Goal: Task Accomplishment & Management: Complete application form

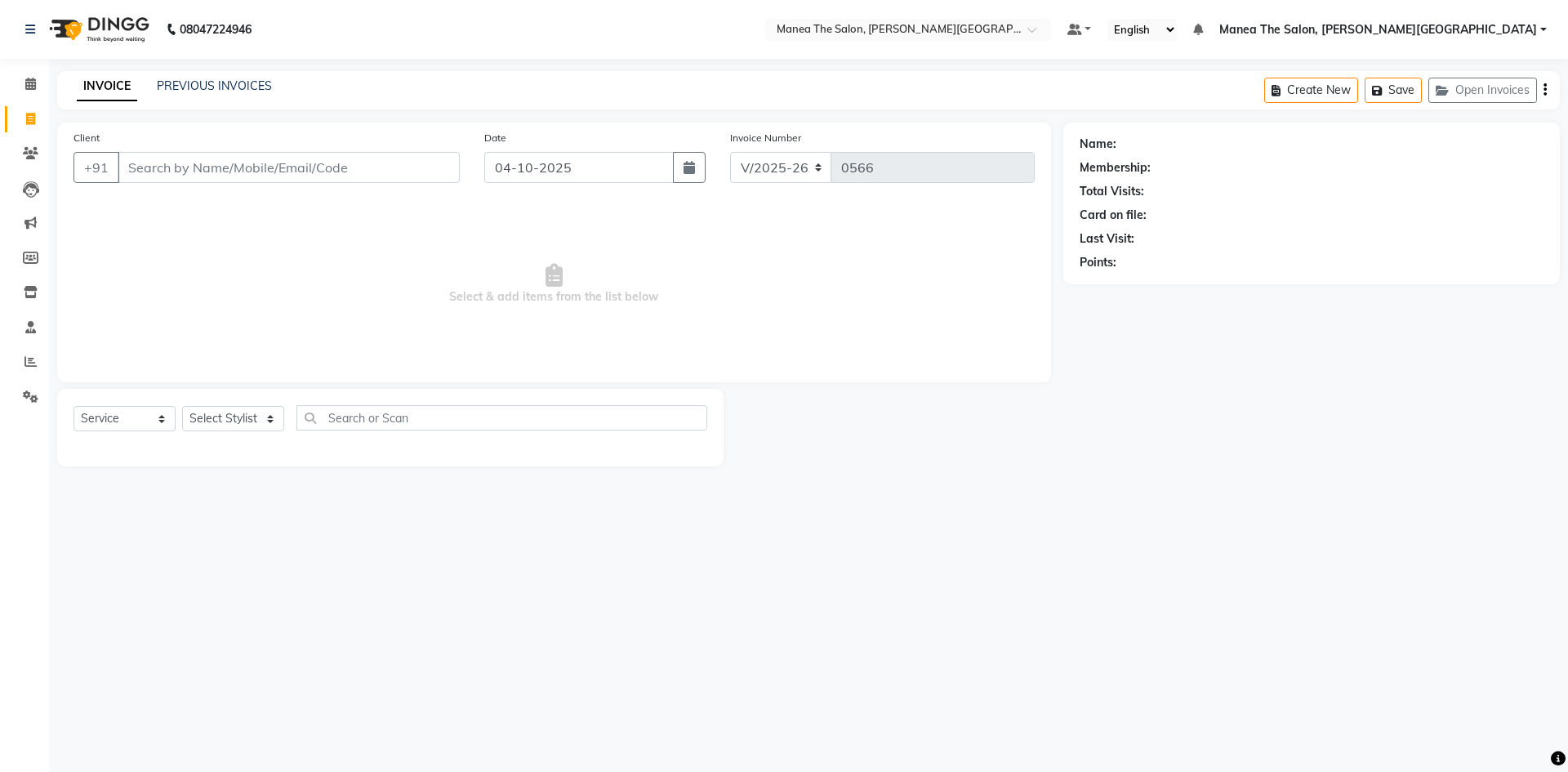
select select "8762"
select select "service"
click at [1338, 56] on div "08047224946 Select Location × Manea The Salon, Raghavendra Colony Default Panel…" at bounding box center [784, 386] width 1568 height 772
drag, startPoint x: 683, startPoint y: 460, endPoint x: 845, endPoint y: 555, distance: 187.4
click at [684, 460] on div "Select Service Product Membership Package Voucher Prepaid Gift Card Select Styl…" at bounding box center [390, 428] width 667 height 78
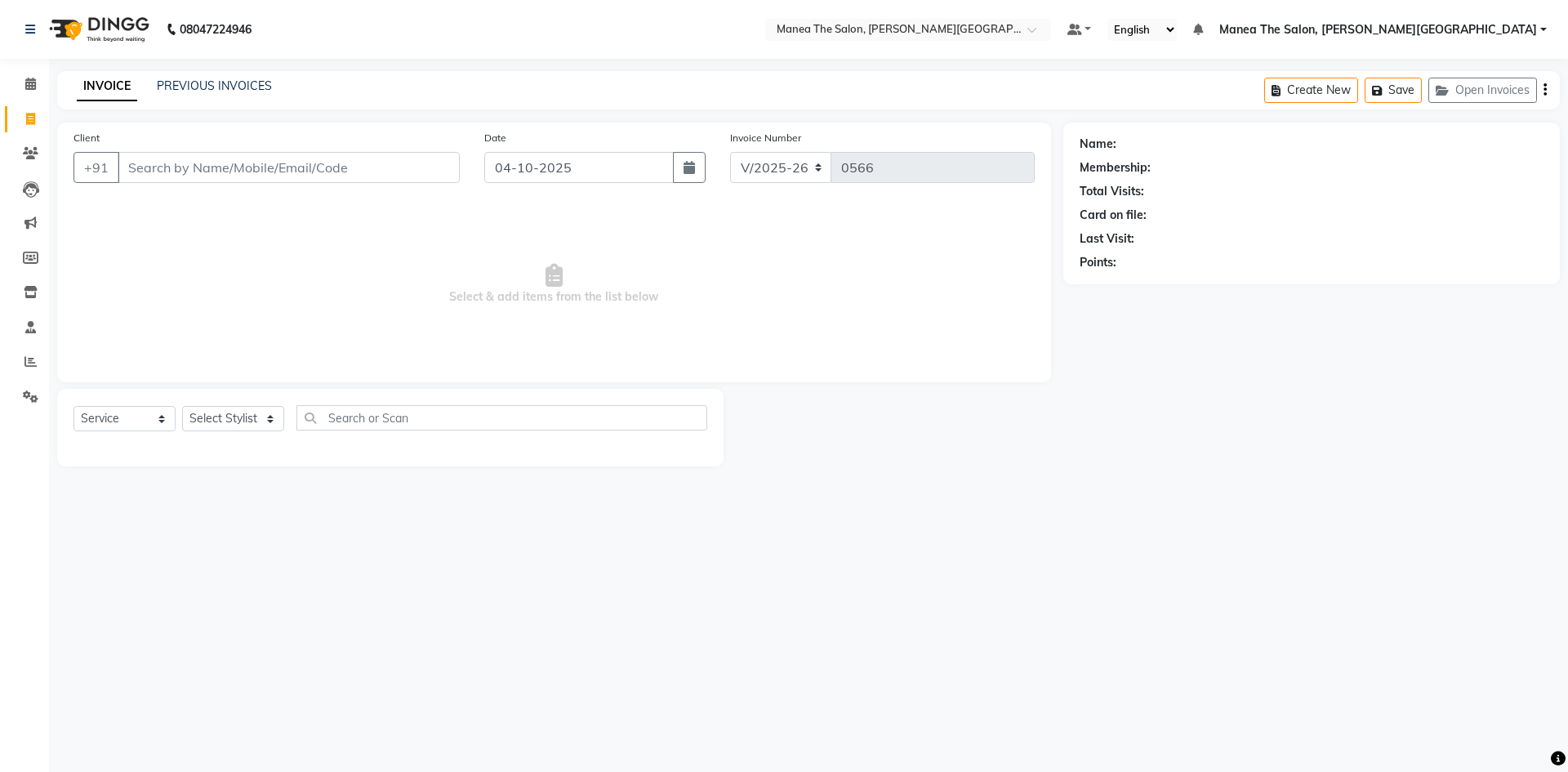
click at [1064, 402] on div "Name: Membership: Total Visits: Card on file: Last Visit: Points:" at bounding box center [1318, 295] width 509 height 344
click at [1035, 405] on div at bounding box center [894, 428] width 340 height 78
click at [214, 84] on link "PREVIOUS INVOICES" at bounding box center [214, 85] width 115 height 15
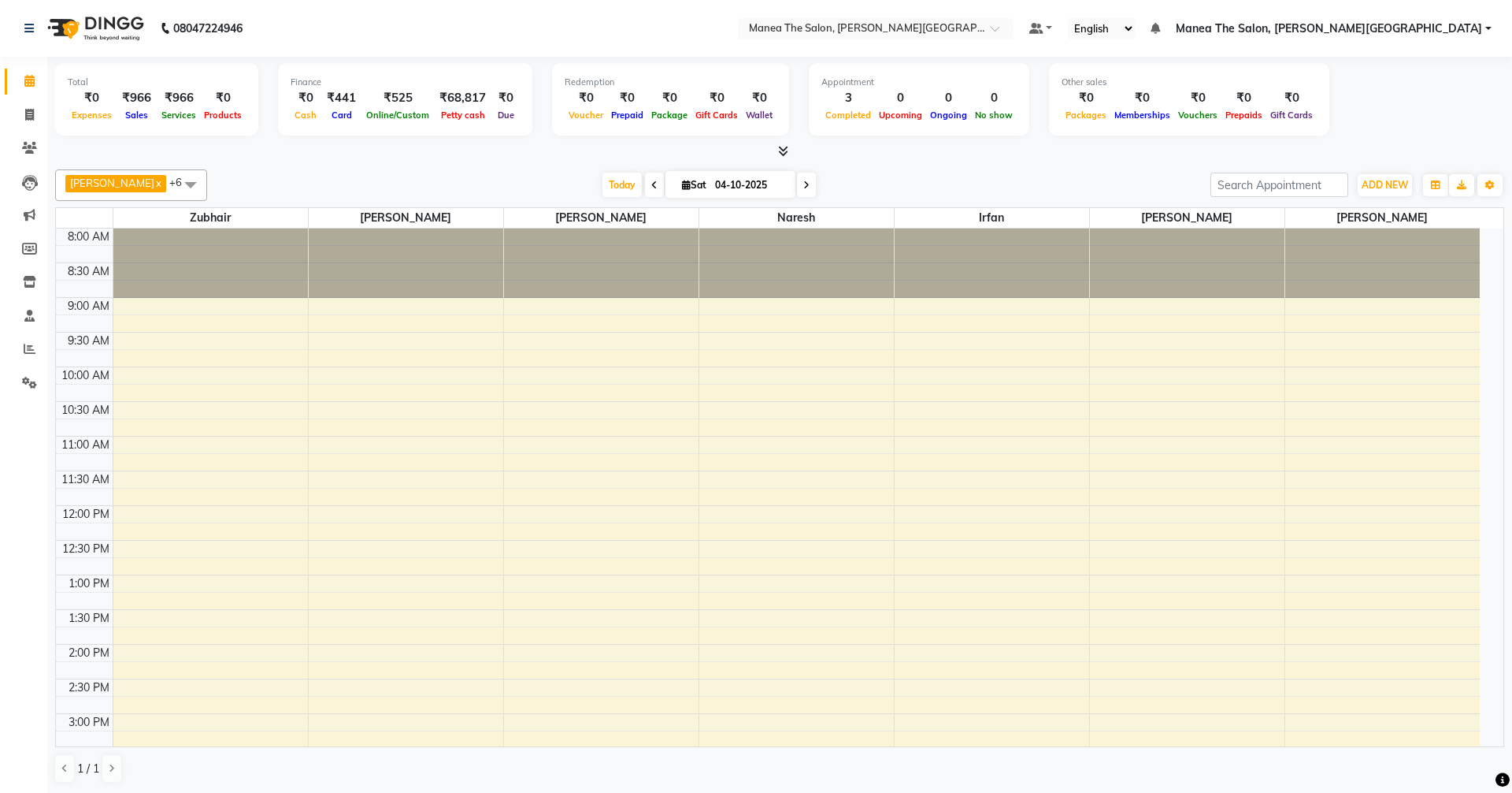
select select "en"
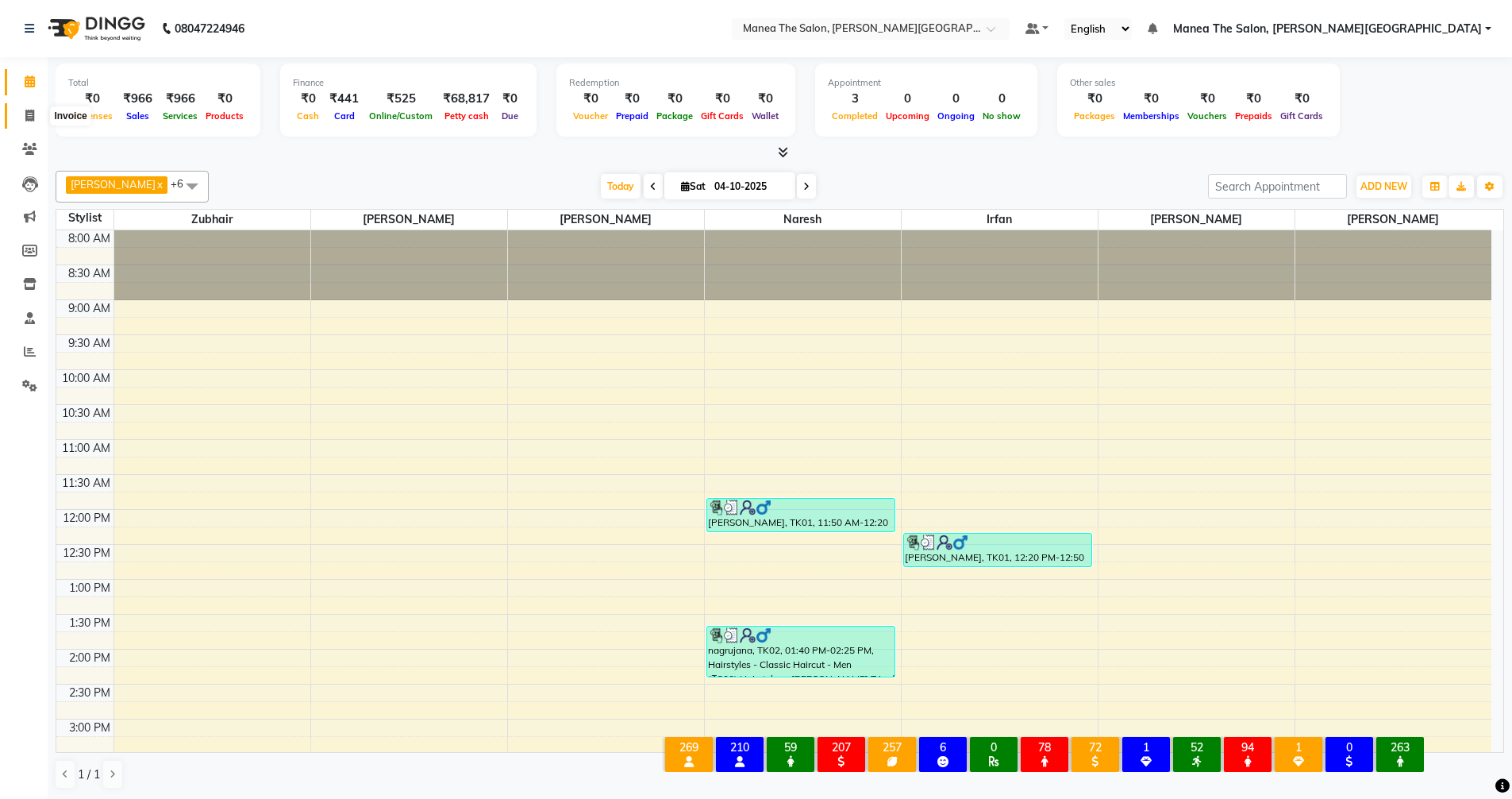
click at [27, 115] on icon at bounding box center [29, 116] width 9 height 12
select select "service"
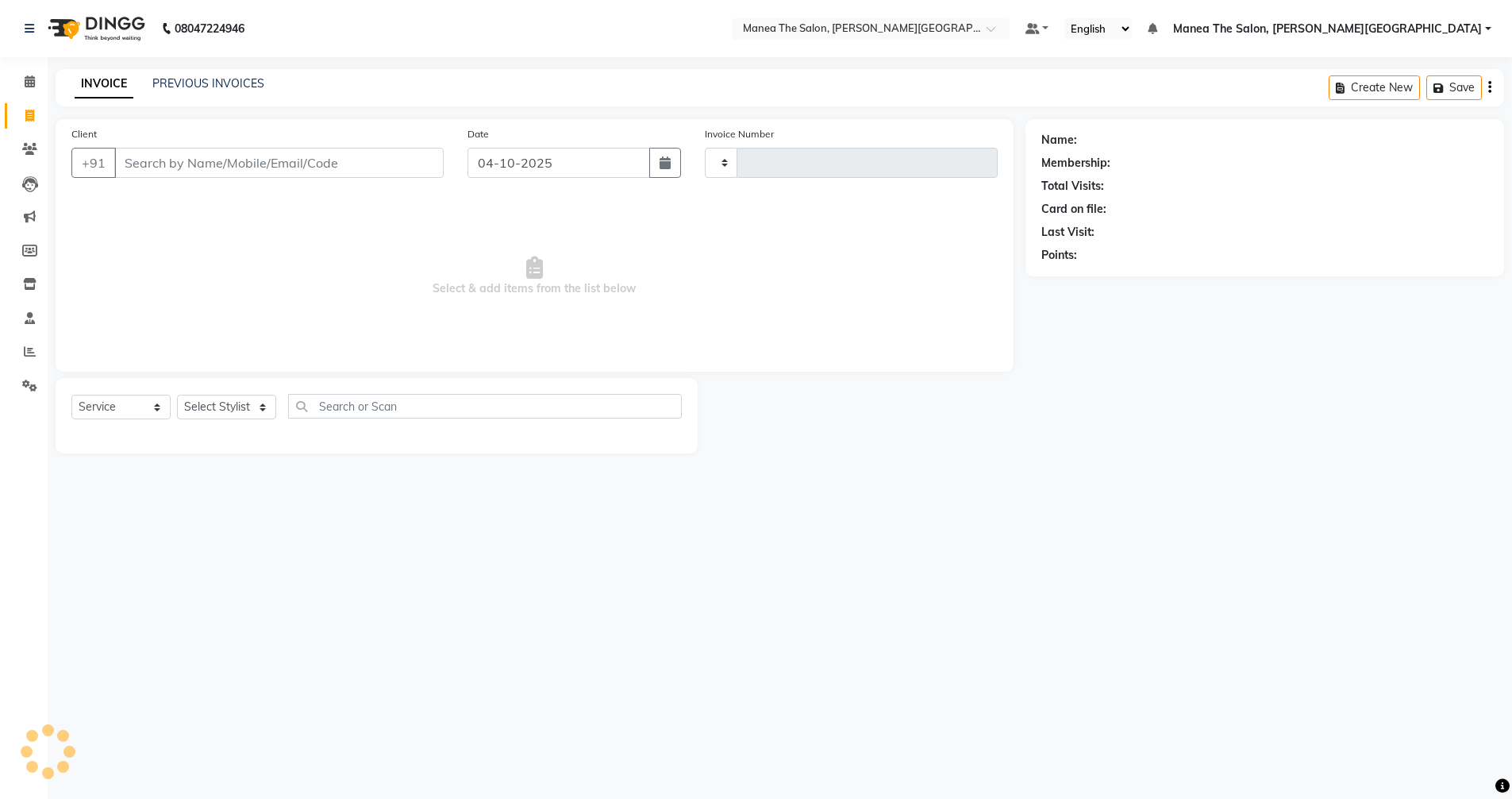
type input "0566"
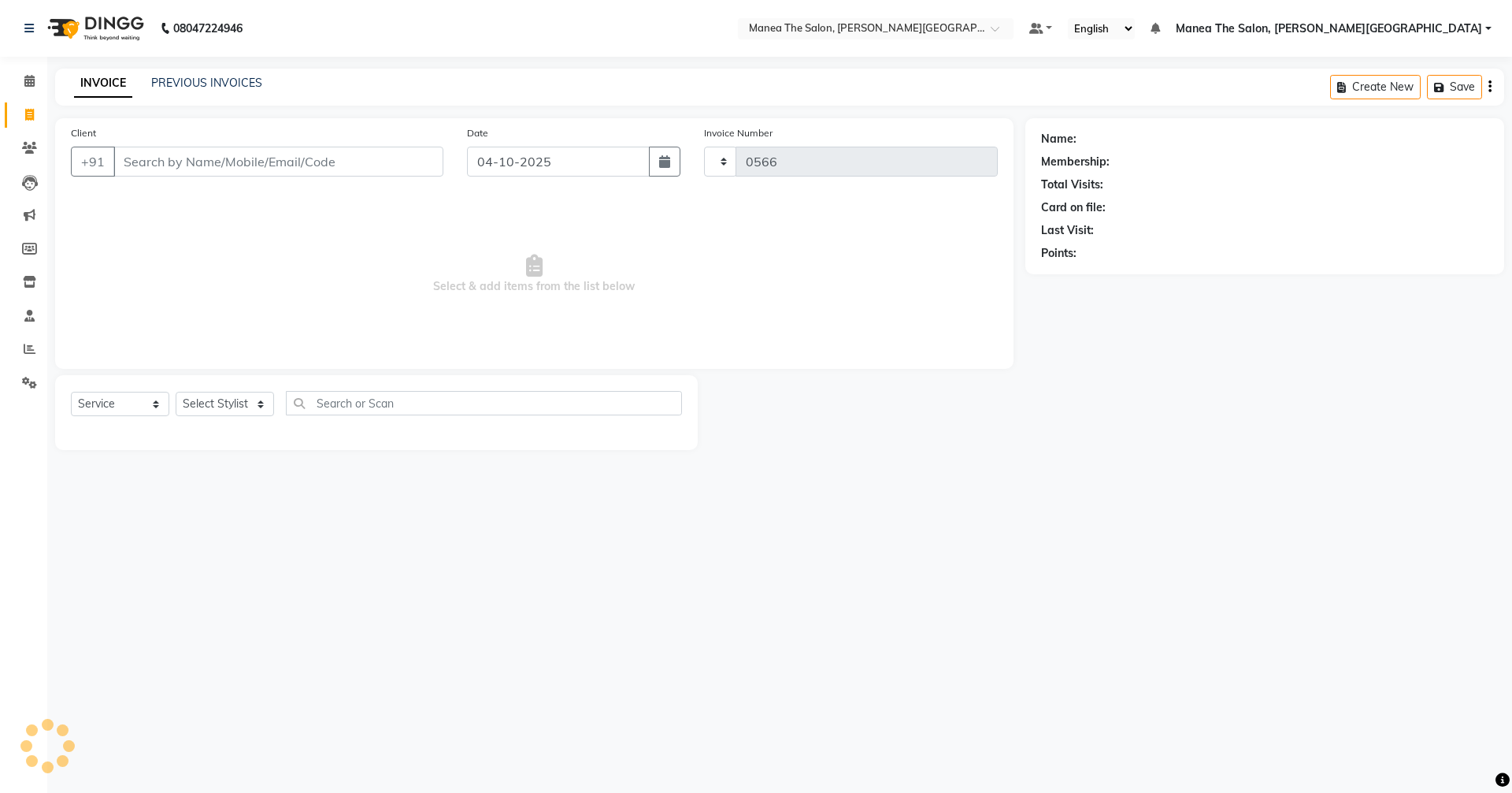
select select "8762"
click at [207, 87] on link "PREVIOUS INVOICES" at bounding box center [206, 82] width 111 height 14
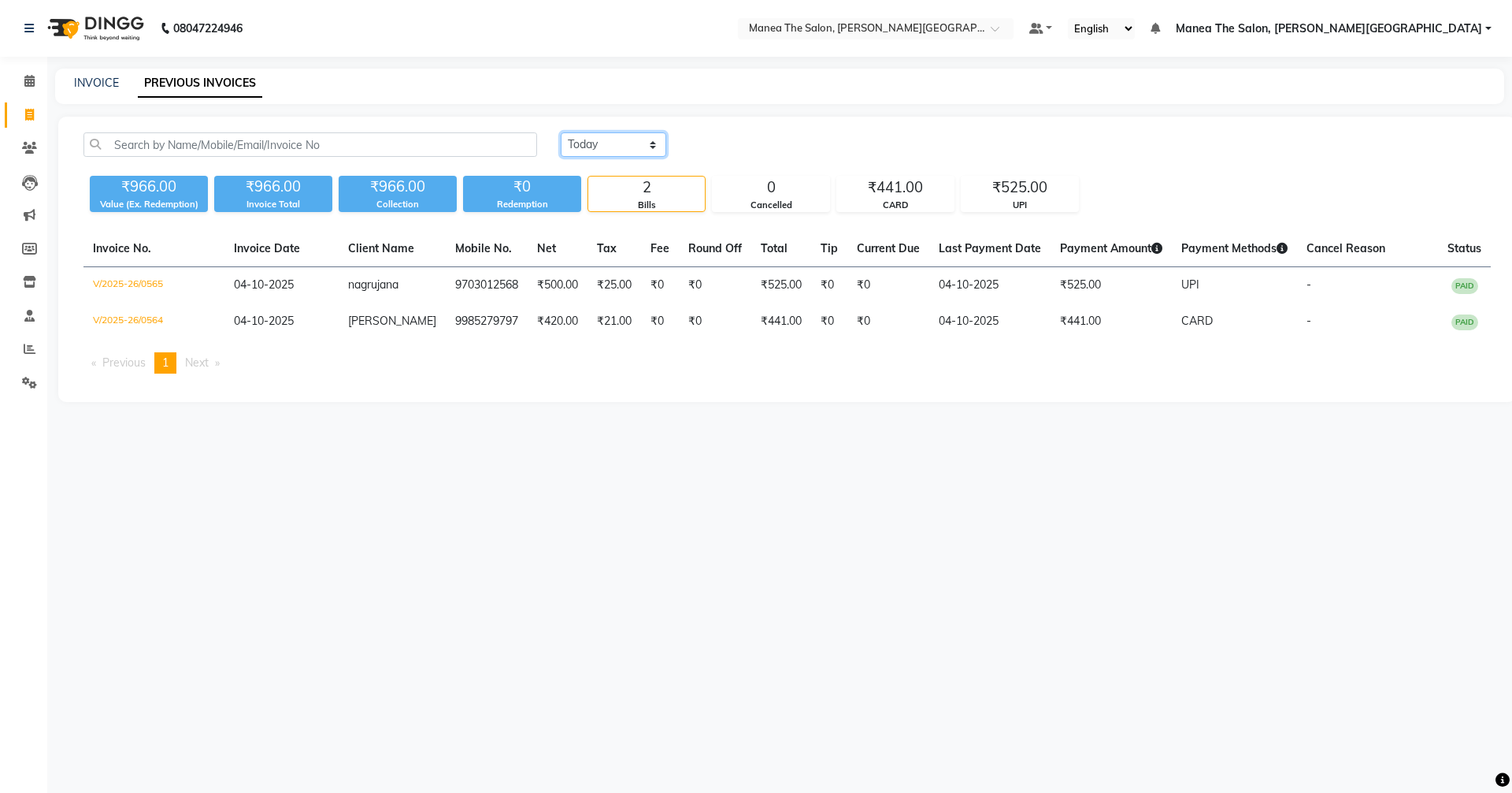
click at [630, 148] on select "Today Yesterday Custom Range" at bounding box center [613, 144] width 105 height 24
click at [561, 132] on select "Today Yesterday Custom Range" at bounding box center [613, 144] width 105 height 24
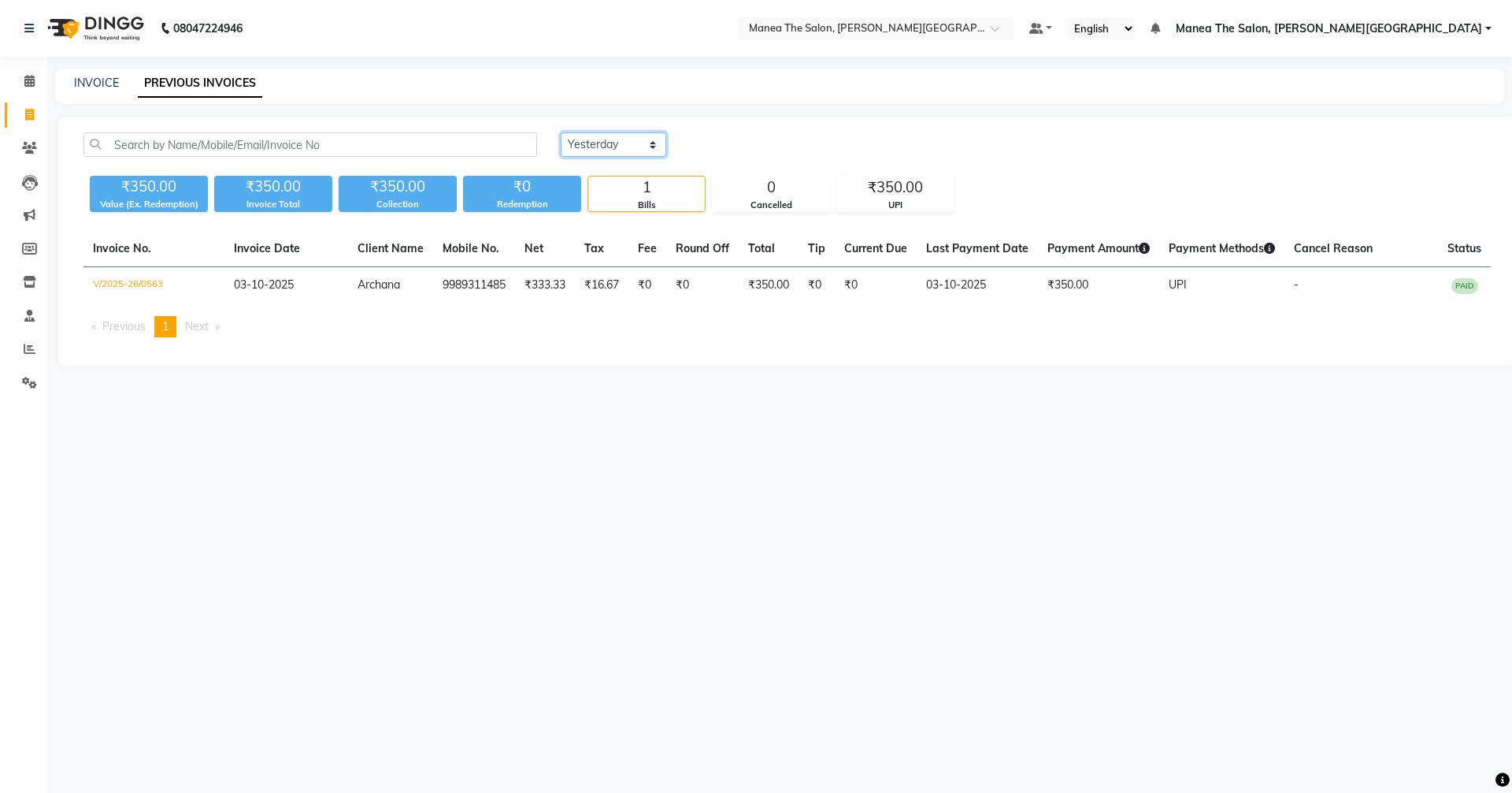
click at [611, 144] on select "Today Yesterday Custom Range" at bounding box center [613, 144] width 105 height 24
select select "range"
click at [561, 132] on select "Today Yesterday Custom Range" at bounding box center [613, 144] width 105 height 24
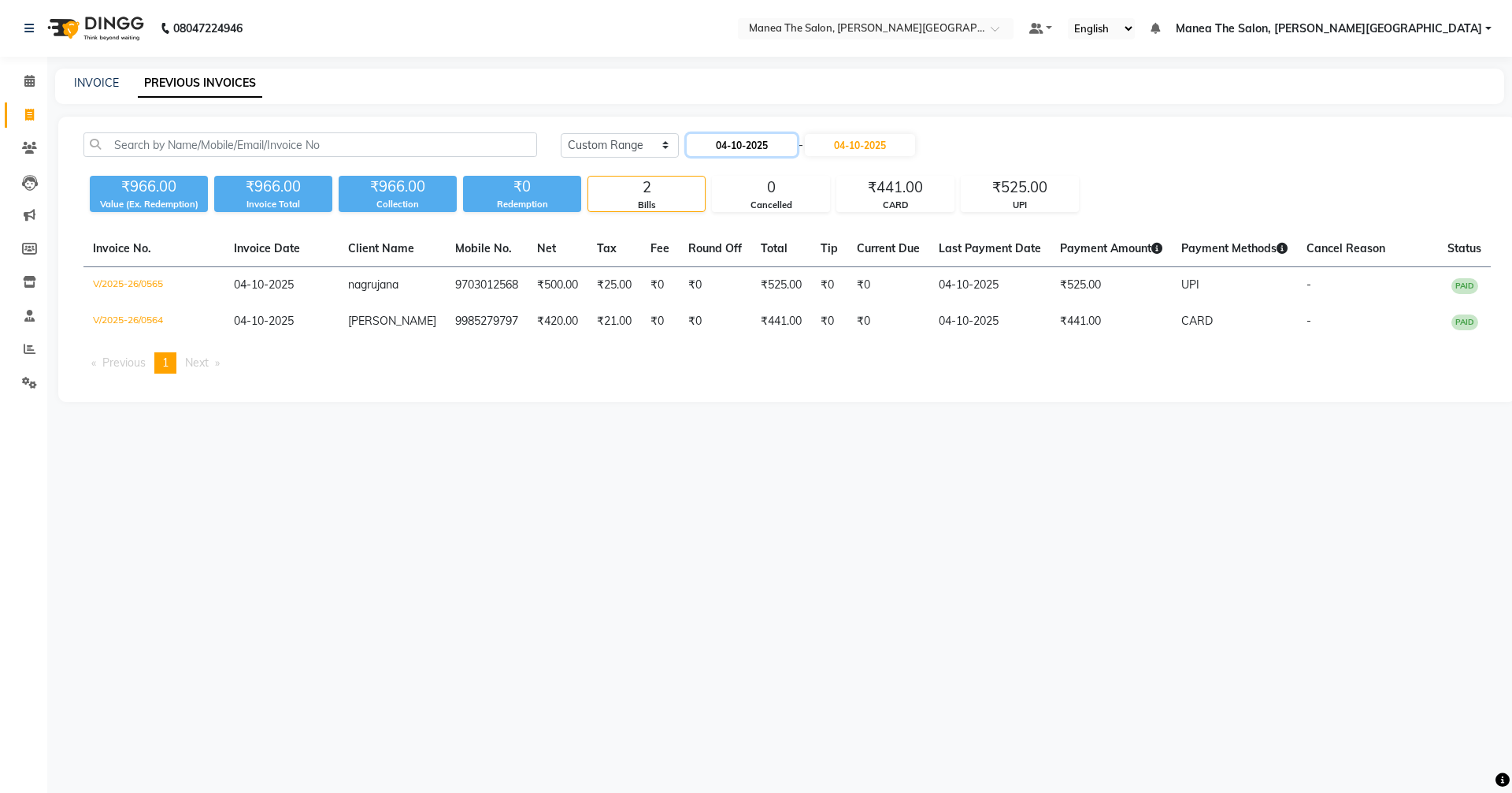
click at [761, 149] on input "04-10-2025" at bounding box center [742, 145] width 110 height 22
select select "10"
select select "2025"
click at [762, 226] on div "1" at bounding box center [754, 226] width 25 height 25
type input "01-10-2025"
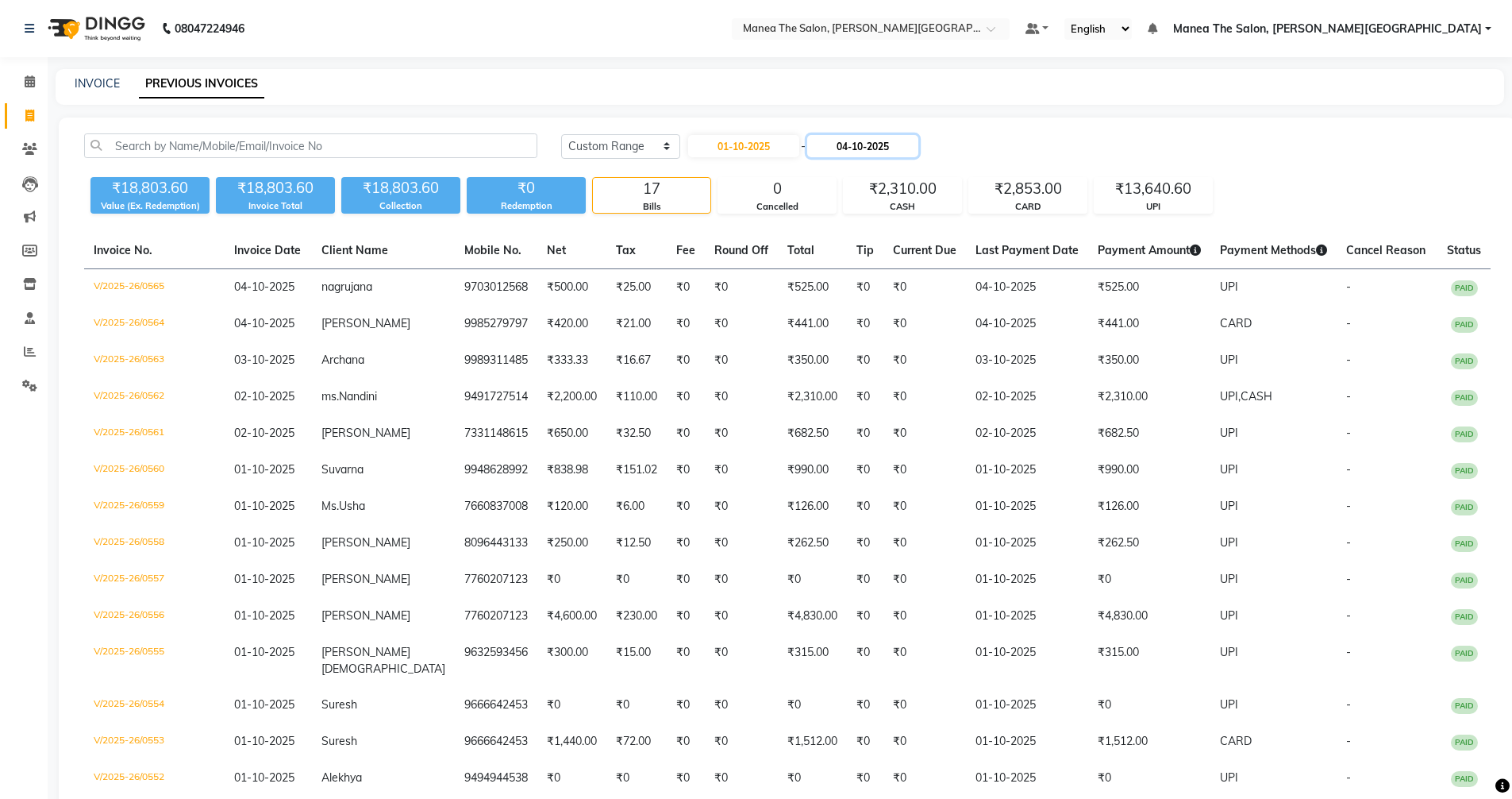
click at [872, 156] on input "04-10-2025" at bounding box center [863, 146] width 111 height 22
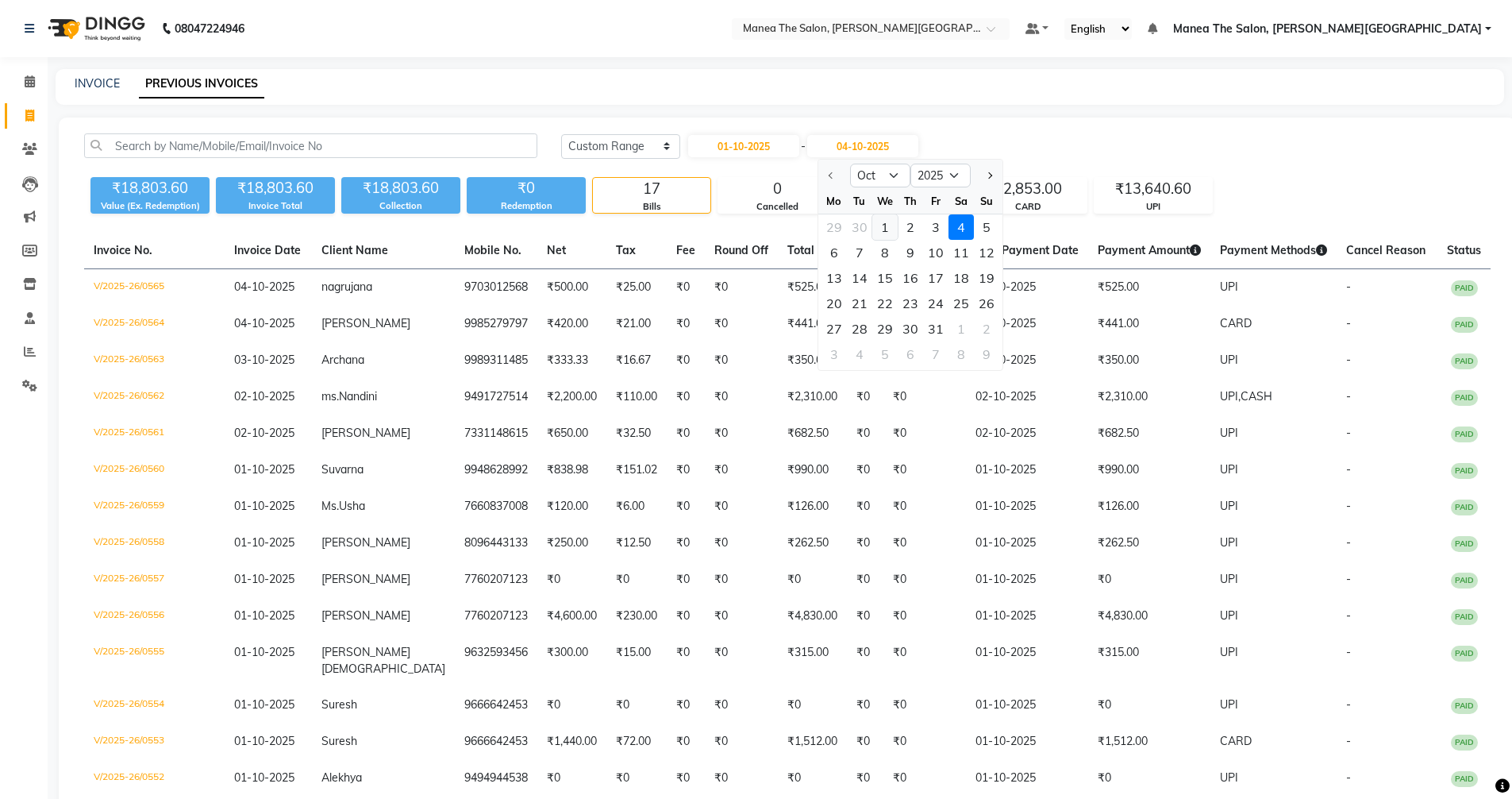
click at [883, 228] on div "1" at bounding box center [885, 227] width 25 height 25
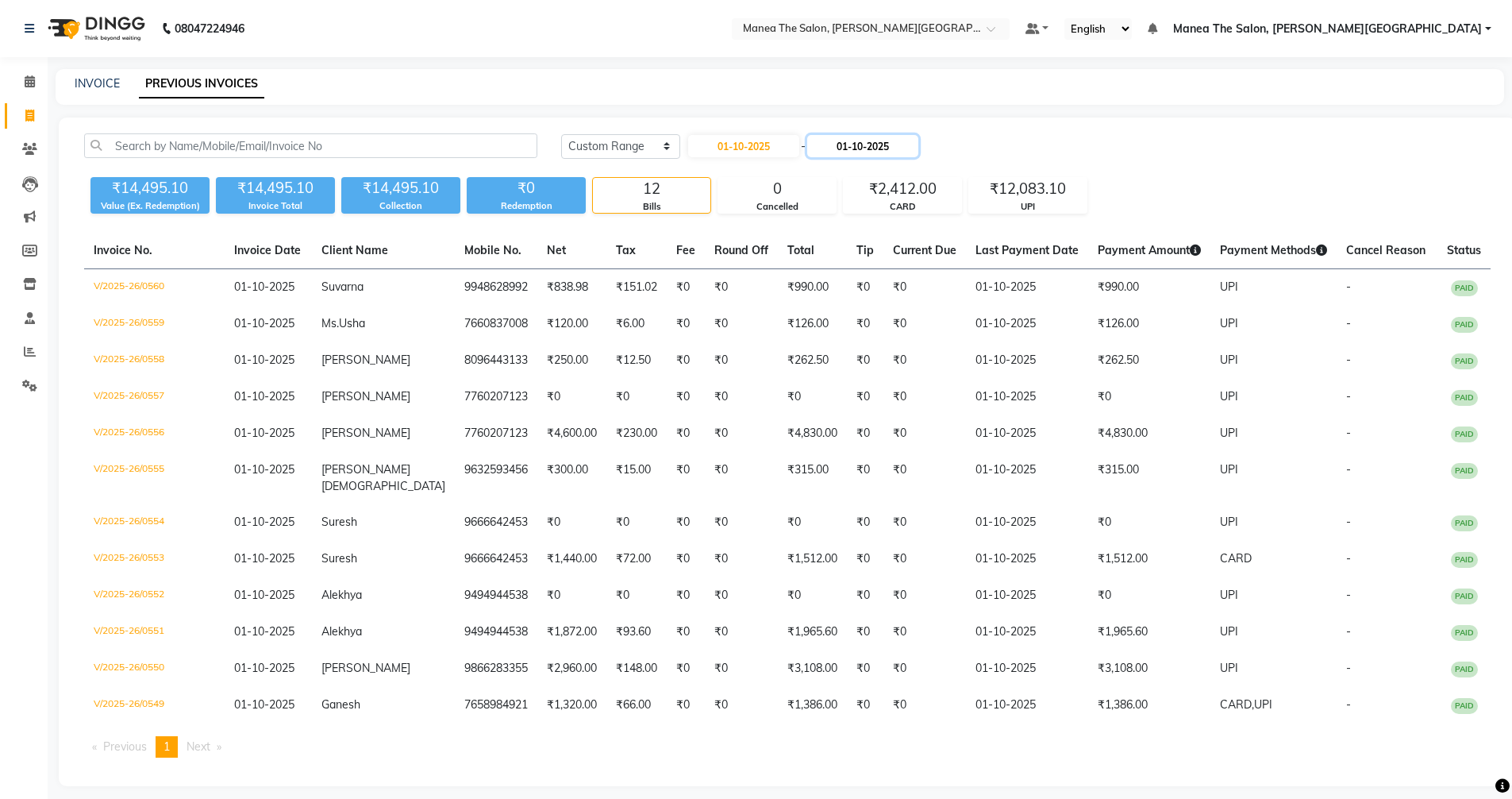
click at [872, 136] on input "01-10-2025" at bounding box center [863, 146] width 111 height 22
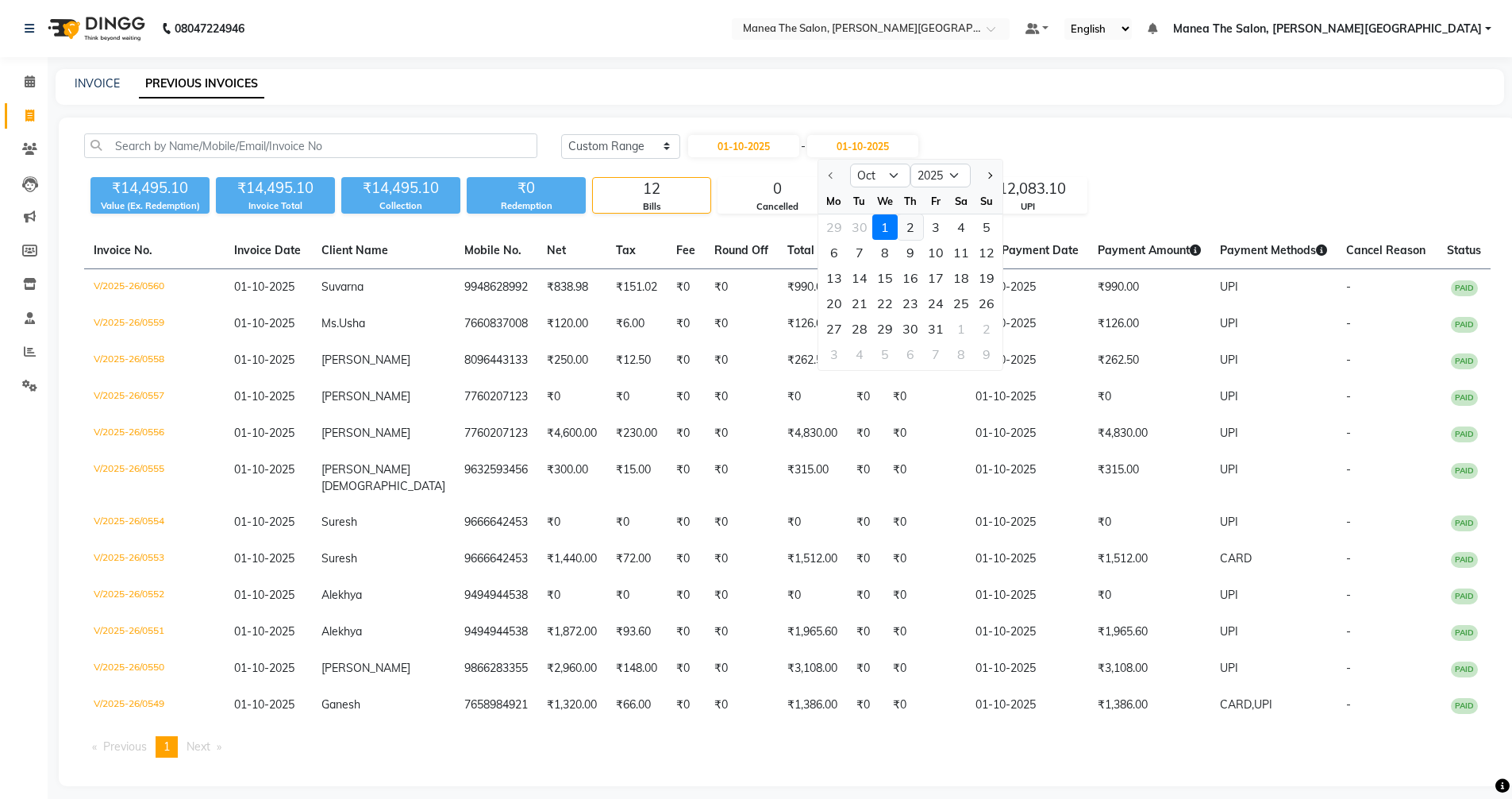
click at [910, 224] on div "2" at bounding box center [911, 227] width 25 height 25
type input "02-10-2025"
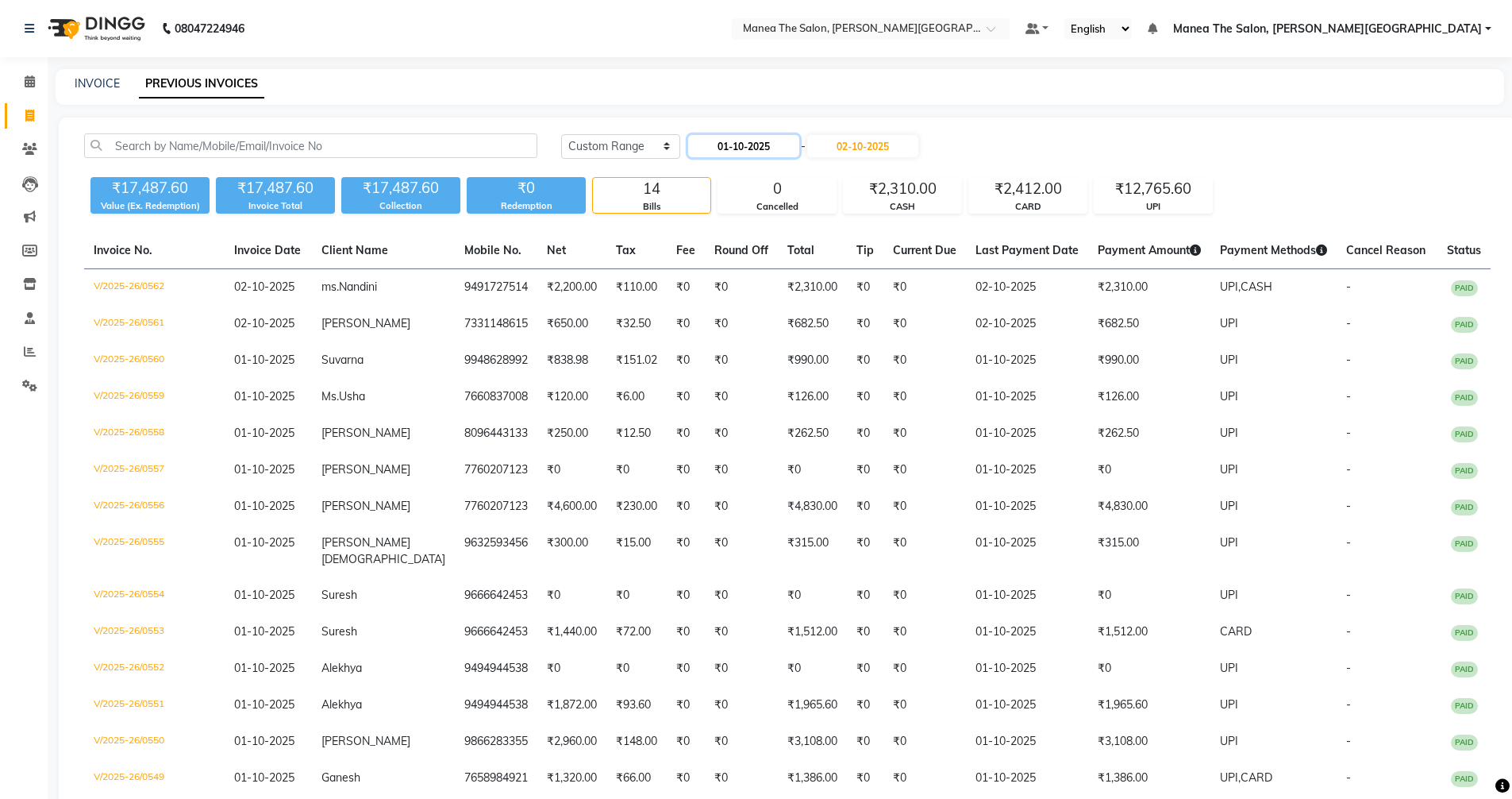
click at [764, 151] on input "01-10-2025" at bounding box center [743, 146] width 111 height 22
select select "10"
select select "2025"
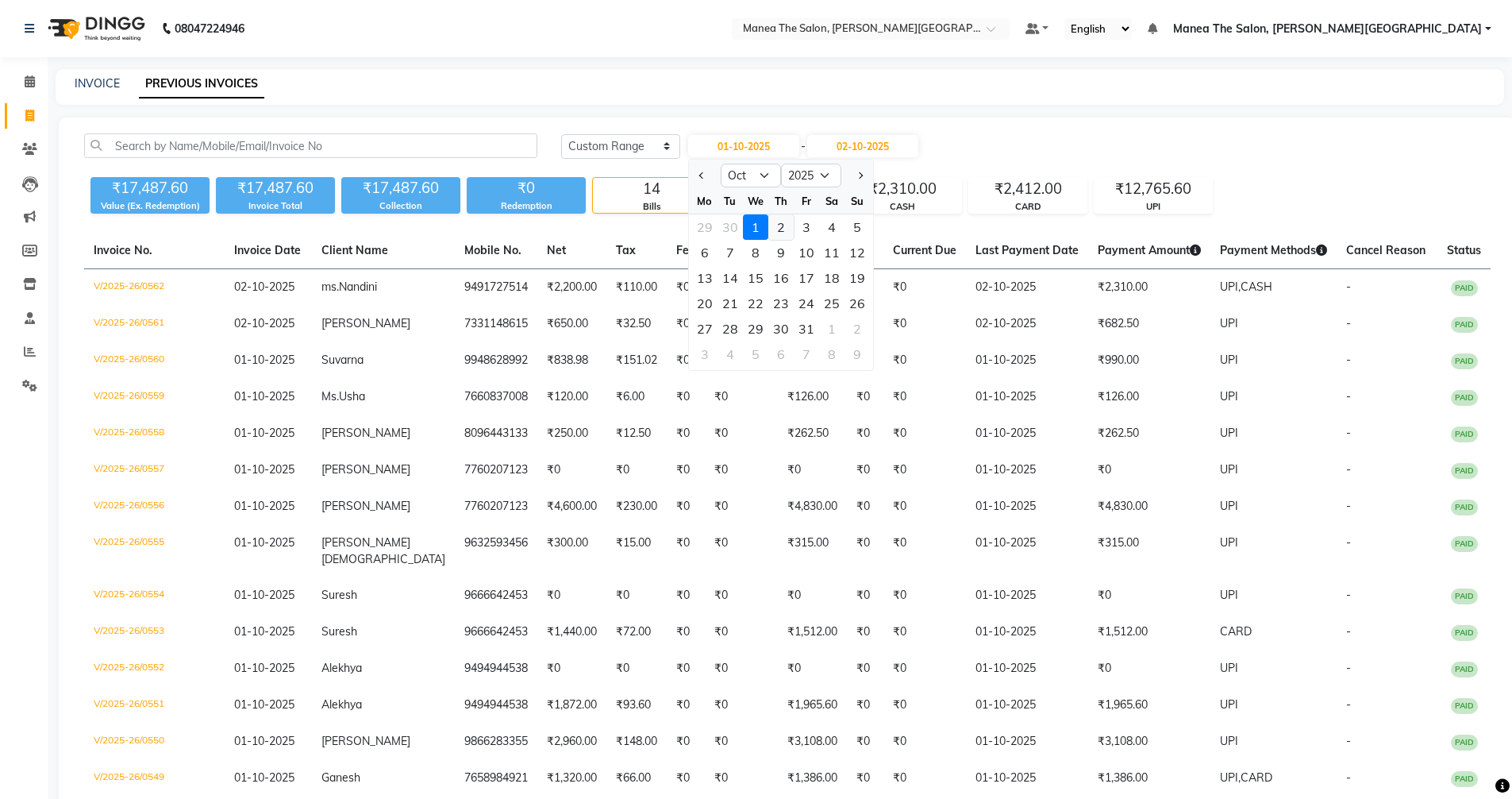
click at [781, 227] on div "2" at bounding box center [781, 227] width 25 height 25
type input "02-10-2025"
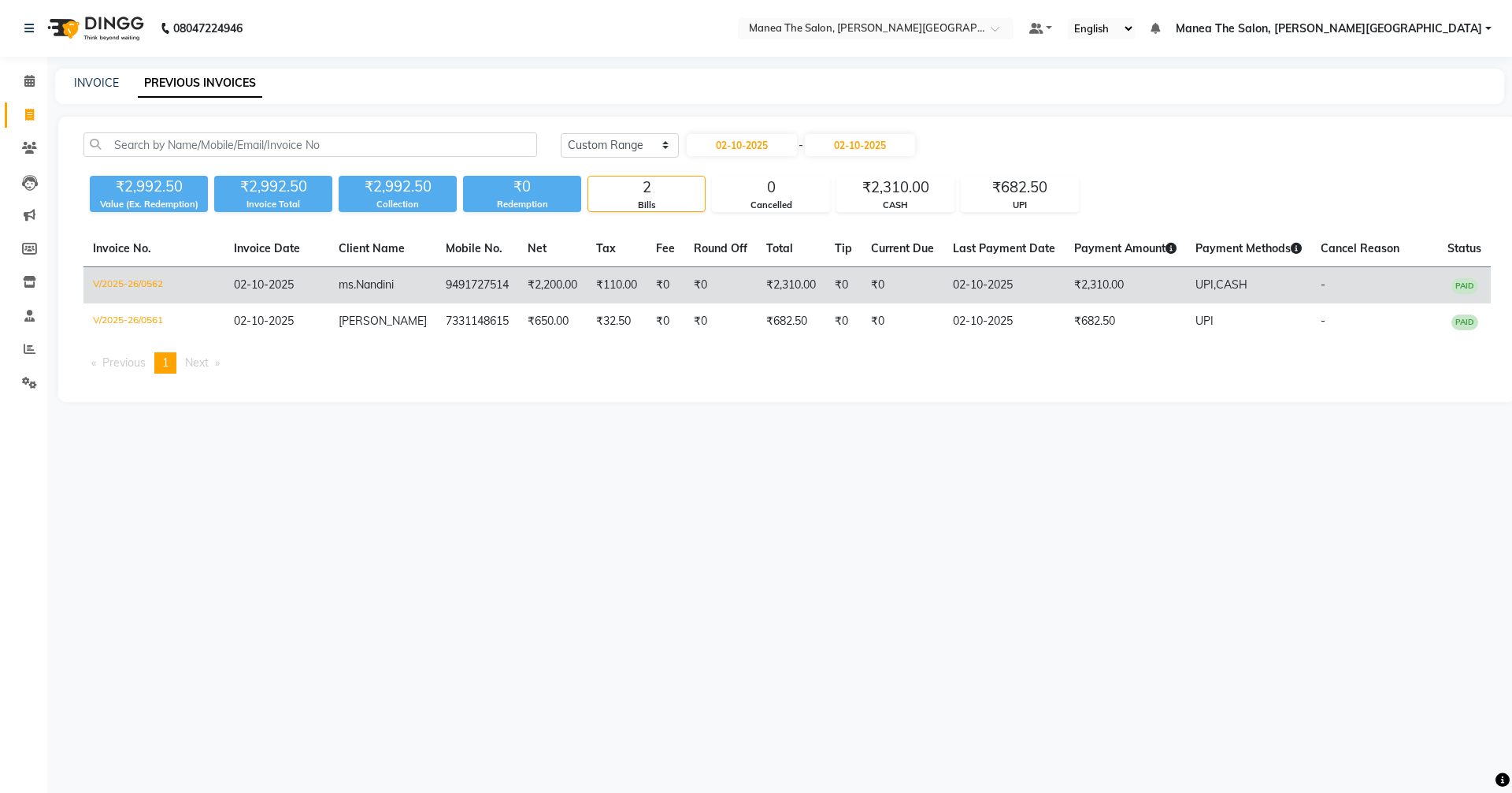
click at [500, 287] on td "9491727514" at bounding box center [477, 286] width 82 height 37
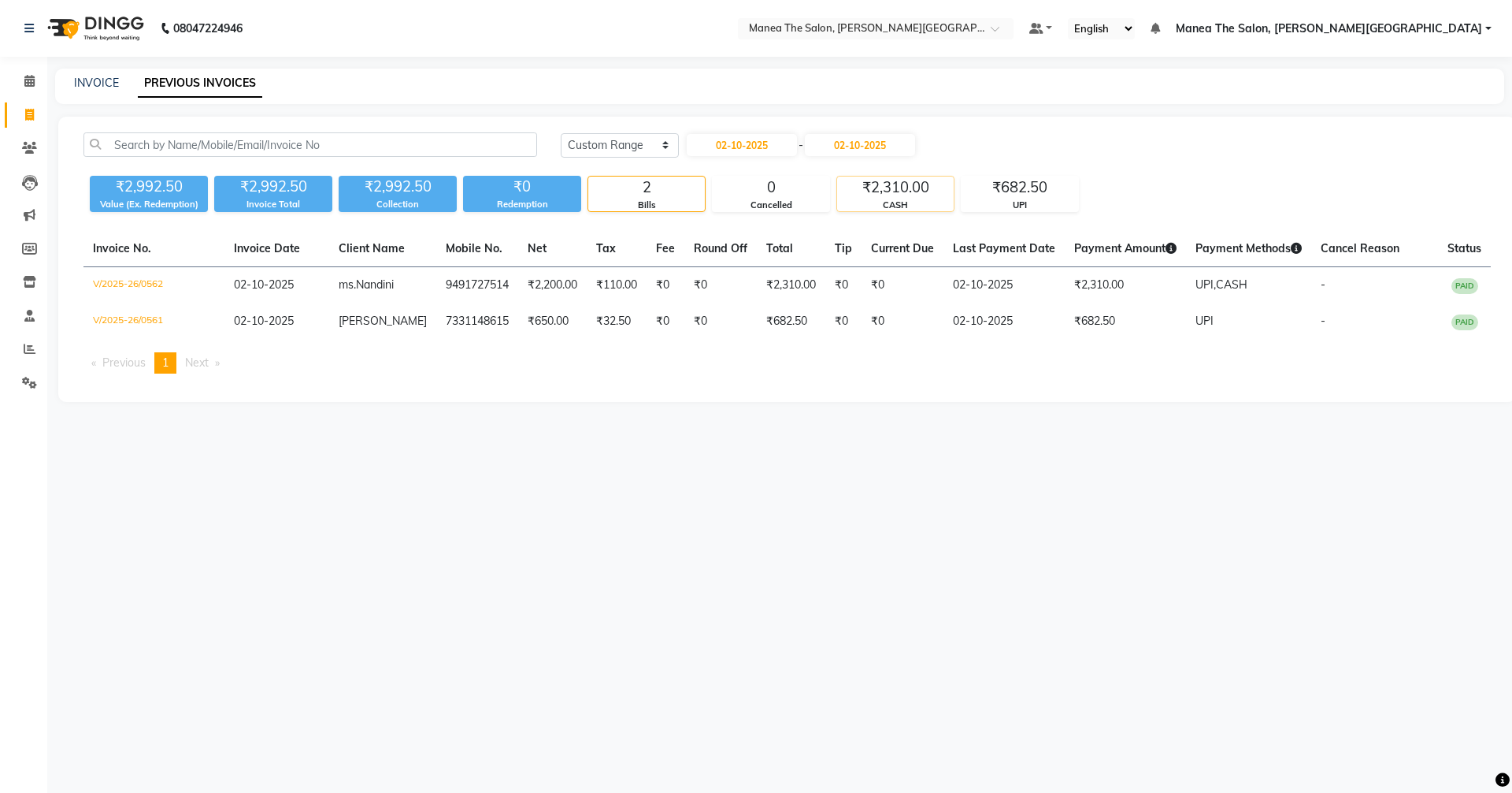
click at [918, 196] on div "₹2,310.00" at bounding box center [895, 187] width 117 height 22
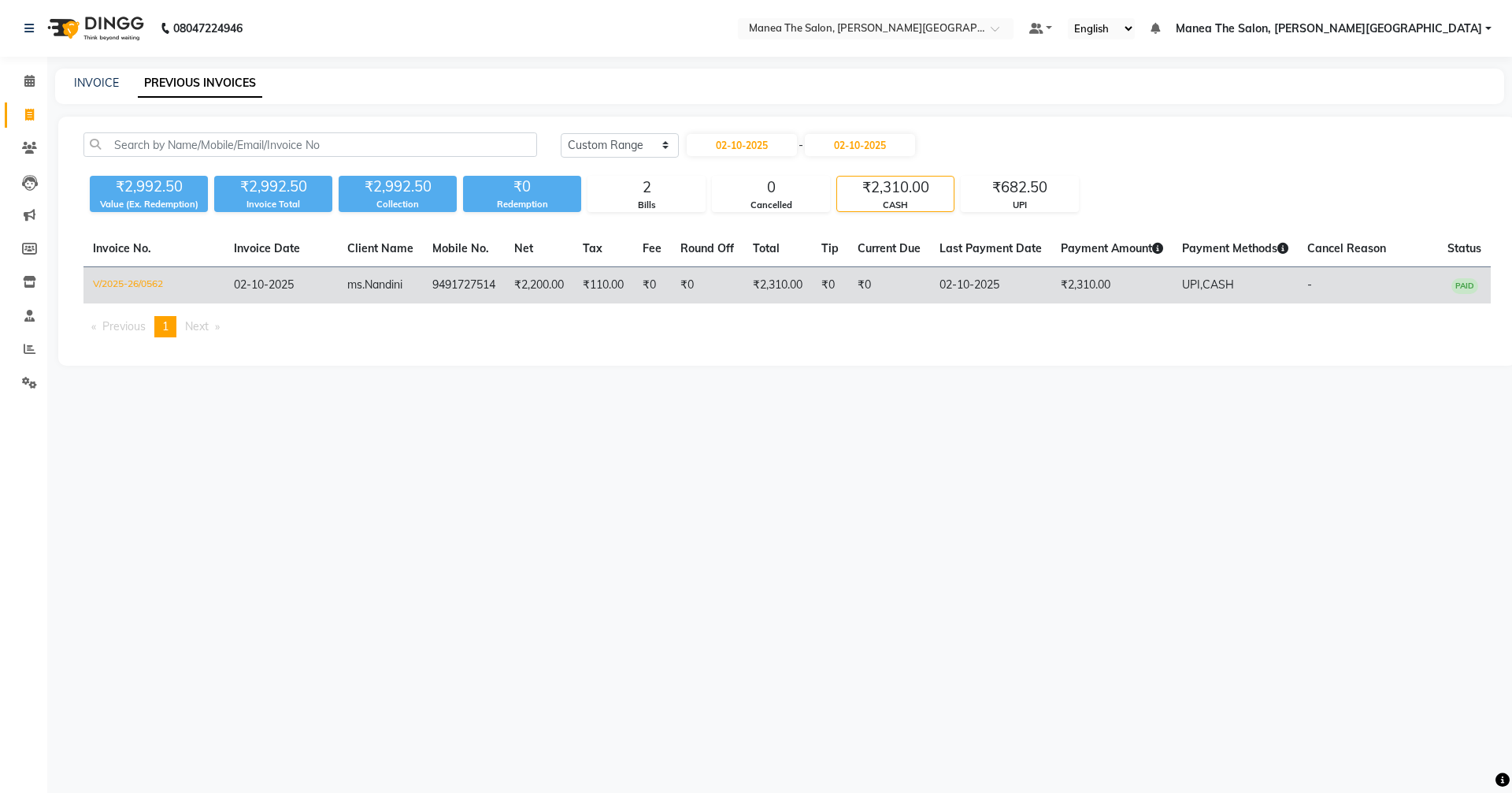
click at [1092, 287] on td "₹2,310.00" at bounding box center [1112, 286] width 122 height 37
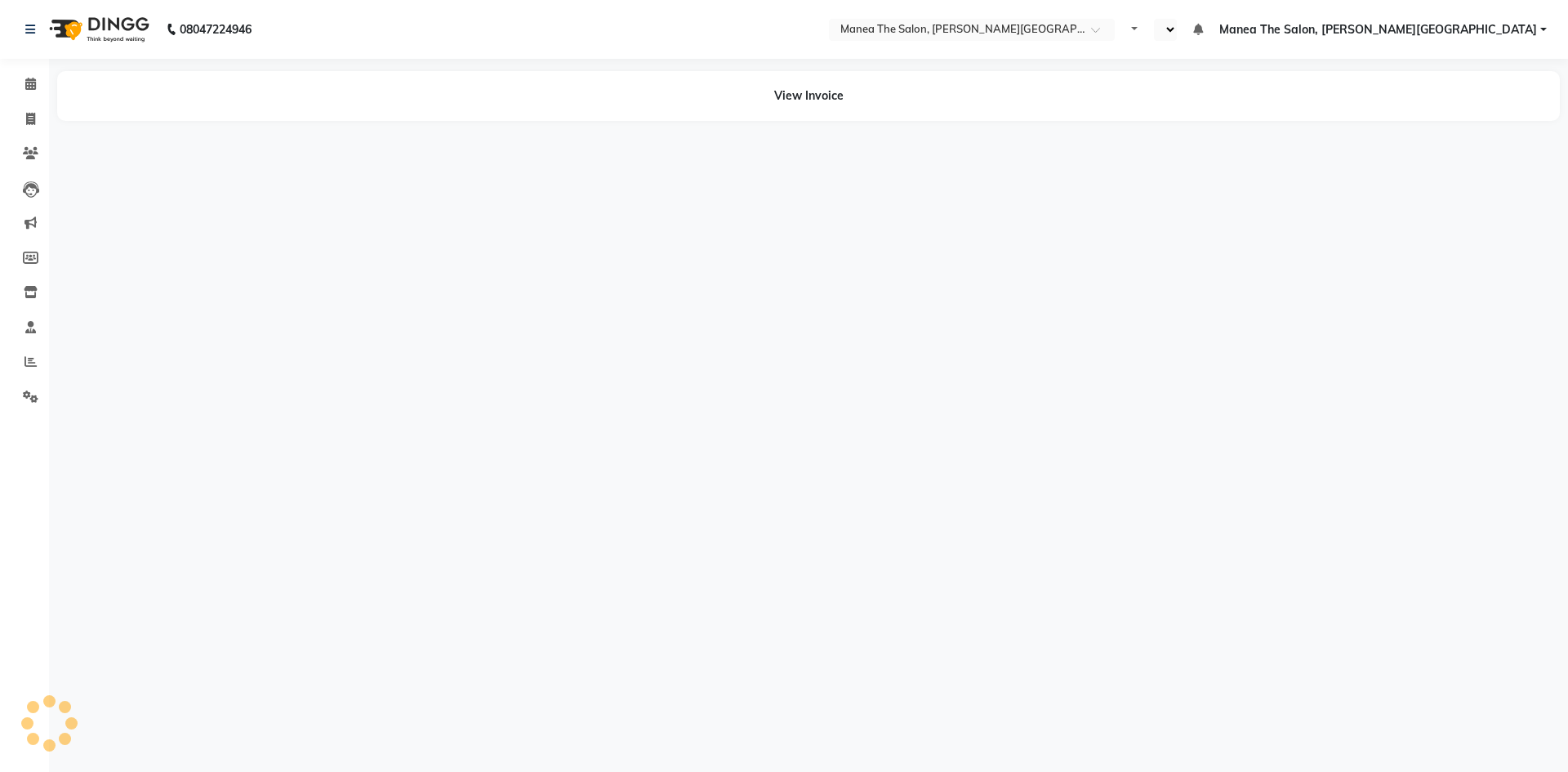
select select "en"
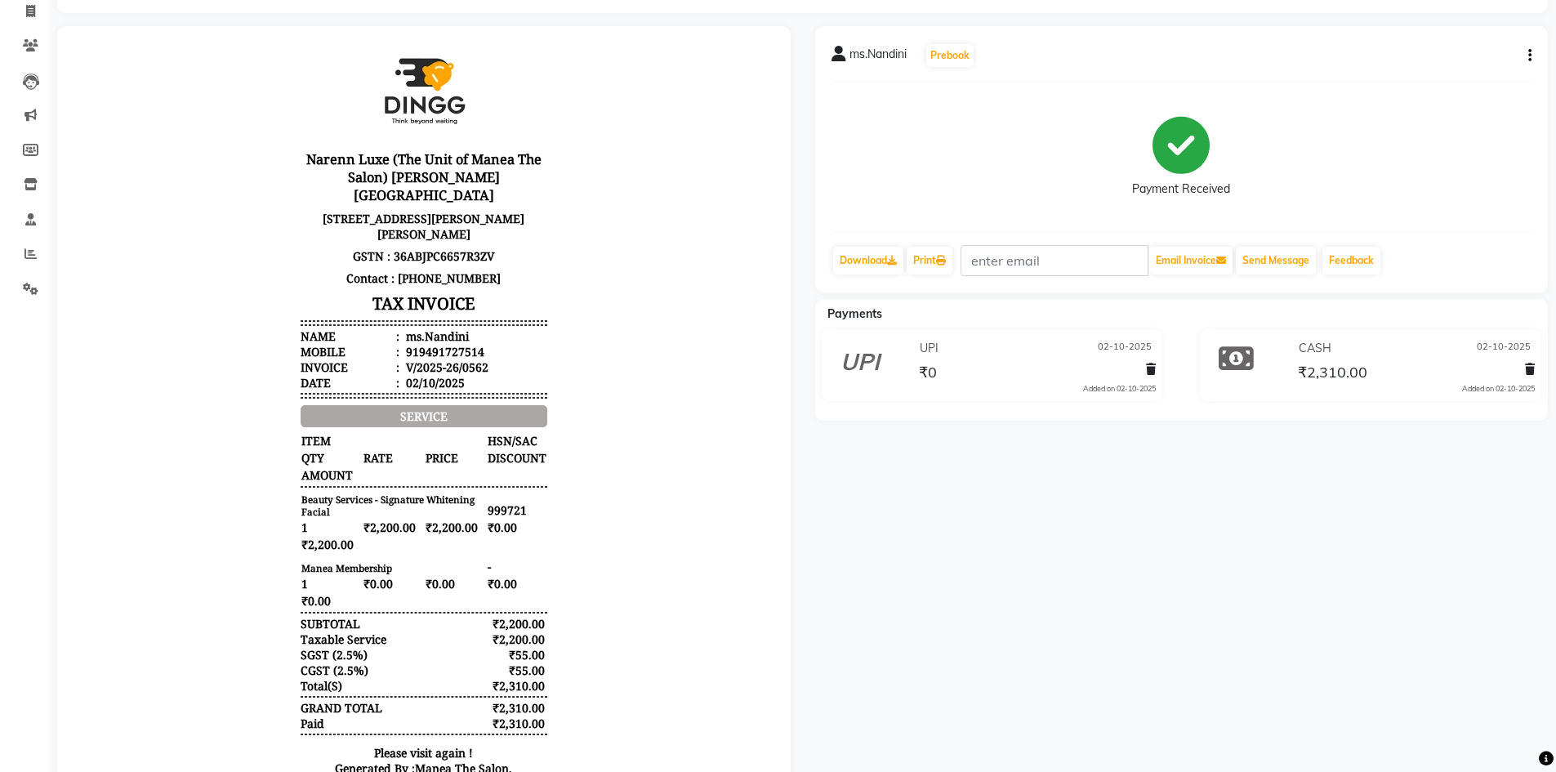
scroll to position [206, 0]
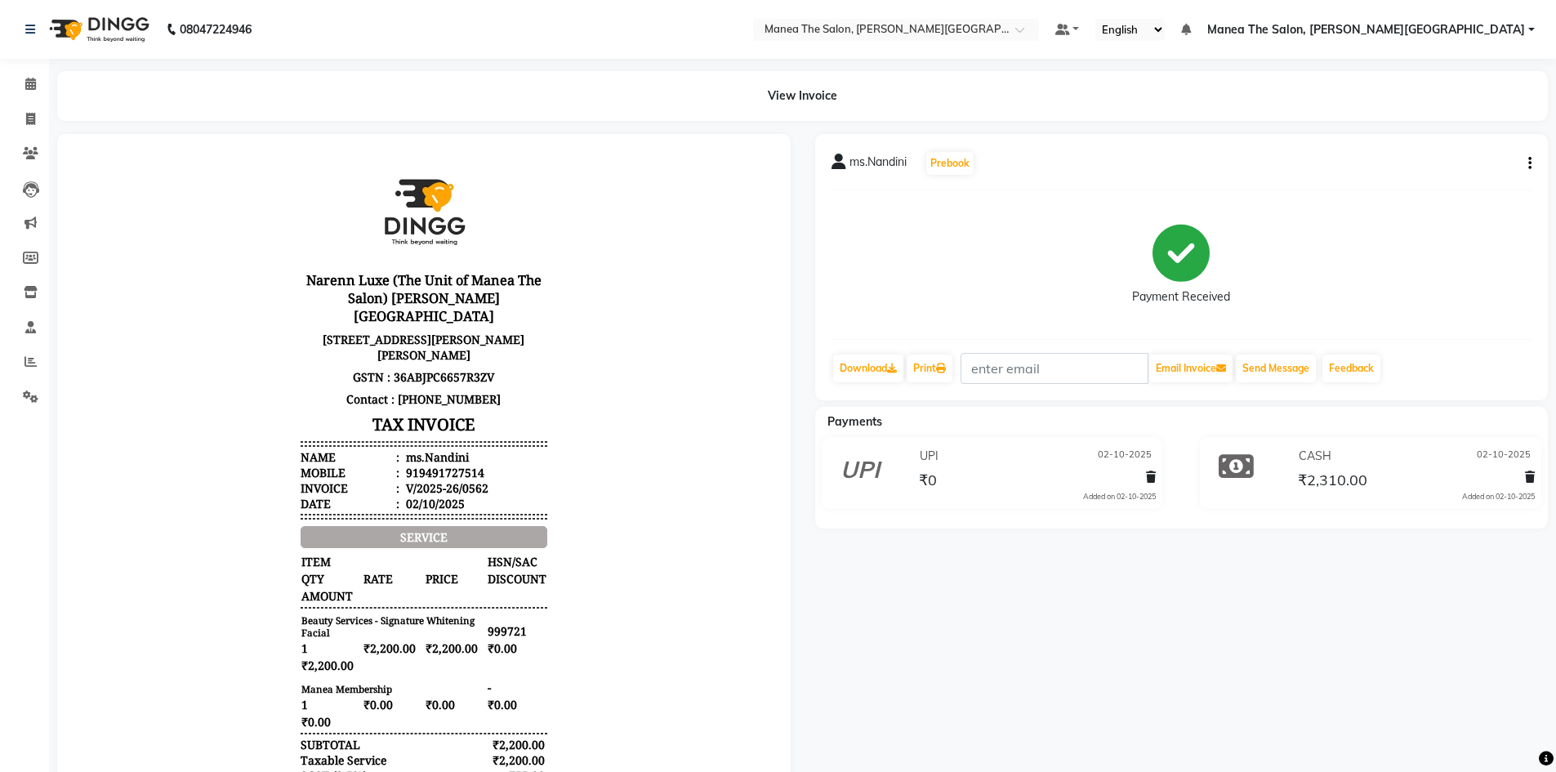
click at [1530, 163] on icon "button" at bounding box center [1529, 163] width 3 height 1
click at [1419, 183] on div "Edit Invoice" at bounding box center [1449, 184] width 112 height 20
select select "service"
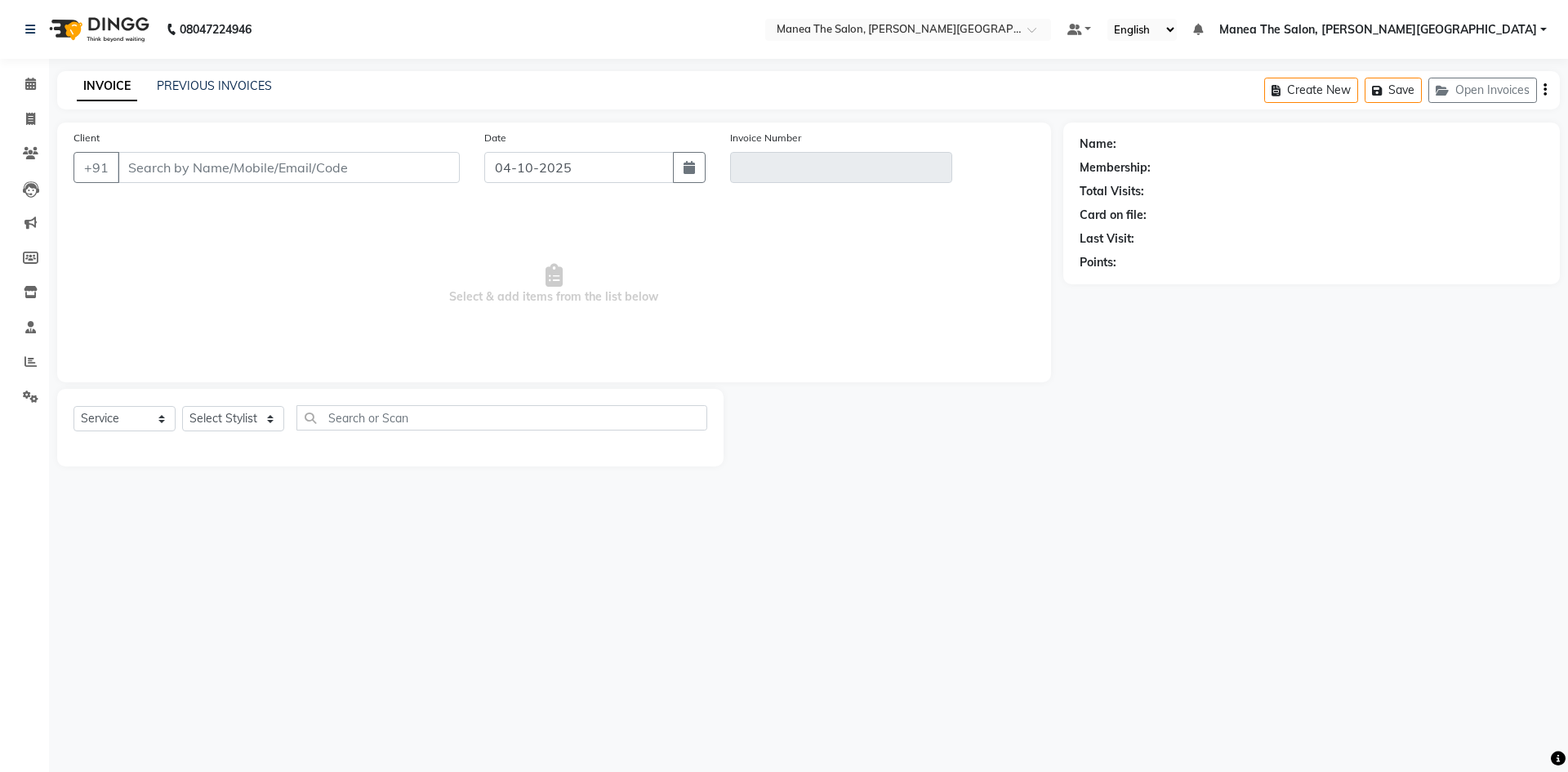
type input "9491727514"
type input "V/2025-26/0562"
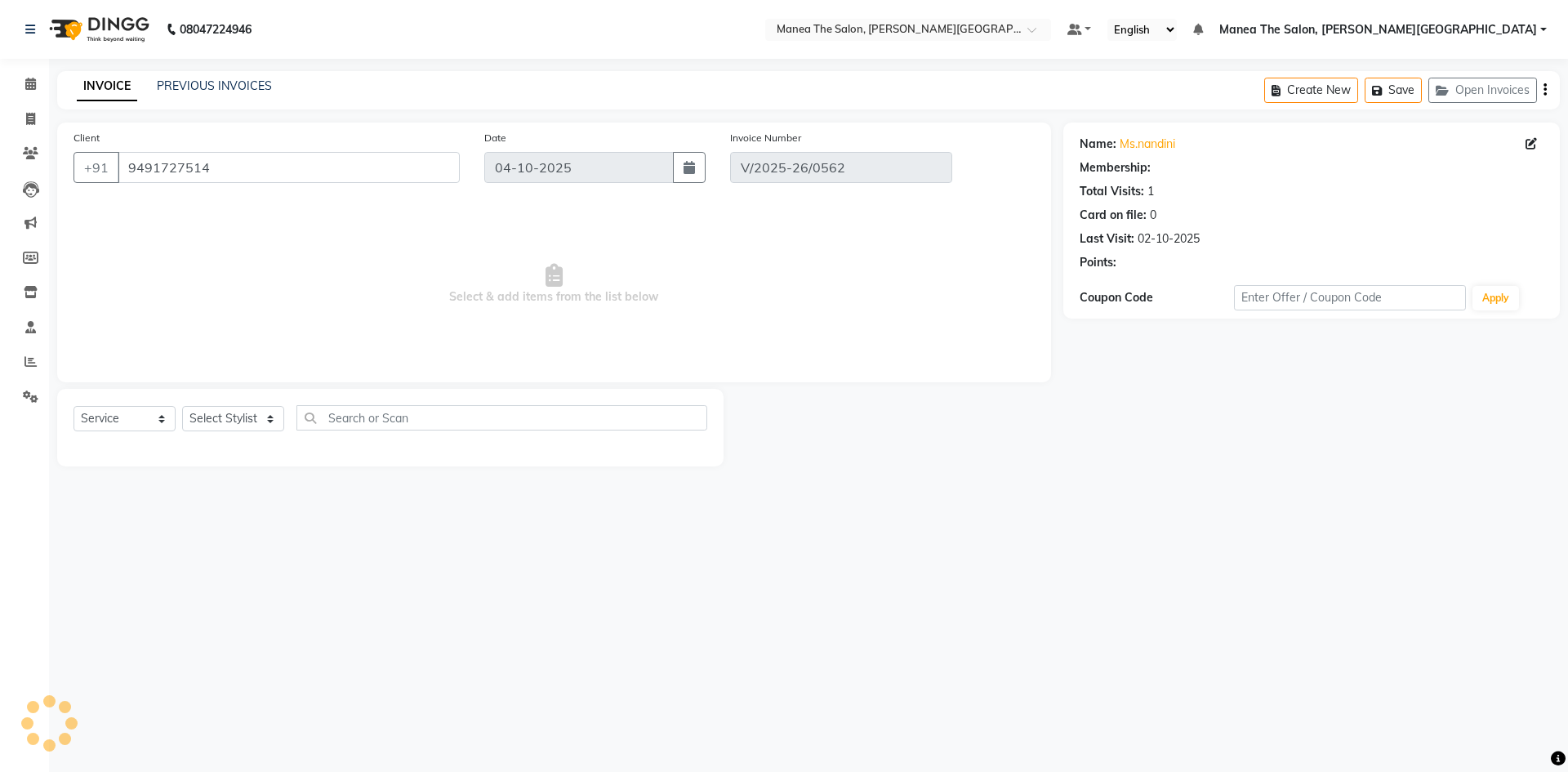
select select "1: Object"
type input "02-10-2025"
select select "select"
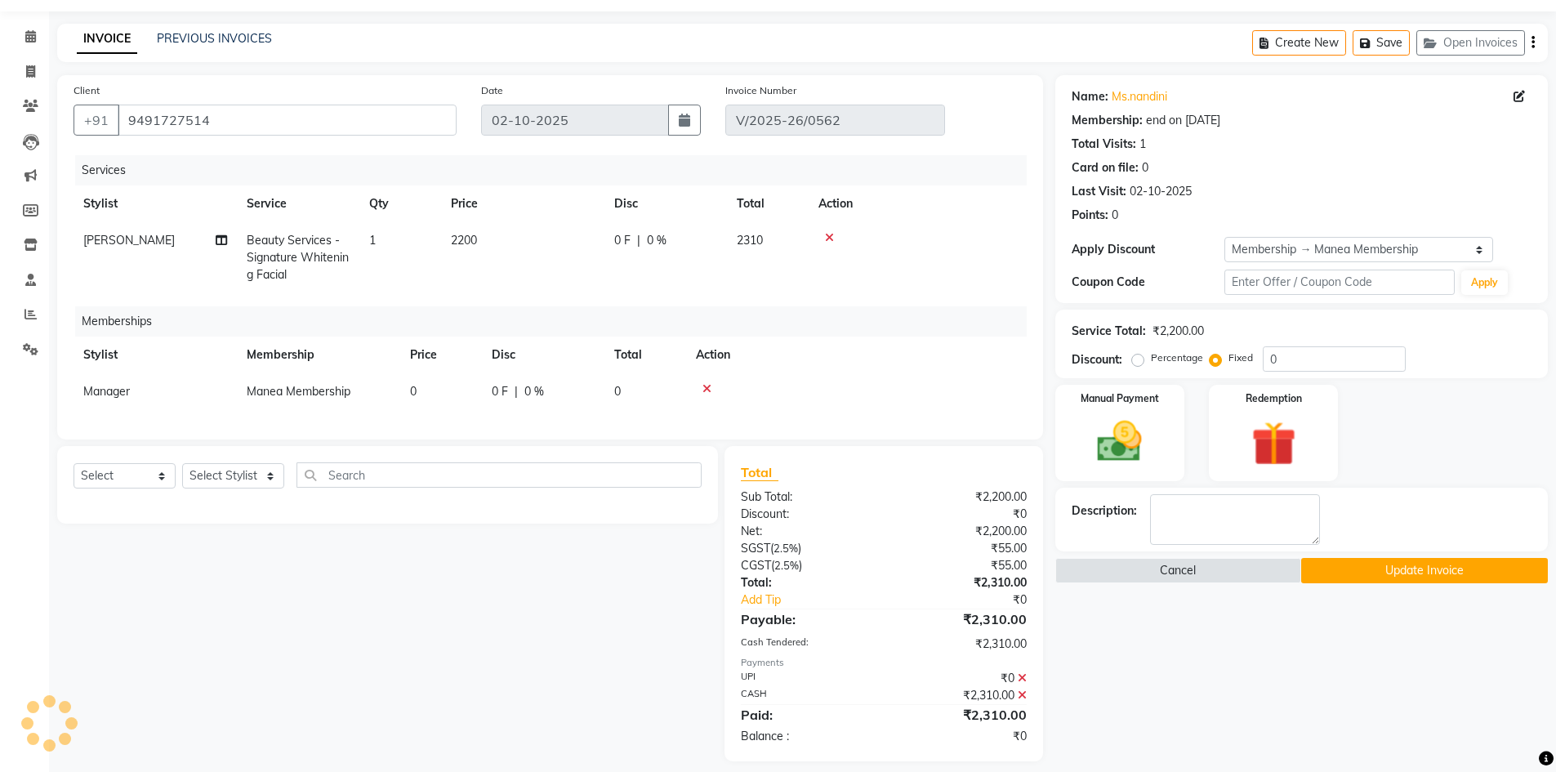
scroll to position [74, 0]
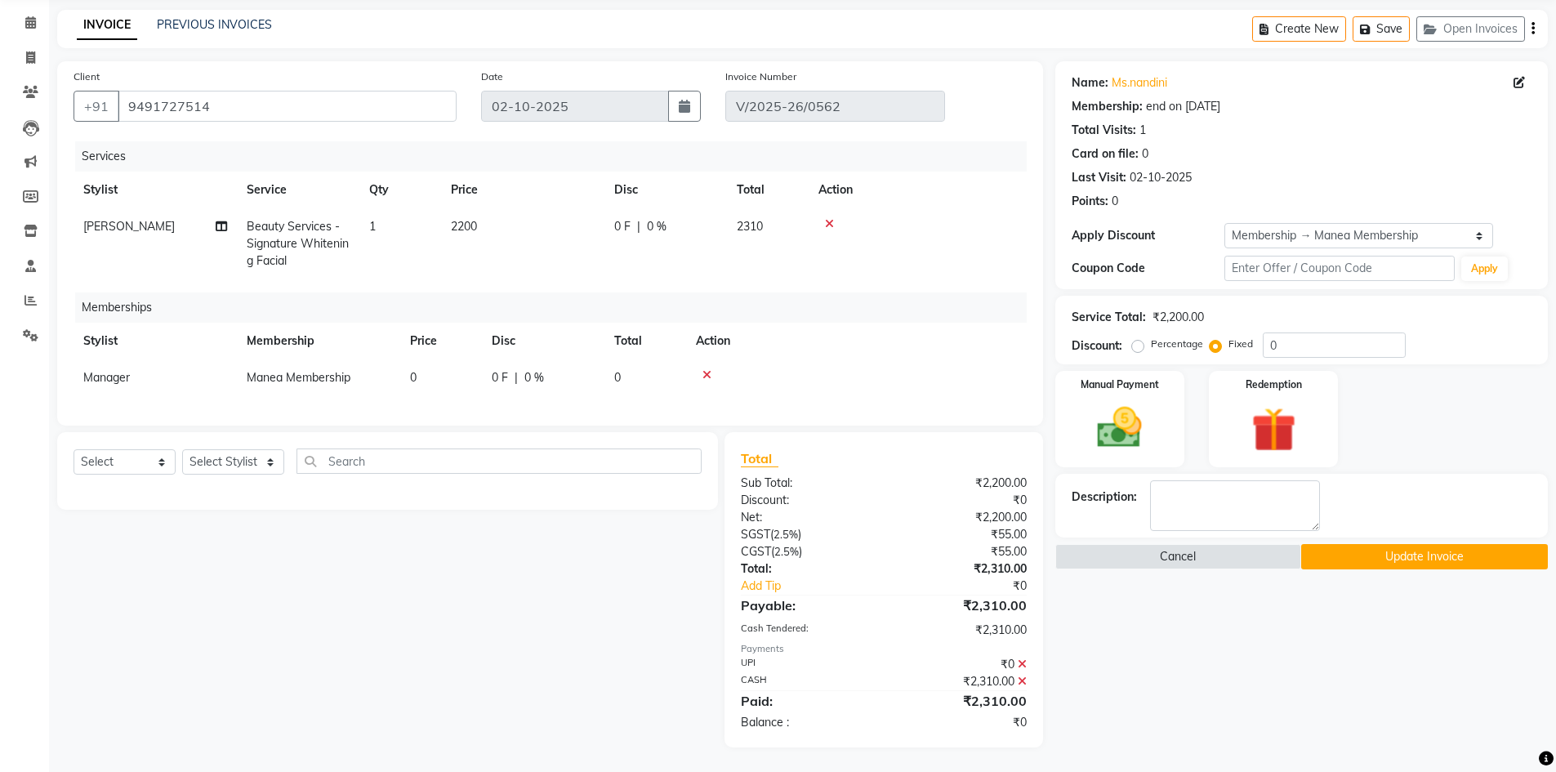
click at [1022, 662] on icon at bounding box center [1022, 663] width 9 height 11
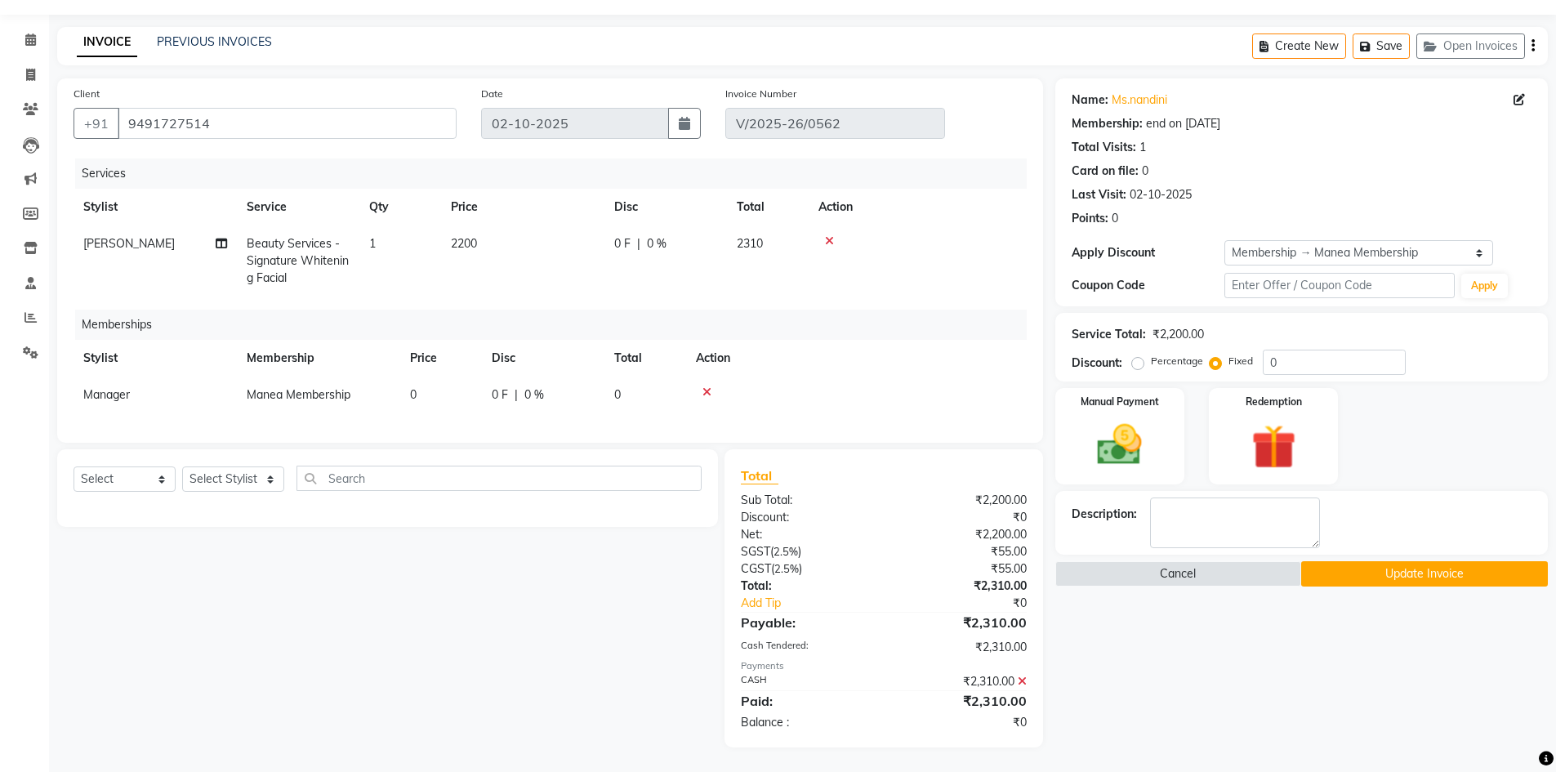
click at [1021, 680] on icon at bounding box center [1022, 681] width 9 height 11
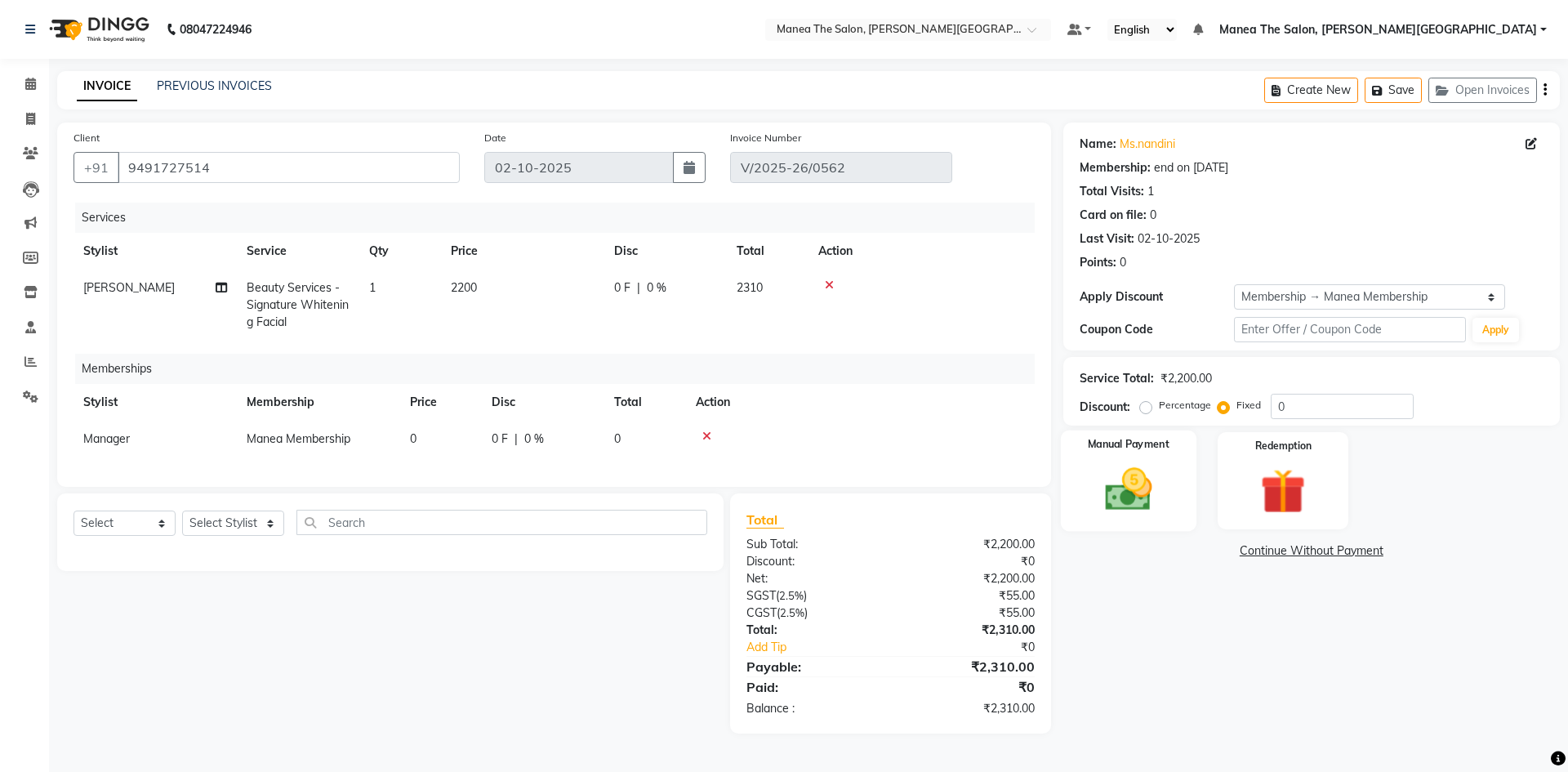
click at [1112, 490] on img at bounding box center [1128, 489] width 76 height 54
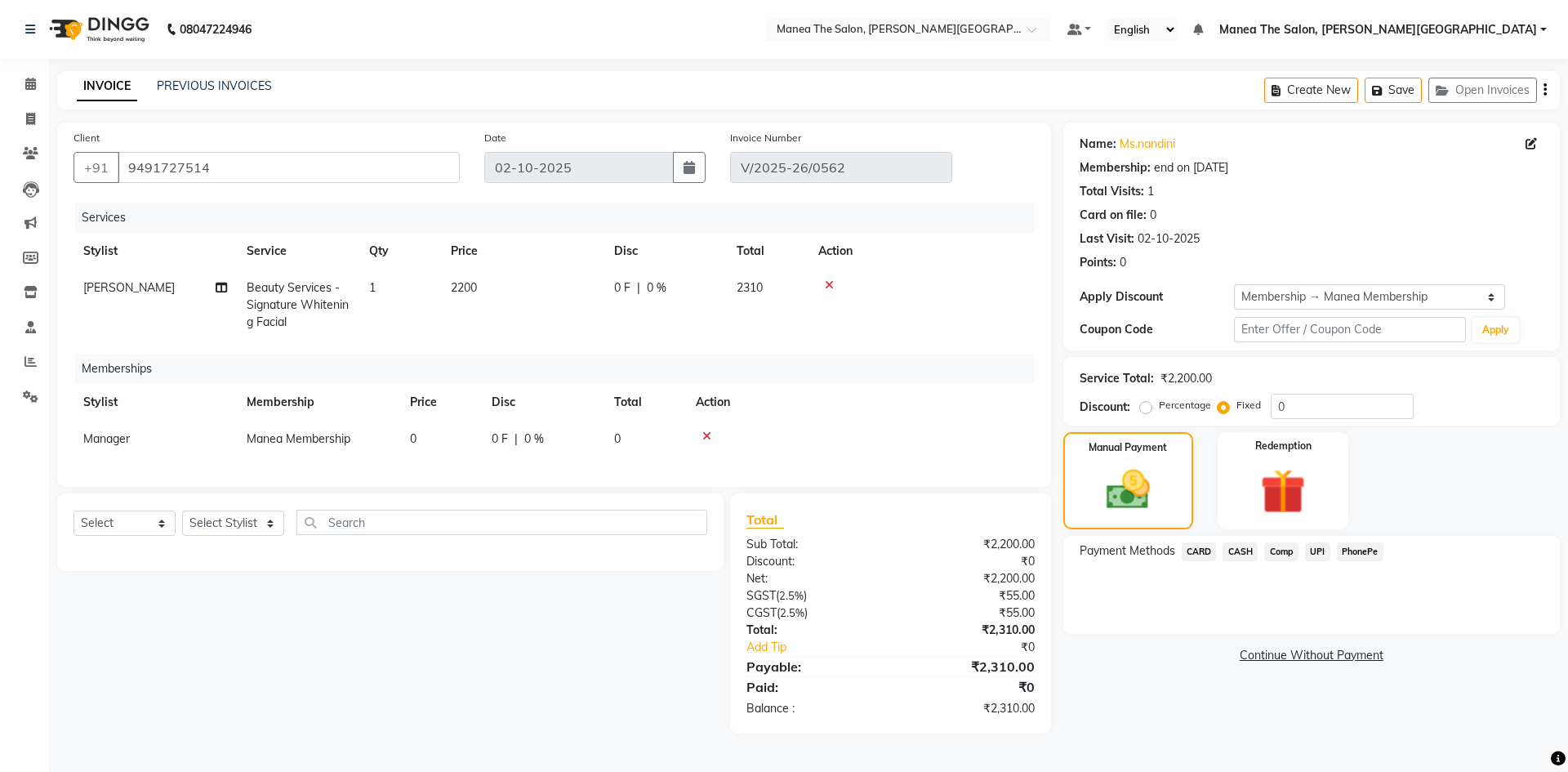
click at [1316, 551] on span "UPI" at bounding box center [1317, 551] width 25 height 19
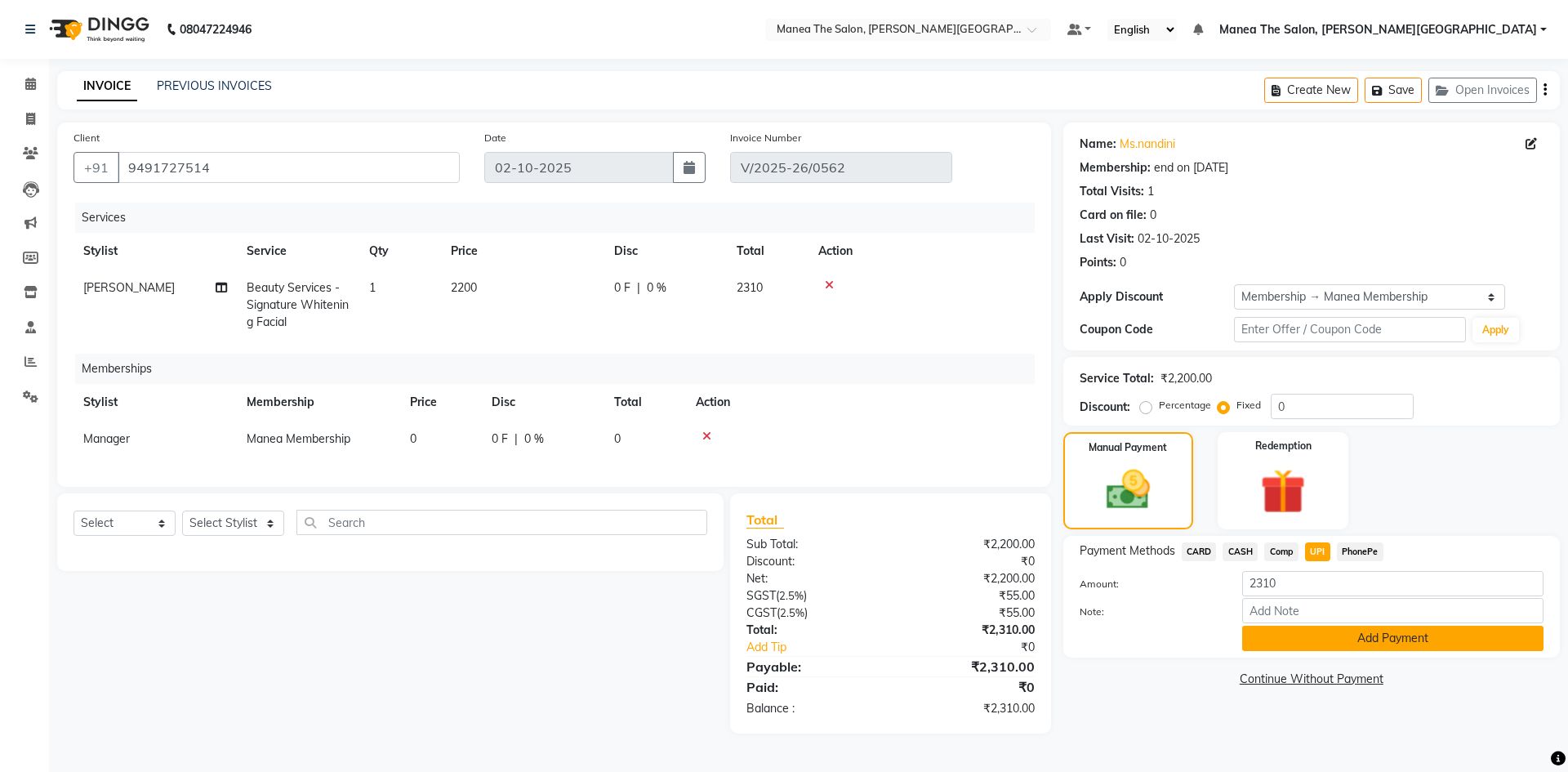
click at [1369, 636] on button "Add Payment" at bounding box center [1392, 638] width 301 height 25
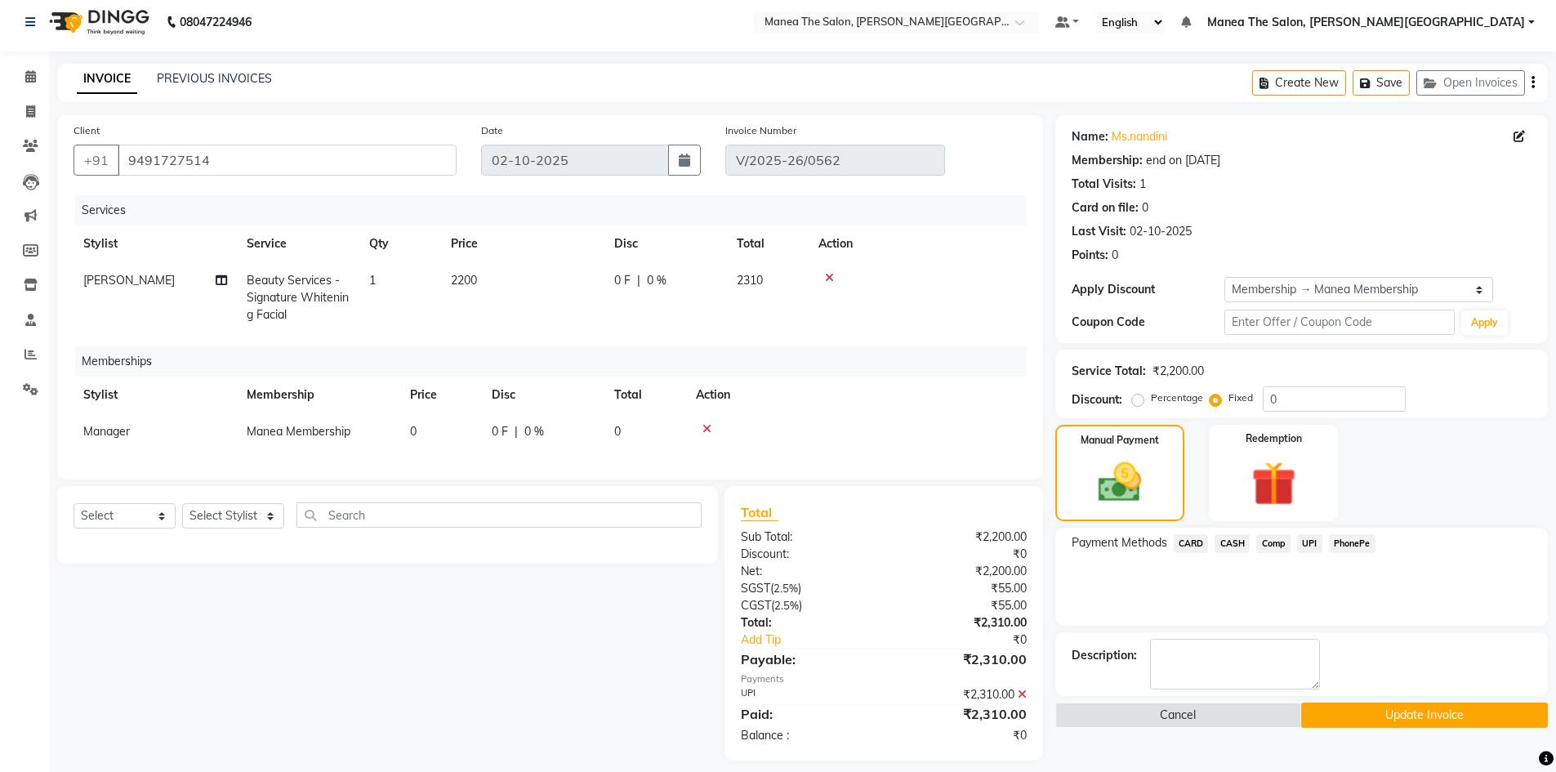
scroll to position [33, 0]
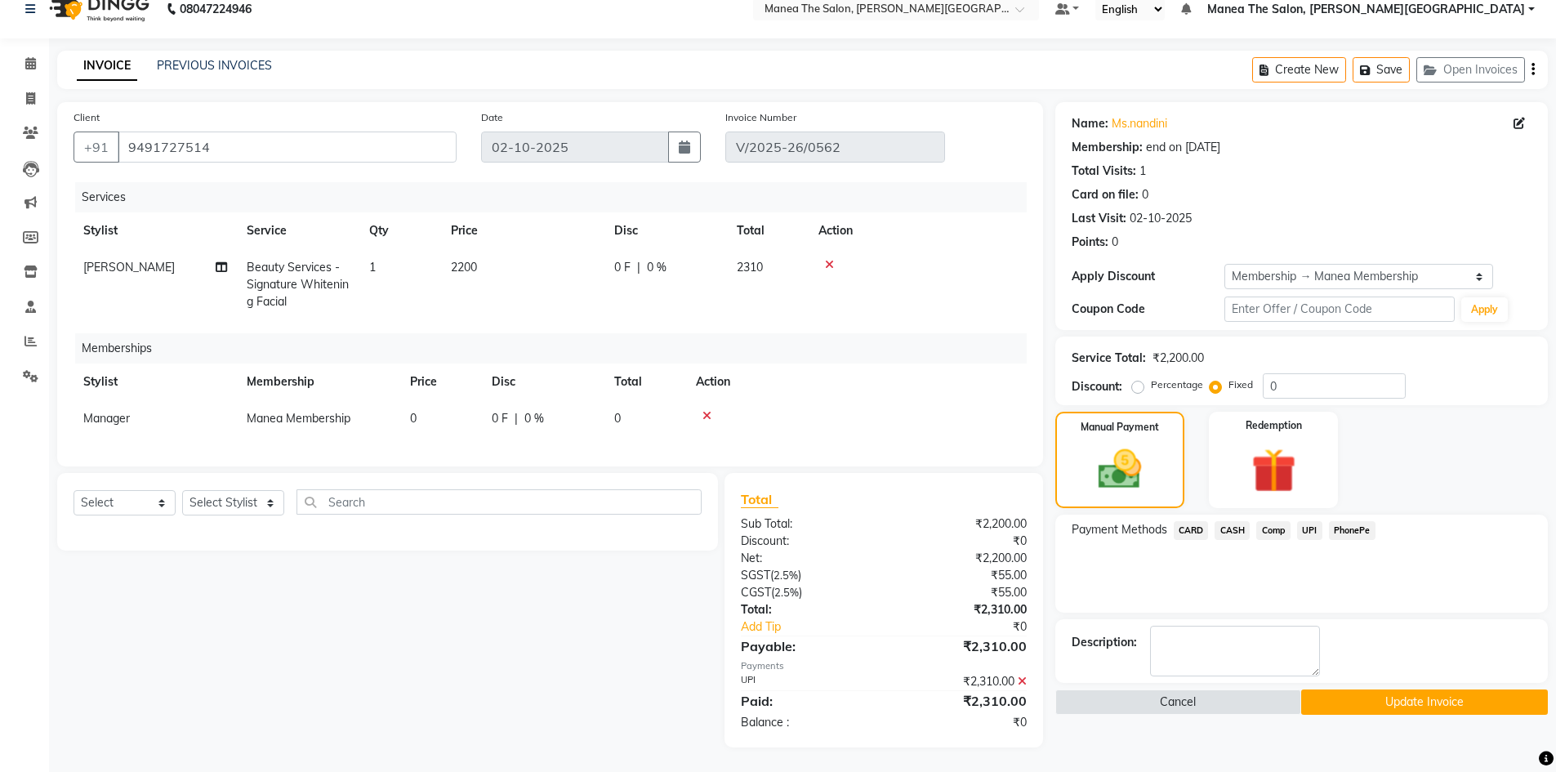
click at [1419, 689] on button "Update Invoice" at bounding box center [1424, 701] width 247 height 25
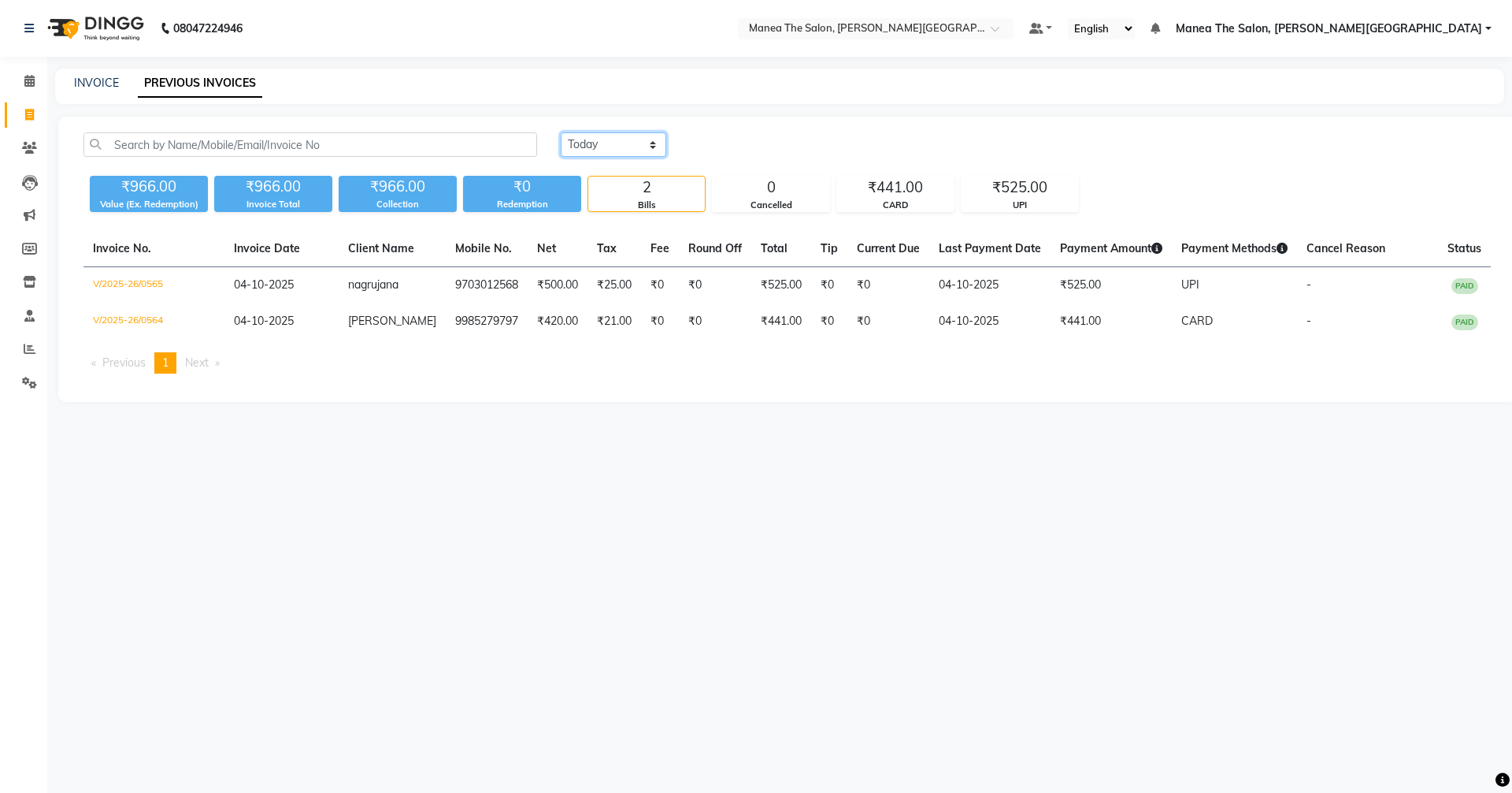
click at [603, 153] on select "[DATE] [DATE] Custom Range" at bounding box center [613, 144] width 105 height 24
select select "range"
click at [561, 132] on select "[DATE] [DATE] Custom Range" at bounding box center [613, 144] width 105 height 24
click at [777, 139] on input "04-10-2025" at bounding box center [742, 145] width 110 height 22
select select "10"
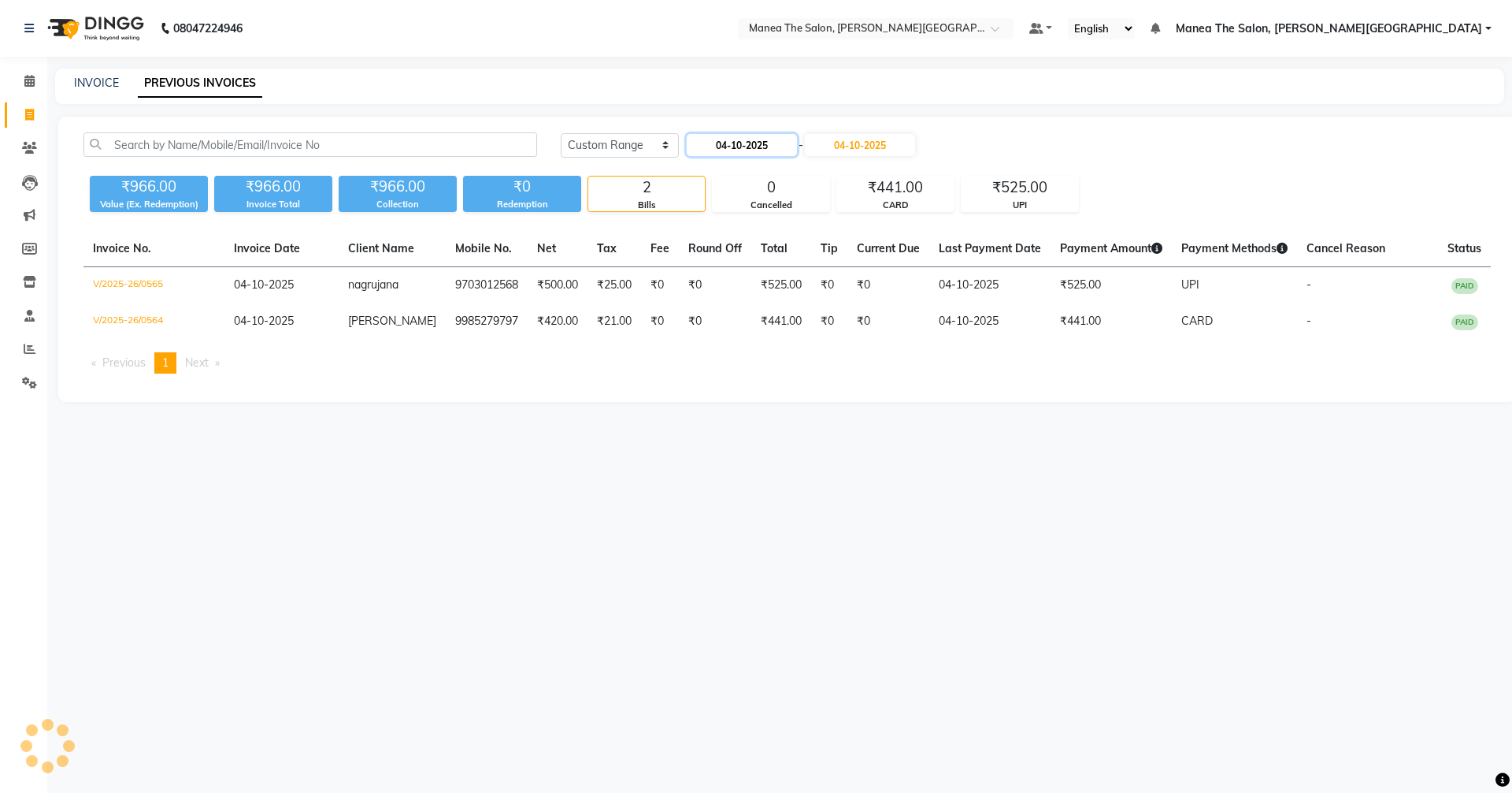
select select "2025"
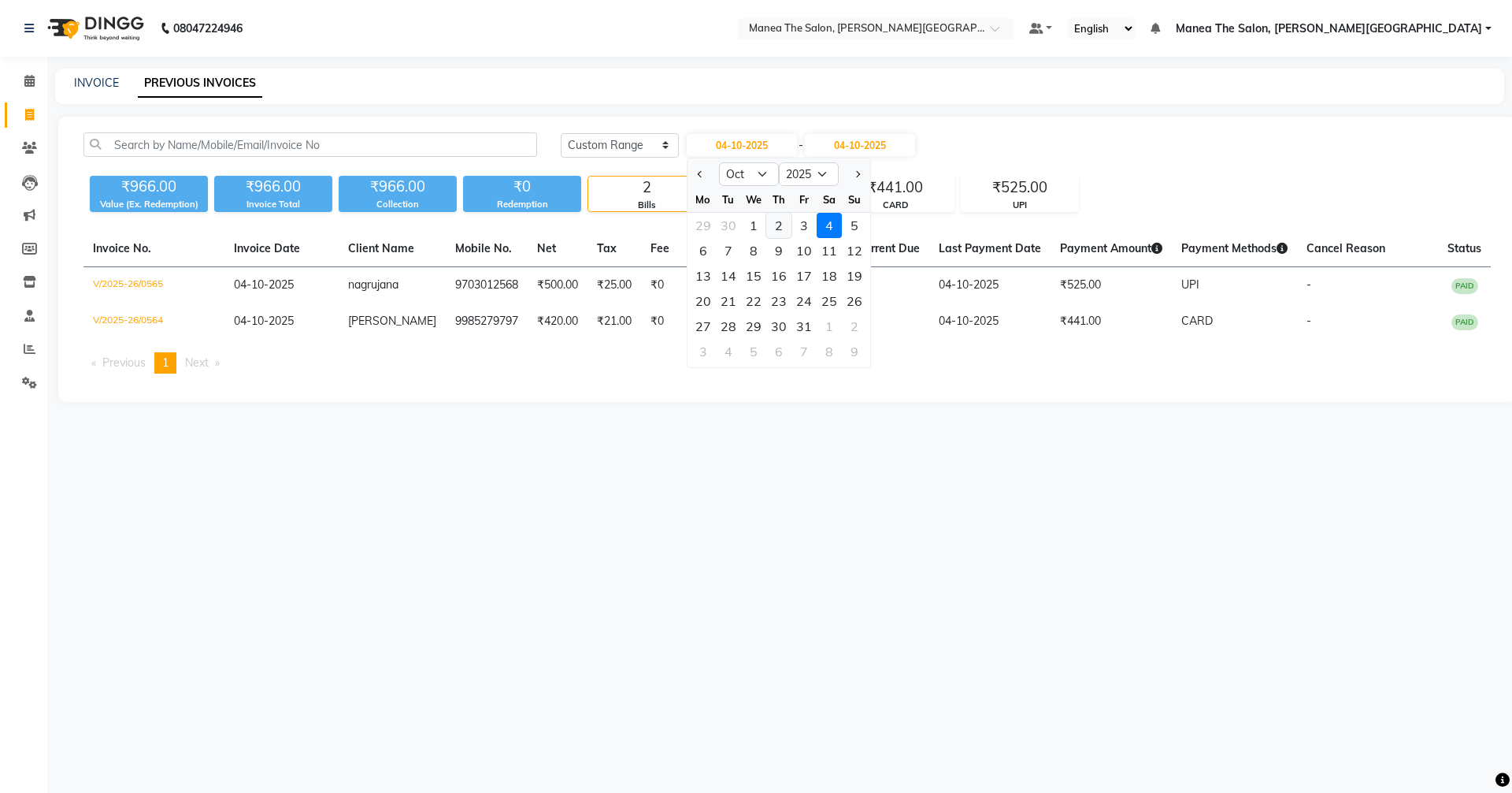
click at [780, 219] on div "2" at bounding box center [779, 226] width 25 height 25
type input "02-10-2025"
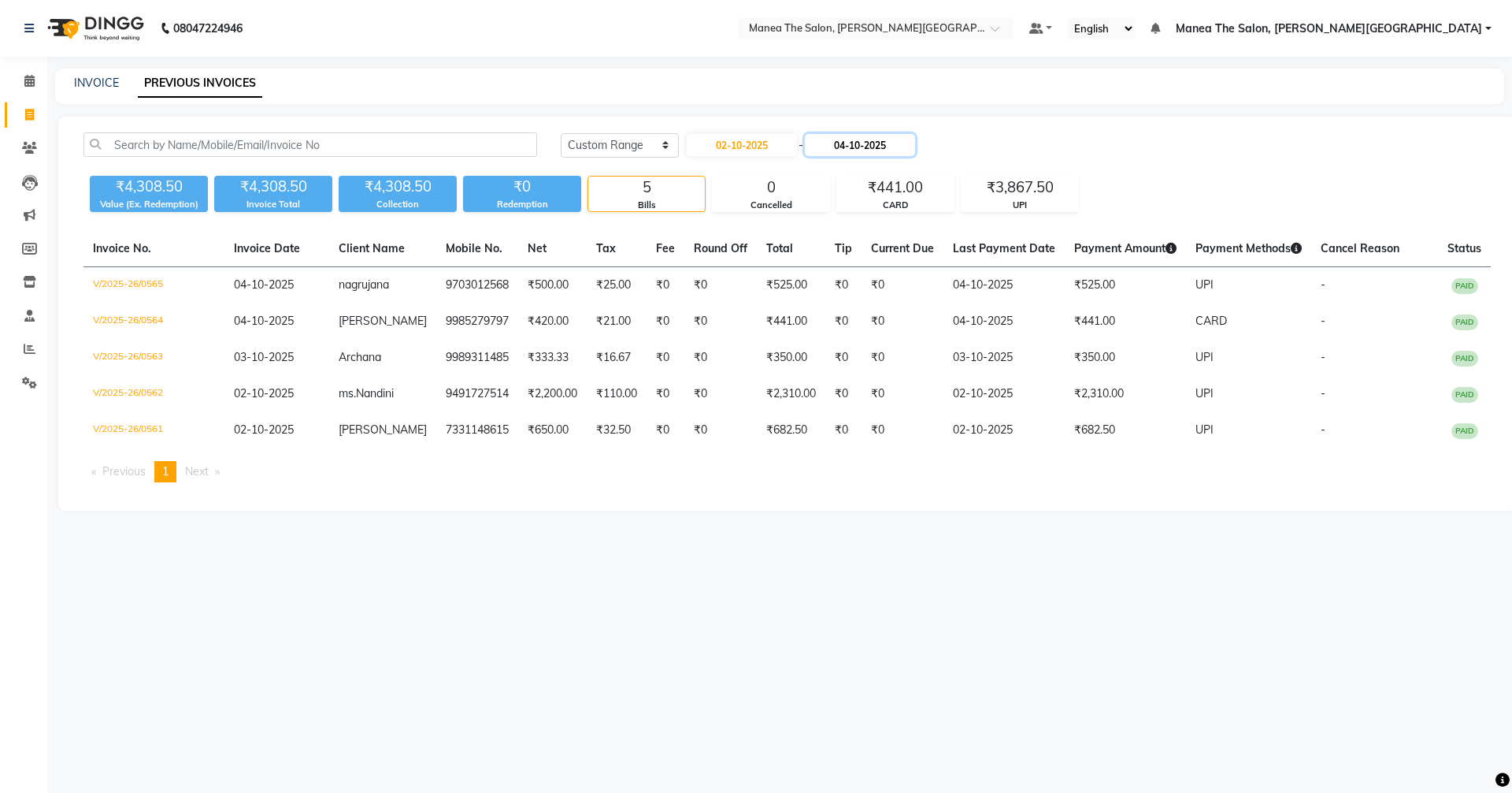
click at [862, 150] on input "04-10-2025" at bounding box center [860, 145] width 110 height 22
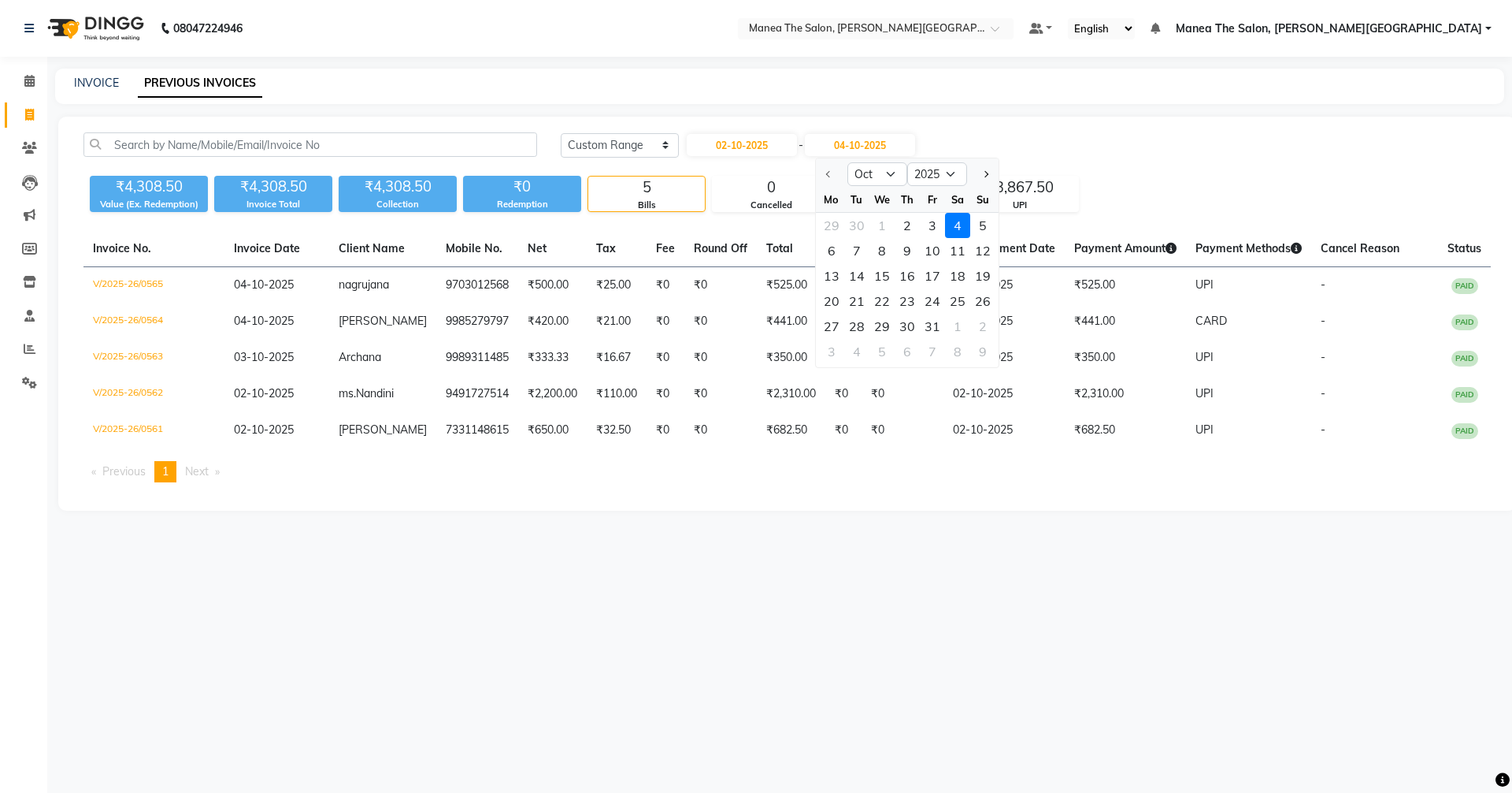
click at [892, 224] on div "29 30 1 2 3 4 5" at bounding box center [907, 226] width 183 height 25
click at [900, 224] on div "2" at bounding box center [907, 226] width 25 height 25
type input "02-10-2025"
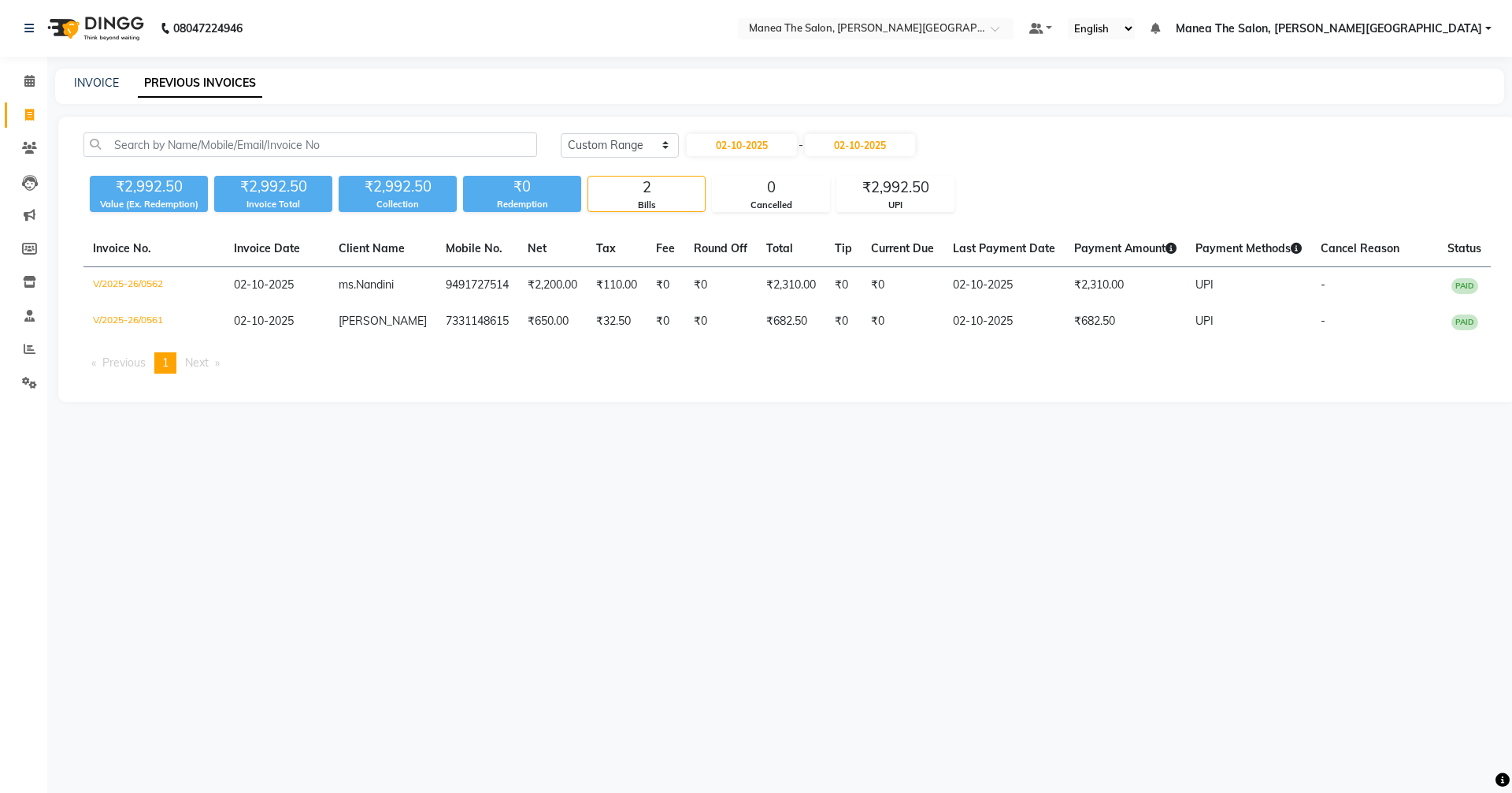
click at [1201, 515] on div "08047224946 Select Location × Manea The Salon, Raghavendra Colony Default Panel…" at bounding box center [756, 396] width 1512 height 793
click at [596, 140] on select "Today Yesterday Custom Range" at bounding box center [620, 145] width 119 height 24
select select "yesterday"
click at [561, 133] on select "Today Yesterday Custom Range" at bounding box center [620, 145] width 119 height 24
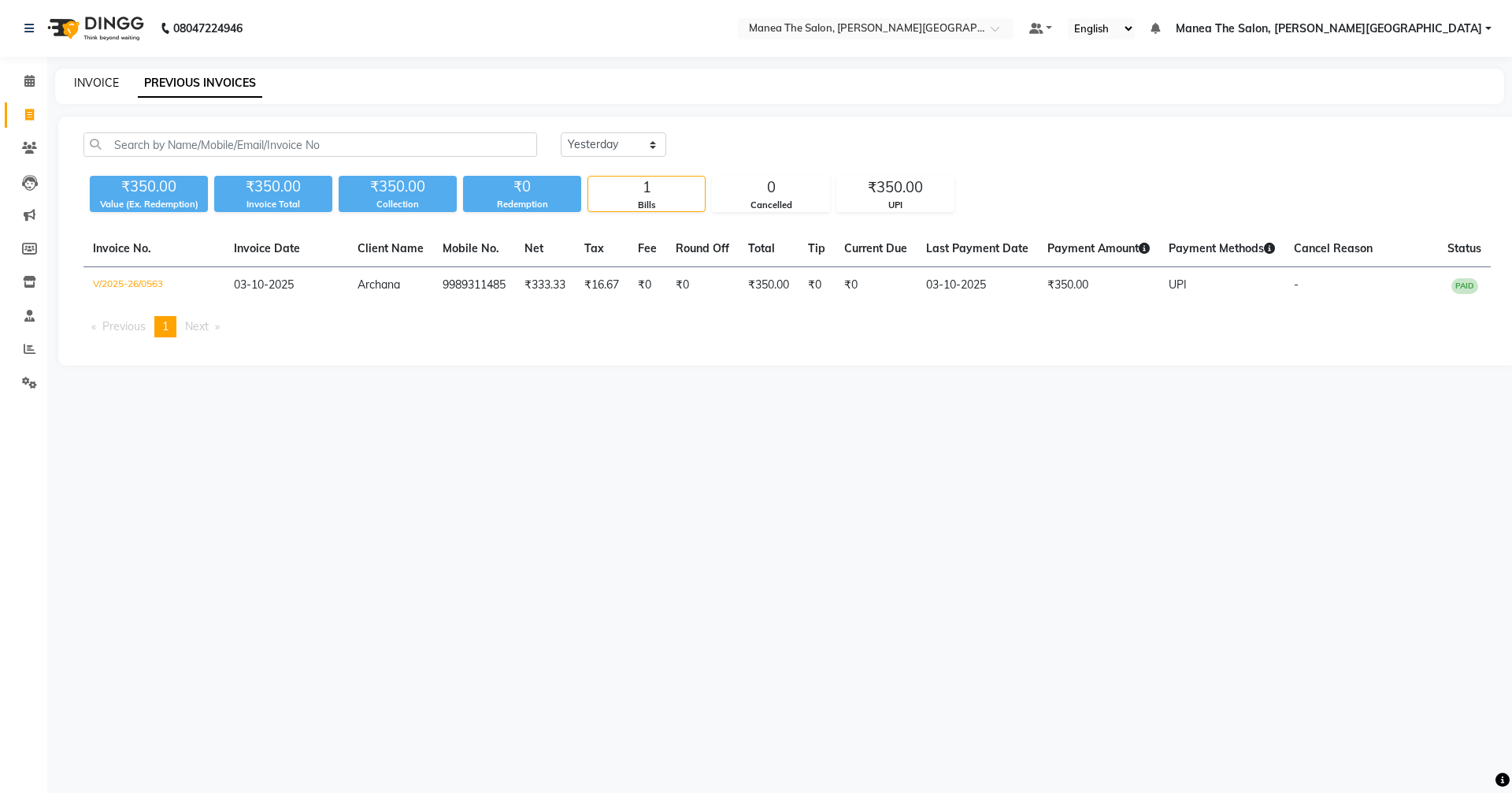
click at [107, 79] on link "INVOICE" at bounding box center [96, 82] width 45 height 14
select select "service"
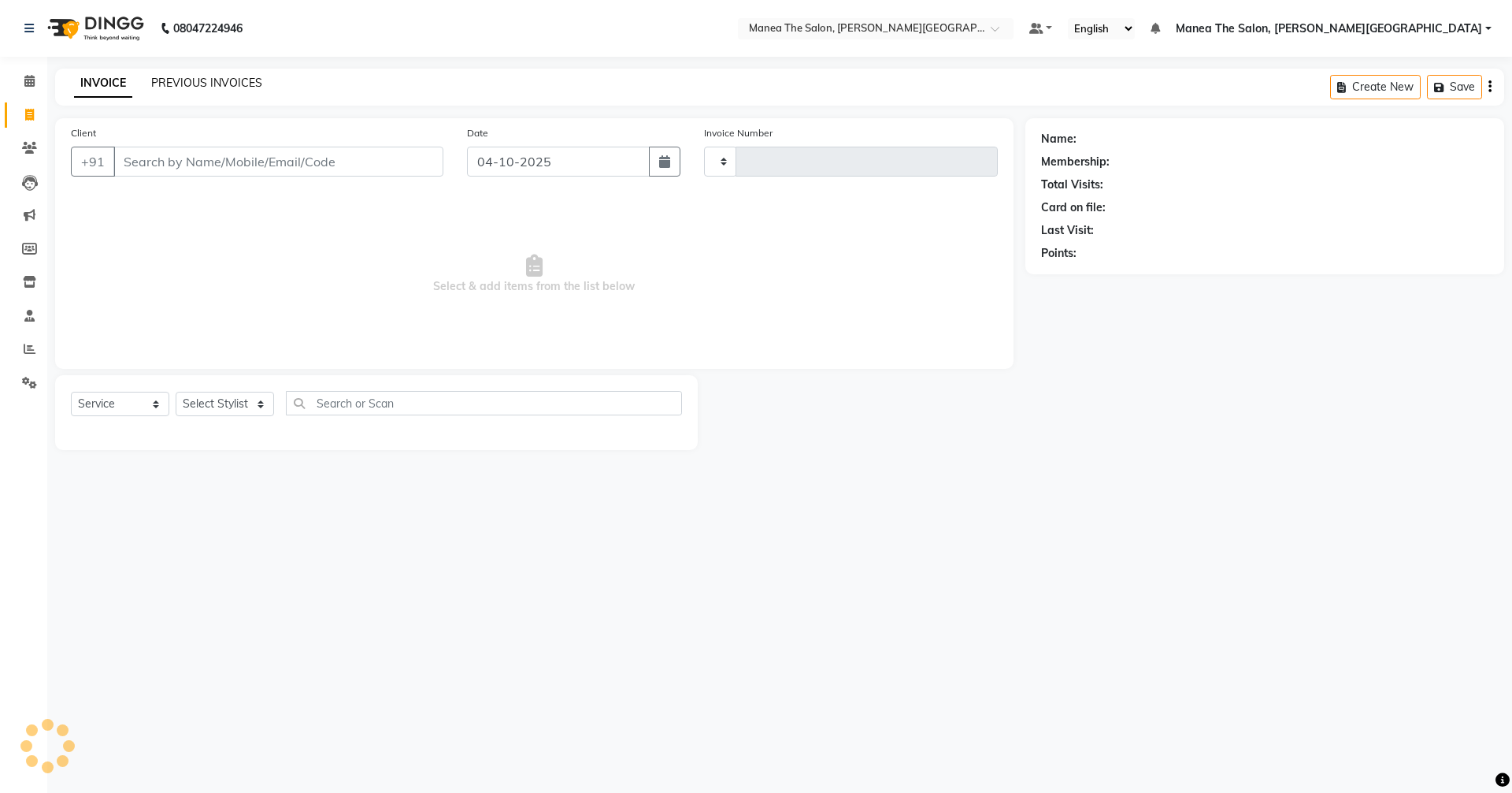
type input "0566"
select select "8762"
click at [192, 79] on link "PREVIOUS INVOICES" at bounding box center [206, 82] width 111 height 14
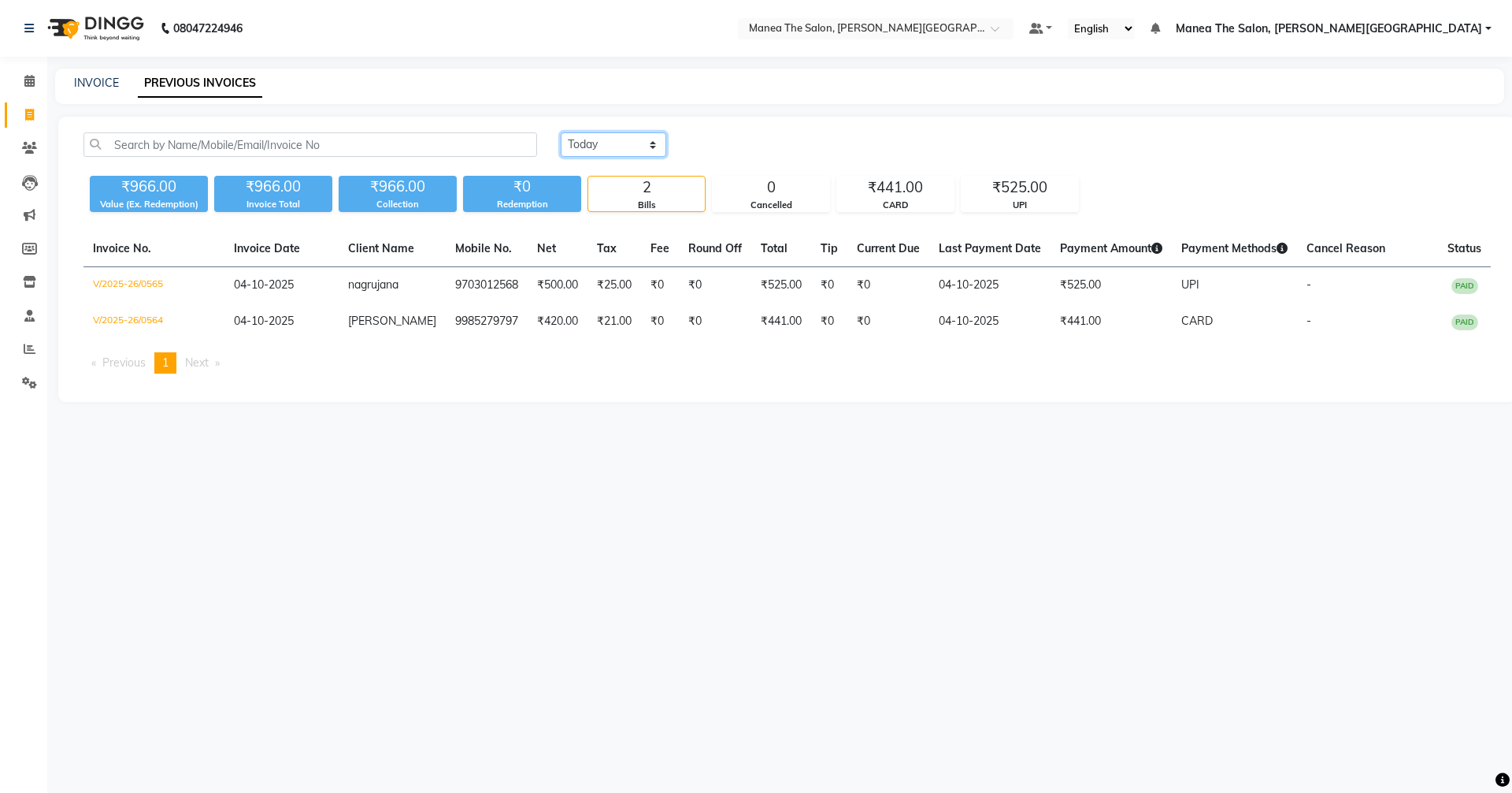
click at [592, 140] on select "Today Yesterday Custom Range" at bounding box center [613, 144] width 105 height 24
select select "range"
click at [561, 132] on select "Today Yesterday Custom Range" at bounding box center [613, 144] width 105 height 24
click at [740, 150] on input "04-10-2025" at bounding box center [742, 145] width 110 height 22
select select "10"
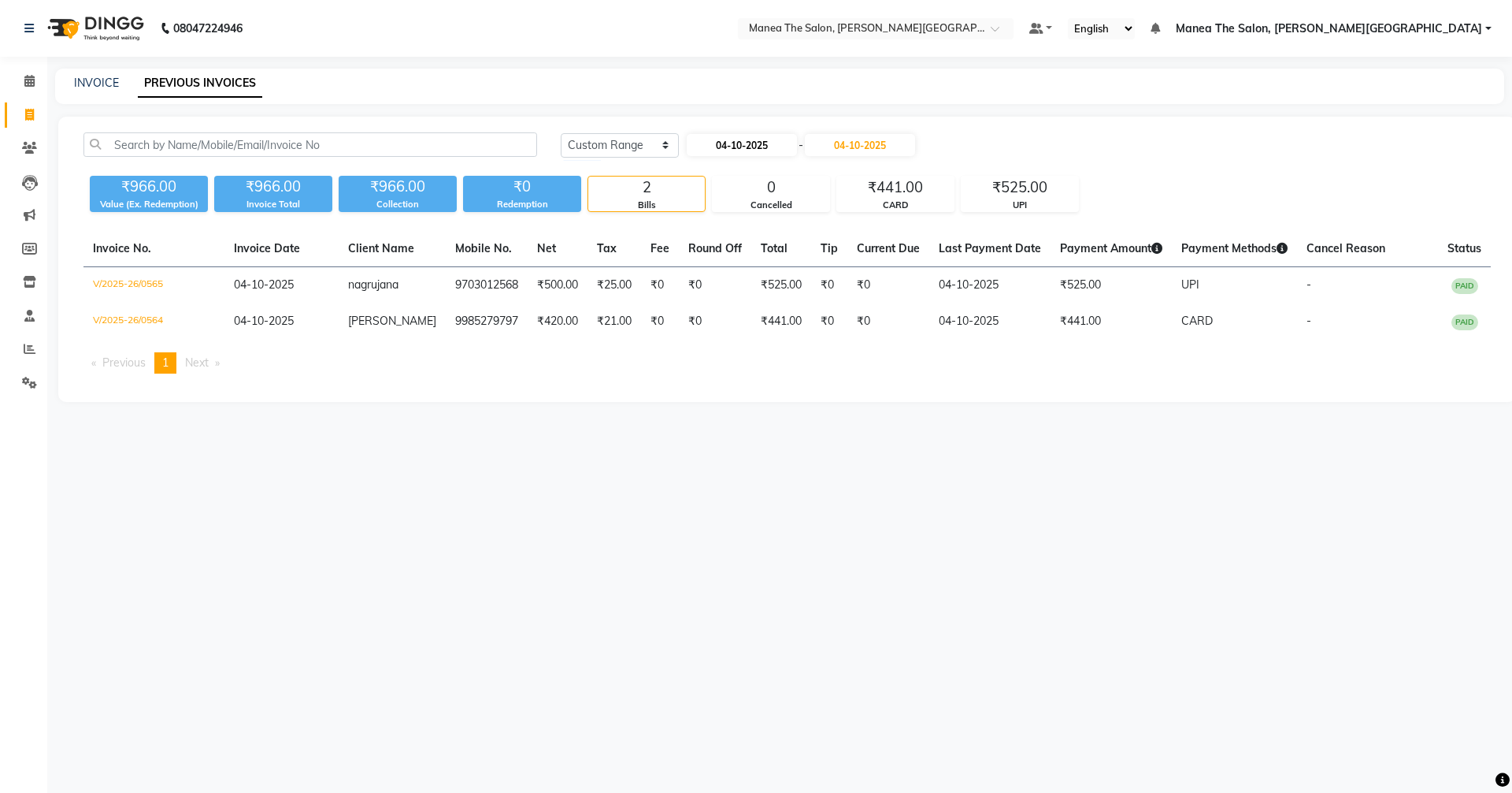
select select "2025"
click at [773, 219] on div "2" at bounding box center [779, 226] width 25 height 25
type input "02-10-2025"
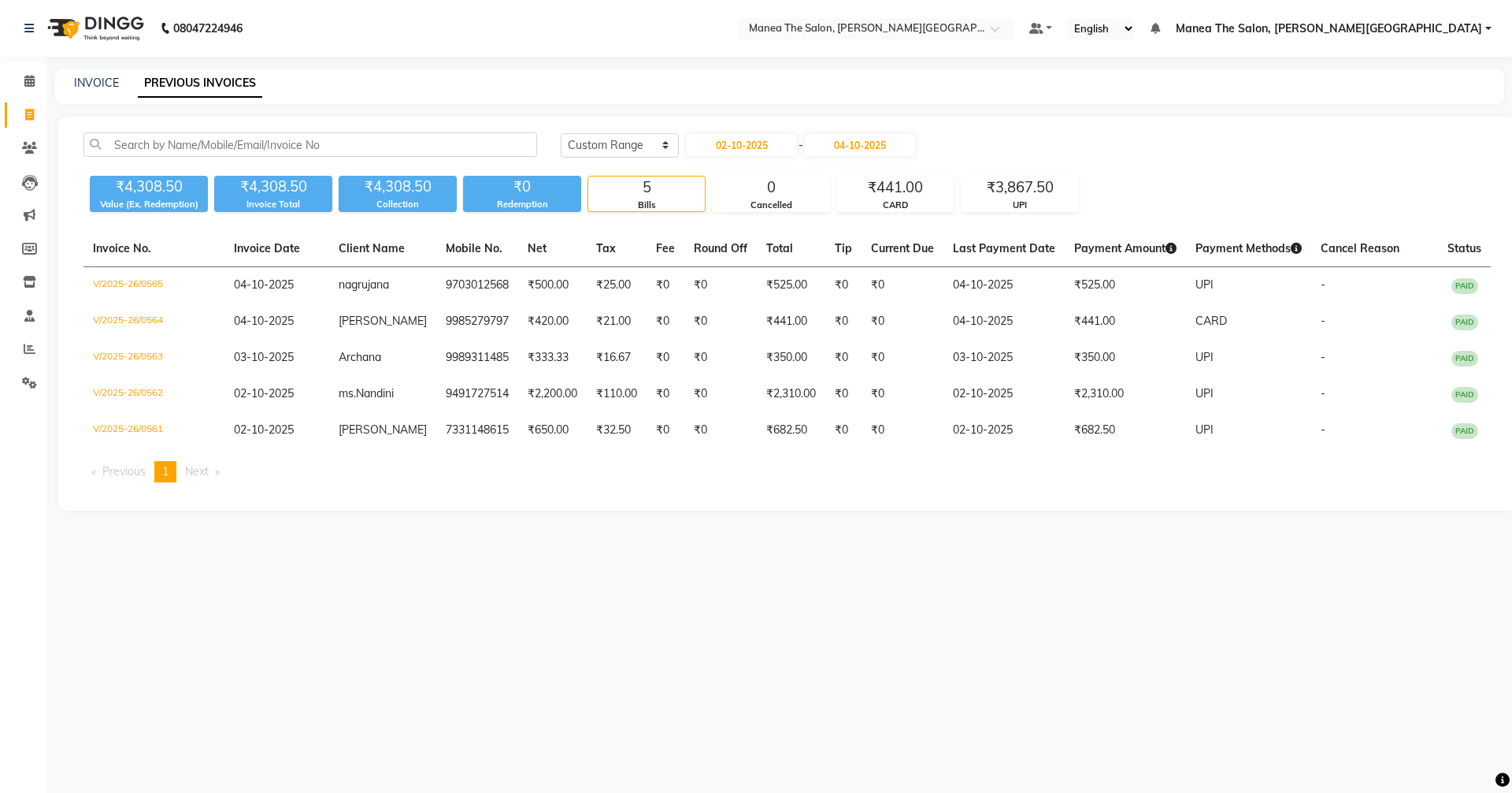
click at [877, 127] on div "Today Yesterday Custom Range 02-10-2025 - 04-10-2025 ₹4,308.50 Value (Ex. Redem…" at bounding box center [787, 314] width 1458 height 394
click at [876, 136] on input "04-10-2025" at bounding box center [860, 145] width 110 height 22
click at [909, 225] on div "2" at bounding box center [907, 226] width 25 height 25
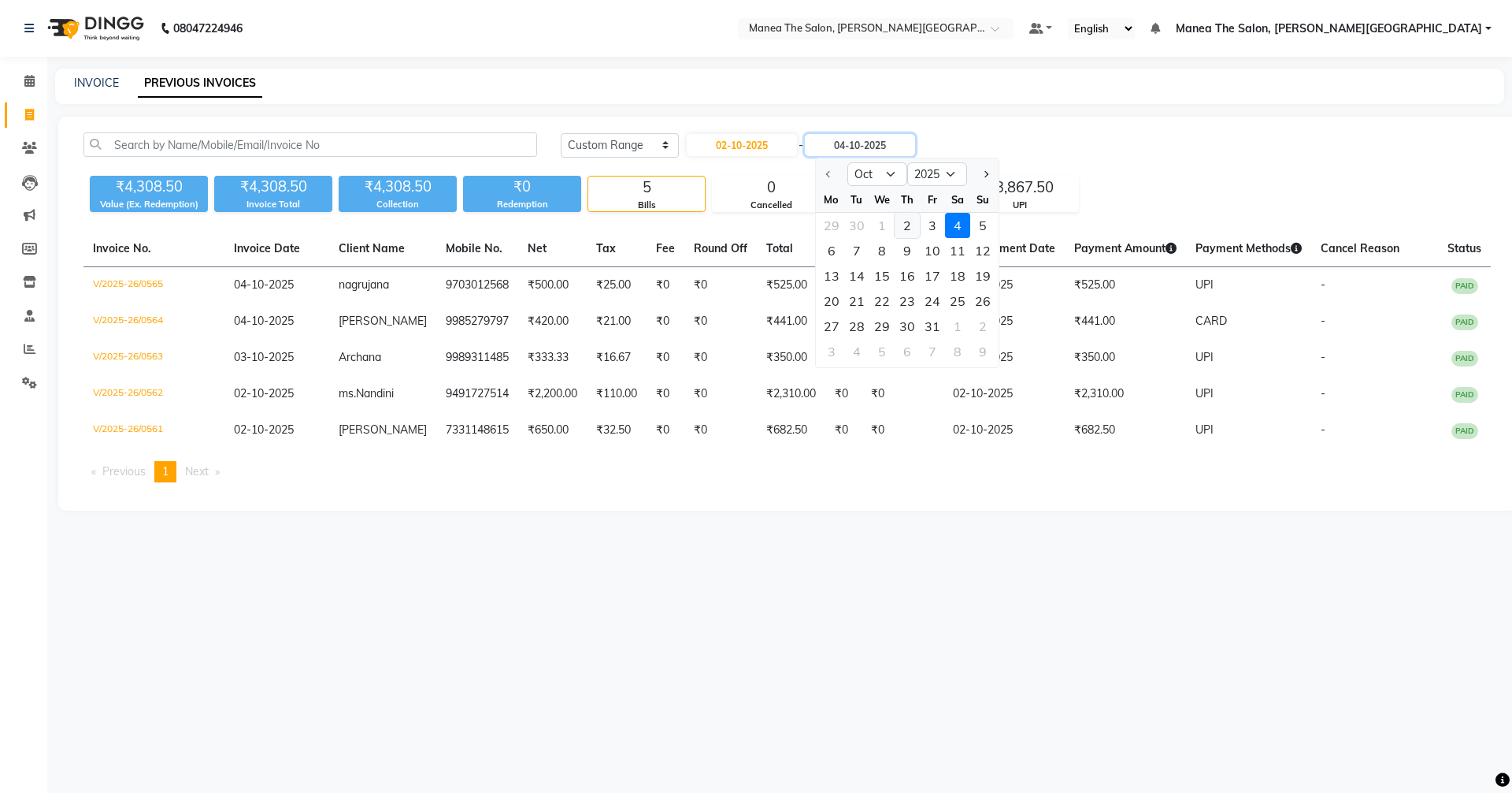
type input "02-10-2025"
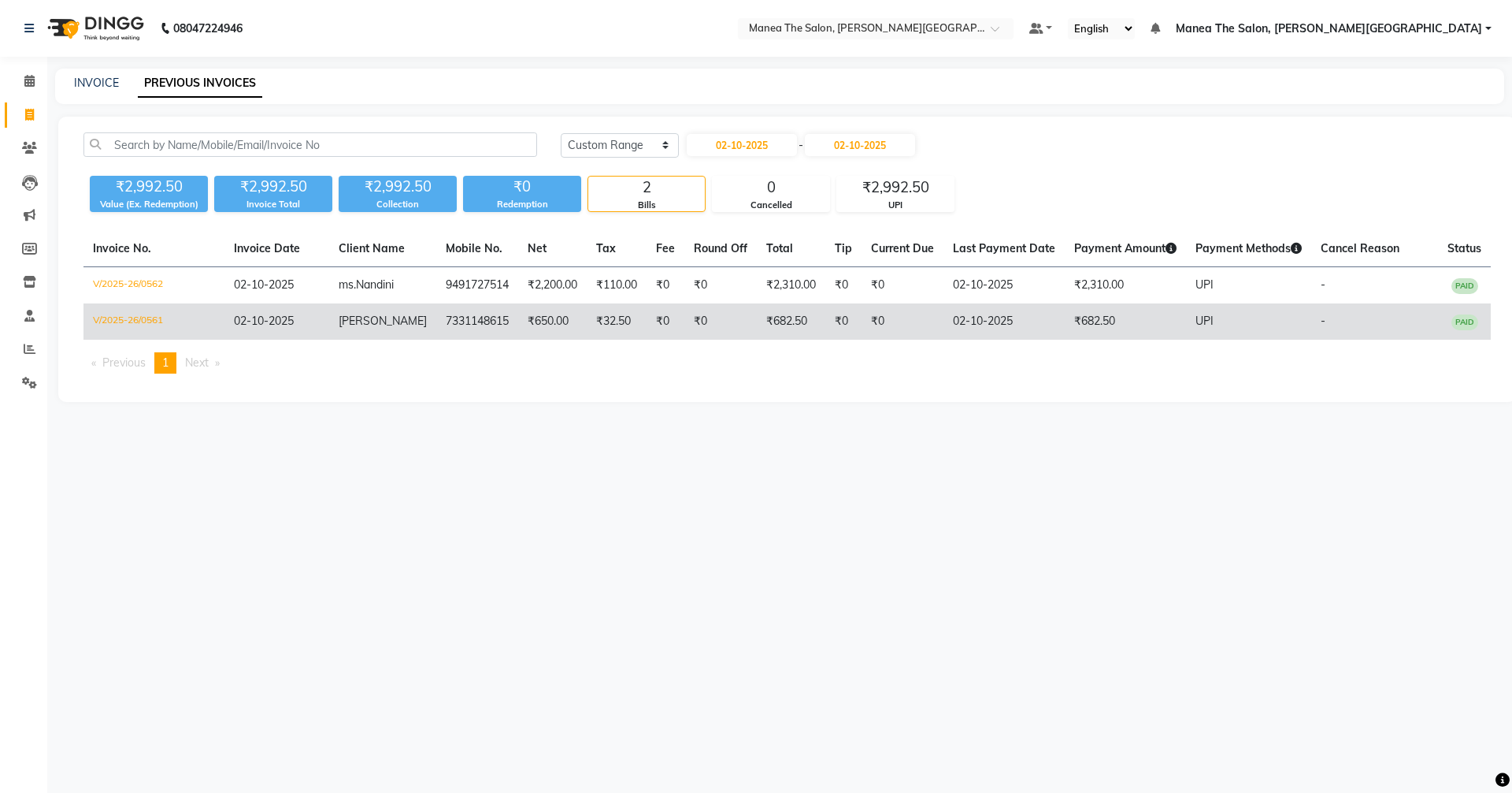
click at [566, 329] on td "₹650.00" at bounding box center [552, 321] width 68 height 37
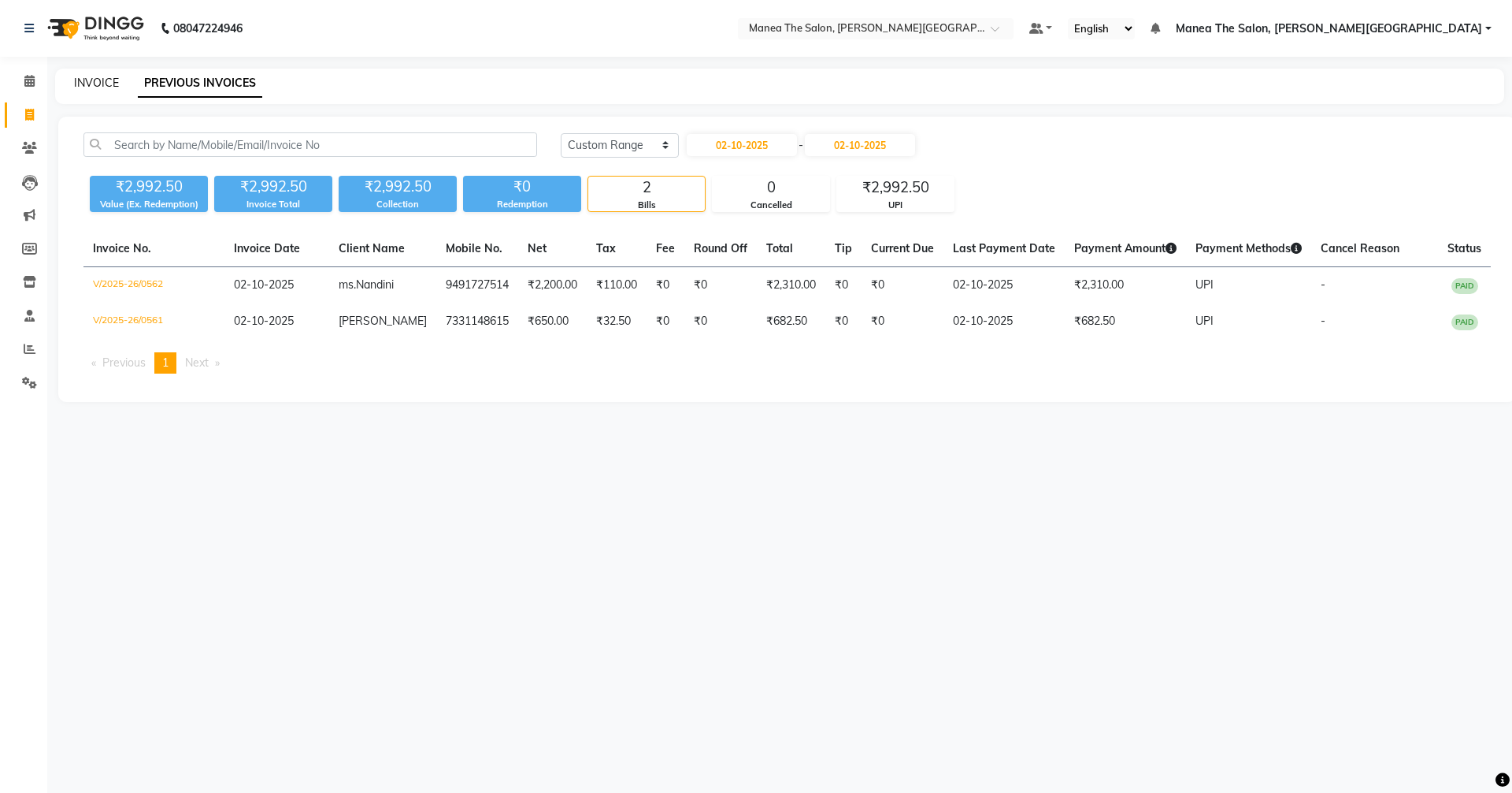
click at [99, 82] on link "INVOICE" at bounding box center [96, 82] width 45 height 14
select select "service"
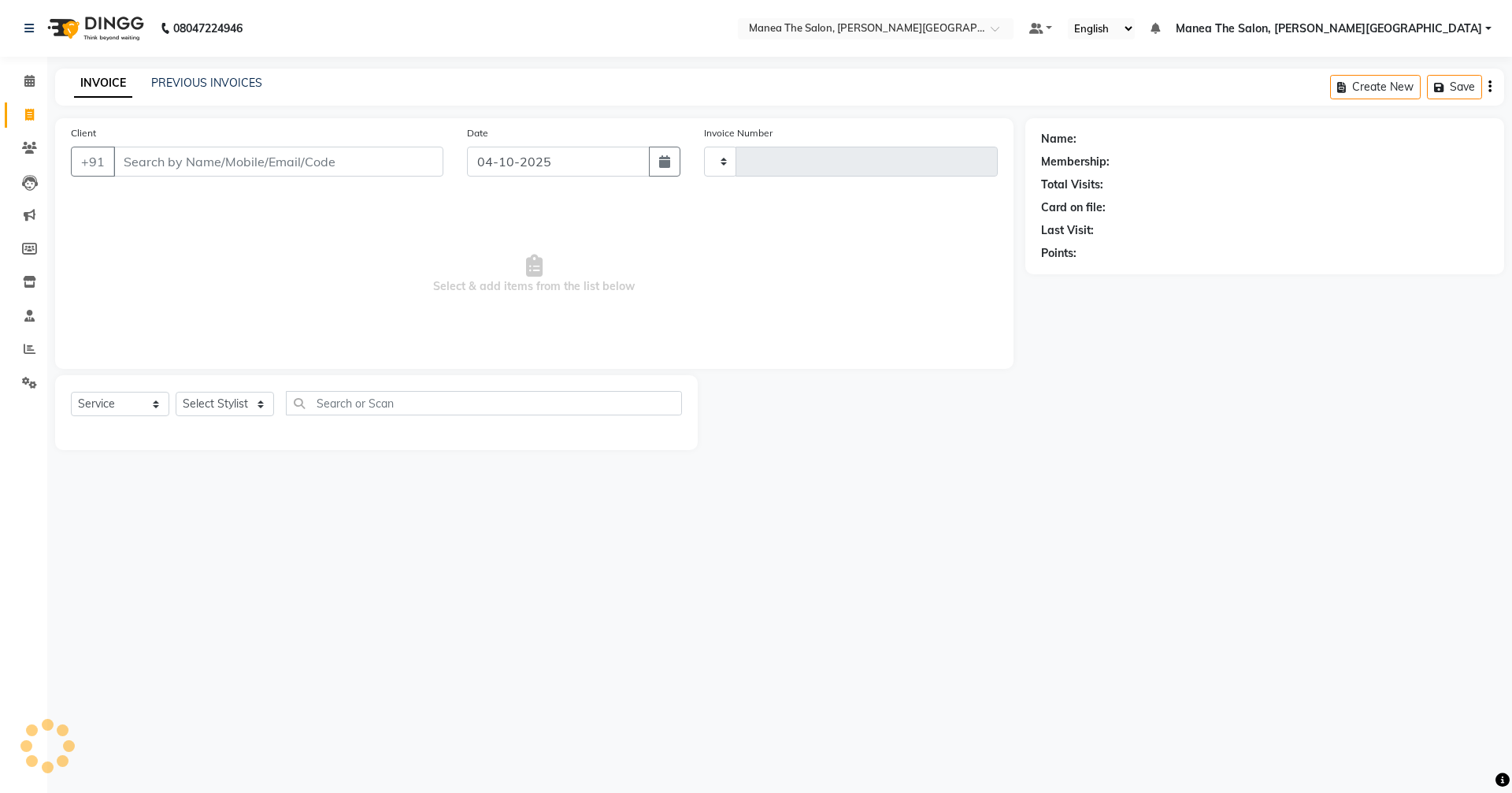
type input "0566"
select select "8762"
click at [247, 157] on input "Client" at bounding box center [279, 161] width 330 height 30
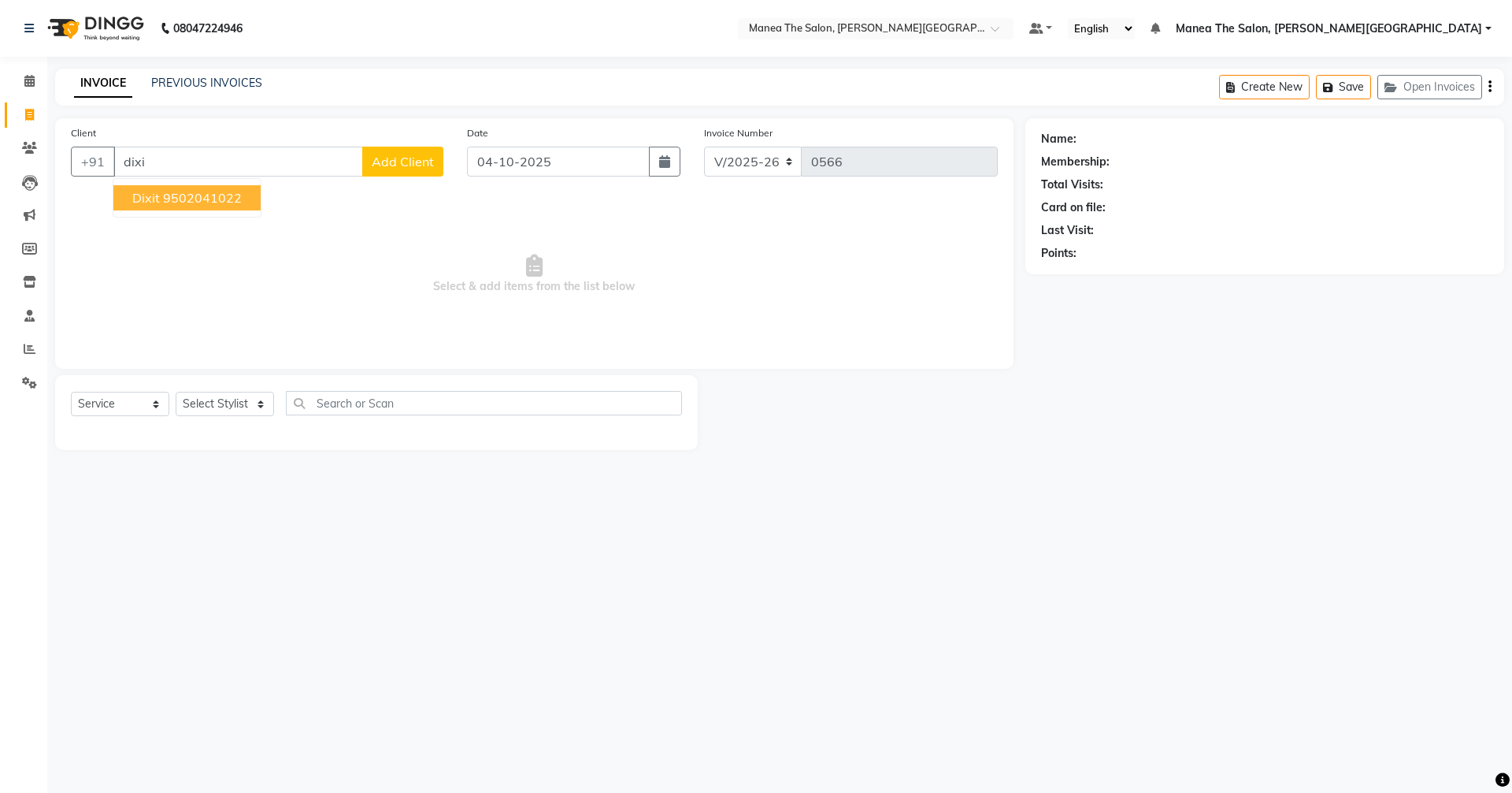
click at [175, 196] on ngb-highlight "9502041022" at bounding box center [202, 198] width 79 height 15
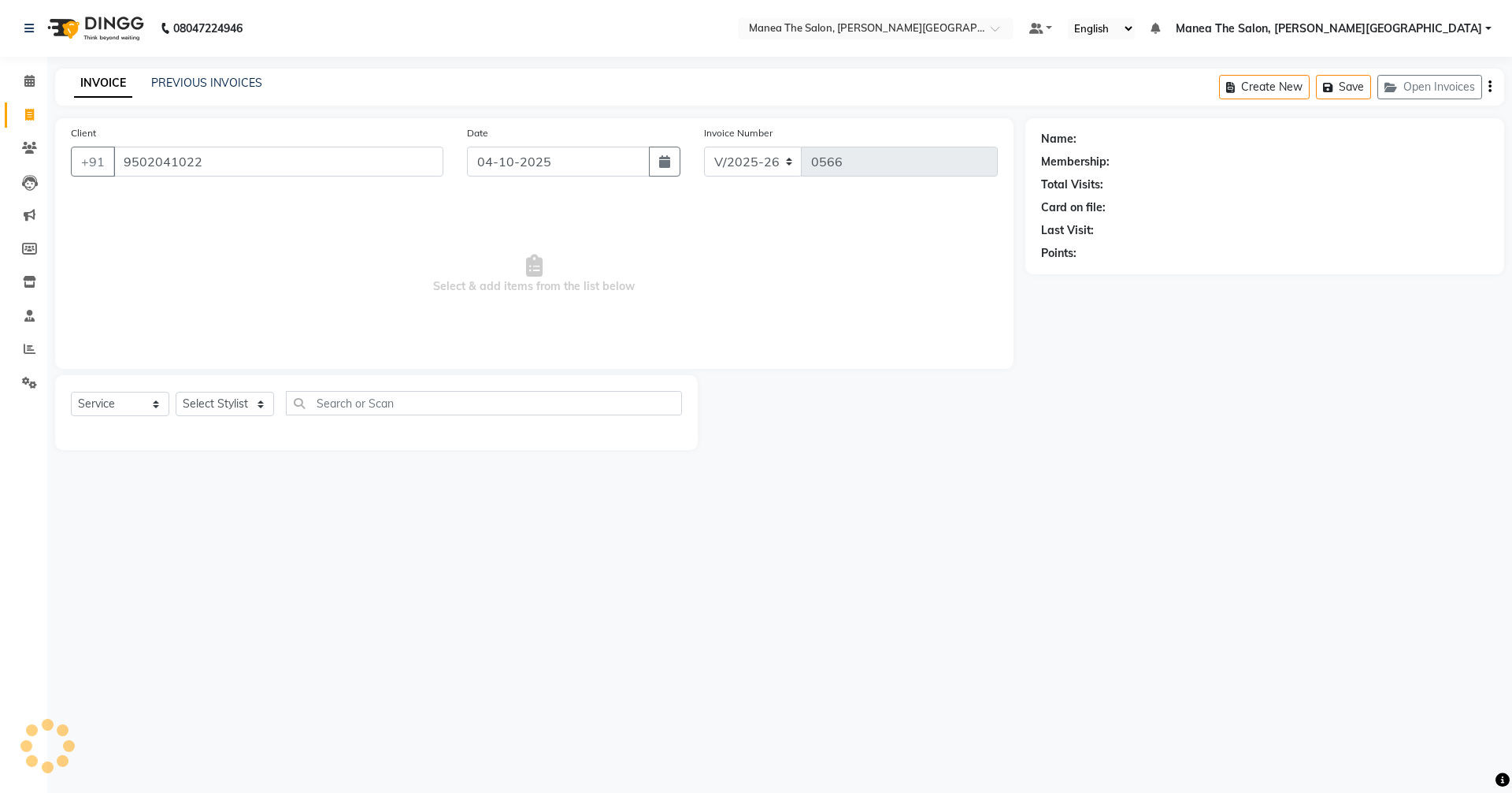
type input "9502041022"
select select "1: Object"
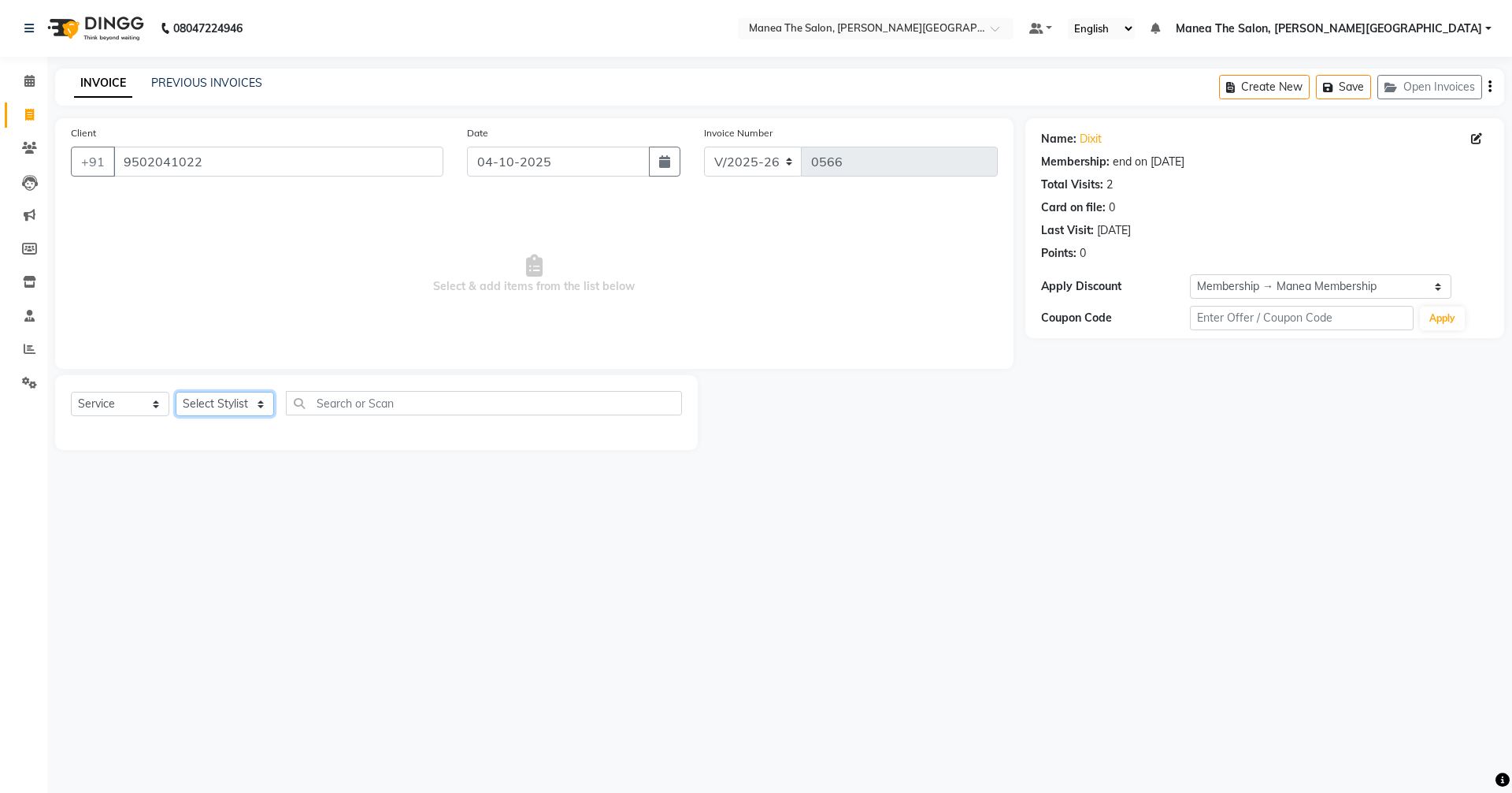
click at [212, 400] on select "Select Stylist Akshitha Irfan Manager Naresh Nikhitha Prasanna Sonu Nigam Zubha…" at bounding box center [225, 403] width 98 height 24
select select "89491"
click at [176, 392] on select "Select Stylist Akshitha Irfan Manager Naresh Nikhitha Prasanna Sonu Nigam Zubha…" at bounding box center [225, 403] width 98 height 24
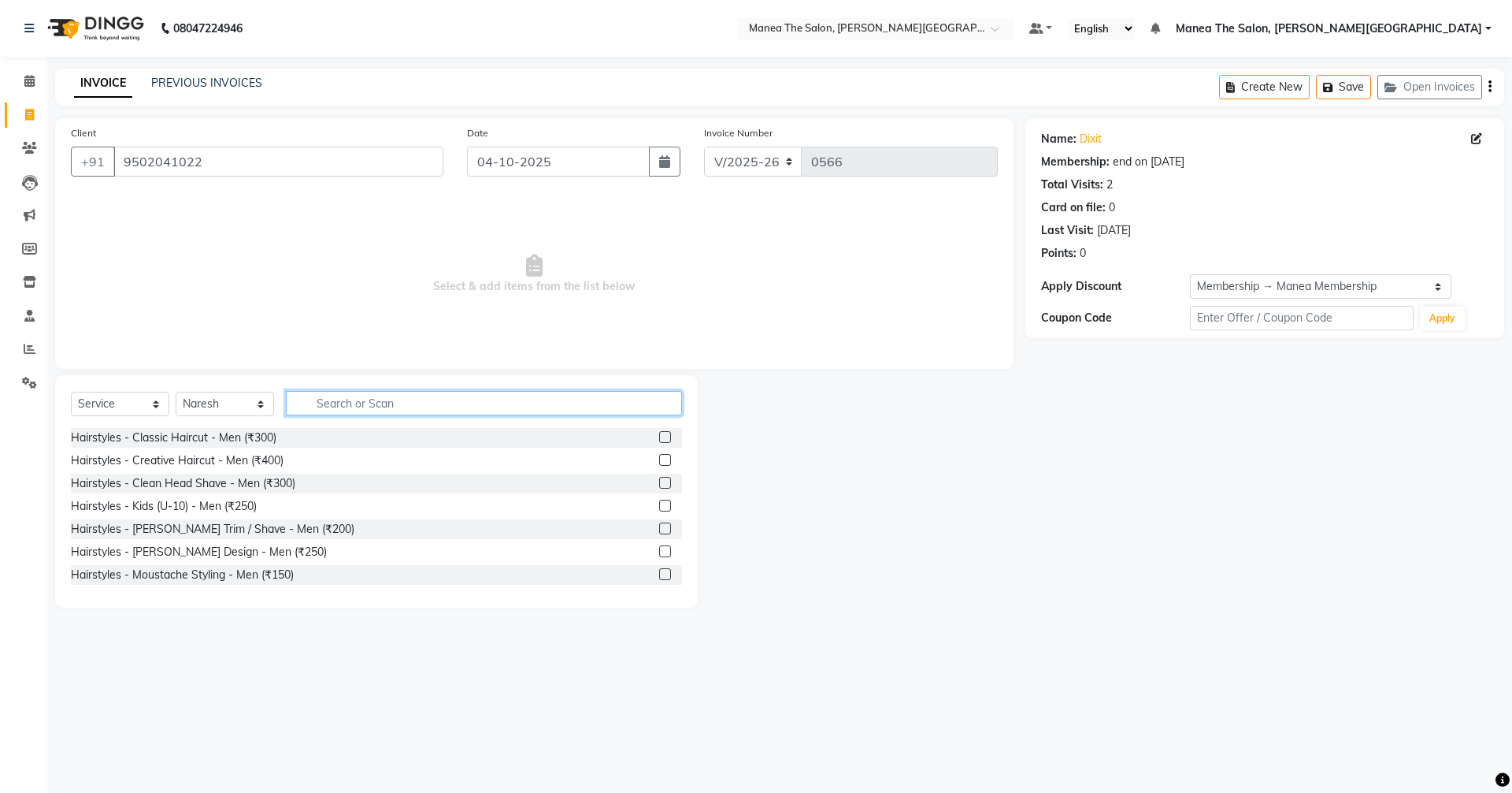
click at [315, 398] on input "text" at bounding box center [484, 402] width 396 height 24
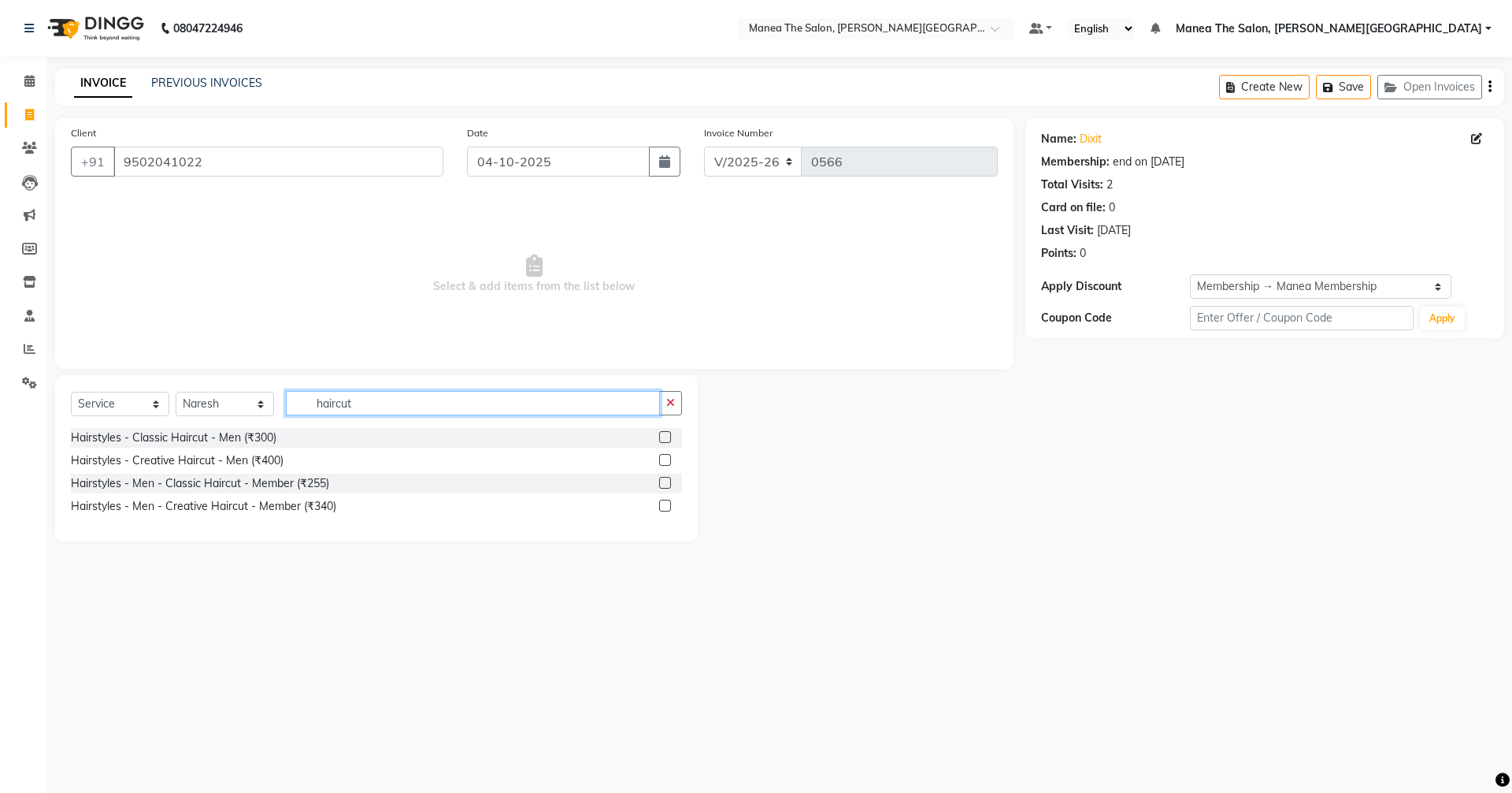
type input "haircut"
click at [663, 479] on label at bounding box center [665, 482] width 12 height 12
click at [663, 479] on input "checkbox" at bounding box center [664, 483] width 11 height 11
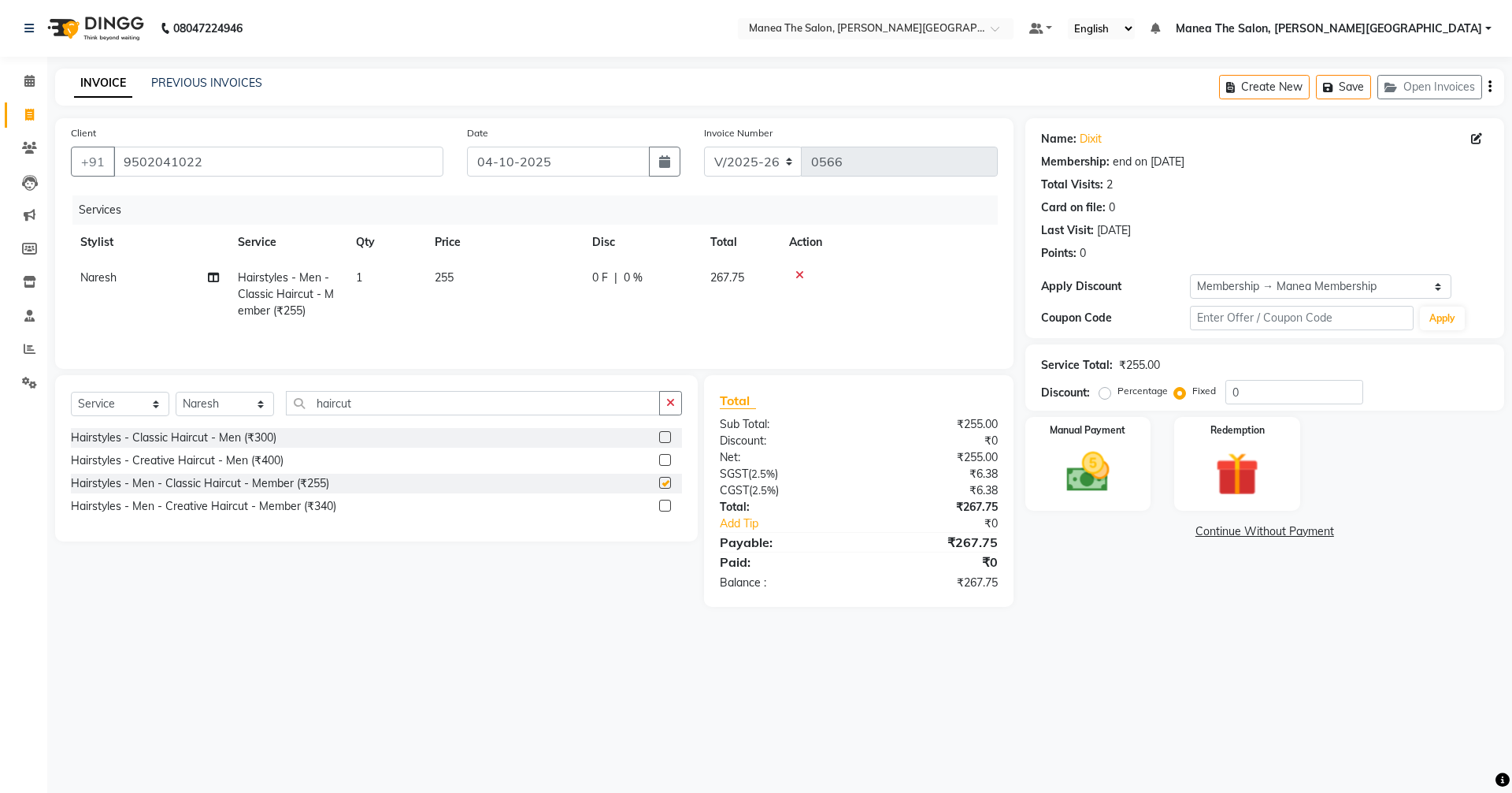
checkbox input "false"
click at [677, 401] on button "button" at bounding box center [671, 402] width 23 height 24
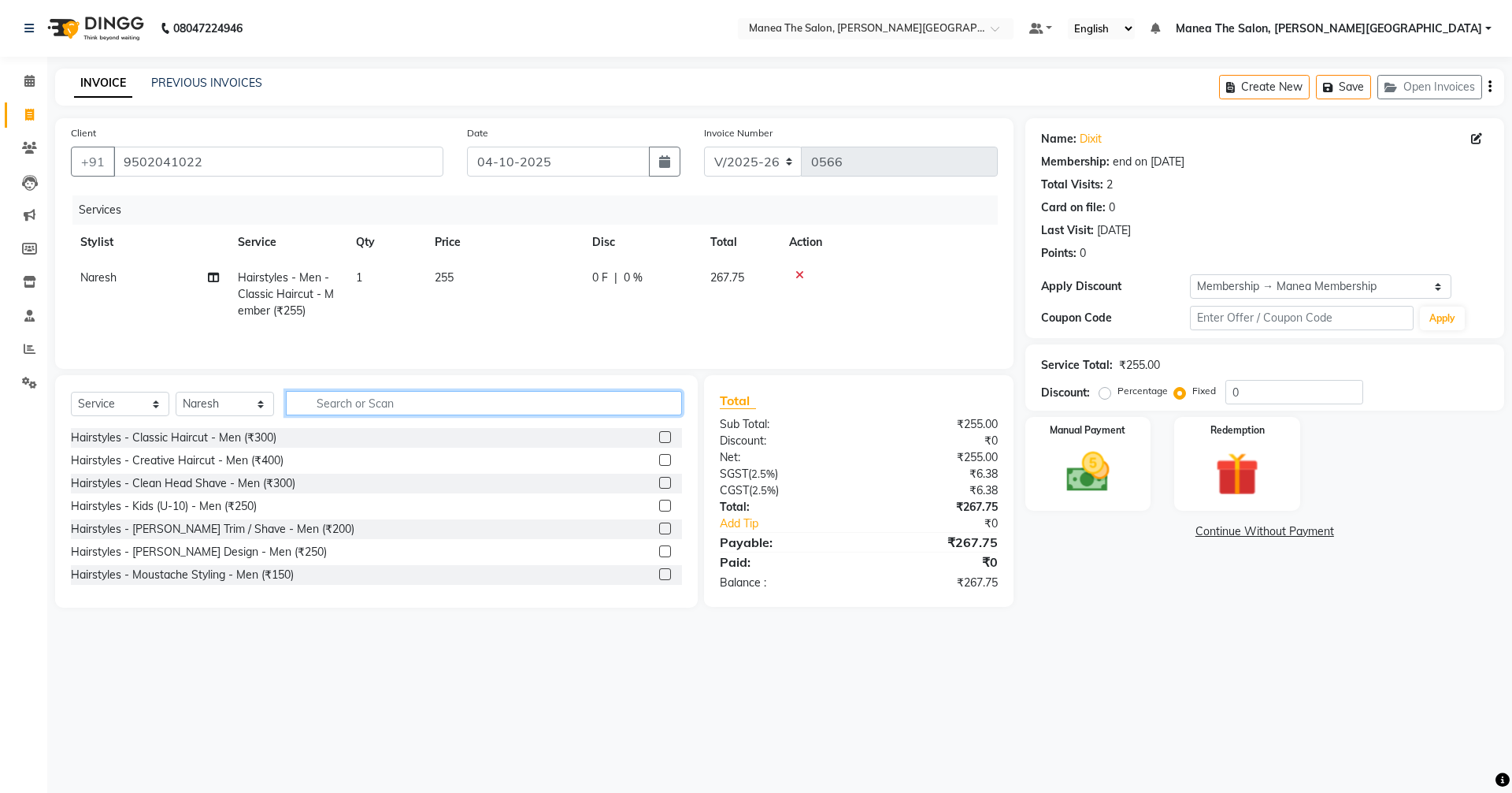
click at [357, 398] on input "text" at bounding box center [484, 402] width 396 height 24
click at [392, 396] on input "colour" at bounding box center [473, 402] width 374 height 24
type input "c"
type input "ammonia free"
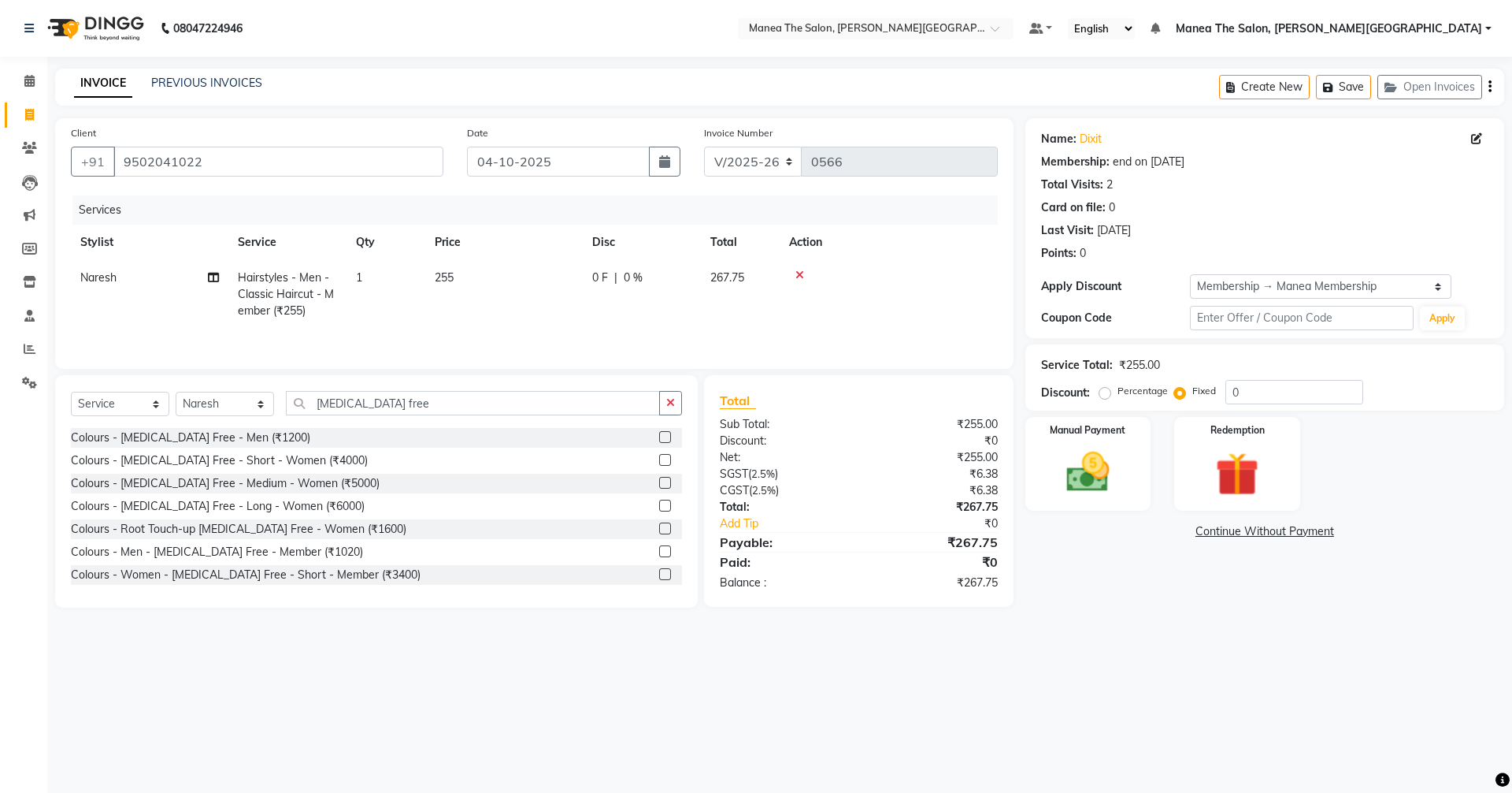
click at [660, 553] on label at bounding box center [665, 551] width 12 height 12
click at [660, 553] on input "checkbox" at bounding box center [664, 552] width 11 height 11
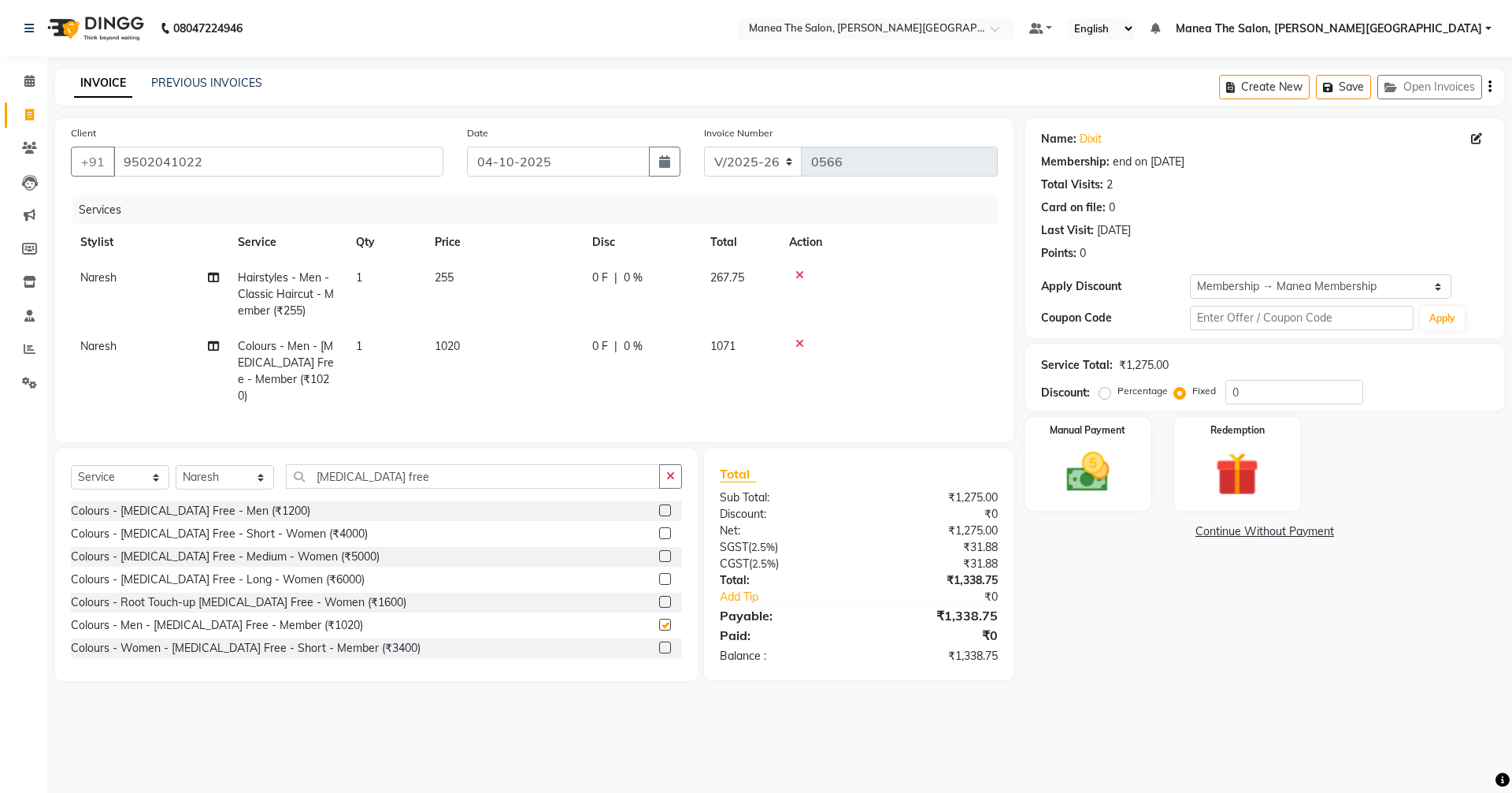
checkbox input "false"
click at [665, 467] on button "button" at bounding box center [671, 476] width 23 height 24
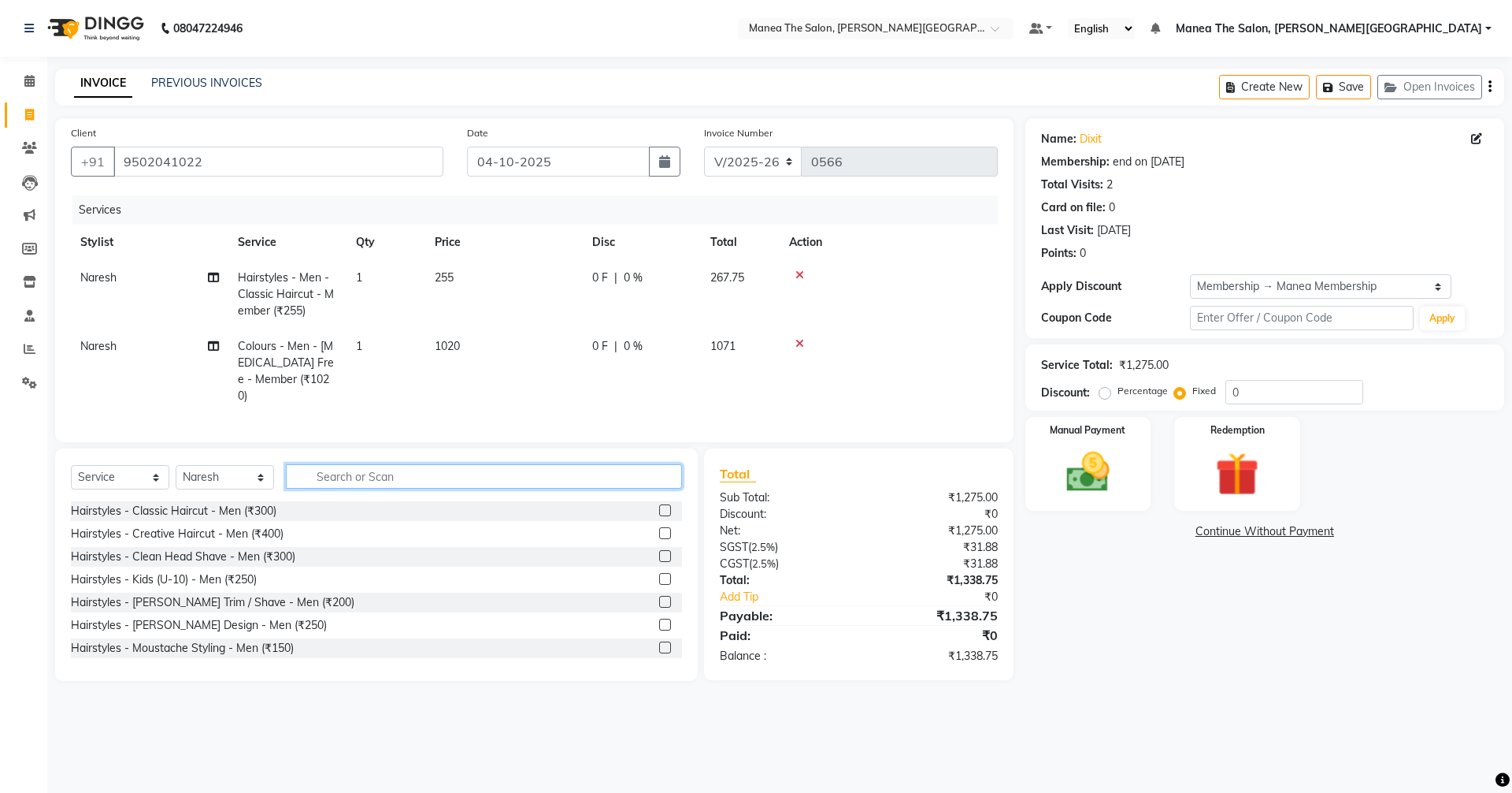
click at [356, 468] on input "text" at bounding box center [484, 476] width 396 height 24
type input "s"
type input "a"
type input "S"
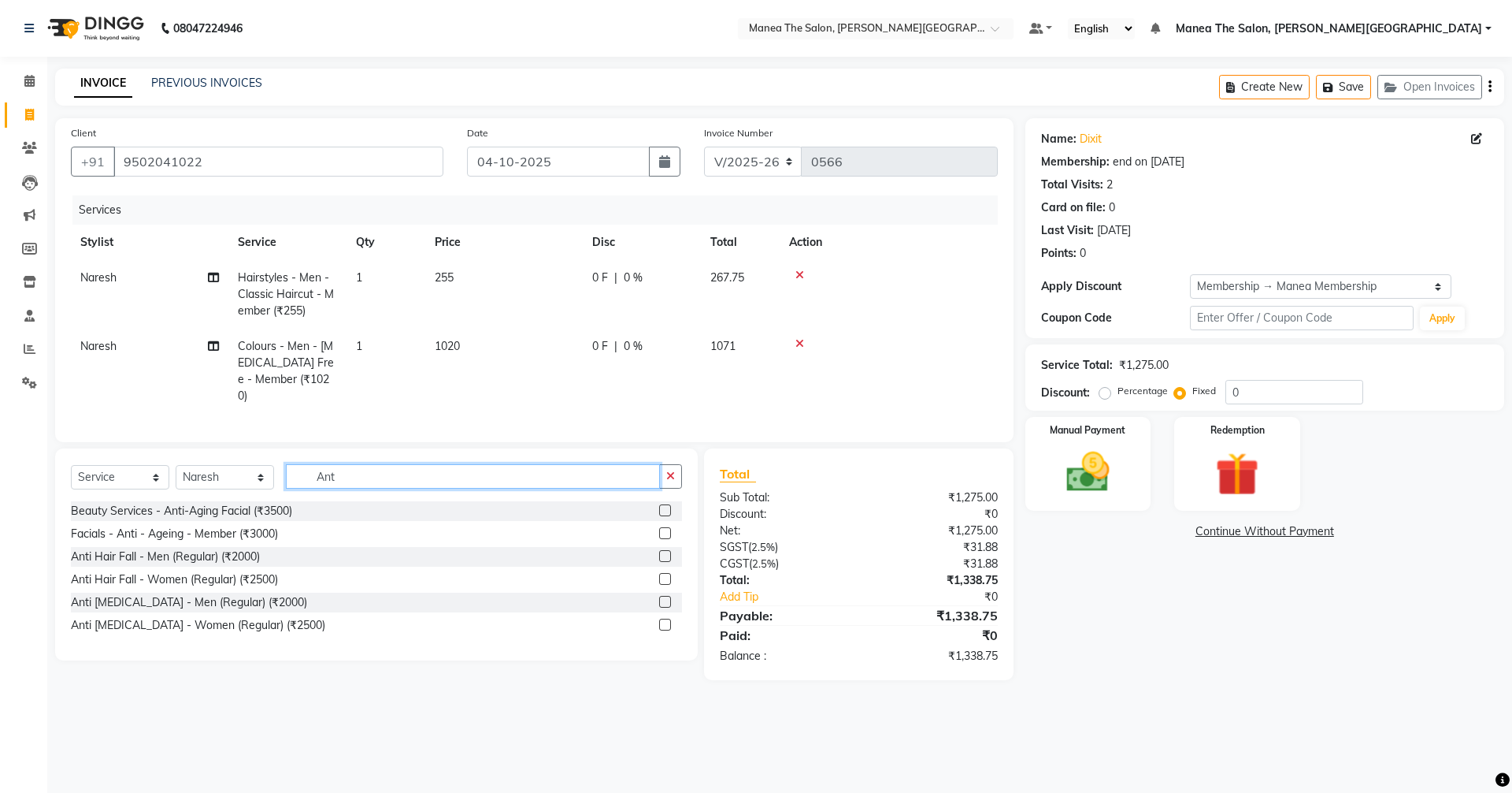
type input "Ant"
click at [663, 596] on label at bounding box center [665, 602] width 12 height 12
click at [663, 597] on input "checkbox" at bounding box center [664, 602] width 11 height 11
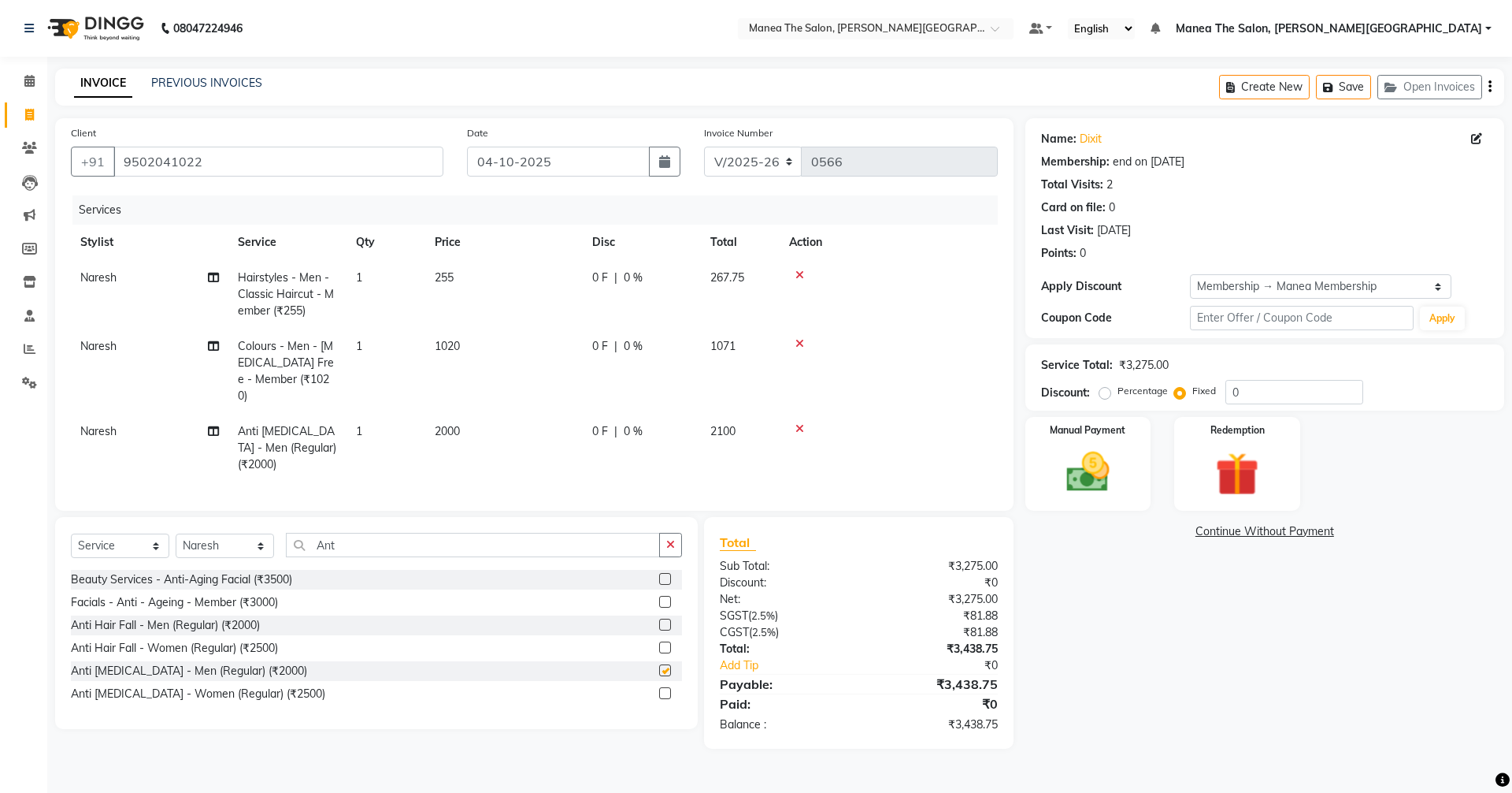
checkbox input "false"
click at [1091, 442] on div "Manual Payment" at bounding box center [1088, 463] width 131 height 96
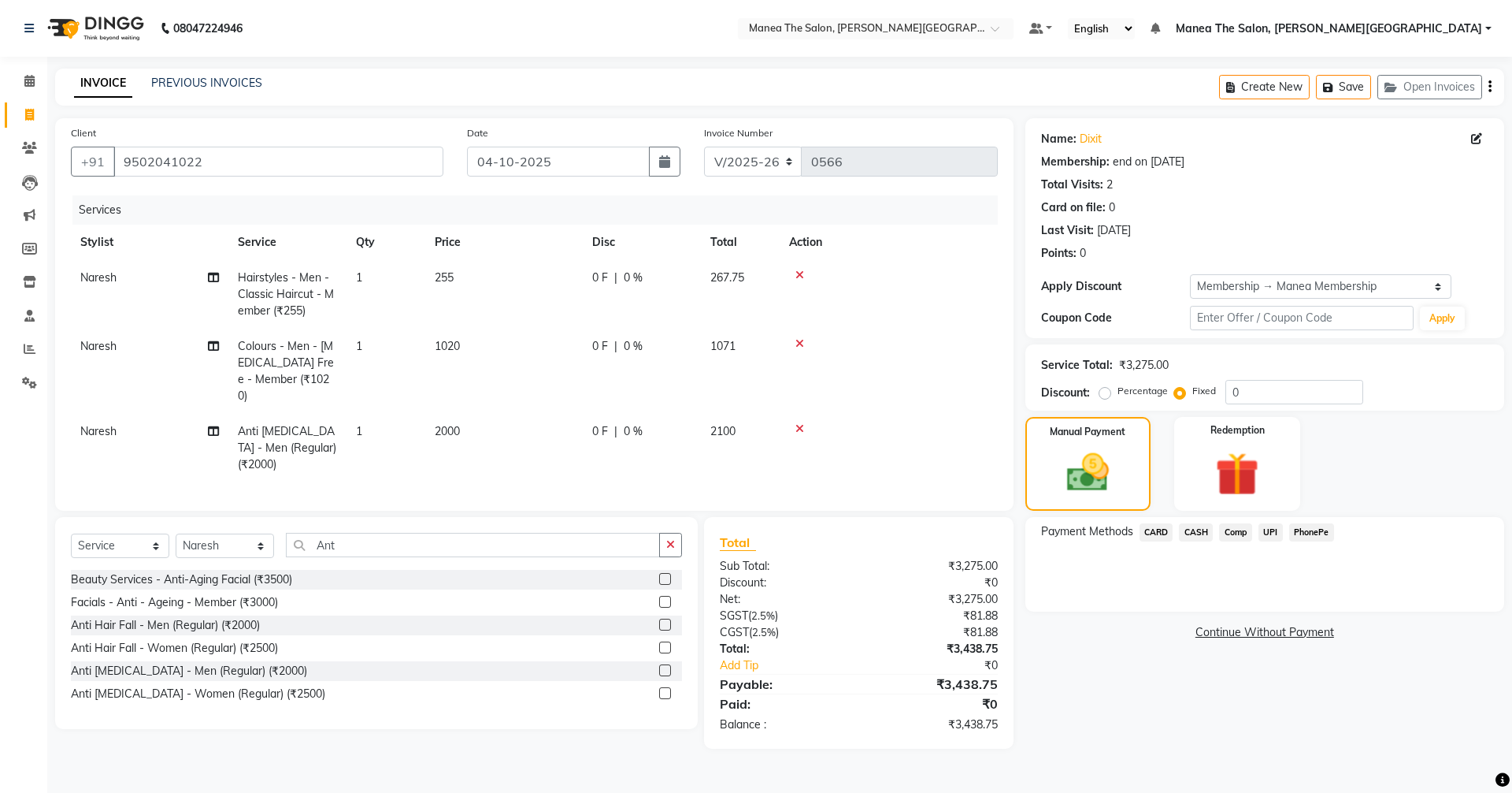
click at [1167, 533] on span "CARD" at bounding box center [1156, 532] width 34 height 18
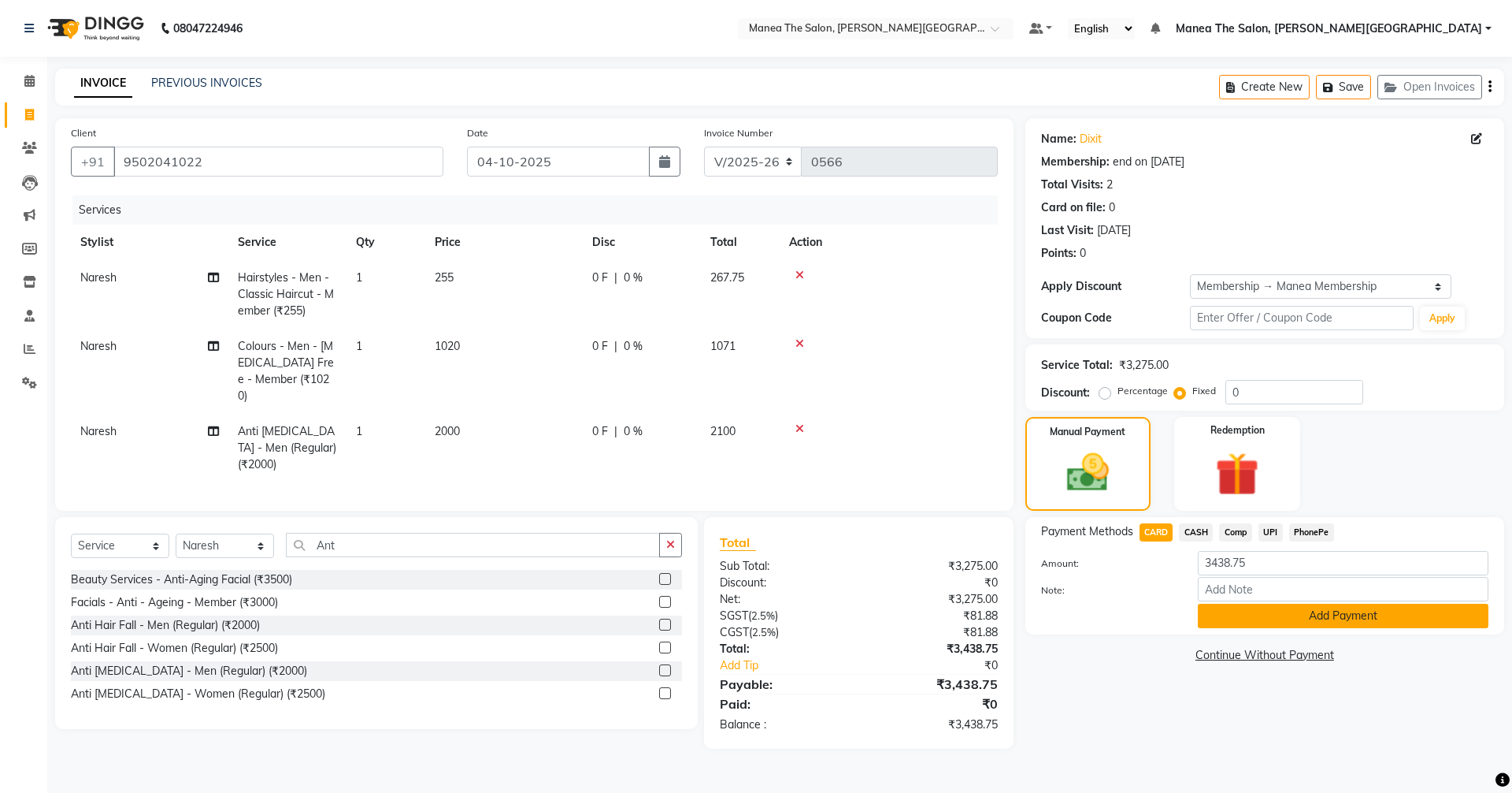
click at [1282, 617] on button "Add Payment" at bounding box center [1342, 615] width 290 height 24
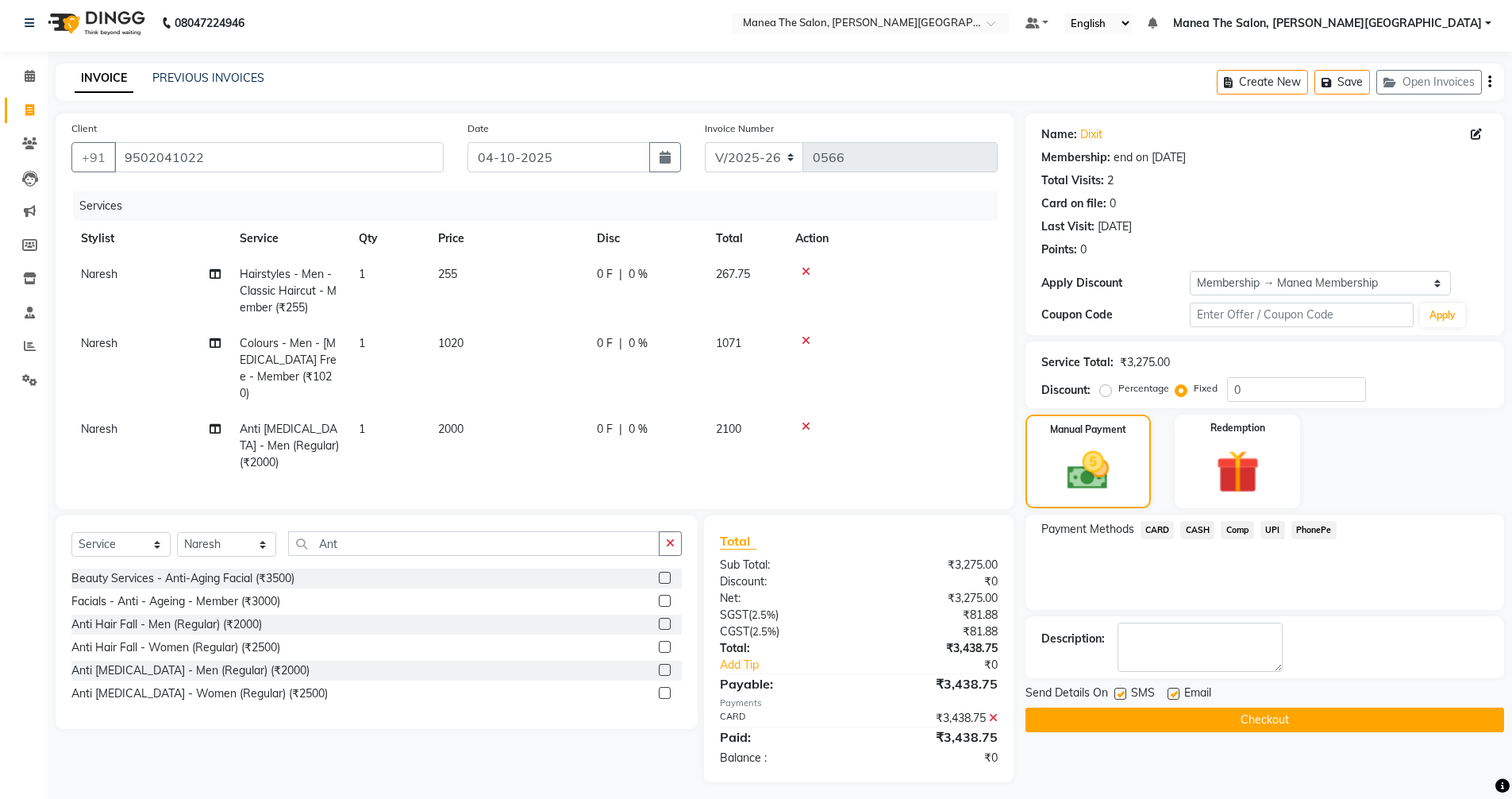
scroll to position [8, 0]
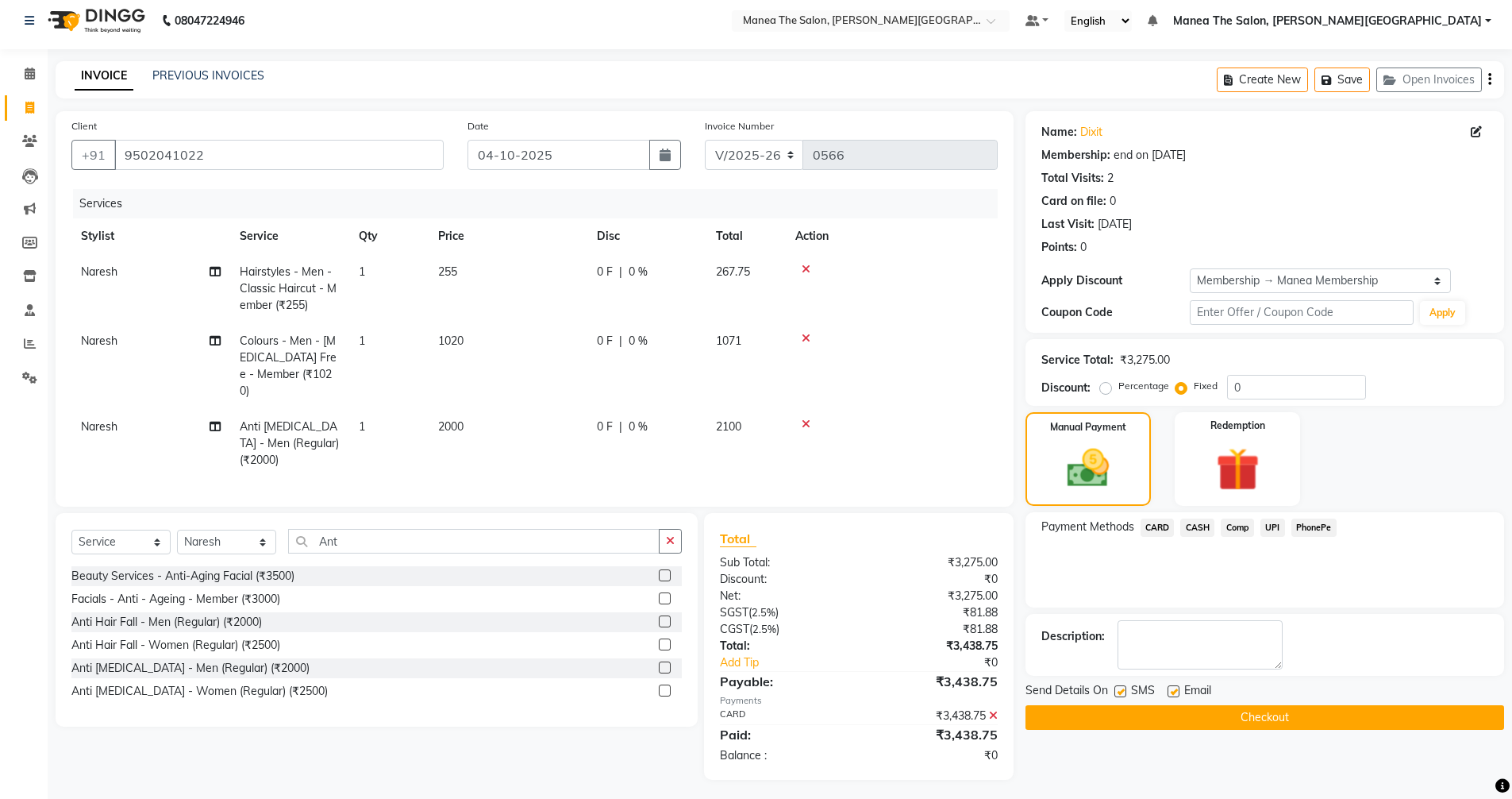
click at [1267, 717] on button "Checkout" at bounding box center [1264, 716] width 479 height 24
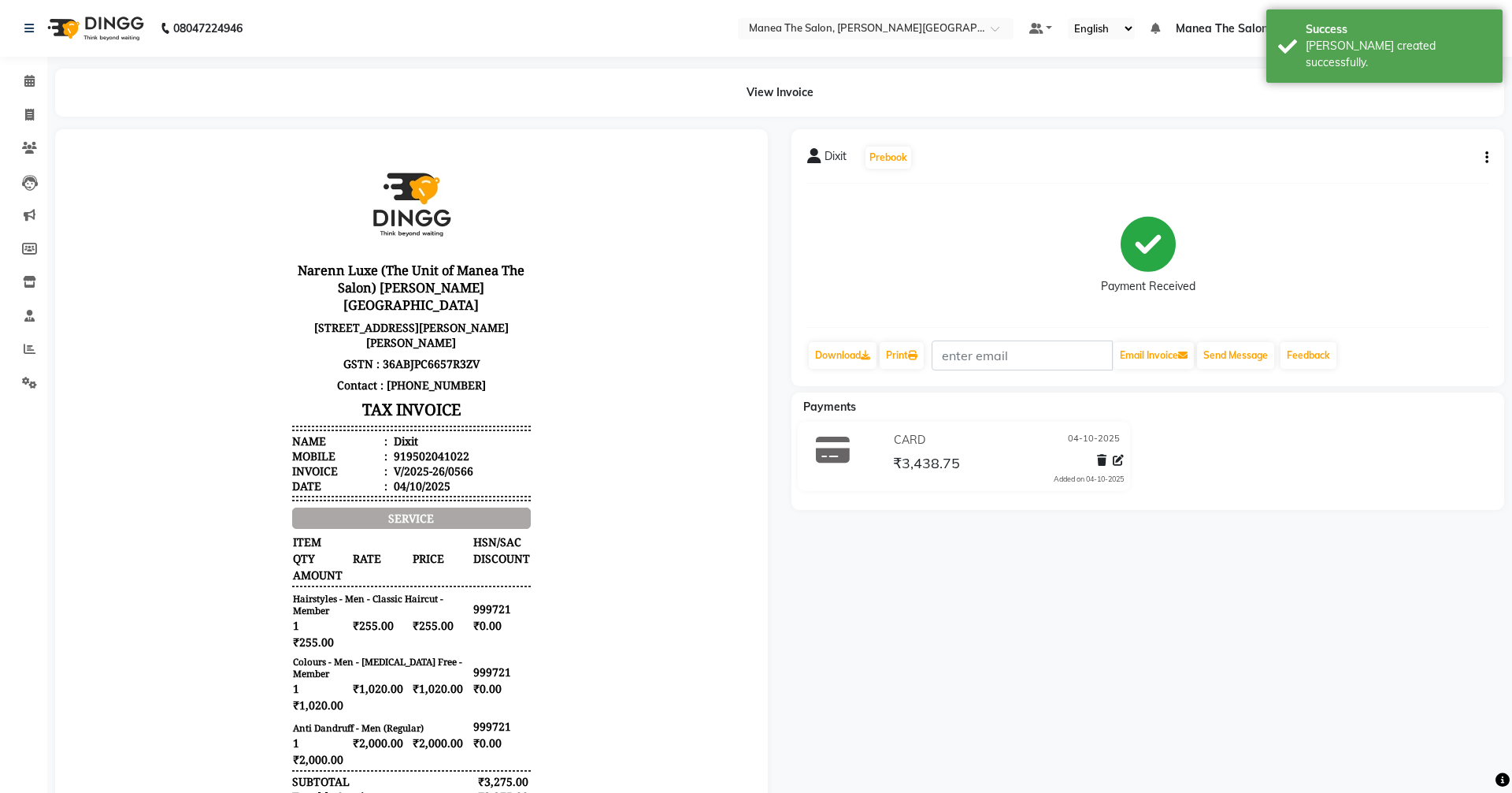
select select "8762"
select select "service"
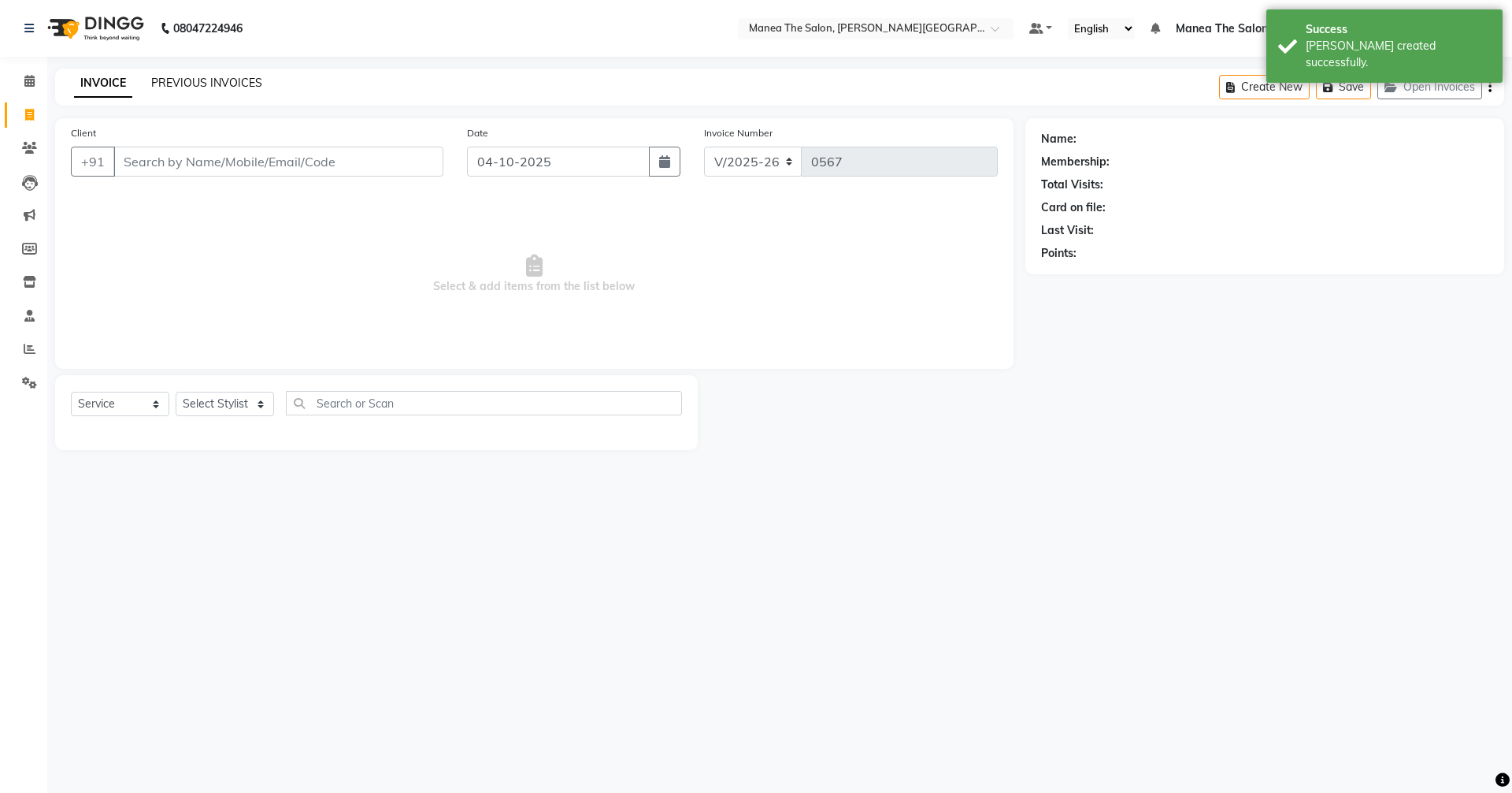
click at [211, 77] on link "PREVIOUS INVOICES" at bounding box center [206, 82] width 111 height 14
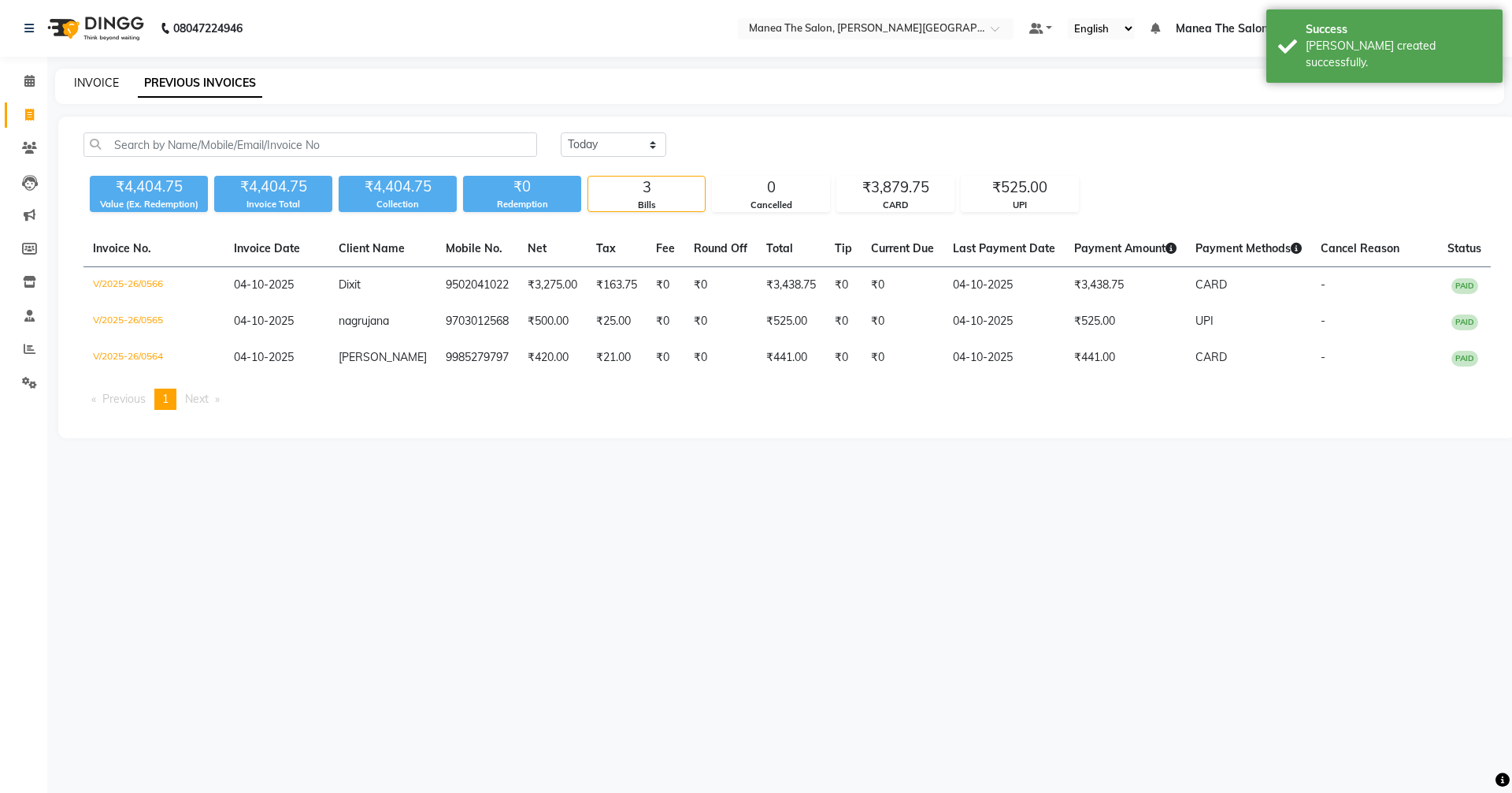
click at [107, 79] on link "INVOICE" at bounding box center [96, 82] width 45 height 14
select select "8762"
select select "service"
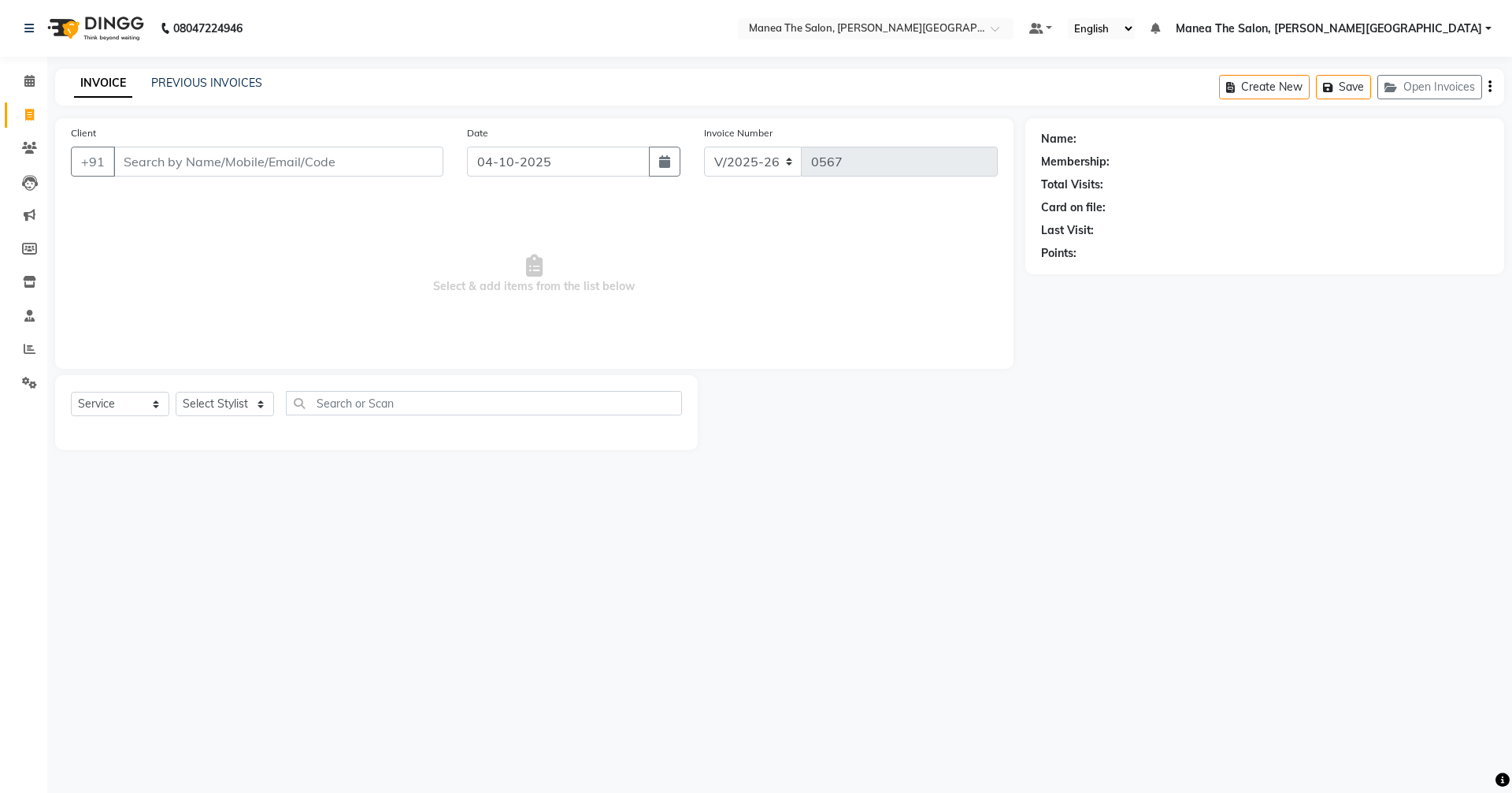
click at [1223, 198] on div "Name: Membership: Total Visits: Card on file: Last Visit: Points:" at bounding box center [1265, 193] width 447 height 137
click at [182, 85] on link "PREVIOUS INVOICES" at bounding box center [206, 82] width 111 height 14
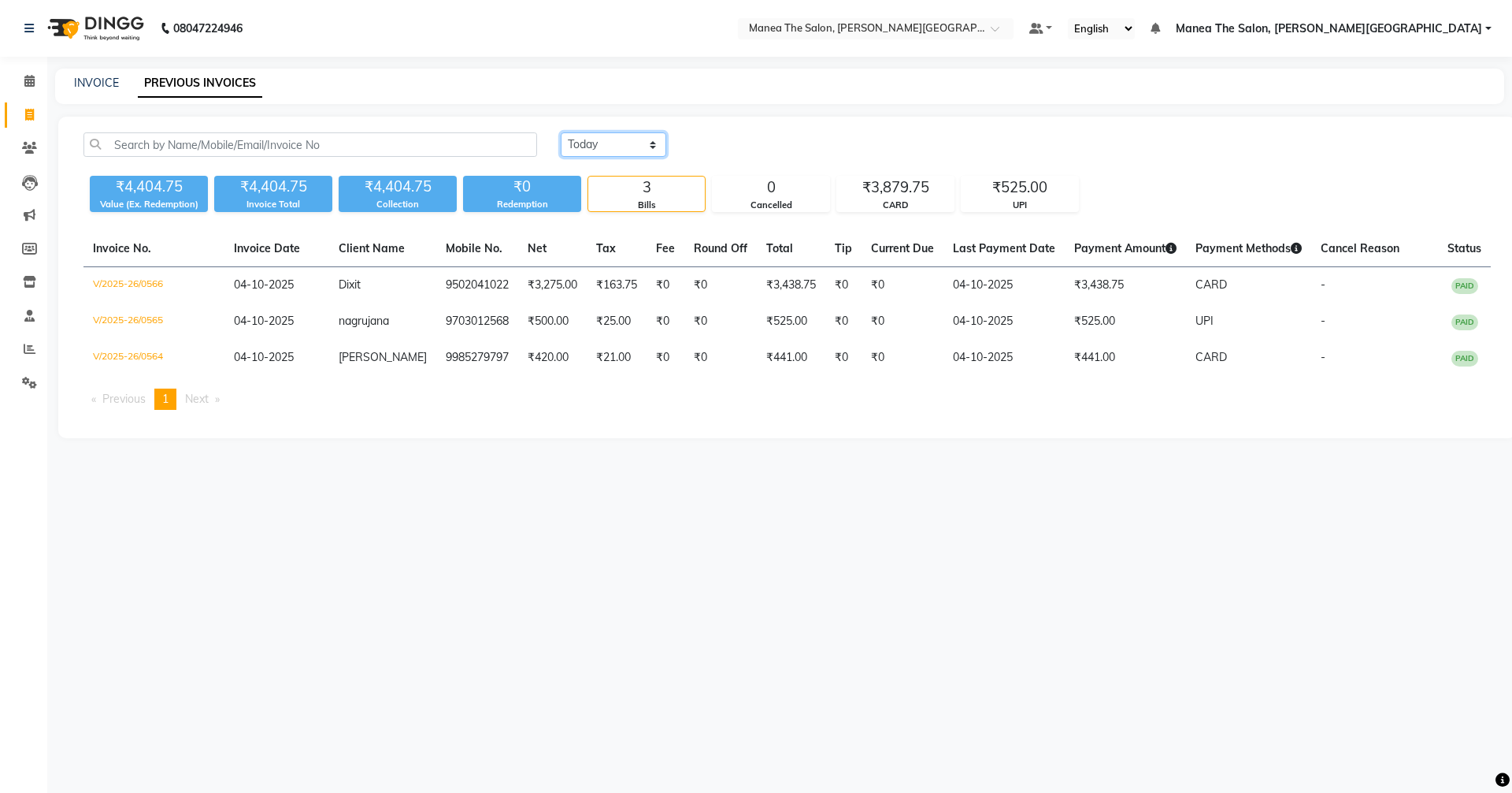
click at [616, 150] on select "Today Yesterday Custom Range" at bounding box center [613, 144] width 105 height 24
click at [579, 222] on div "Today Yesterday Custom Range ₹4,404.75 Value (Ex. Redemption) ₹4,404.75 Invoice…" at bounding box center [787, 277] width 1458 height 321
click at [582, 144] on select "Today Yesterday Custom Range" at bounding box center [613, 144] width 105 height 24
select select "range"
click at [561, 132] on select "Today Yesterday Custom Range" at bounding box center [613, 144] width 105 height 24
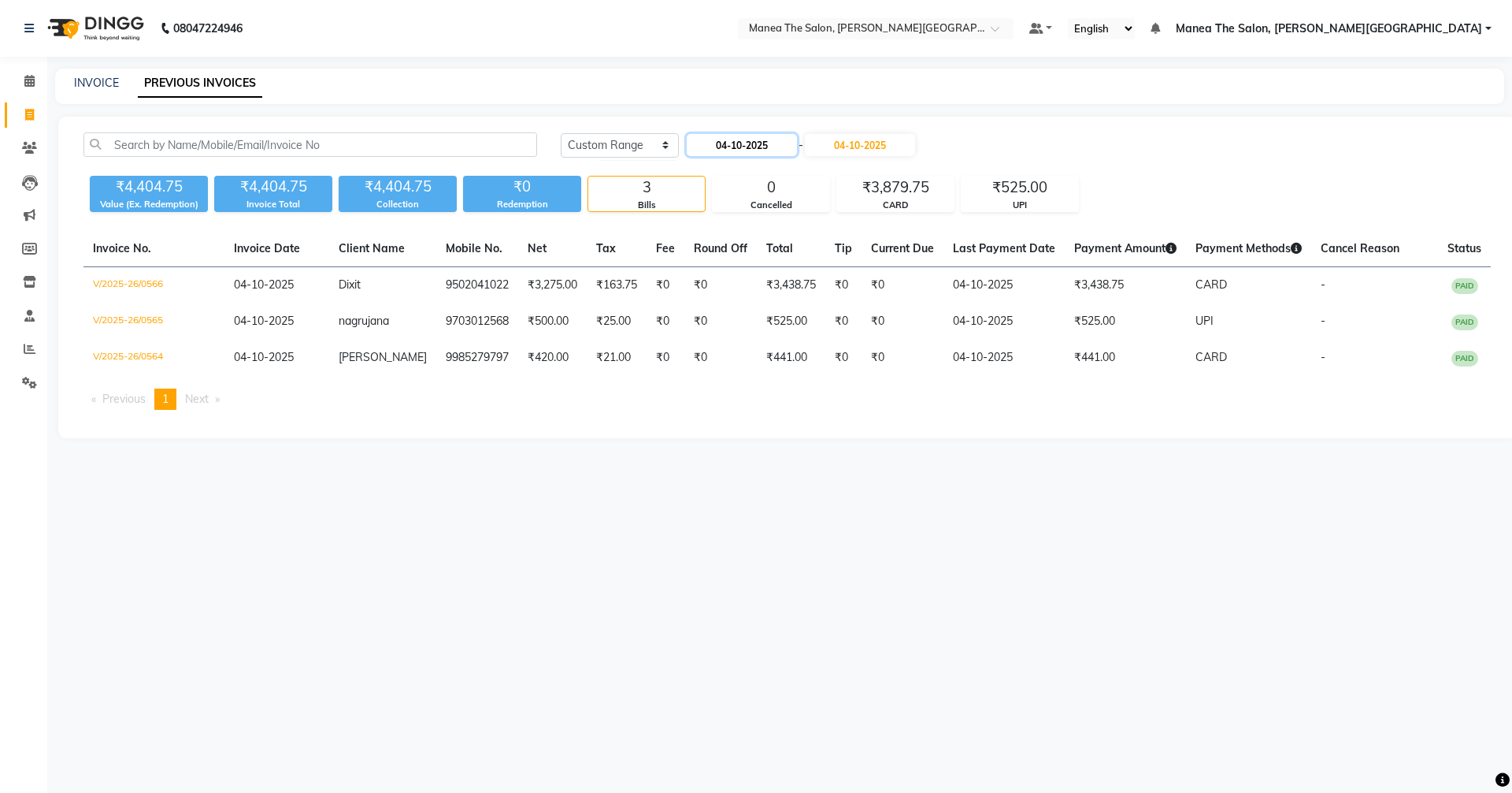
click at [718, 141] on input "04-10-2025" at bounding box center [742, 145] width 110 height 22
select select "10"
select select "2025"
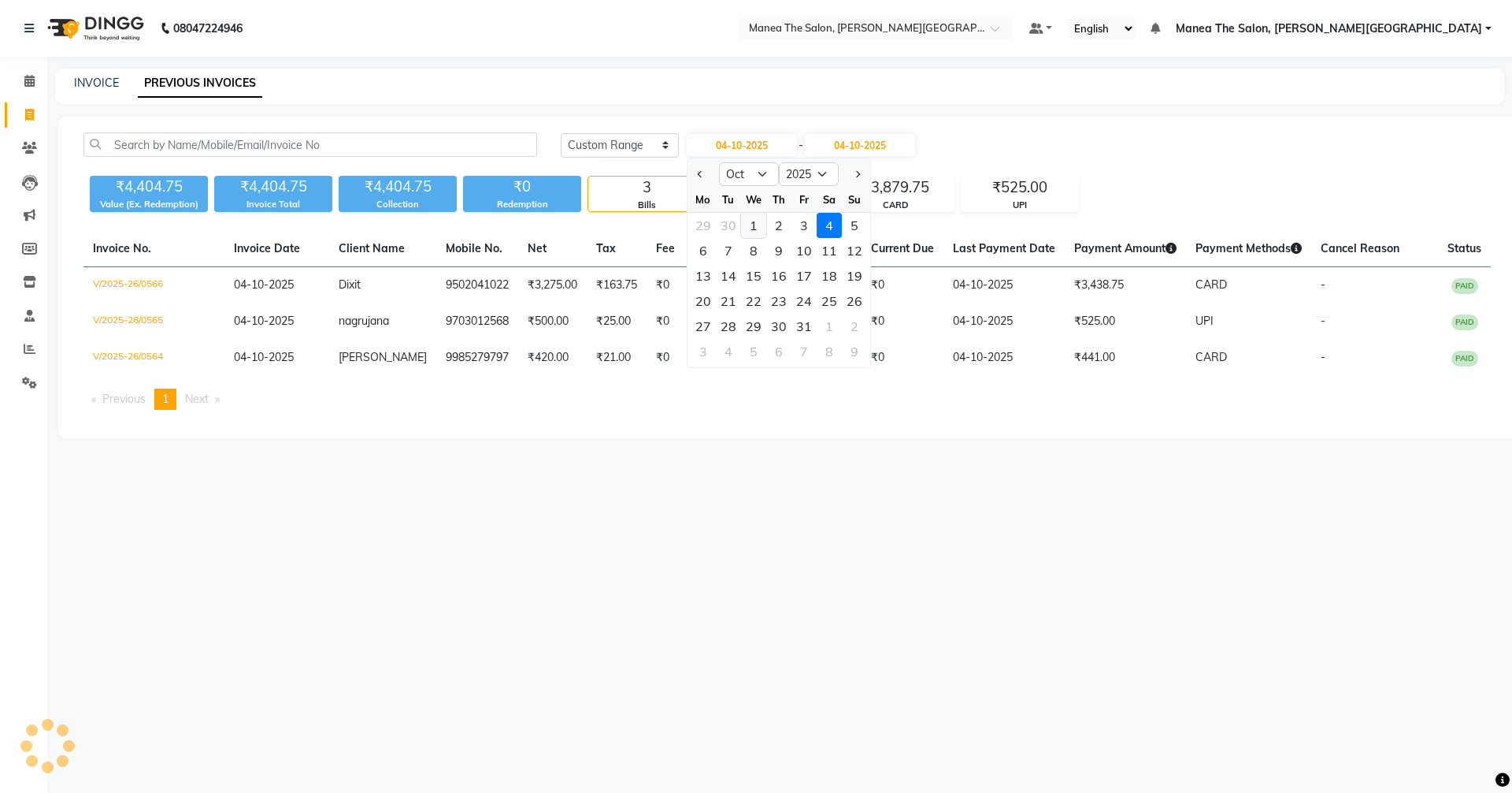
click at [752, 221] on div "1" at bounding box center [754, 226] width 25 height 25
type input "01-10-2025"
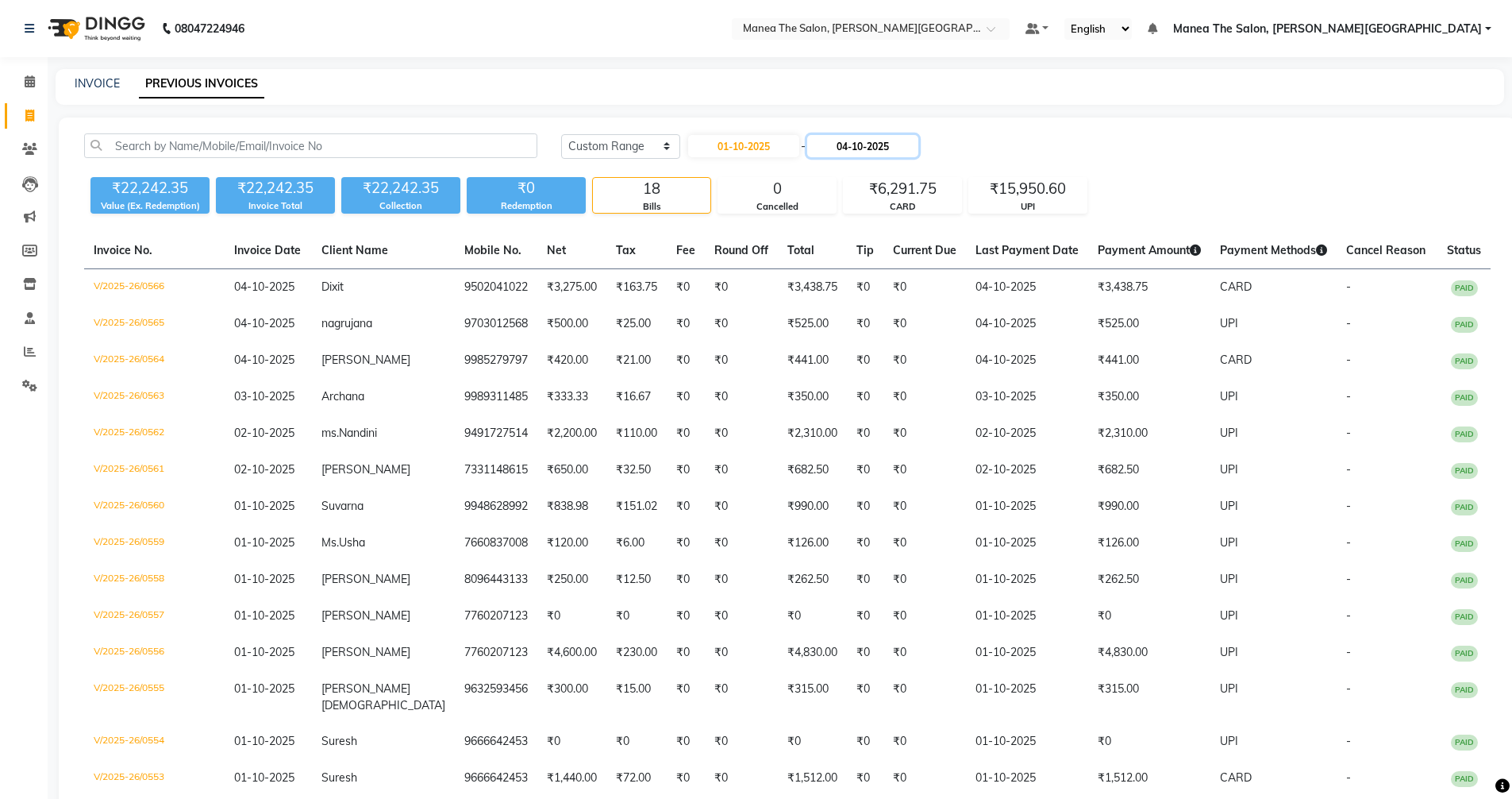
click at [869, 145] on input "04-10-2025" at bounding box center [863, 146] width 111 height 22
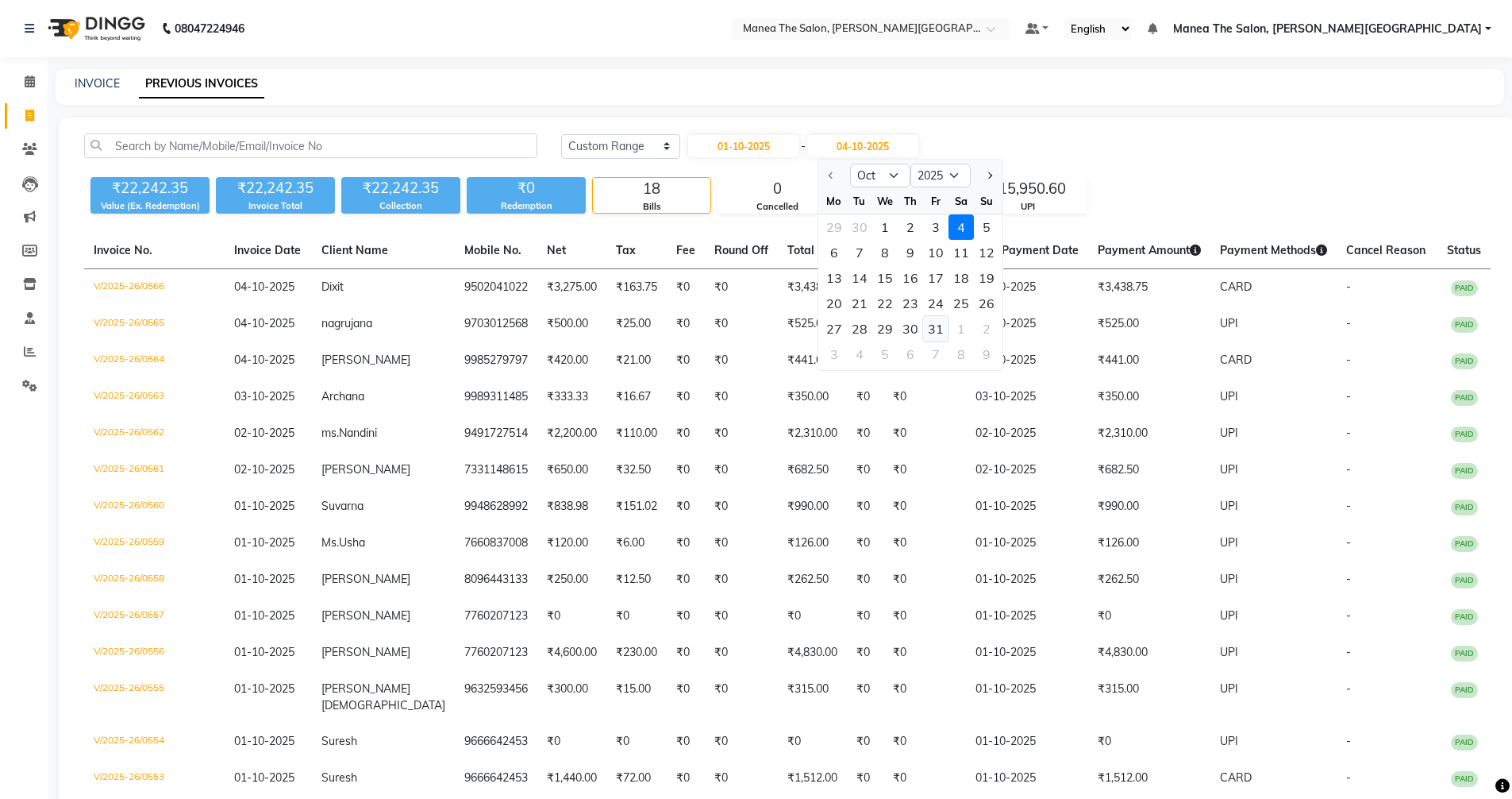
click at [939, 328] on div "31" at bounding box center [936, 329] width 25 height 25
type input "31-10-2025"
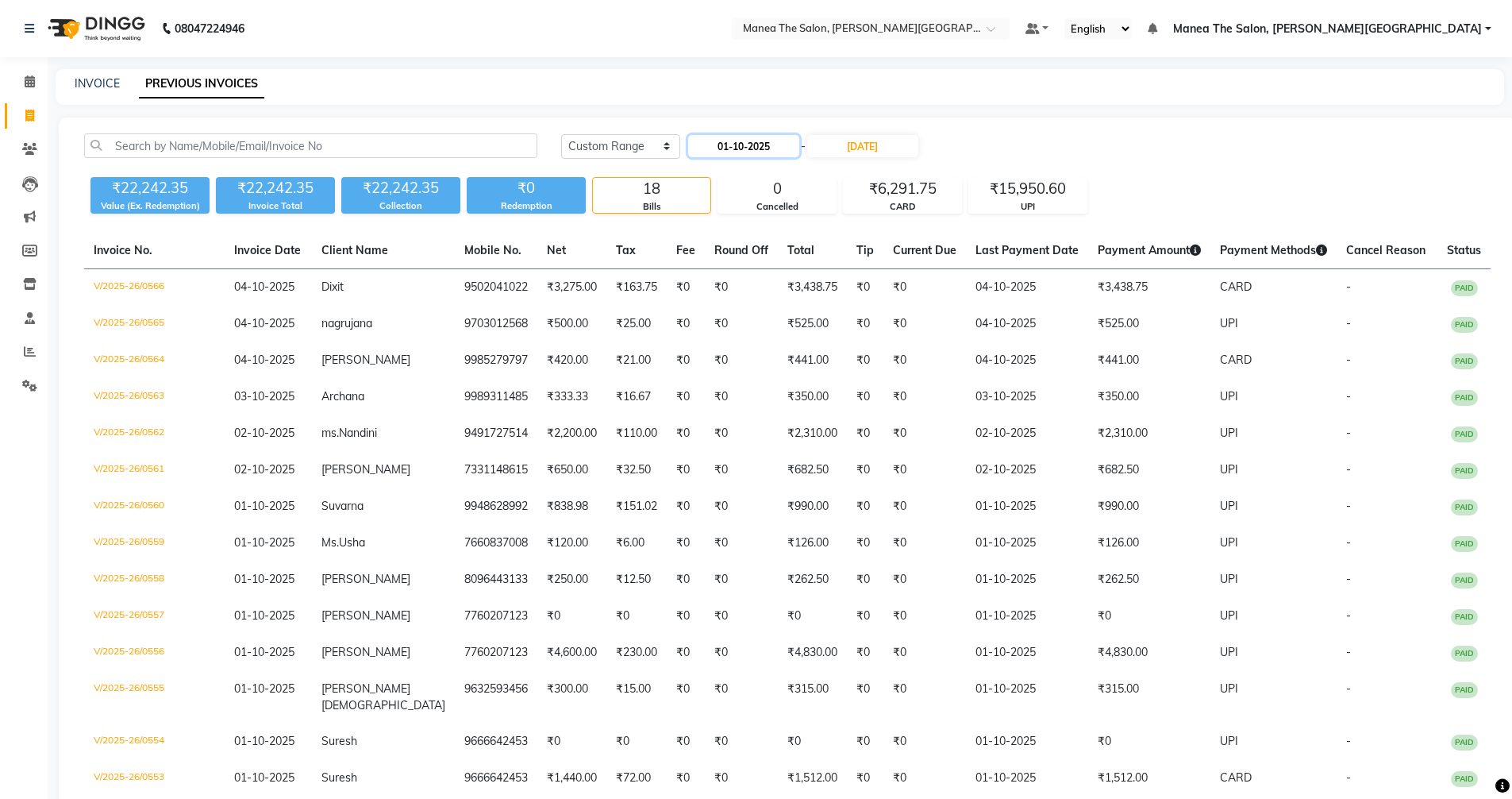
click at [746, 137] on input "01-10-2025" at bounding box center [743, 146] width 111 height 22
select select "10"
select select "2025"
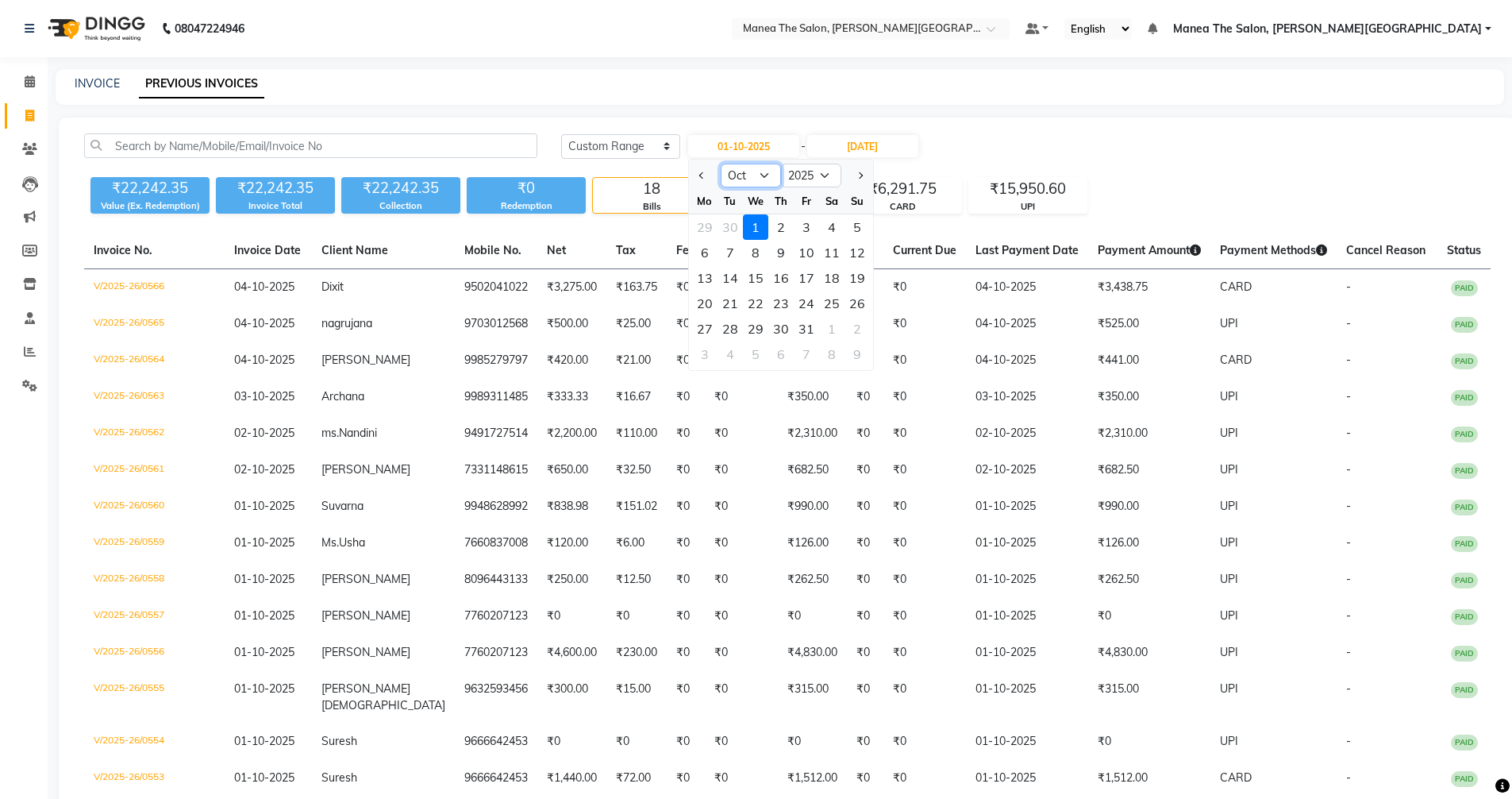
click at [732, 175] on select "Jan Feb Mar Apr May Jun Jul Aug Sep Oct Nov Dec" at bounding box center [751, 175] width 60 height 24
select select "9"
click at [721, 163] on select "Jan Feb Mar Apr May Jun Jul Aug Sep Oct Nov Dec" at bounding box center [751, 175] width 60 height 24
click at [870, 138] on input "31-10-2025" at bounding box center [863, 146] width 111 height 22
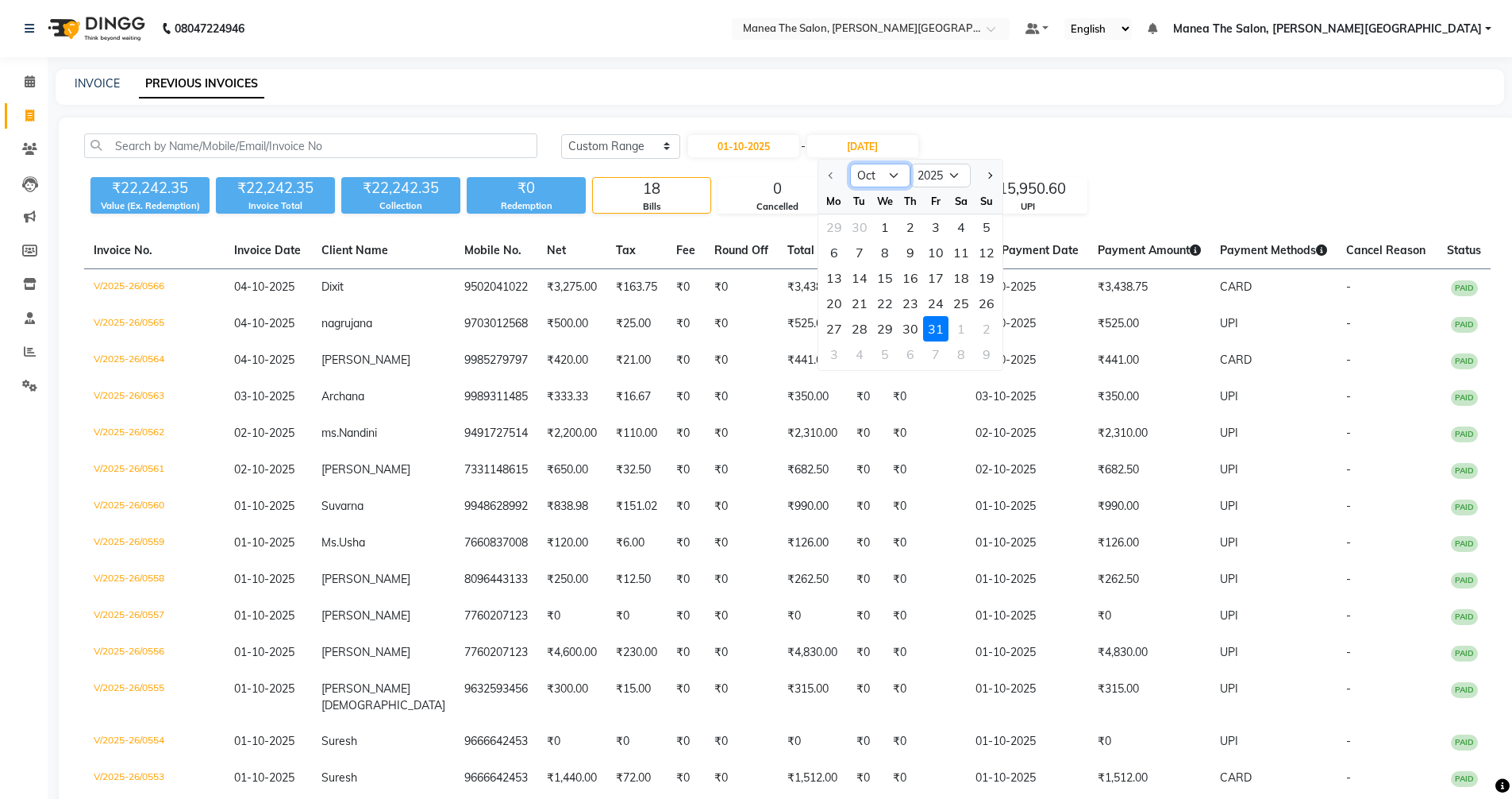
click at [886, 173] on select "Oct Nov Dec" at bounding box center [880, 175] width 60 height 24
click at [775, 139] on input "01-10-2025" at bounding box center [743, 146] width 111 height 22
select select "10"
select select "2025"
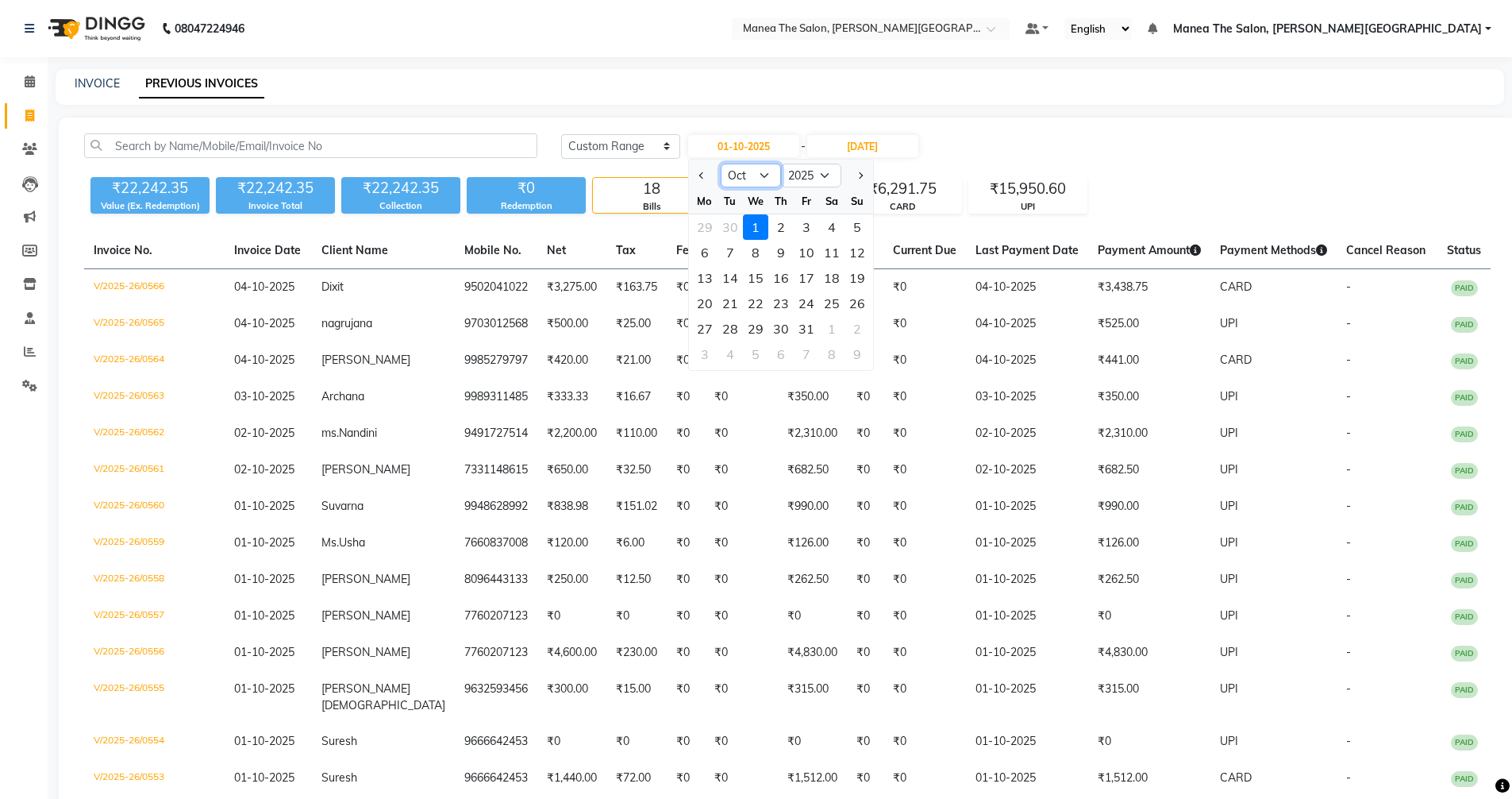
click at [747, 178] on select "Jan Feb Mar Apr May Jun Jul Aug Sep Oct Nov Dec" at bounding box center [751, 175] width 60 height 24
select select "9"
click at [721, 163] on select "Jan Feb Mar Apr May Jun Jul Aug Sep Oct Nov Dec" at bounding box center [751, 175] width 60 height 24
click at [700, 224] on div "1" at bounding box center [704, 227] width 25 height 25
type input "01-09-2025"
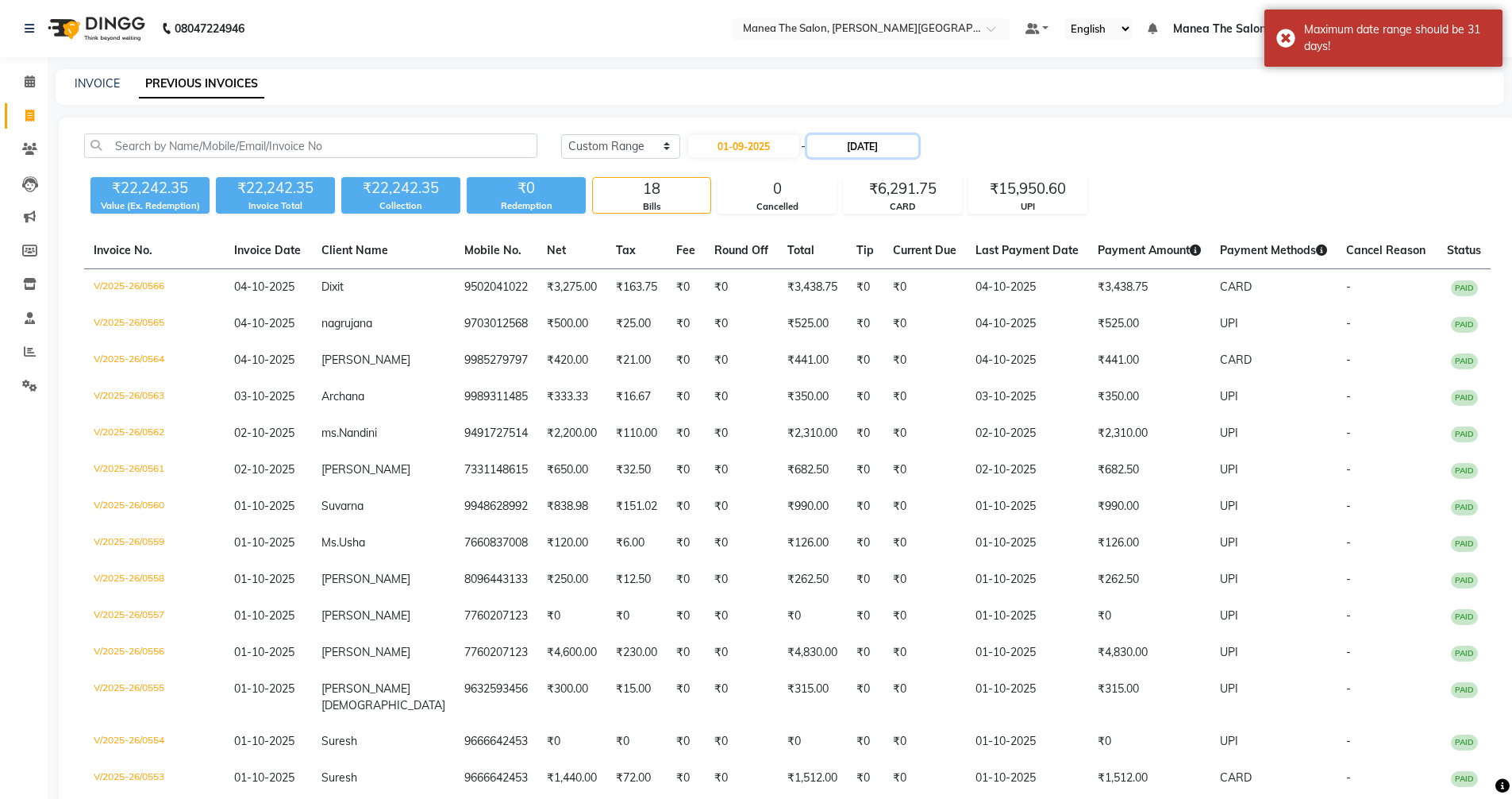
click at [860, 138] on input "31-10-2025" at bounding box center [863, 146] width 111 height 22
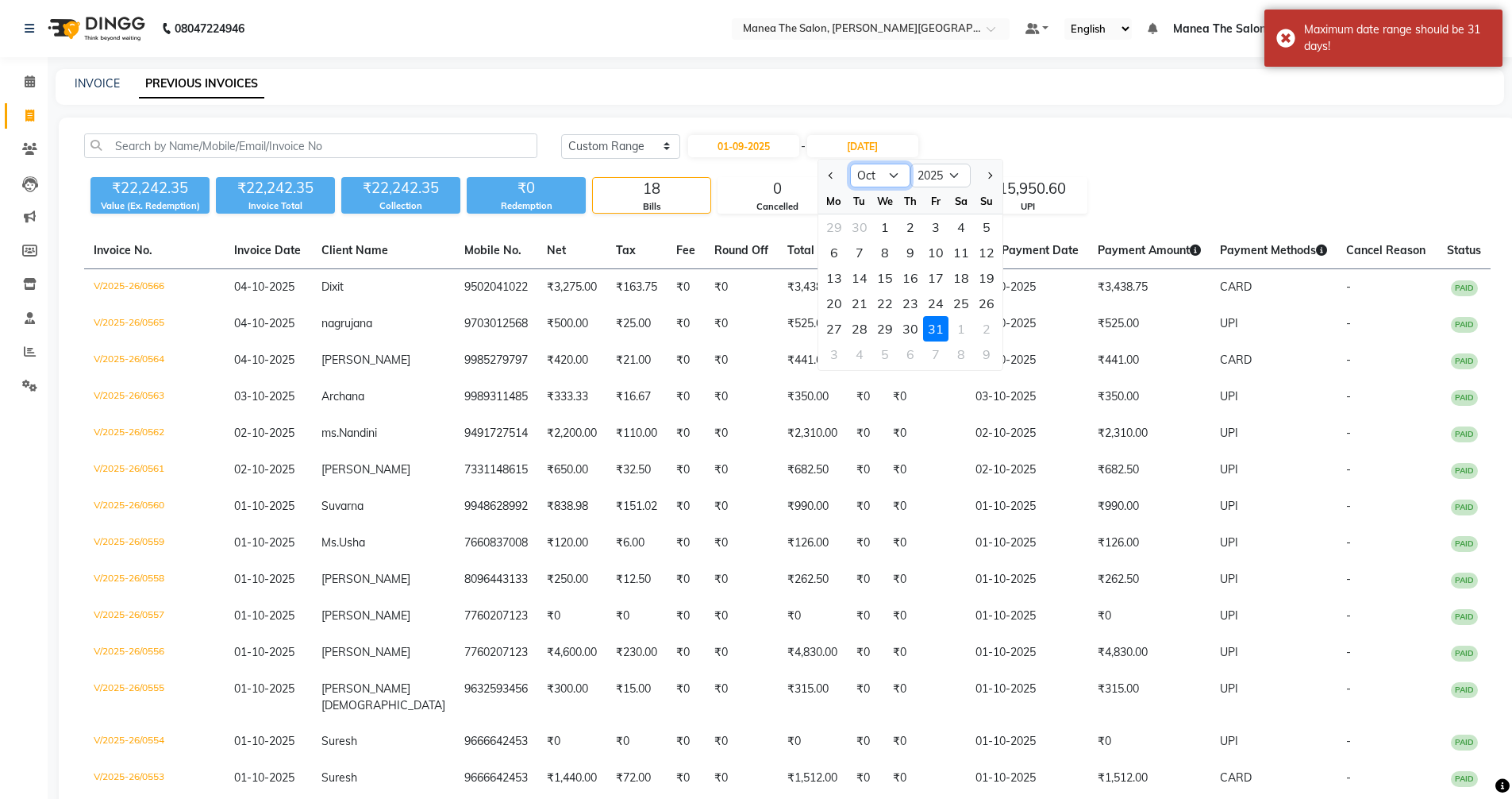
click at [884, 174] on select "Sep Oct Nov Dec" at bounding box center [880, 175] width 60 height 24
select select "9"
click at [850, 163] on select "Sep Oct Nov Dec" at bounding box center [880, 175] width 60 height 24
click at [857, 330] on div "30" at bounding box center [860, 329] width 25 height 25
type input "30-09-2025"
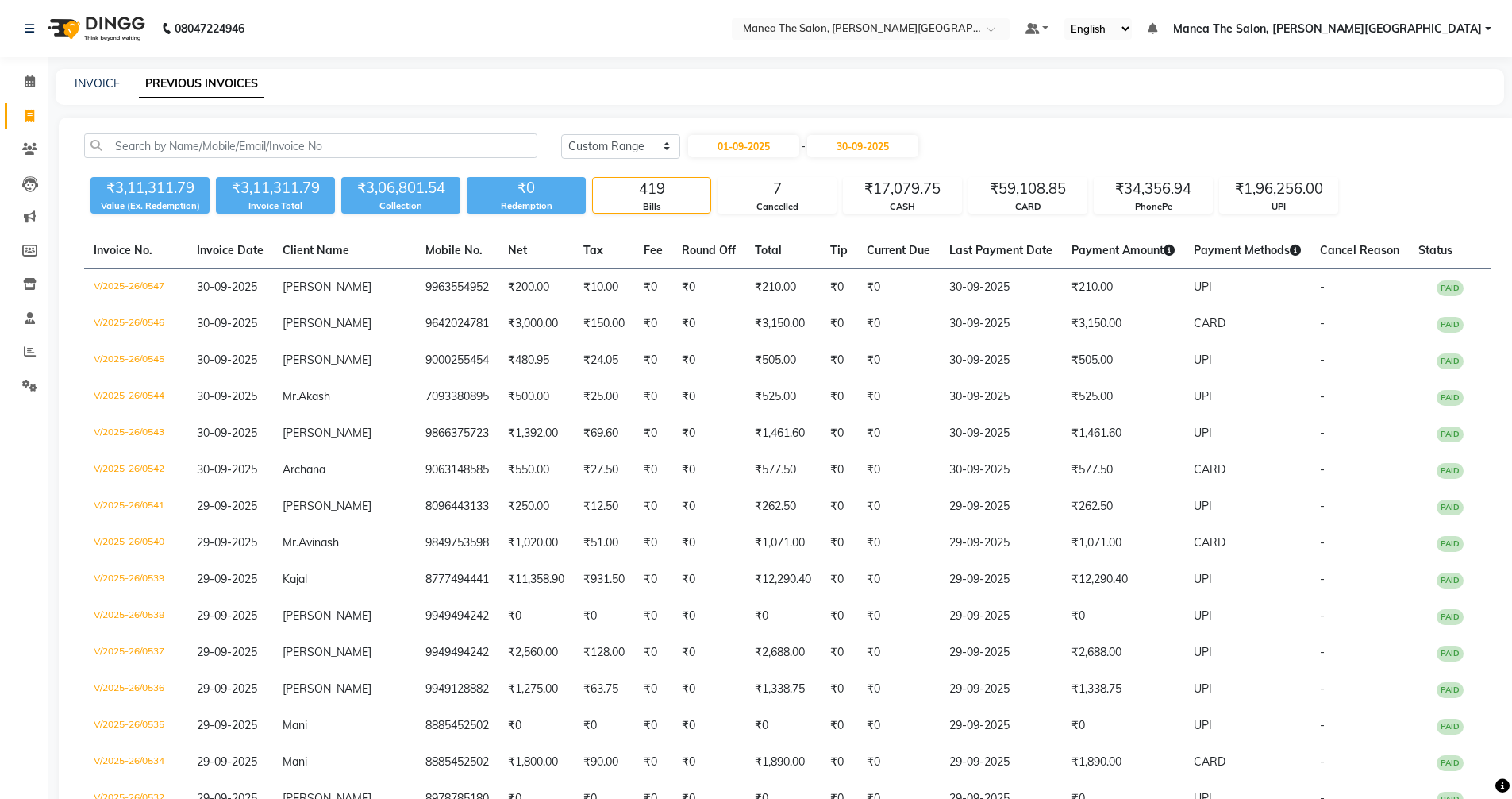
select select "service"
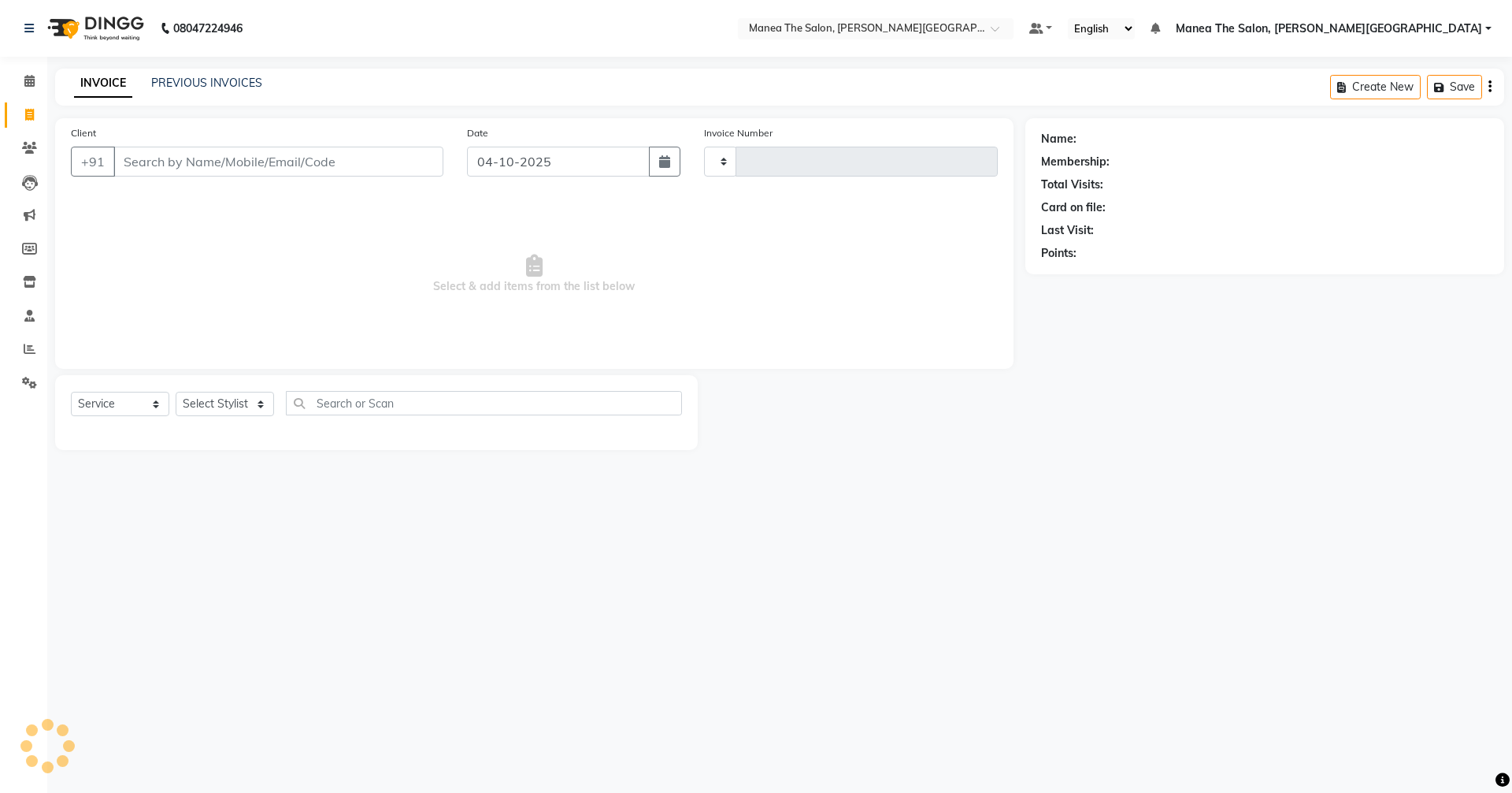
type input "0567"
select select "8762"
click at [192, 75] on link "PREVIOUS INVOICES" at bounding box center [206, 82] width 111 height 14
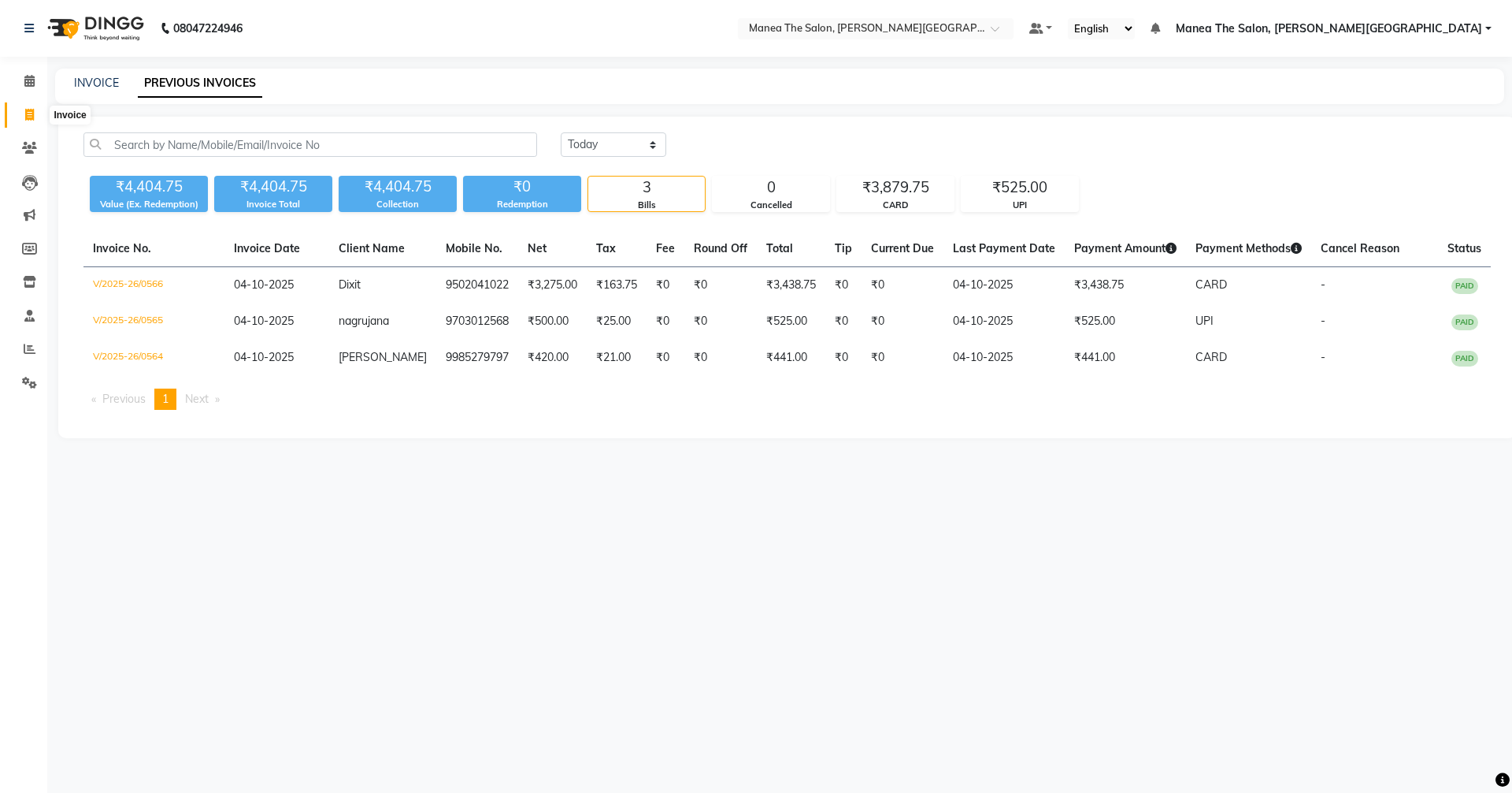
click at [27, 113] on icon at bounding box center [29, 115] width 9 height 12
select select "8762"
select select "service"
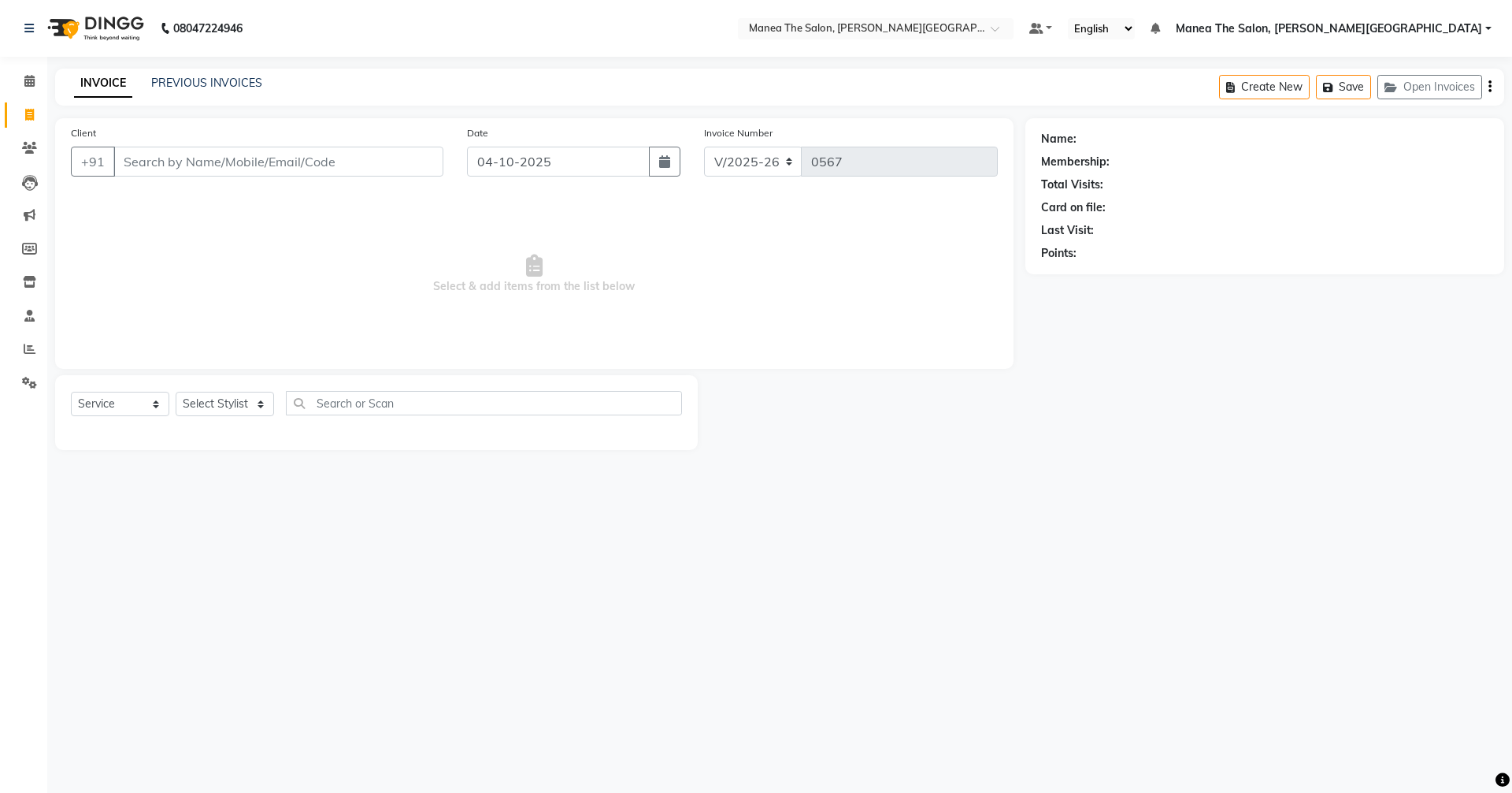
click at [299, 157] on input "Client" at bounding box center [279, 161] width 330 height 30
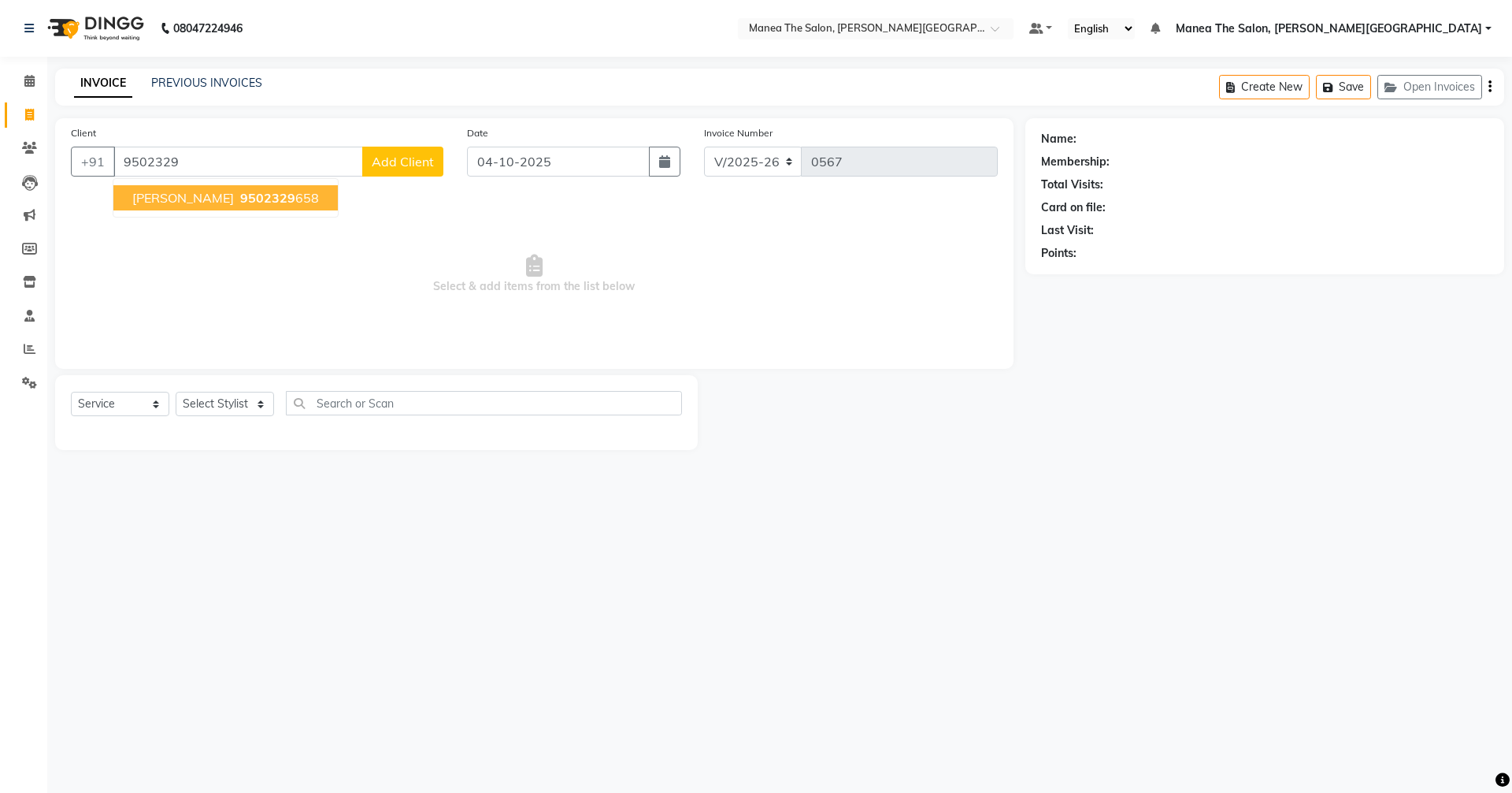
click at [240, 196] on span "9502329" at bounding box center [267, 198] width 55 height 15
type input "9502329658"
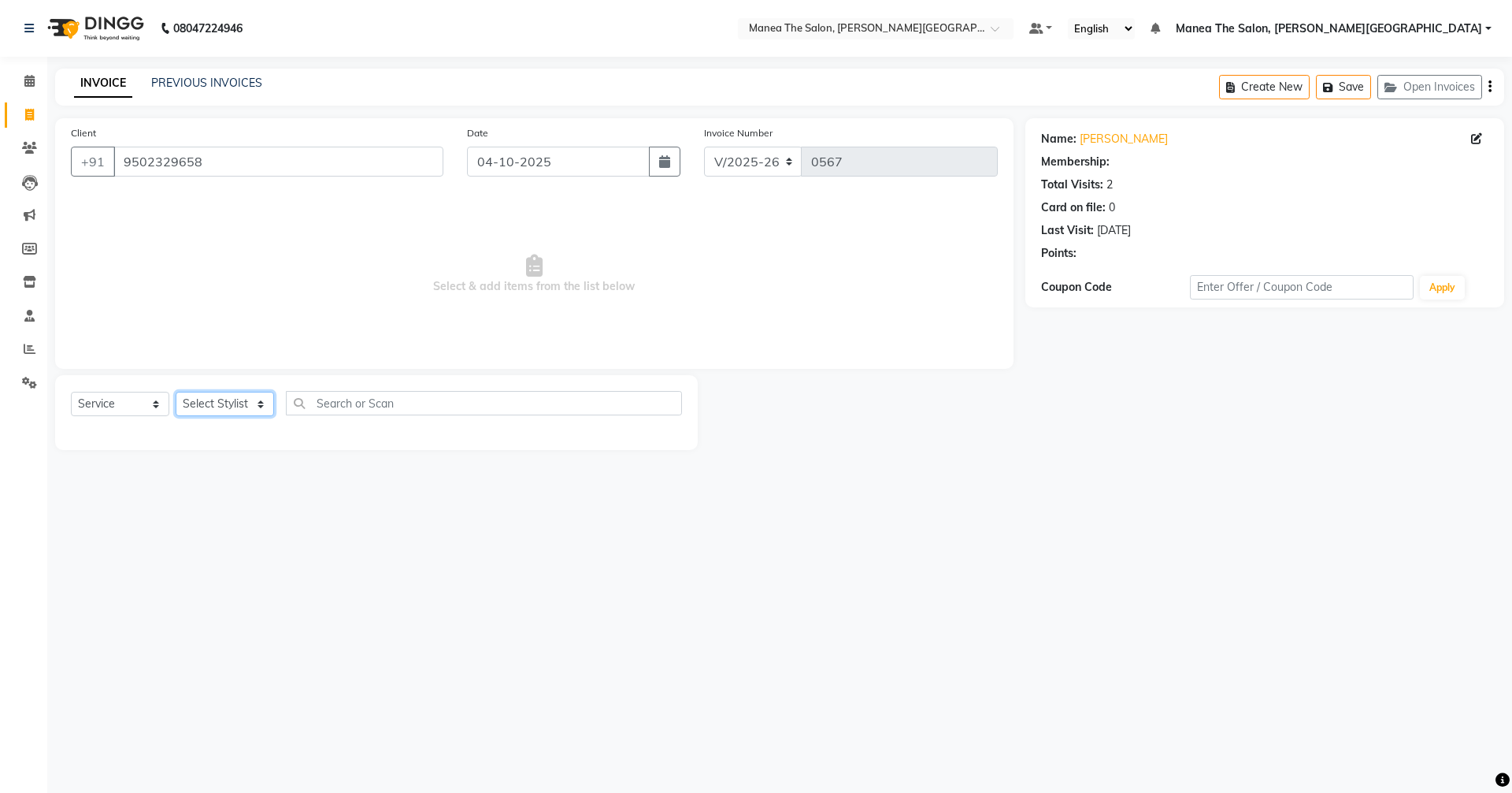
click at [242, 398] on select "Select Stylist Akshitha Irfan Manager Naresh Nikhitha Prasanna Sonu Nigam Zubha…" at bounding box center [225, 403] width 98 height 24
select select "1: Object"
select select "89491"
click at [176, 392] on select "Select Stylist Akshitha Irfan Manager Naresh Nikhitha Prasanna Sonu Nigam Zubha…" at bounding box center [225, 403] width 98 height 24
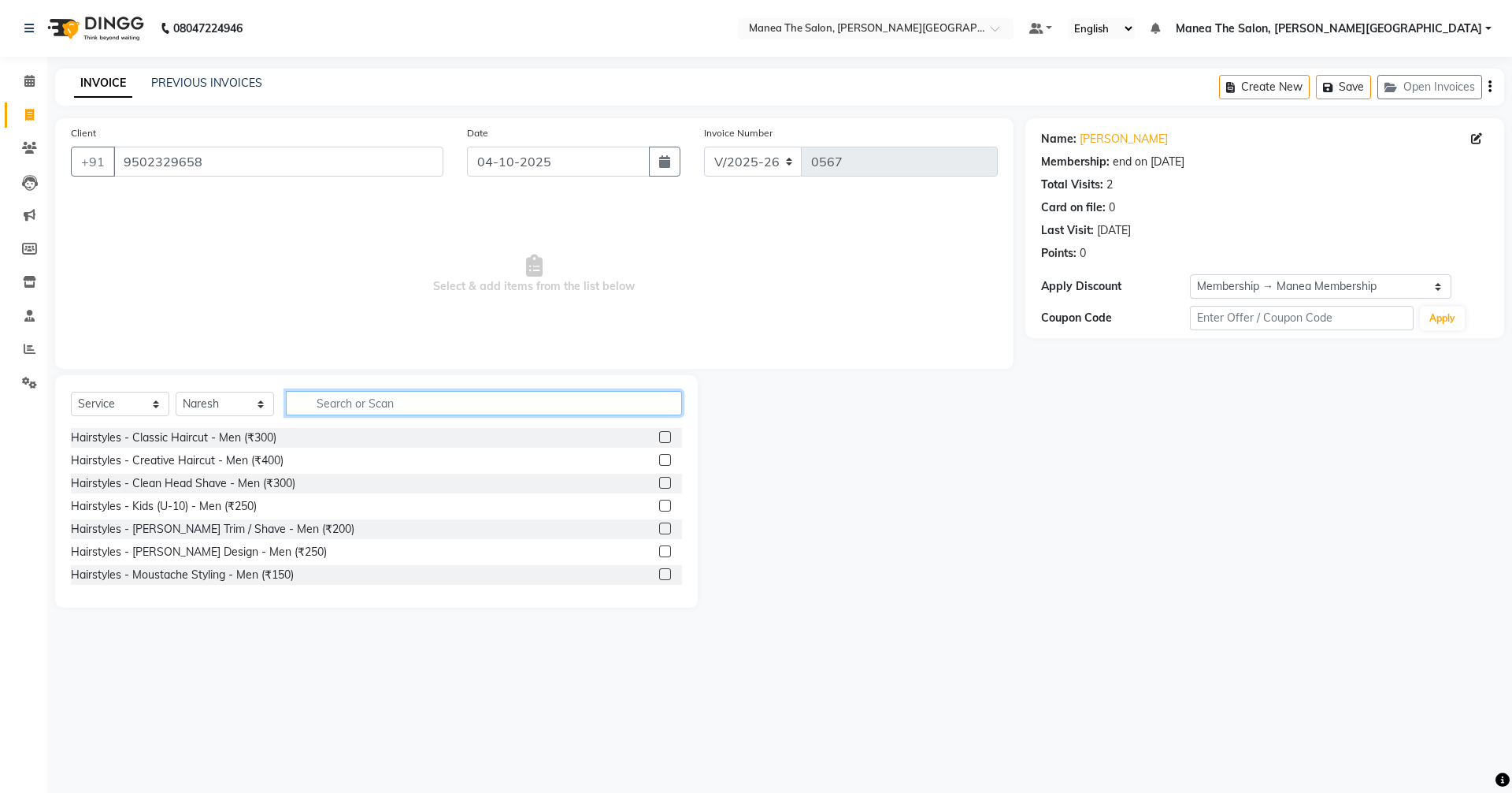
click at [377, 393] on input "text" at bounding box center [484, 402] width 396 height 24
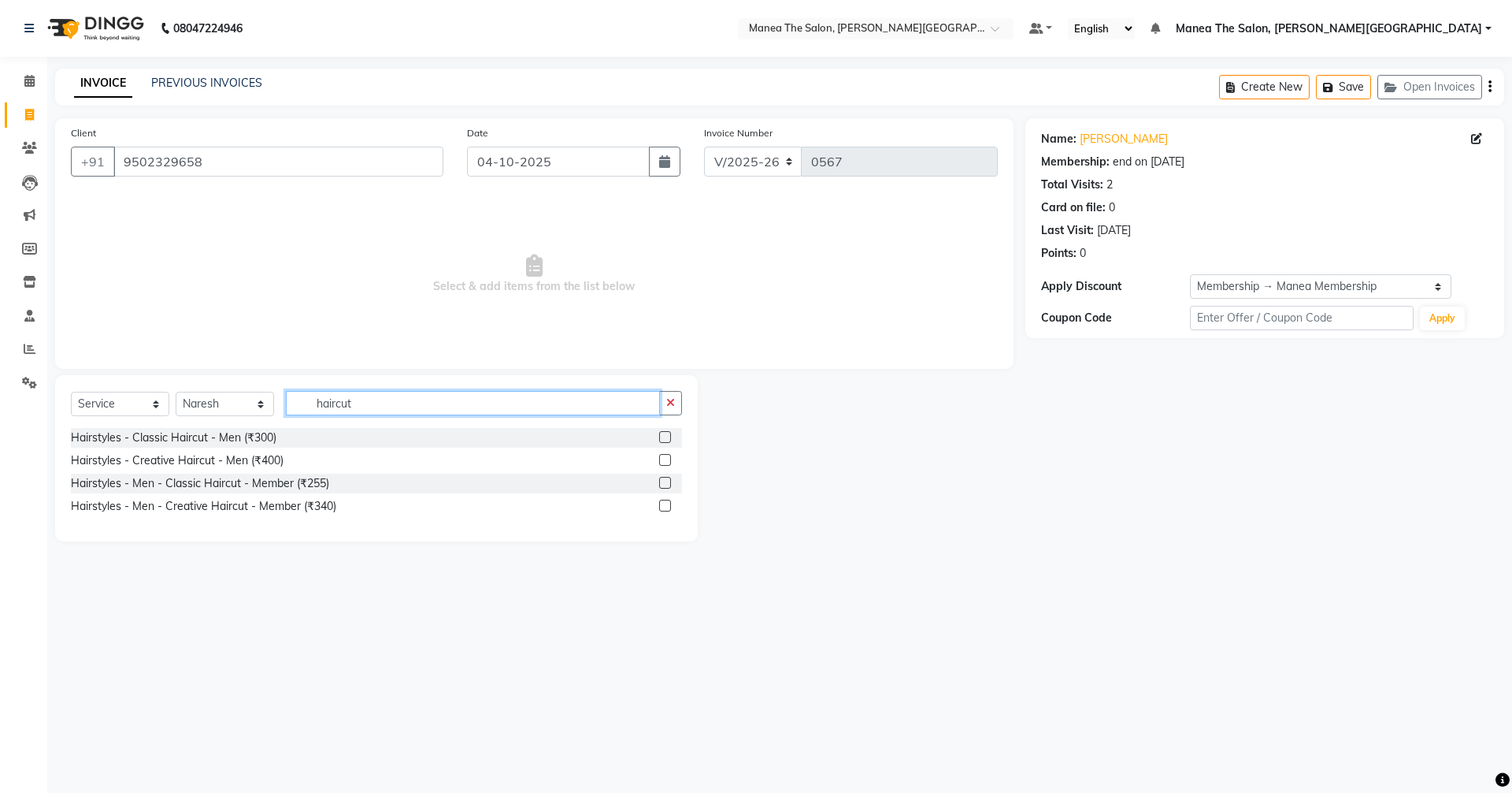
type input "haircut"
click at [666, 481] on label at bounding box center [665, 482] width 12 height 12
click at [666, 481] on input "checkbox" at bounding box center [664, 483] width 11 height 11
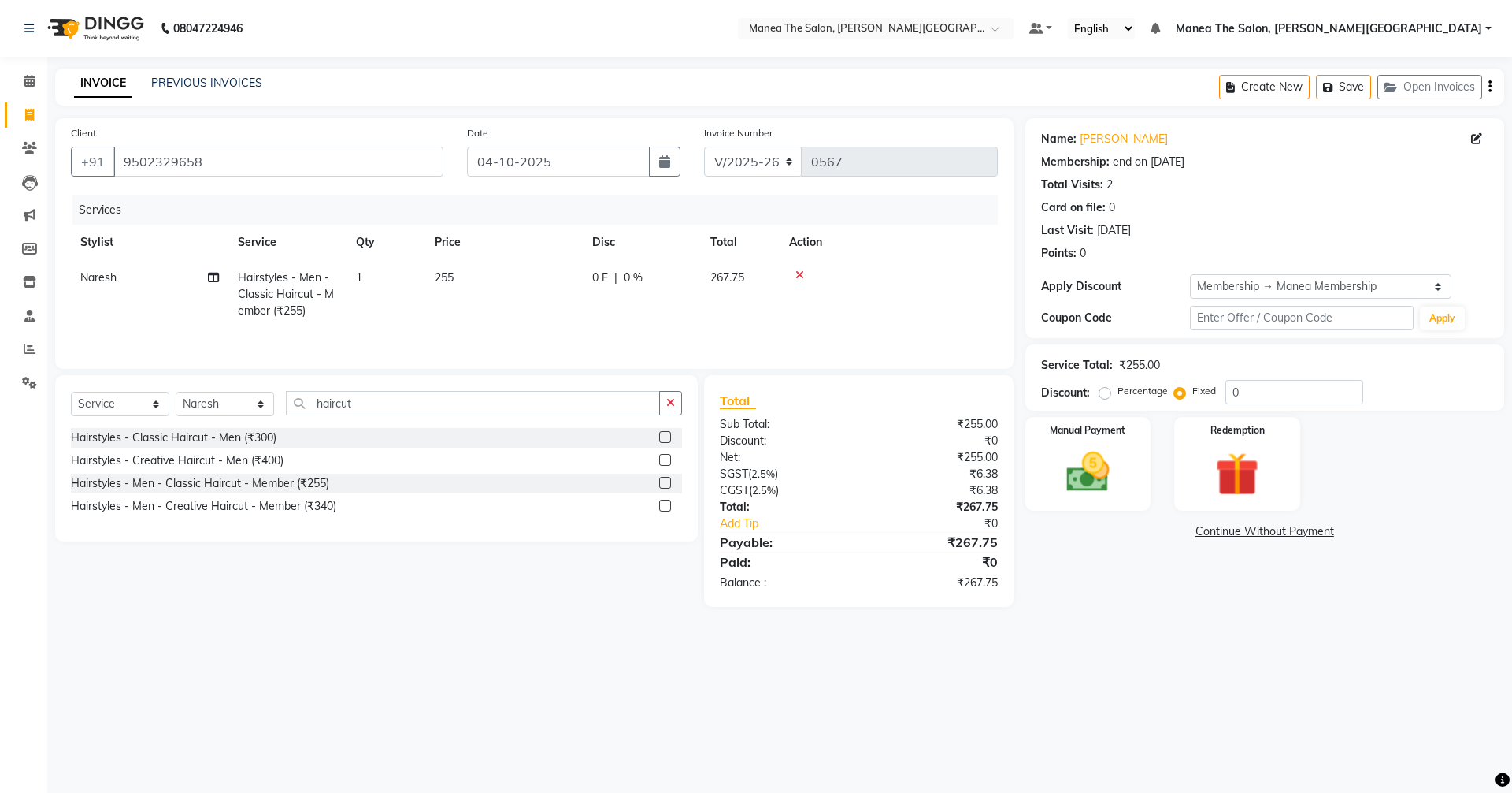
click at [665, 482] on label at bounding box center [665, 482] width 12 height 12
click at [665, 482] on input "checkbox" at bounding box center [664, 483] width 11 height 11
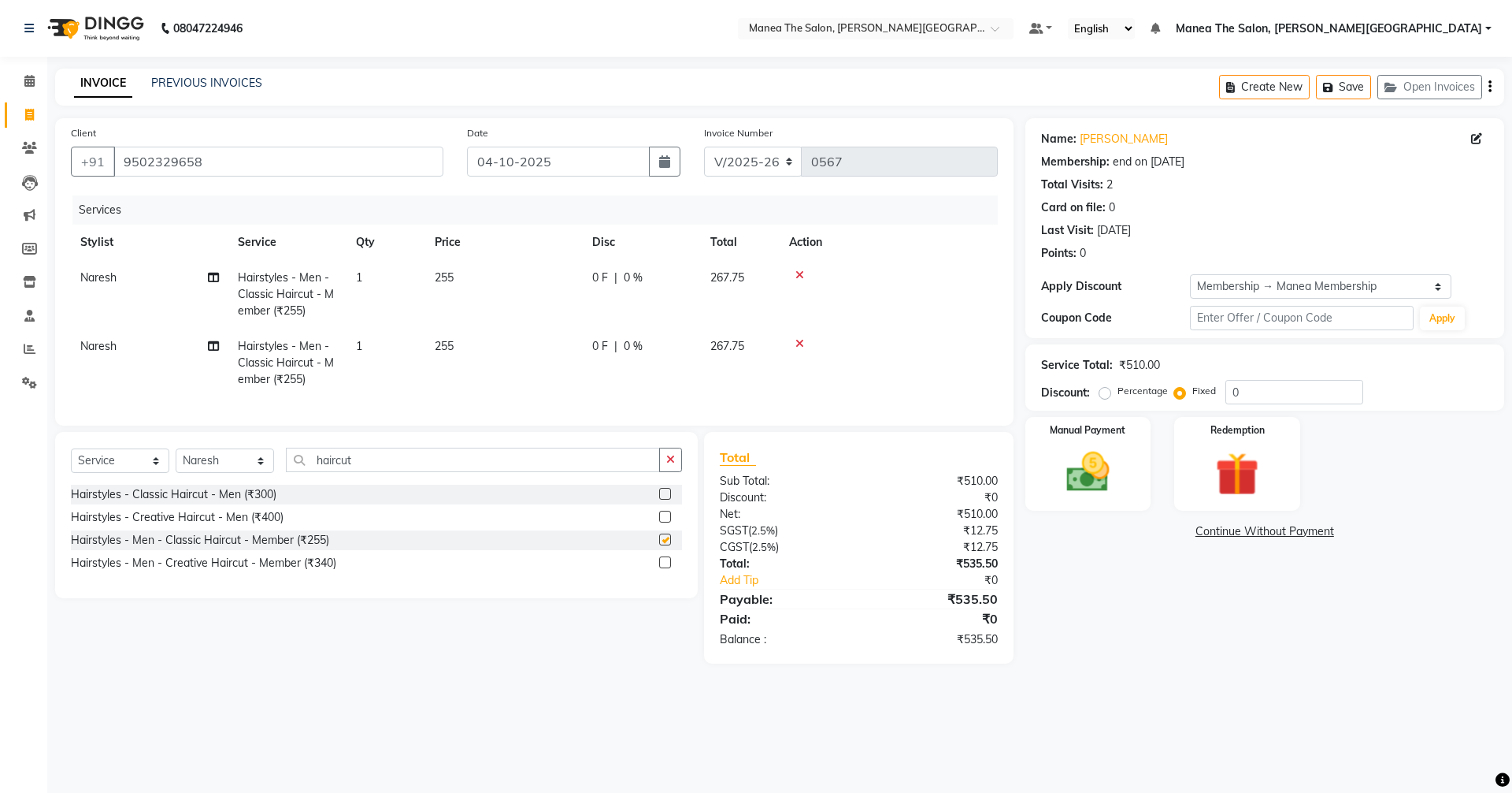
checkbox input "false"
click at [1091, 460] on img at bounding box center [1088, 472] width 73 height 52
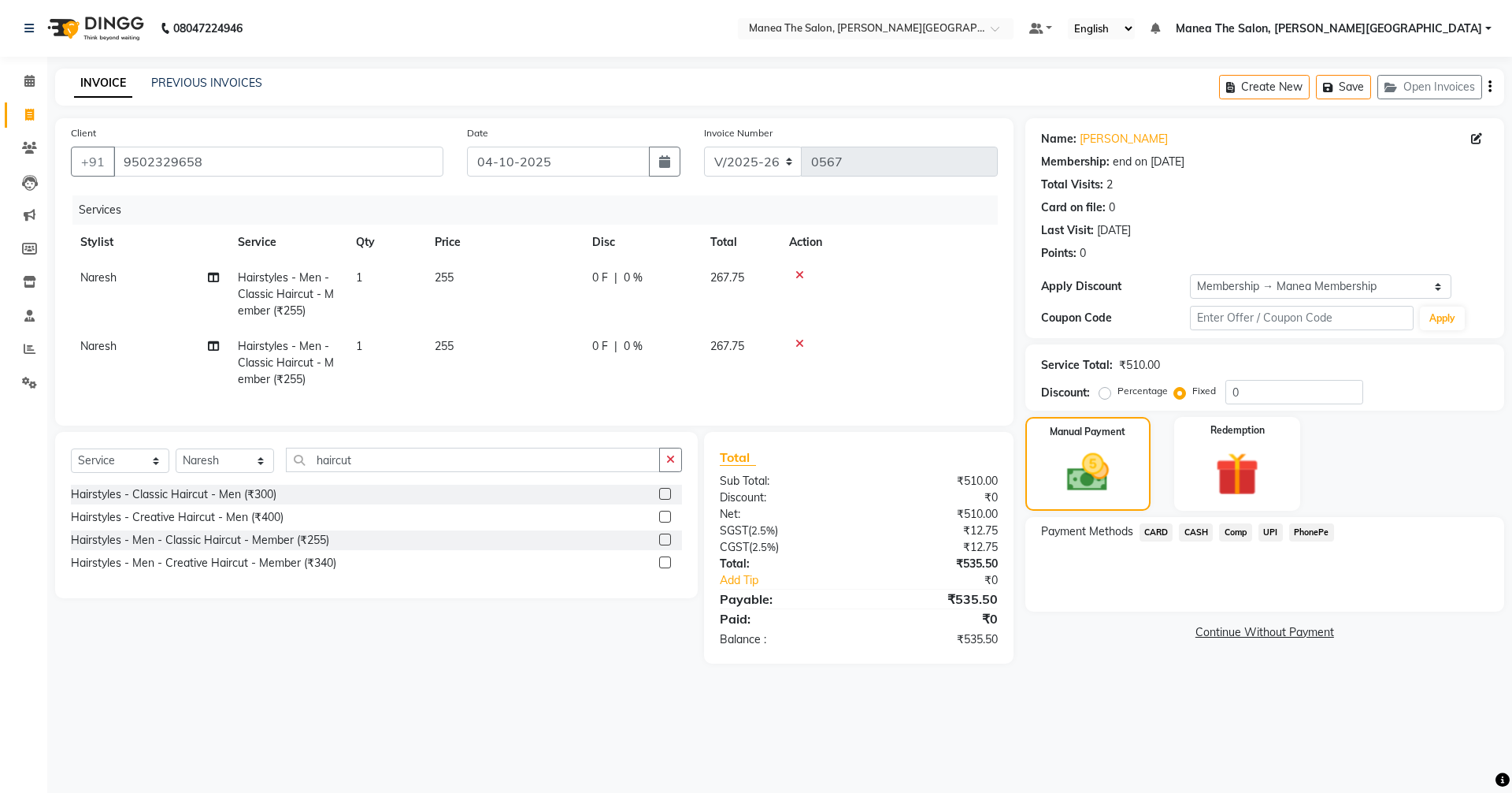
click at [1271, 530] on span "UPI" at bounding box center [1270, 532] width 24 height 18
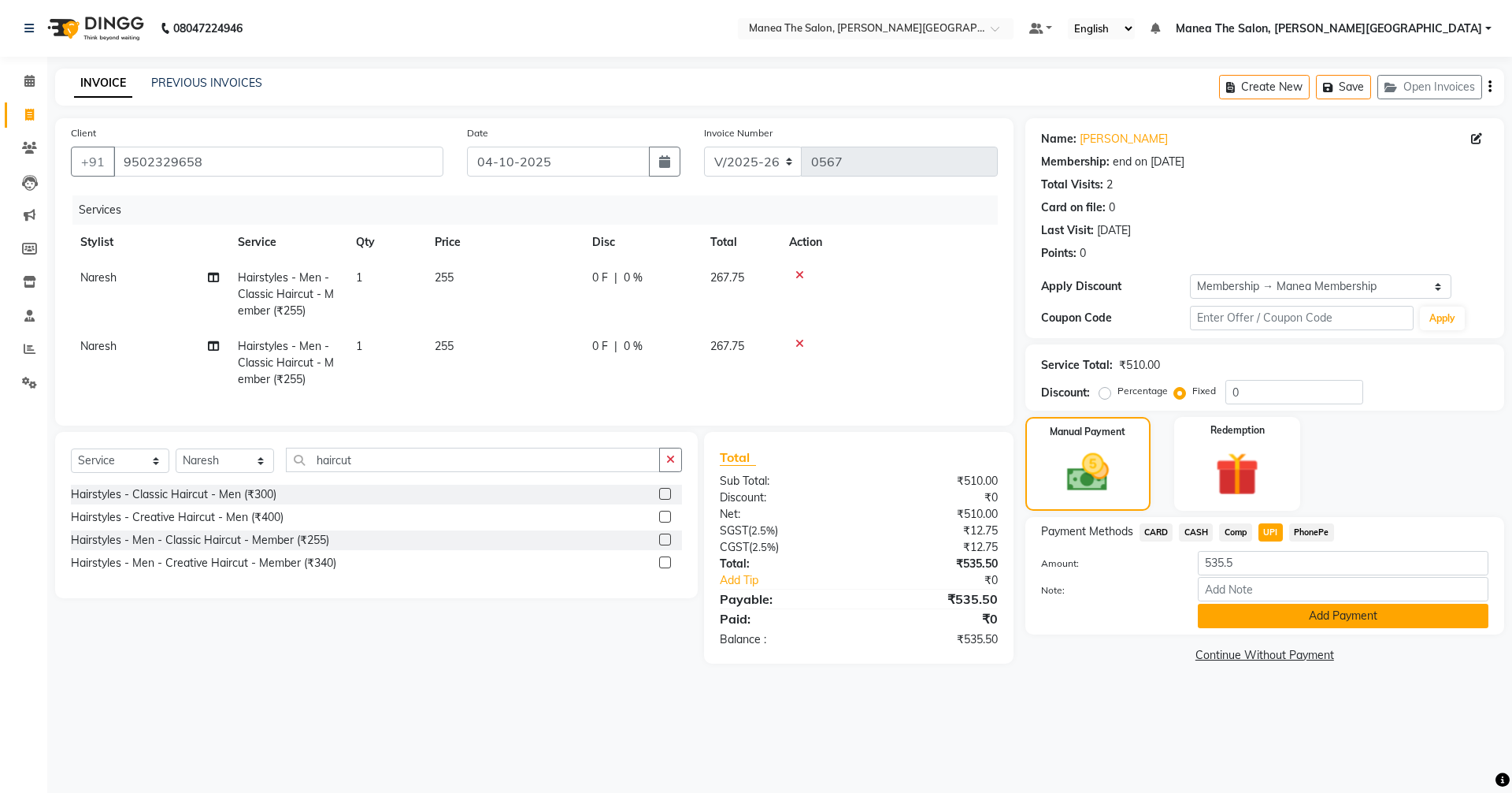
click at [1282, 607] on button "Add Payment" at bounding box center [1342, 615] width 290 height 24
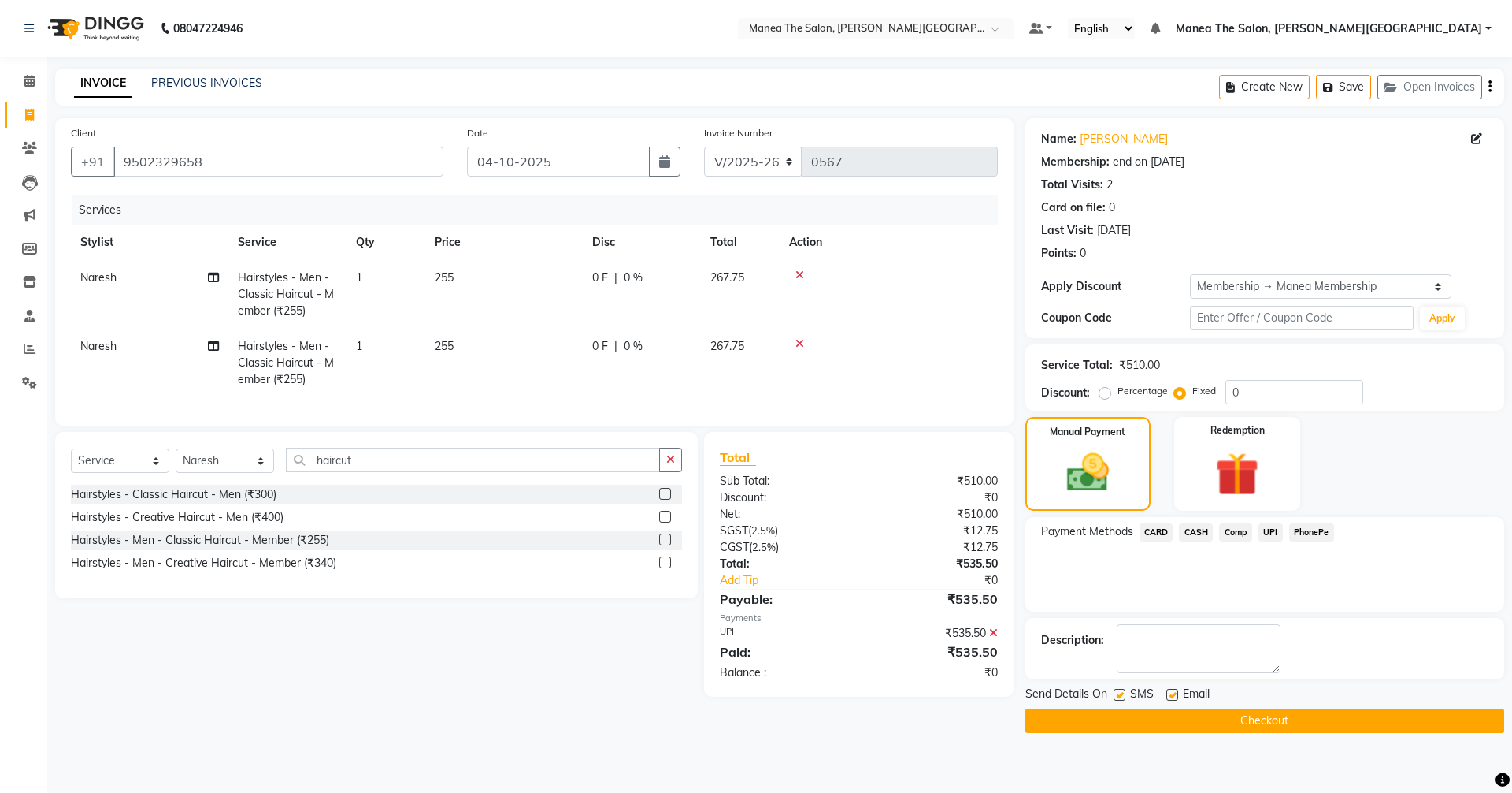
click at [1310, 713] on button "Checkout" at bounding box center [1265, 720] width 479 height 24
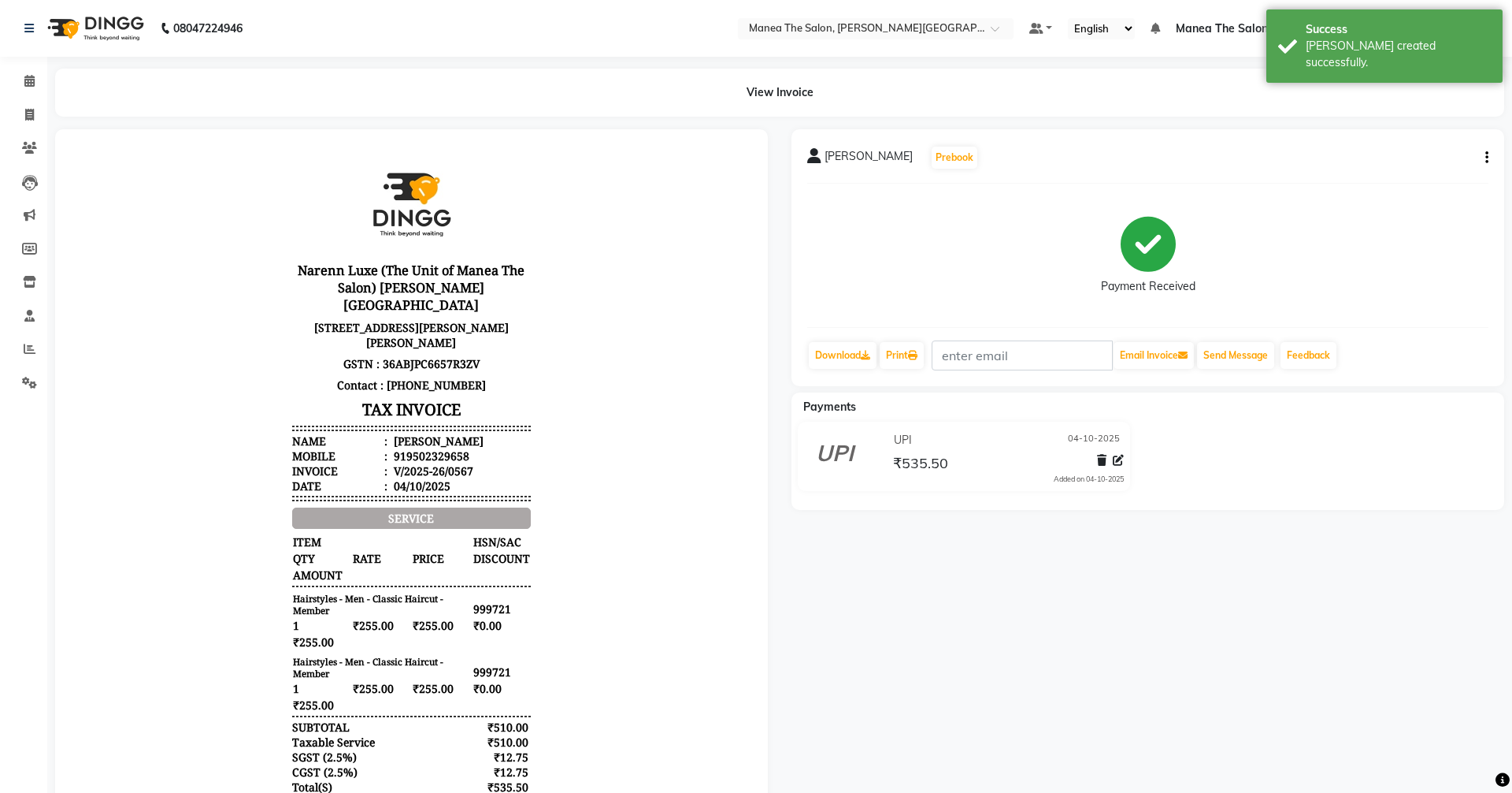
select select "8762"
select select "service"
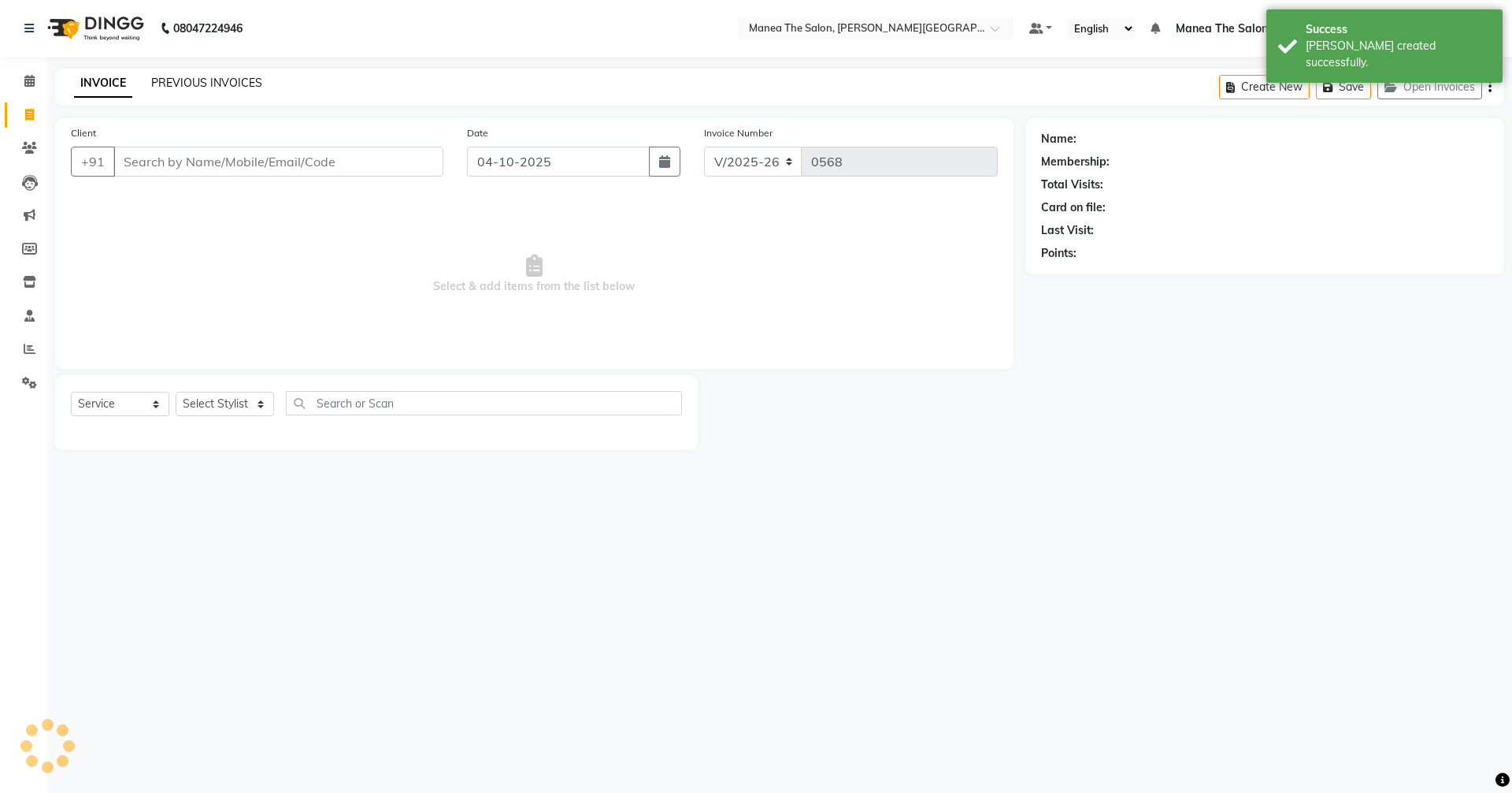
click at [202, 82] on link "PREVIOUS INVOICES" at bounding box center [206, 82] width 111 height 14
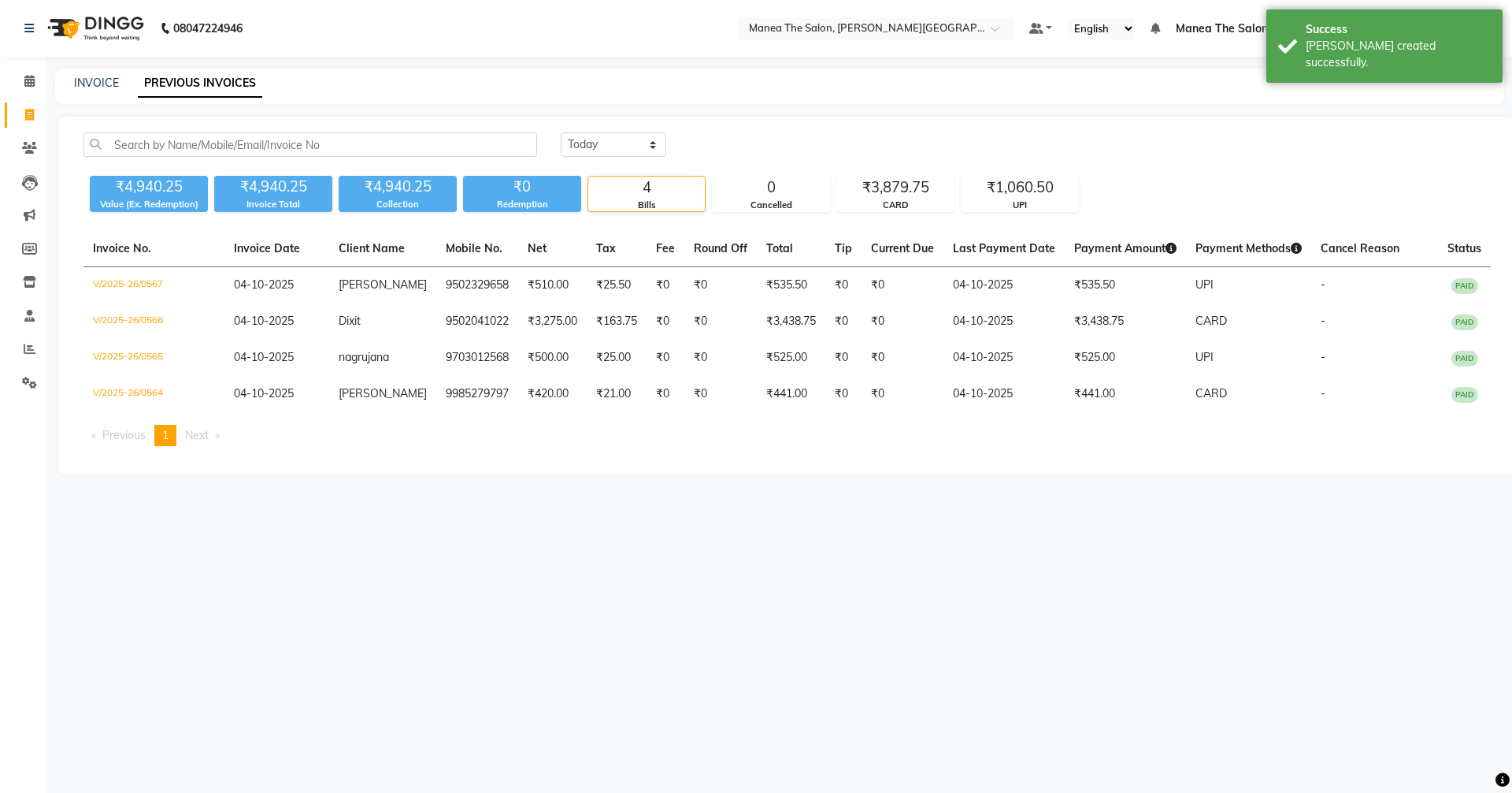
click at [82, 74] on div "INVOICE PREVIOUS INVOICES" at bounding box center [779, 86] width 1449 height 36
click at [93, 80] on link "INVOICE" at bounding box center [96, 82] width 45 height 14
select select "8762"
select select "service"
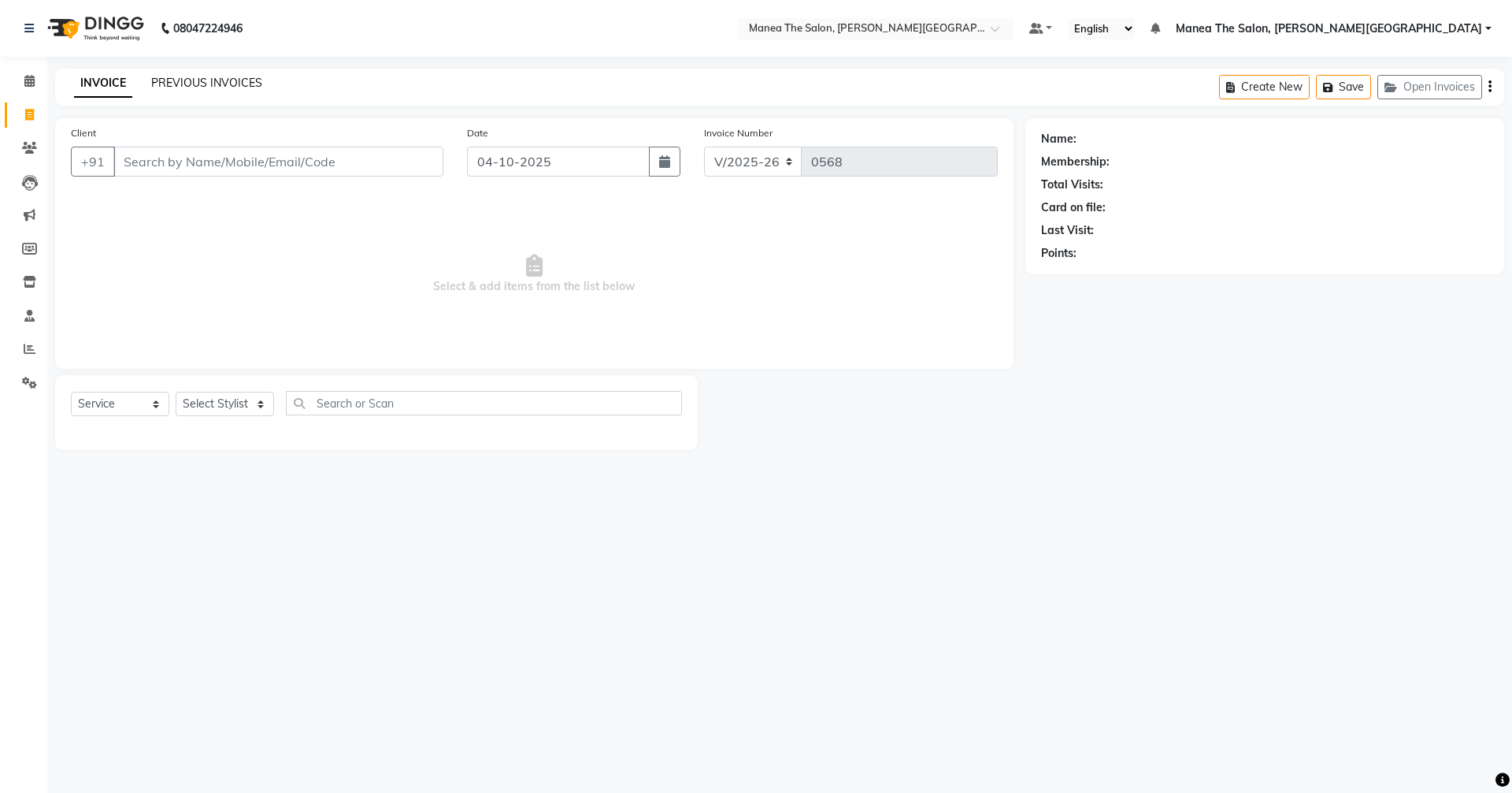
click at [182, 82] on link "PREVIOUS INVOICES" at bounding box center [206, 82] width 111 height 14
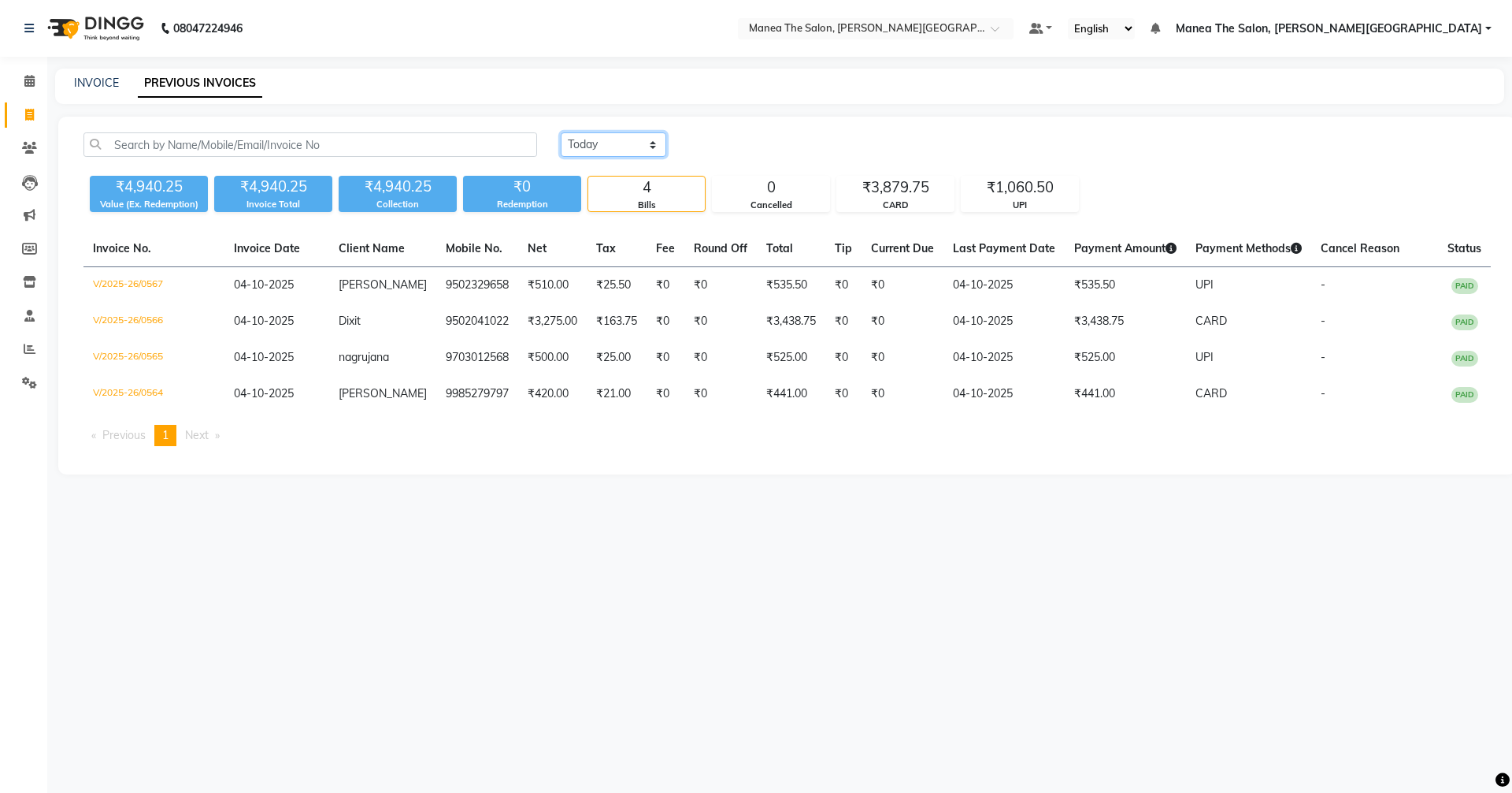
click at [583, 135] on select "Today Yesterday Custom Range" at bounding box center [613, 144] width 105 height 24
select select "range"
click at [561, 132] on select "Today Yesterday Custom Range" at bounding box center [613, 144] width 105 height 24
click at [770, 143] on input "04-10-2025" at bounding box center [742, 145] width 110 height 22
select select "10"
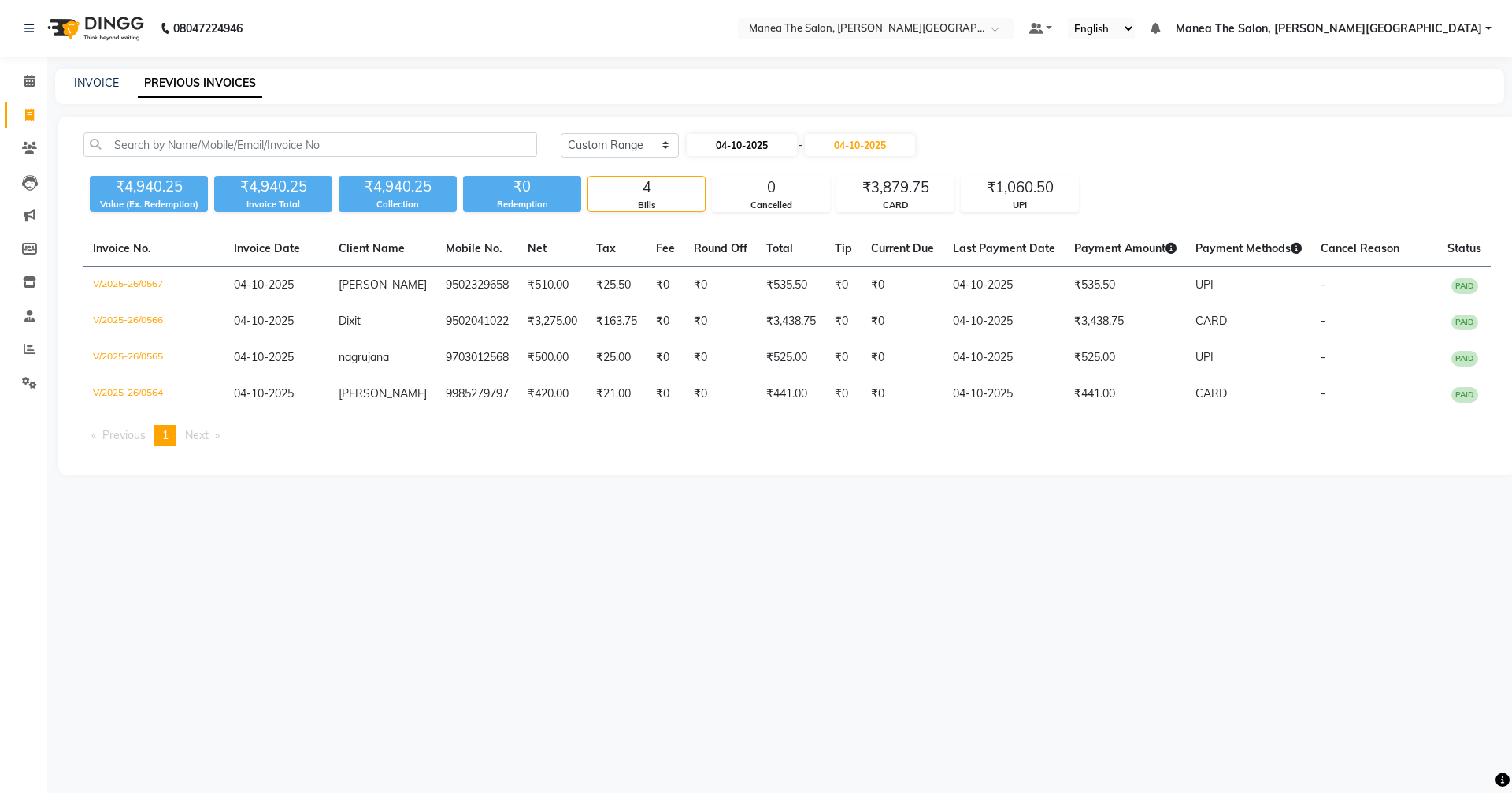
select select "2025"
click at [772, 223] on div "2" at bounding box center [779, 226] width 25 height 25
type input "02-10-2025"
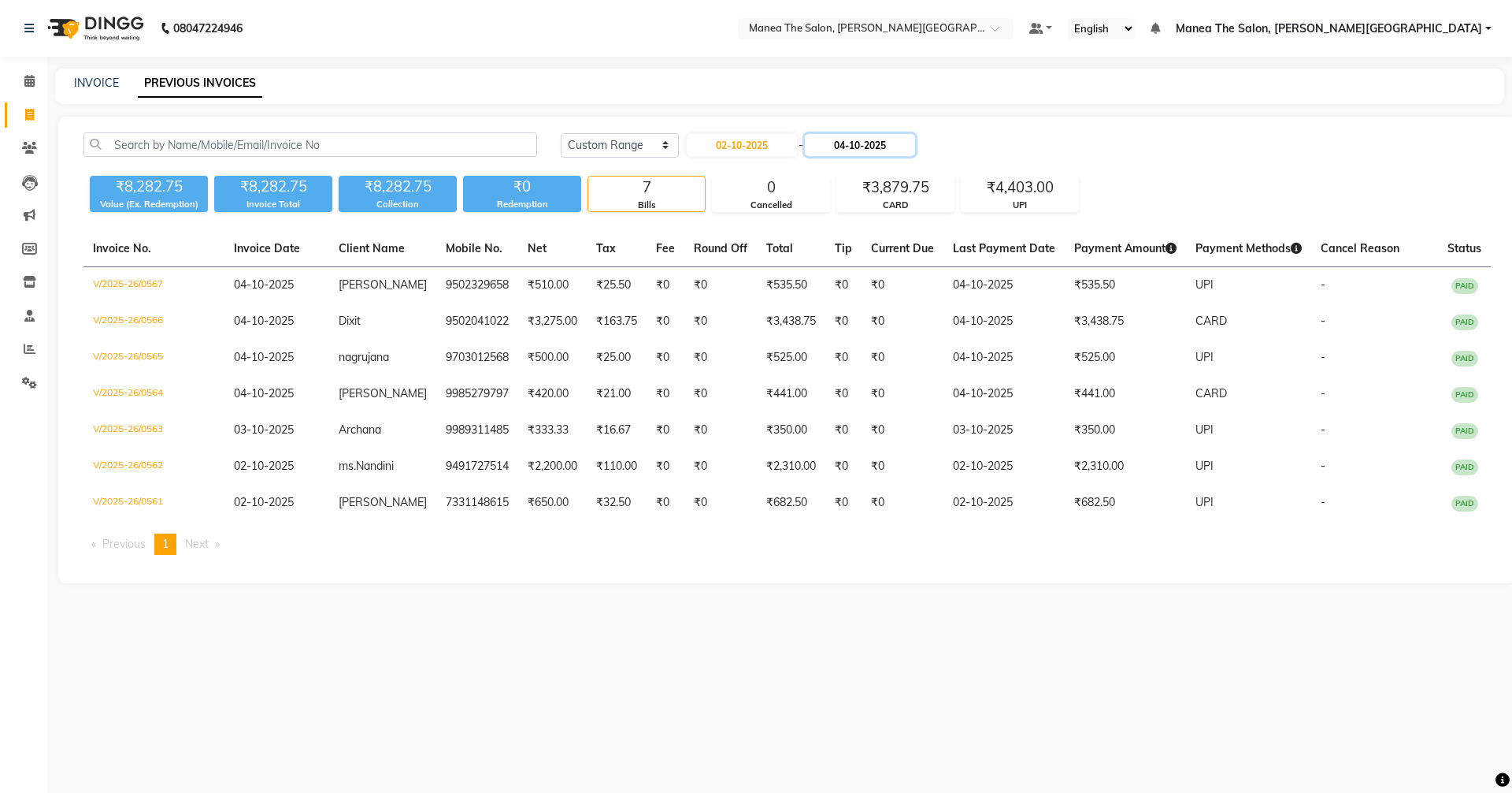
click at [866, 139] on input "04-10-2025" at bounding box center [860, 145] width 110 height 22
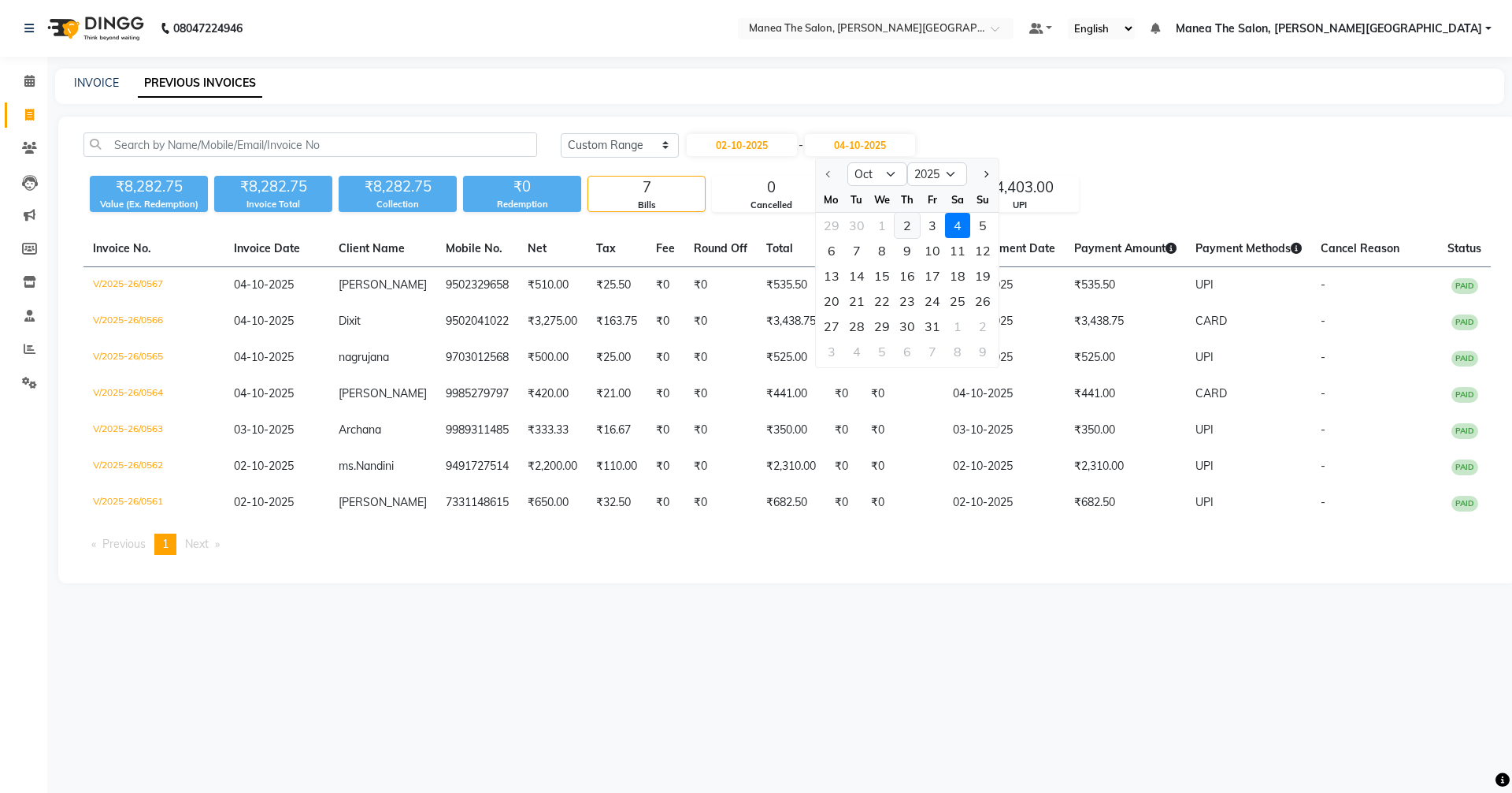
click at [904, 223] on div "2" at bounding box center [907, 226] width 25 height 25
type input "02-10-2025"
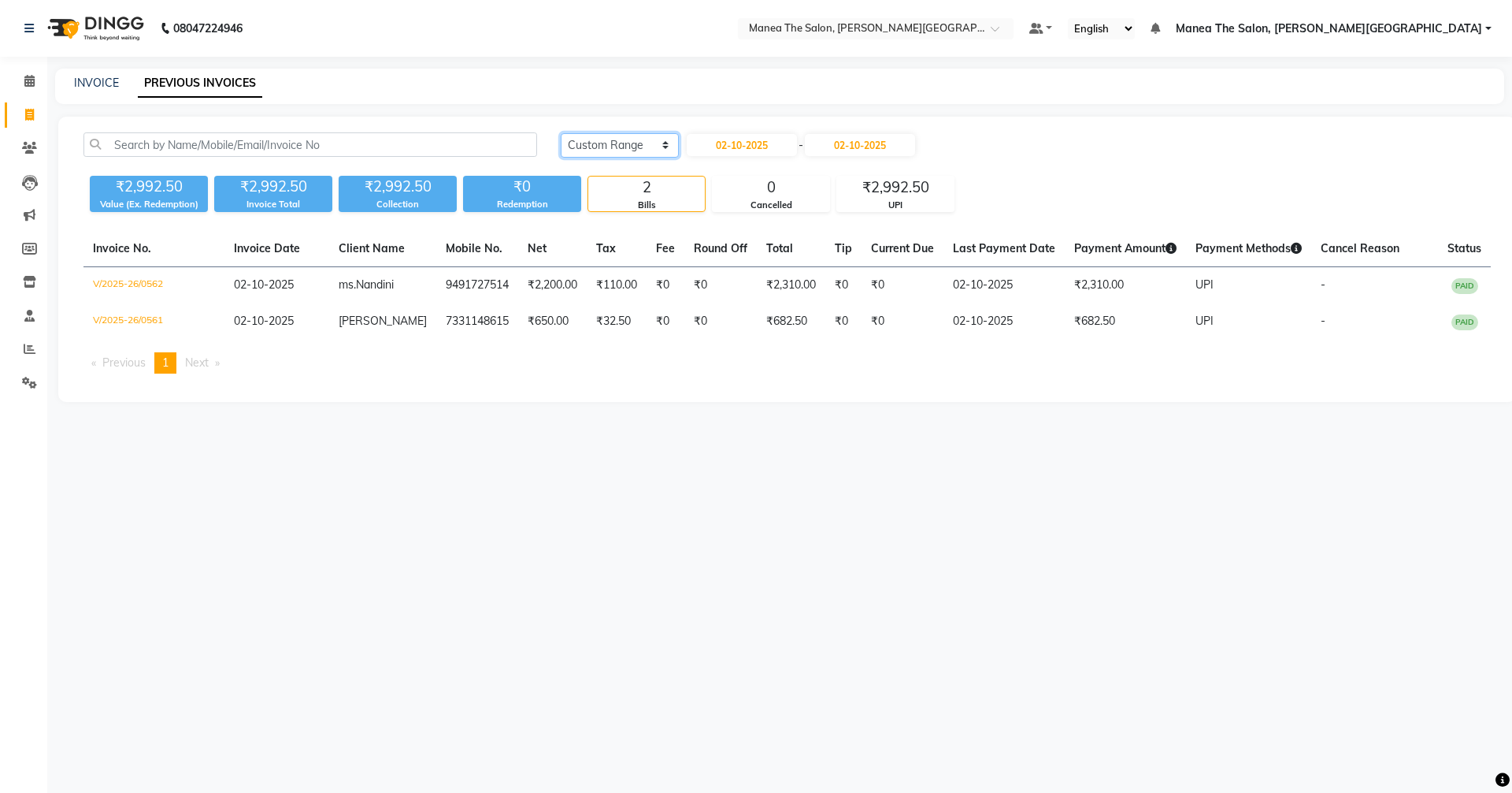
click at [617, 144] on select "Today Yesterday Custom Range" at bounding box center [620, 145] width 119 height 24
select select "yesterday"
click at [561, 133] on select "Today Yesterday Custom Range" at bounding box center [620, 145] width 119 height 24
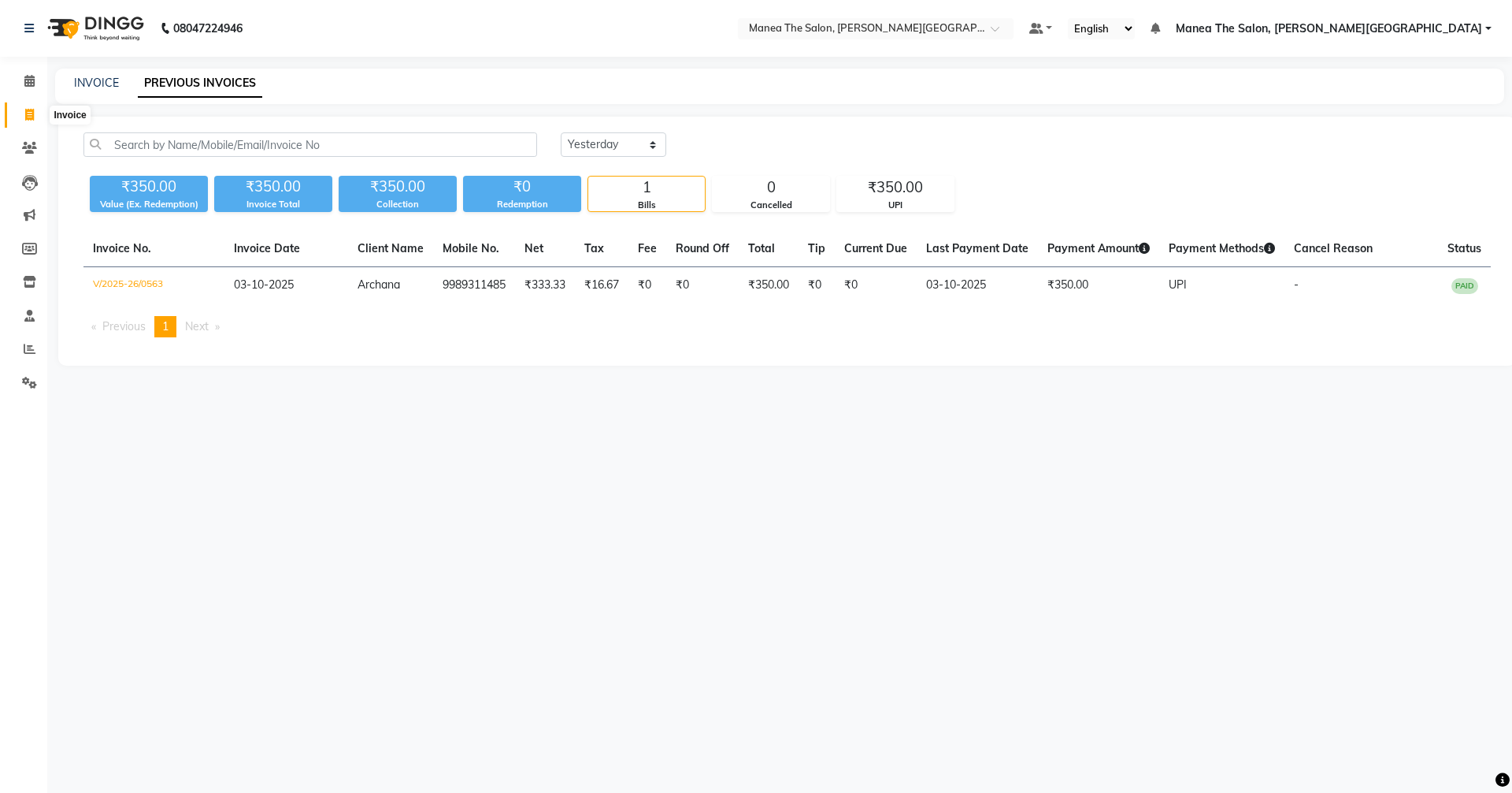
click at [30, 109] on icon at bounding box center [29, 115] width 9 height 12
select select "service"
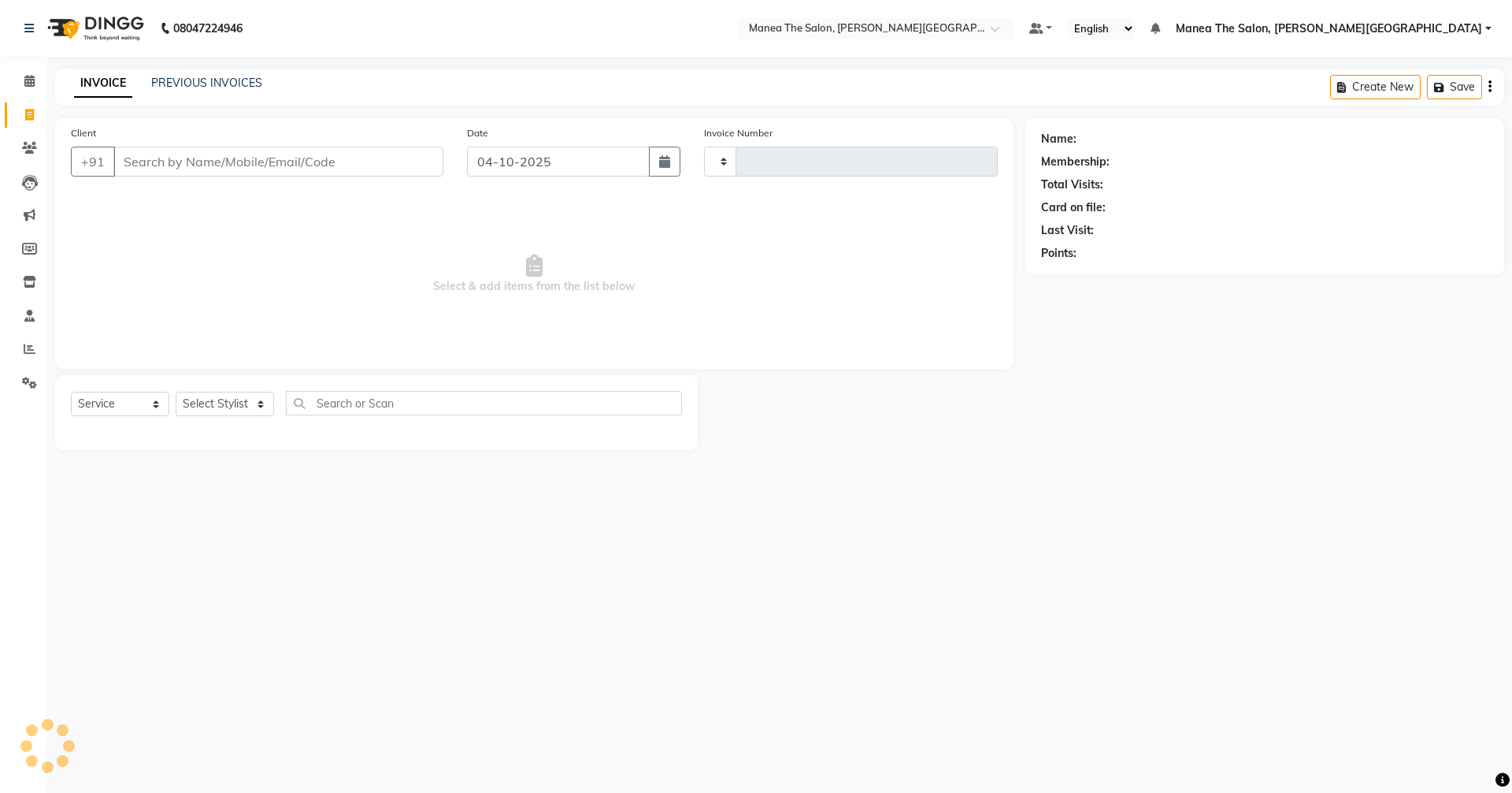
type input "0568"
select select "8762"
click at [306, 163] on input "Client" at bounding box center [279, 161] width 330 height 30
click at [200, 95] on div "INVOICE PREVIOUS INVOICES Create New Save Open Invoices" at bounding box center [779, 87] width 1449 height 37
click at [187, 81] on link "PREVIOUS INVOICES" at bounding box center [206, 82] width 111 height 14
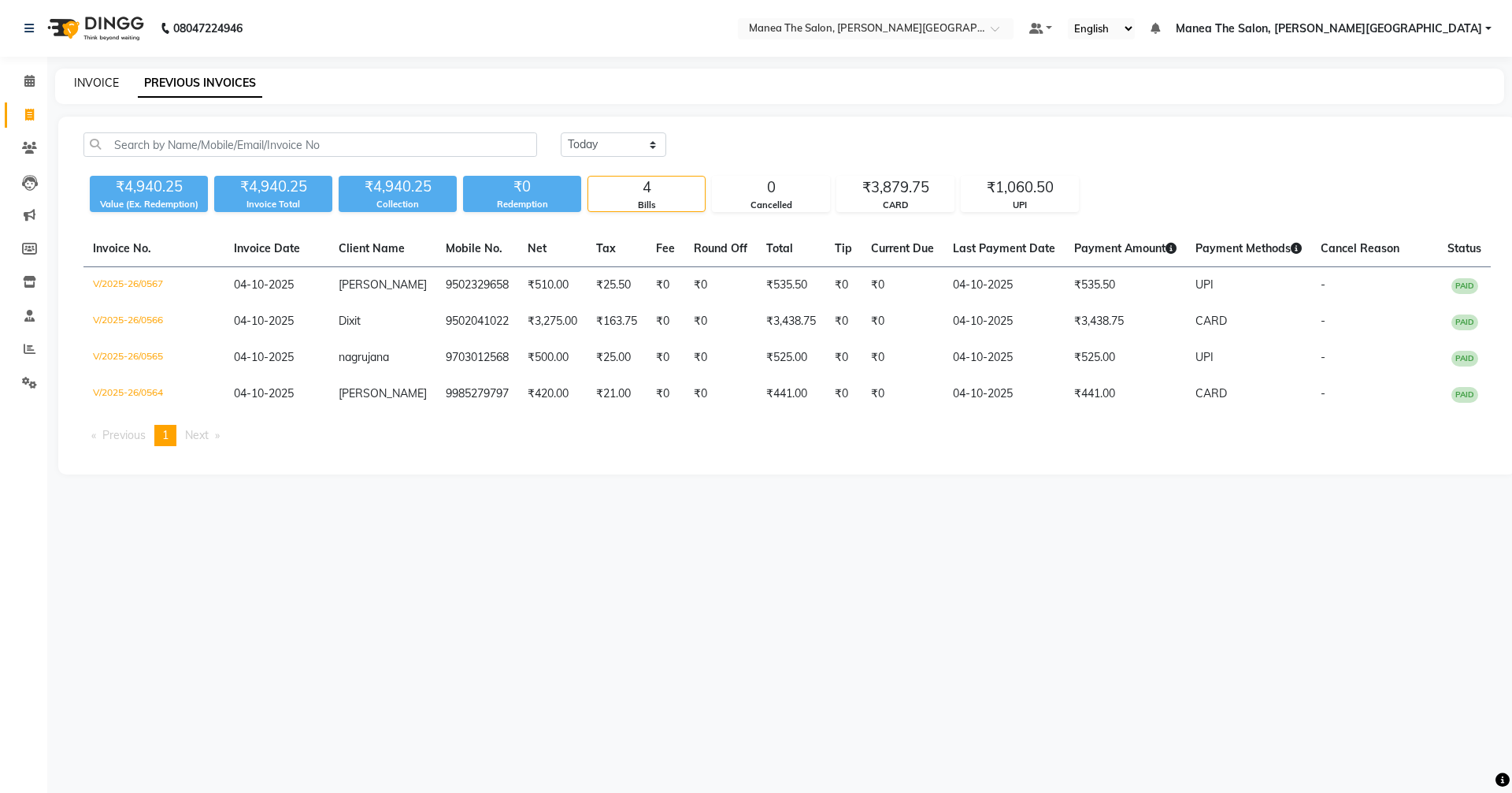
click at [99, 78] on link "INVOICE" at bounding box center [96, 82] width 45 height 14
select select "service"
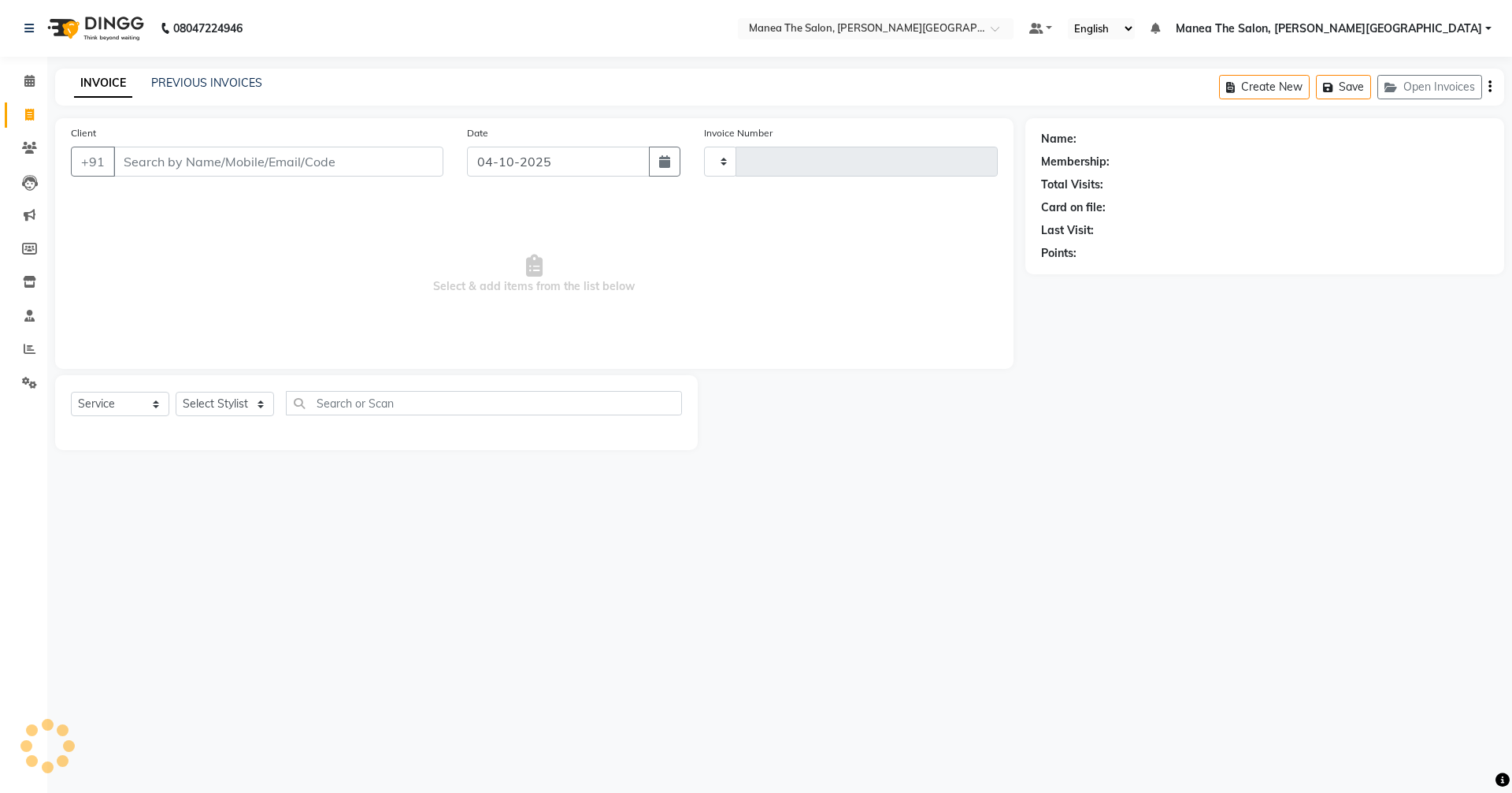
type input "0568"
select select "8762"
type input "8790635105"
click at [393, 155] on span "Add Client" at bounding box center [403, 161] width 63 height 15
select select "22"
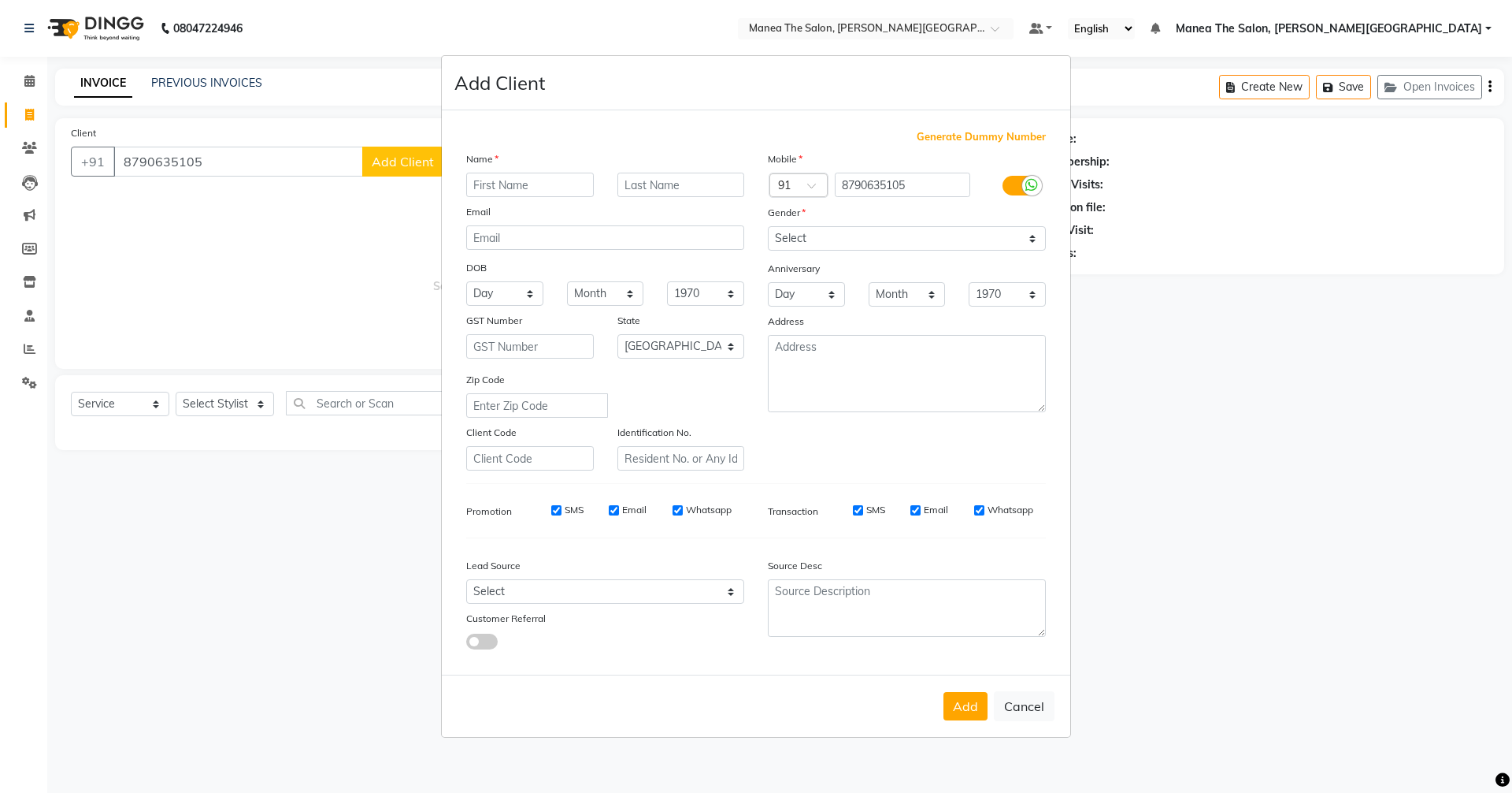
click at [557, 189] on input "text" at bounding box center [530, 184] width 127 height 24
type input "Abhiram"
click at [925, 253] on div "Mobile Country Code × 91 8790635105 Gender Select Male Female Other Prefer Not …" at bounding box center [906, 311] width 302 height 320
click at [923, 238] on select "Select Male Female Other Prefer Not To Say" at bounding box center [906, 237] width 278 height 24
select select "male"
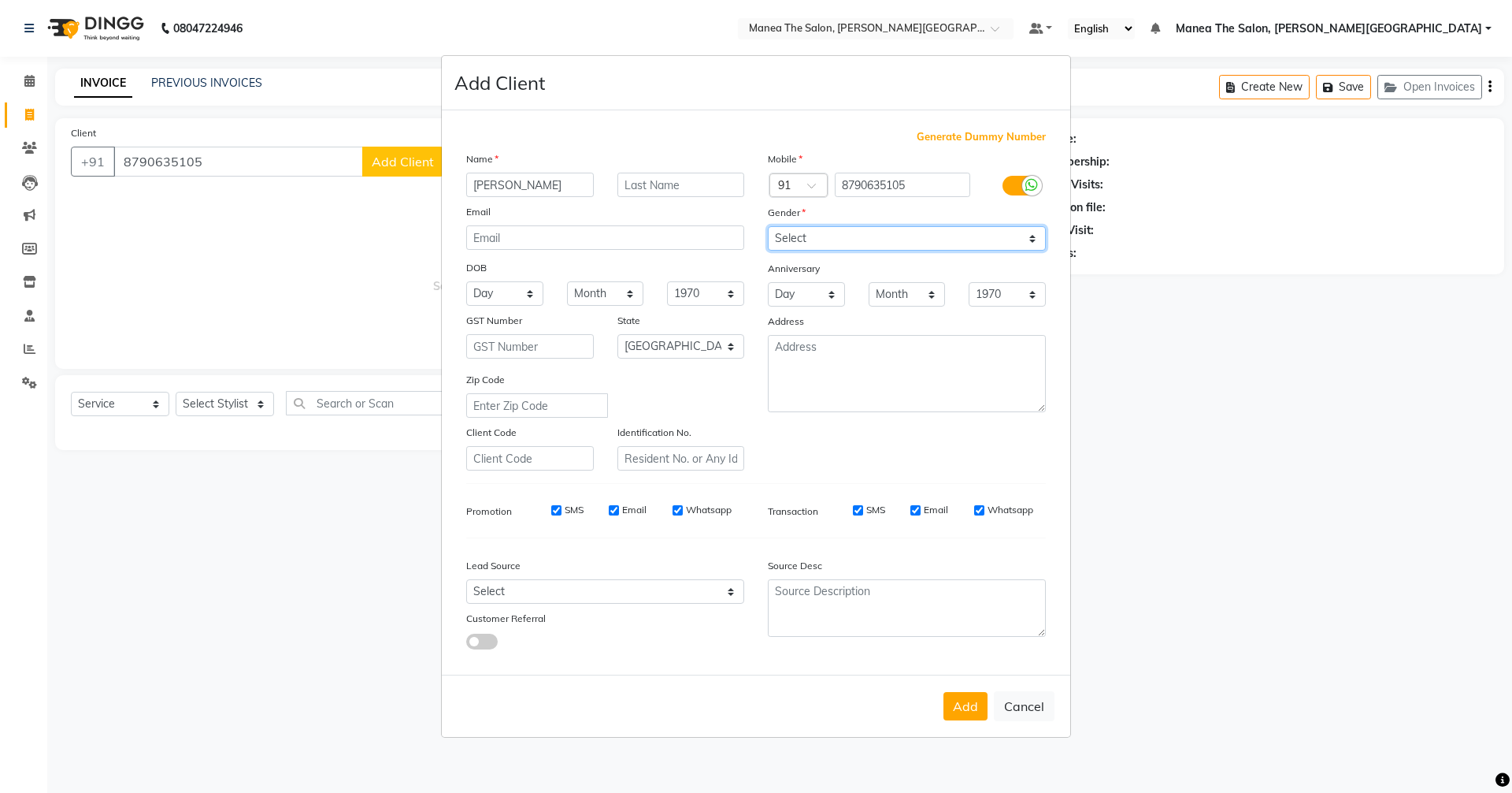
click at [768, 226] on select "Select Male Female Other Prefer Not To Say" at bounding box center [906, 237] width 278 height 24
click at [654, 344] on select "Select Andaman and Nicobar Islands Andhra Pradesh Arunachal Pradesh Assam Bihar…" at bounding box center [681, 345] width 127 height 24
select select "36"
click at [617, 334] on select "Select Andaman and Nicobar Islands Andhra Pradesh Arunachal Pradesh Assam Bihar…" at bounding box center [681, 345] width 127 height 24
click at [638, 590] on select "Select Walk-in Referral Internet Friend Word of Mouth Advertisement Facebook Ju…" at bounding box center [606, 590] width 278 height 24
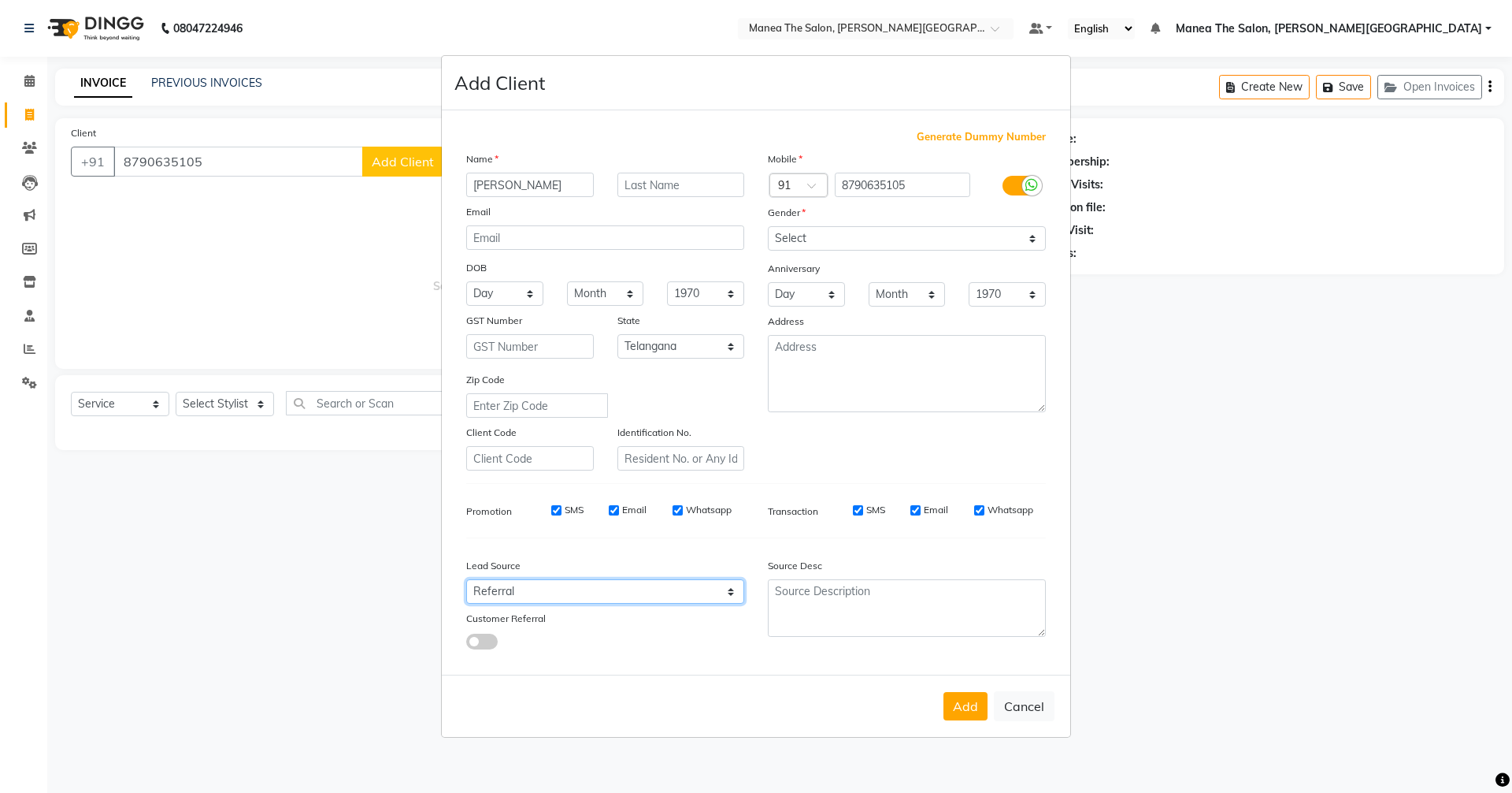
click at [467, 579] on select "Select Walk-in Referral Internet Friend Word of Mouth Advertisement Facebook Ju…" at bounding box center [606, 590] width 278 height 24
click at [560, 586] on select "Select Walk-in Referral Internet Friend Word of Mouth Advertisement Facebook Ju…" at bounding box center [606, 590] width 278 height 24
select select "56718"
click at [467, 579] on select "Select Walk-in Referral Internet Friend Word of Mouth Advertisement Facebook Ju…" at bounding box center [606, 590] width 278 height 24
click at [961, 697] on button "Add" at bounding box center [966, 705] width 44 height 28
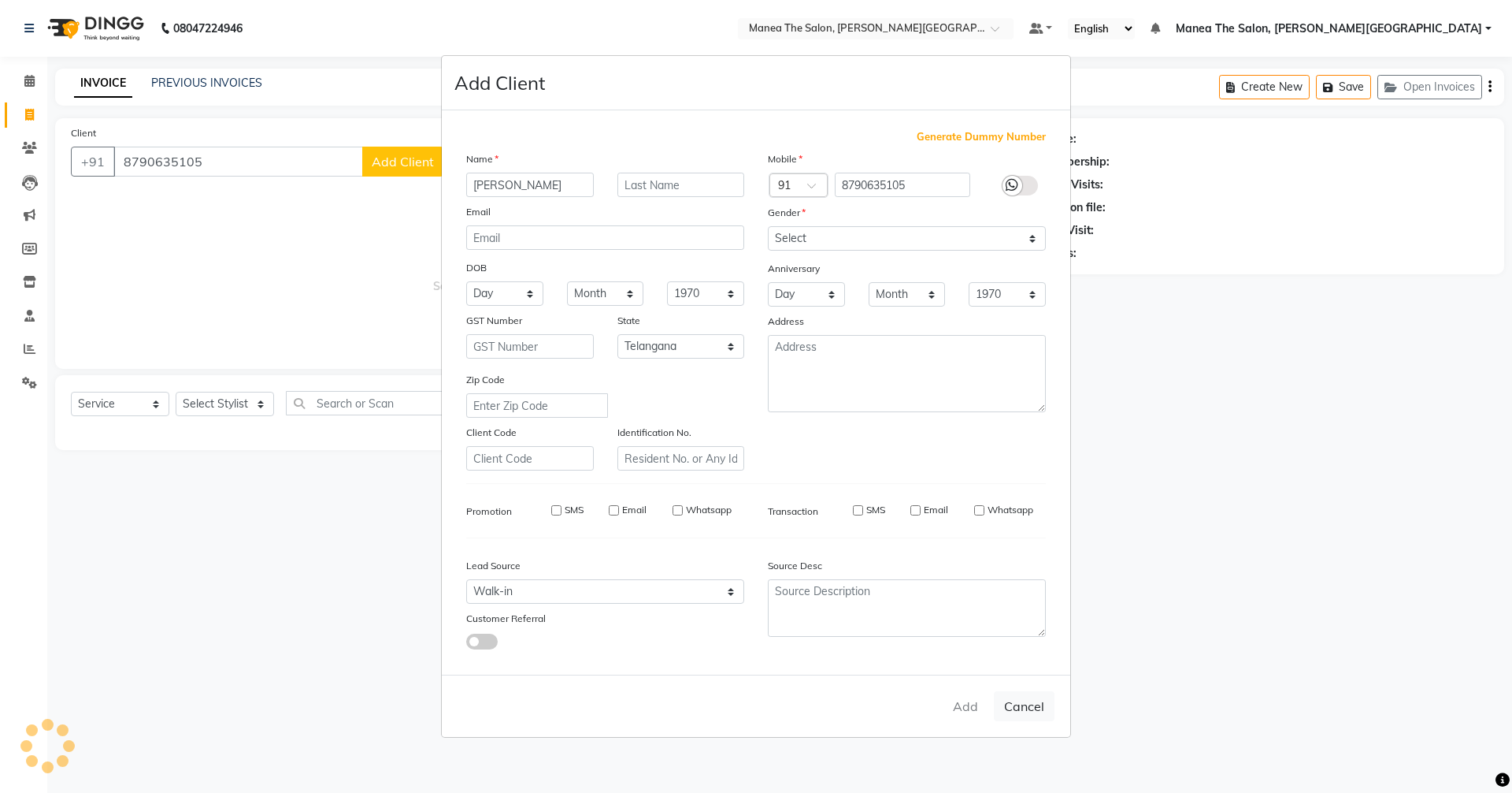
select select
select select "null"
select select
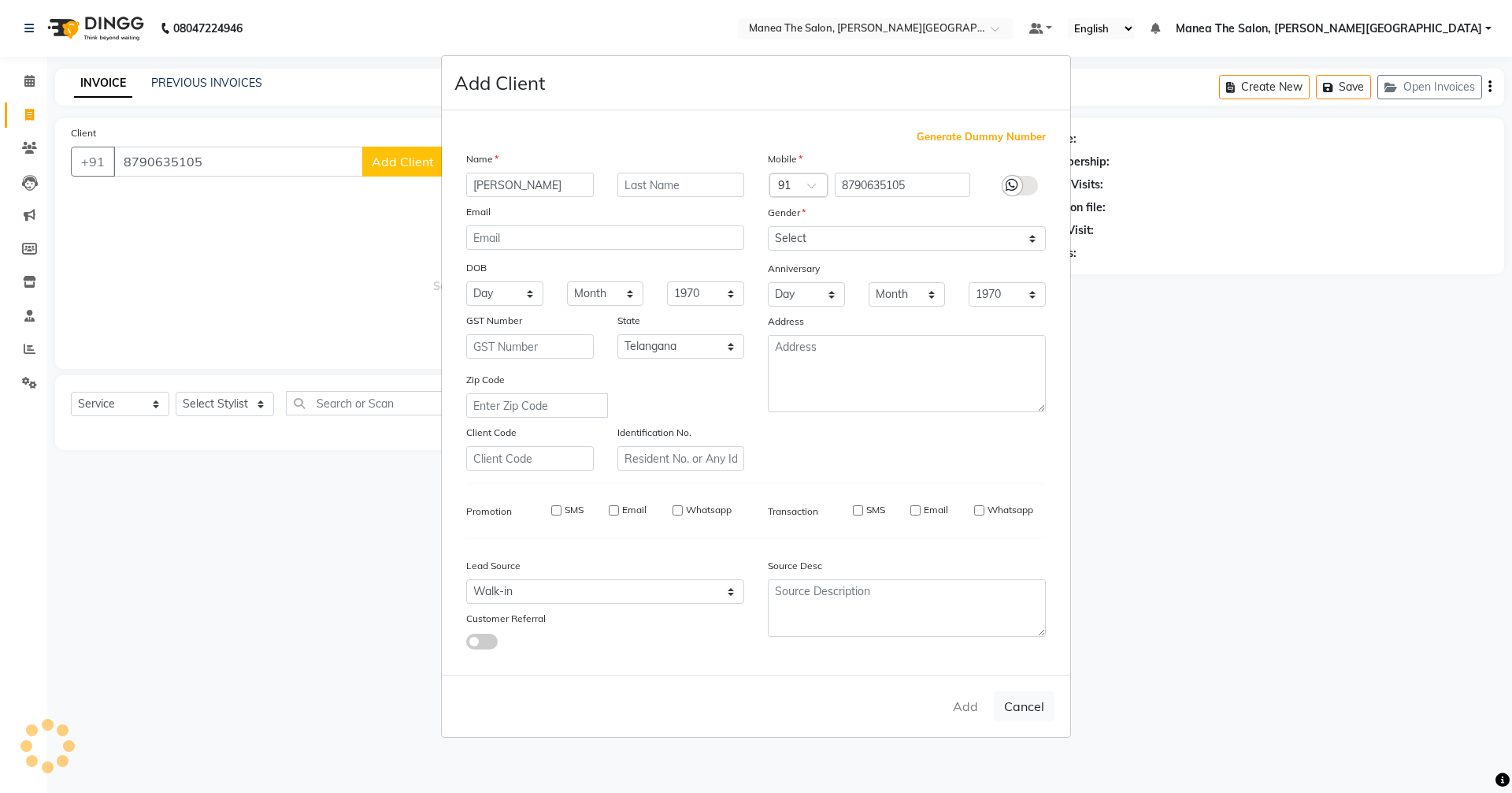
select select
checkbox input "false"
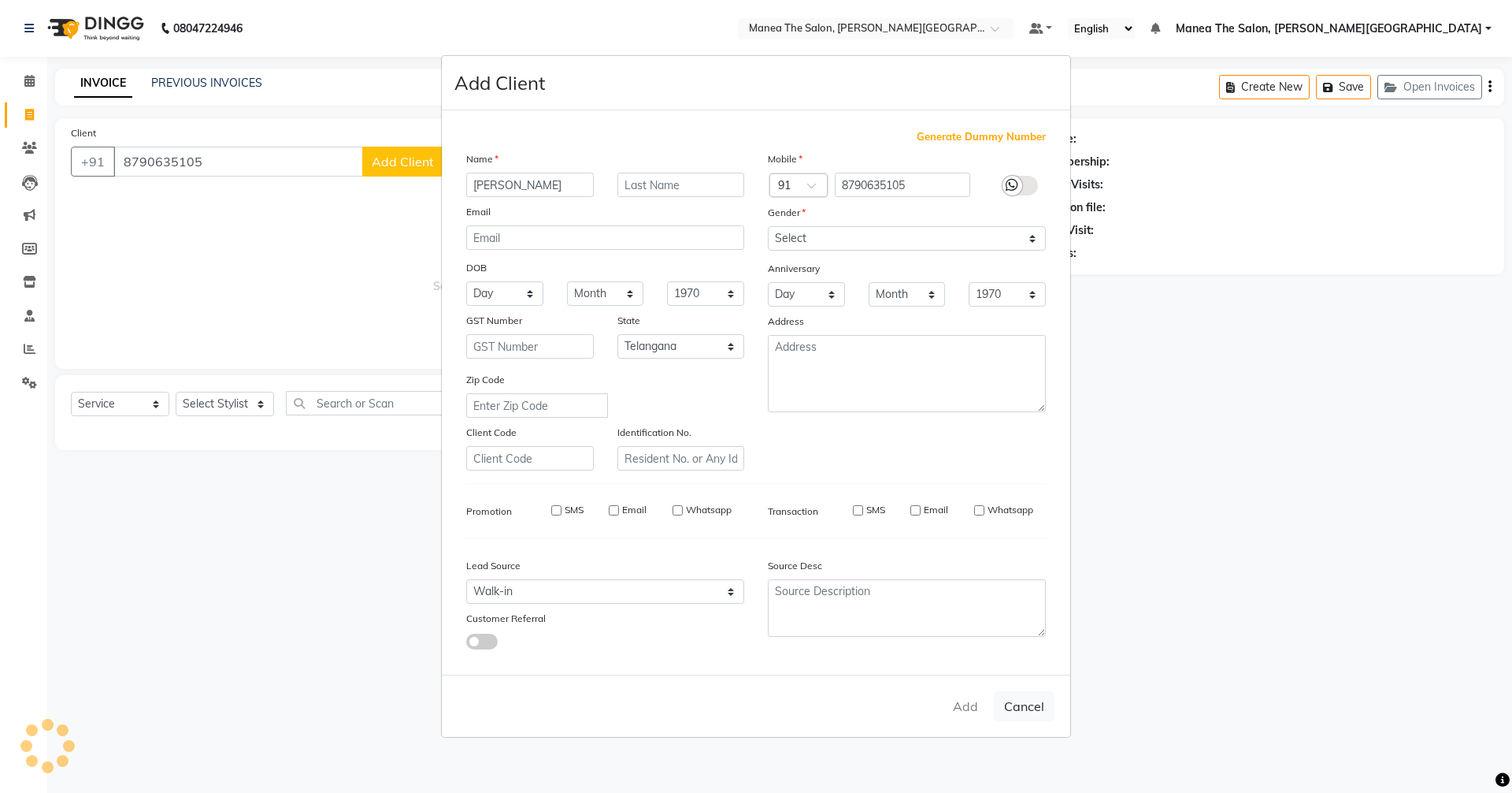
checkbox input "false"
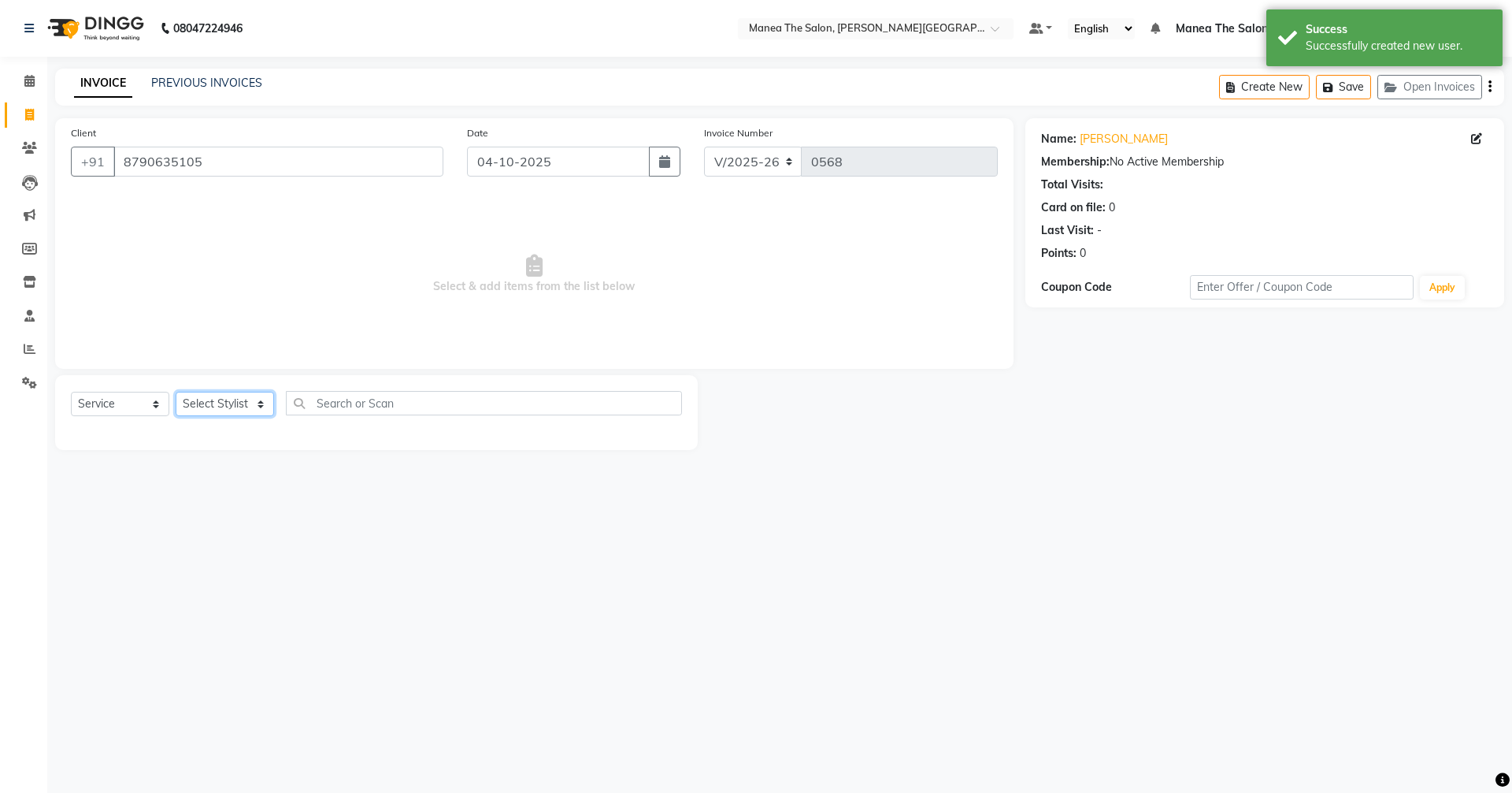
click at [205, 401] on select "Select Stylist Akshitha Irfan Manager Naresh Nikhitha Prasanna Sonu Nigam Zubha…" at bounding box center [225, 403] width 98 height 24
select select "89492"
click at [176, 392] on select "Select Stylist Akshitha Irfan Manager Naresh Nikhitha Prasanna Sonu Nigam Zubha…" at bounding box center [225, 403] width 98 height 24
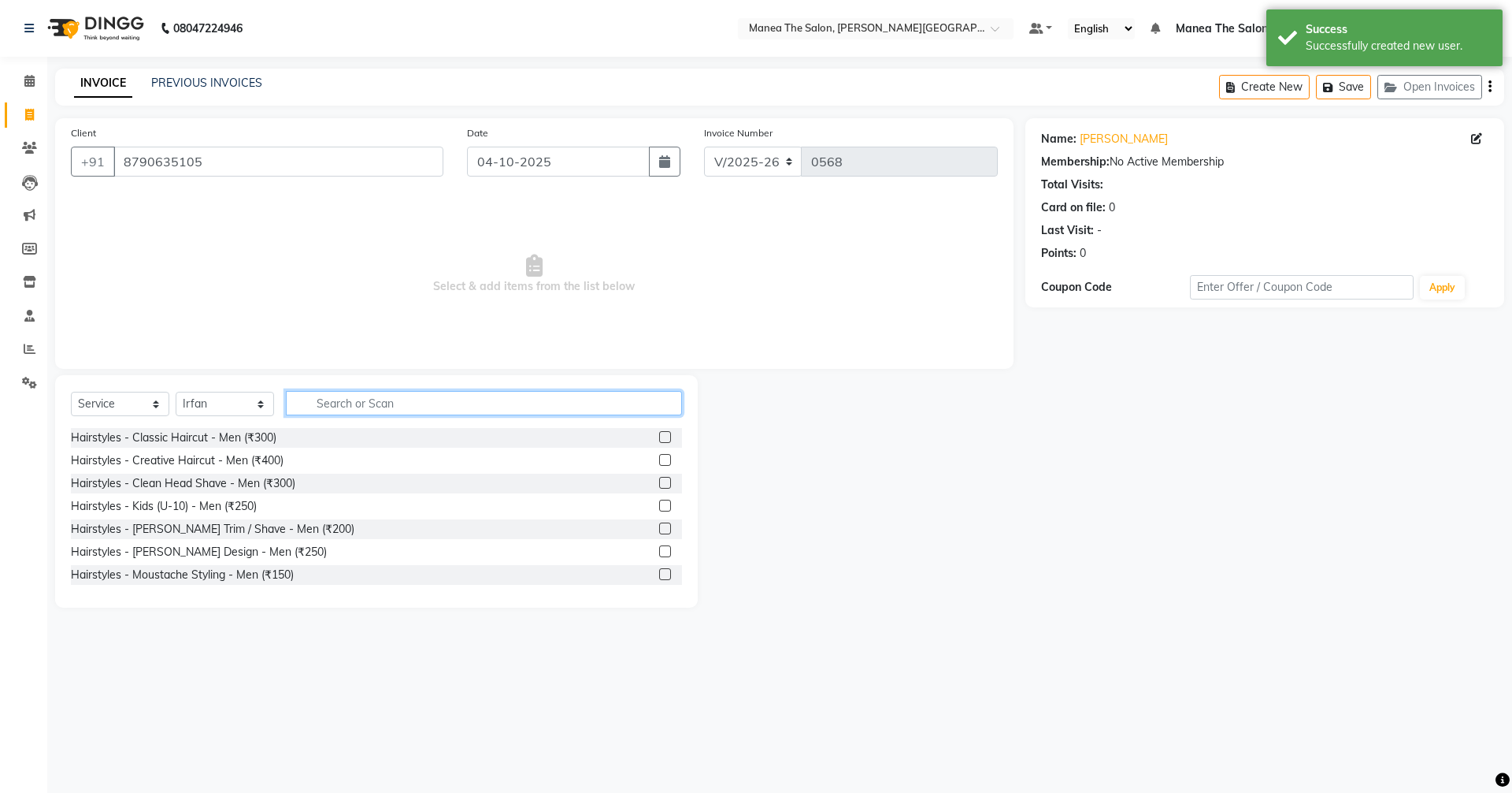
click at [313, 403] on input "text" at bounding box center [484, 402] width 396 height 24
click at [660, 460] on label at bounding box center [665, 459] width 12 height 12
click at [660, 460] on input "checkbox" at bounding box center [664, 460] width 11 height 11
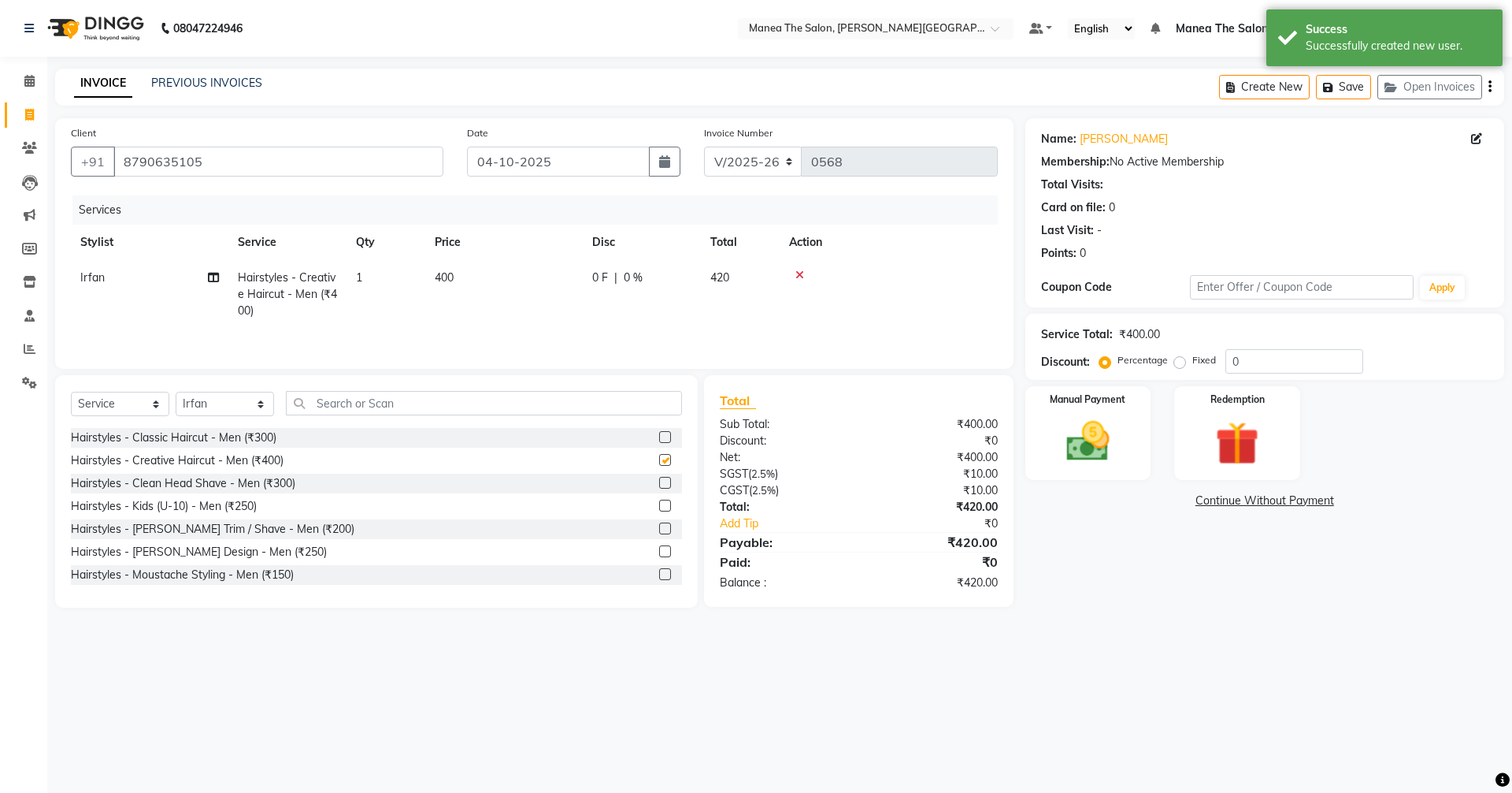
checkbox input "false"
click at [175, 399] on div "Select Service Product Membership Package Voucher Prepaid Gift Card Select Styl…" at bounding box center [377, 409] width 611 height 37
click at [208, 400] on select "Select Stylist Akshitha Irfan Manager Naresh Nikhitha Prasanna Sonu Nigam Zubha…" at bounding box center [225, 403] width 98 height 24
select select "89487"
click at [176, 392] on select "Select Stylist Akshitha Irfan Manager Naresh Nikhitha Prasanna Sonu Nigam Zubha…" at bounding box center [225, 403] width 98 height 24
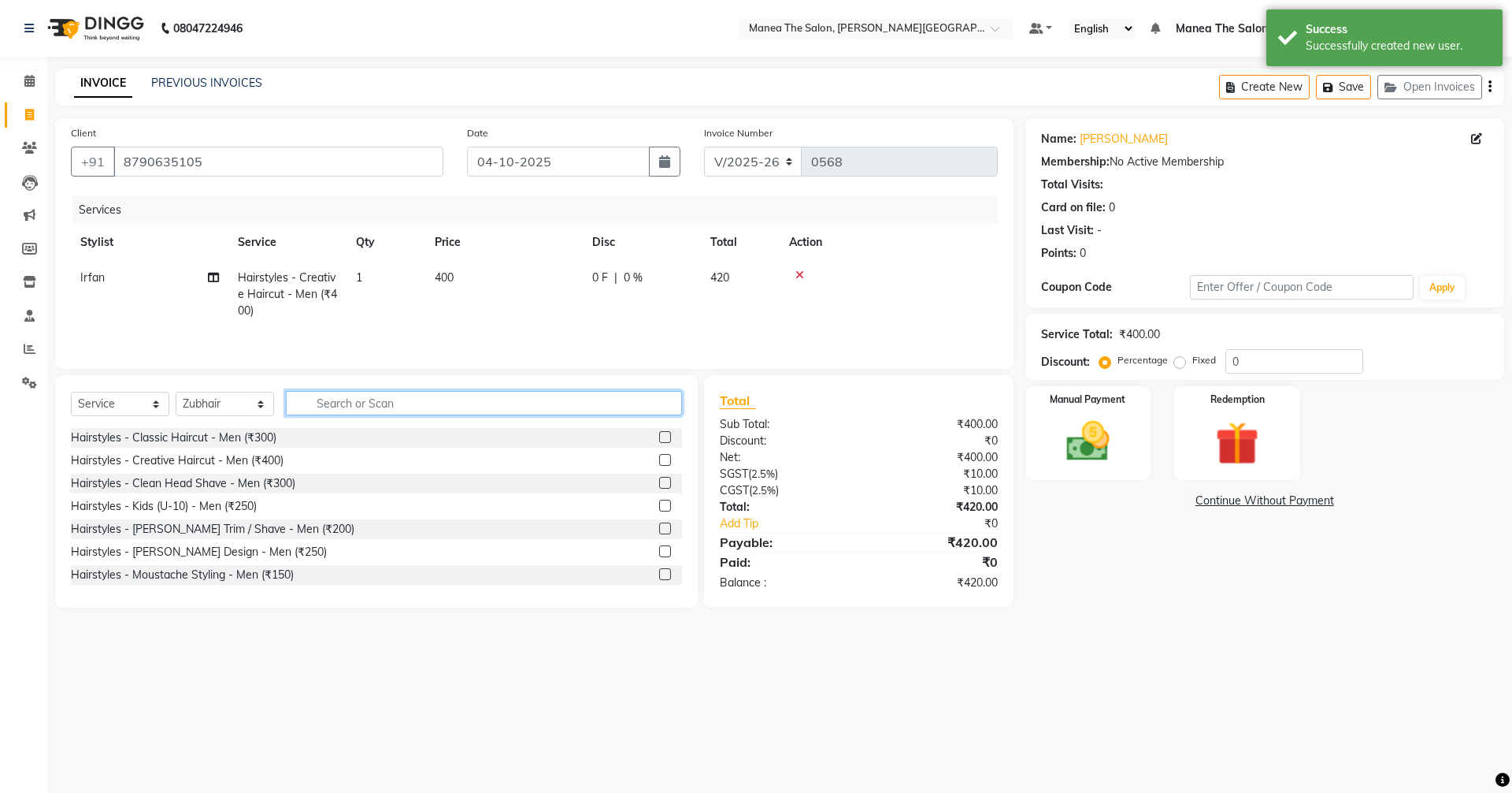
click at [352, 406] on input "text" at bounding box center [484, 402] width 396 height 24
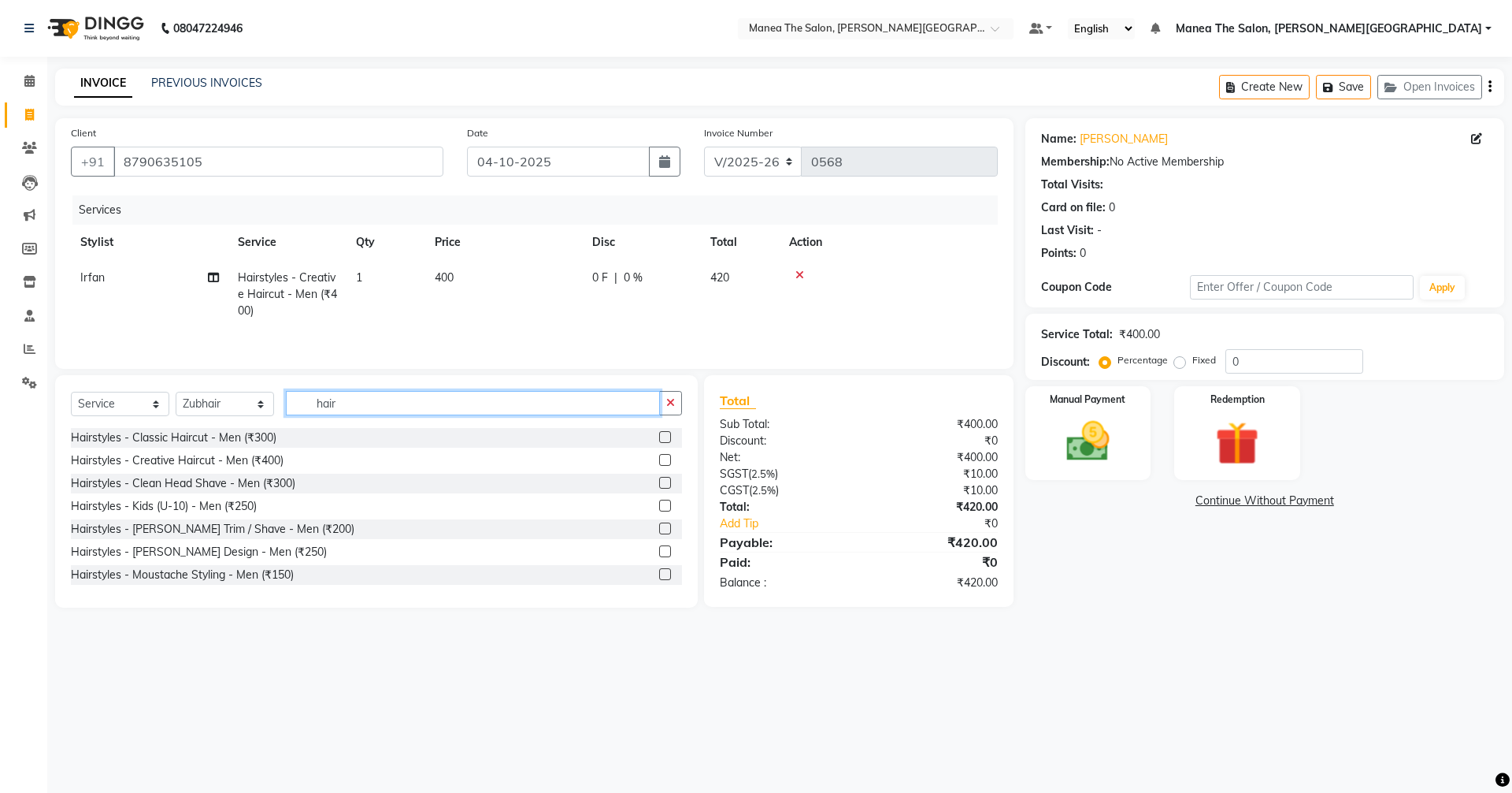
type input "hair"
click at [660, 458] on label at bounding box center [665, 459] width 12 height 12
click at [660, 458] on input "checkbox" at bounding box center [664, 460] width 11 height 11
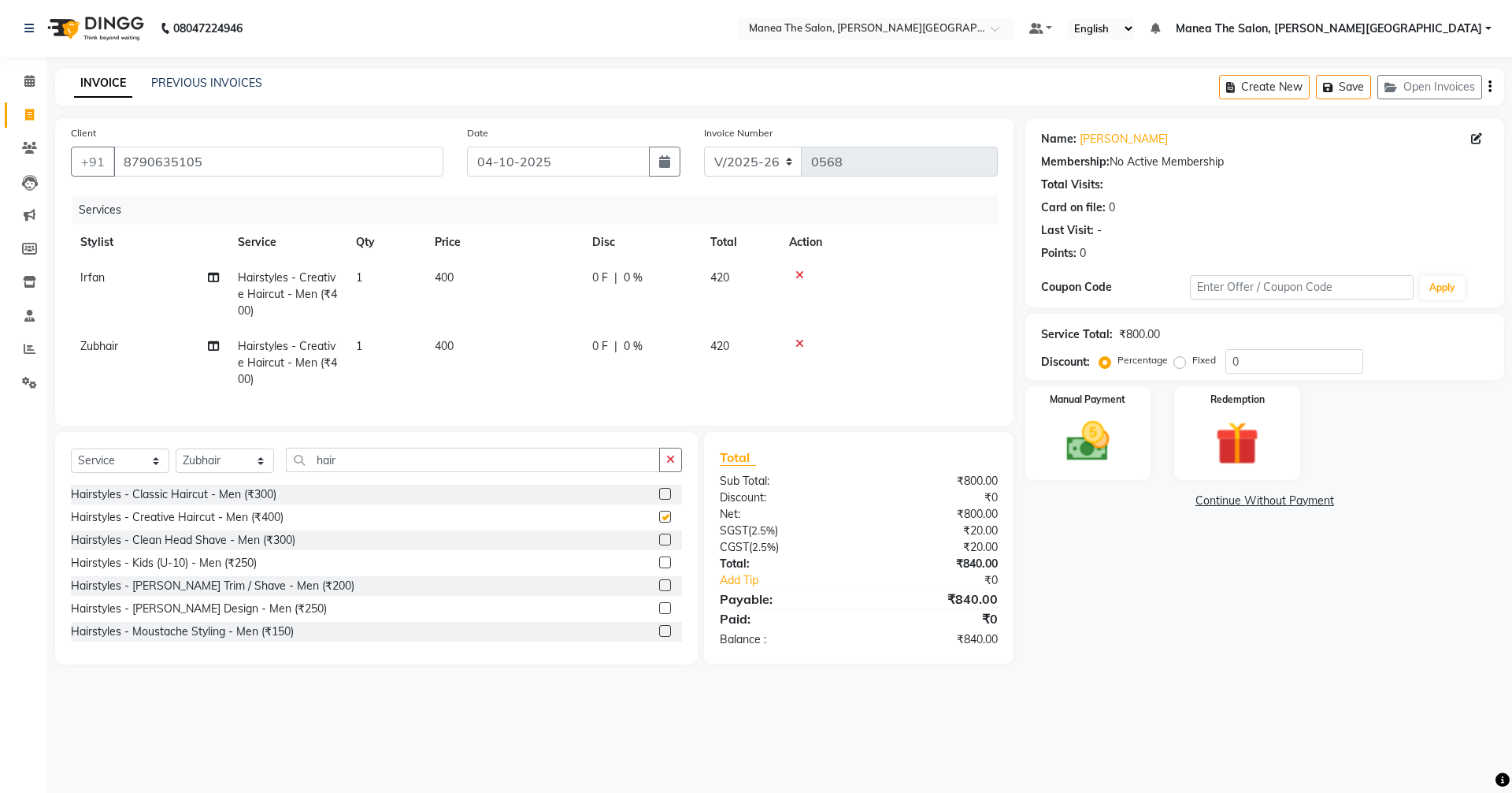
checkbox input "false"
click at [197, 473] on select "Select Stylist Akshitha Irfan Manager Naresh Nikhitha Prasanna Sonu Nigam Zubha…" at bounding box center [225, 460] width 98 height 24
select select "89492"
click at [176, 460] on select "Select Stylist Akshitha Irfan Manager Naresh Nikhitha Prasanna Sonu Nigam Zubha…" at bounding box center [225, 460] width 98 height 24
click at [660, 591] on label at bounding box center [665, 585] width 12 height 12
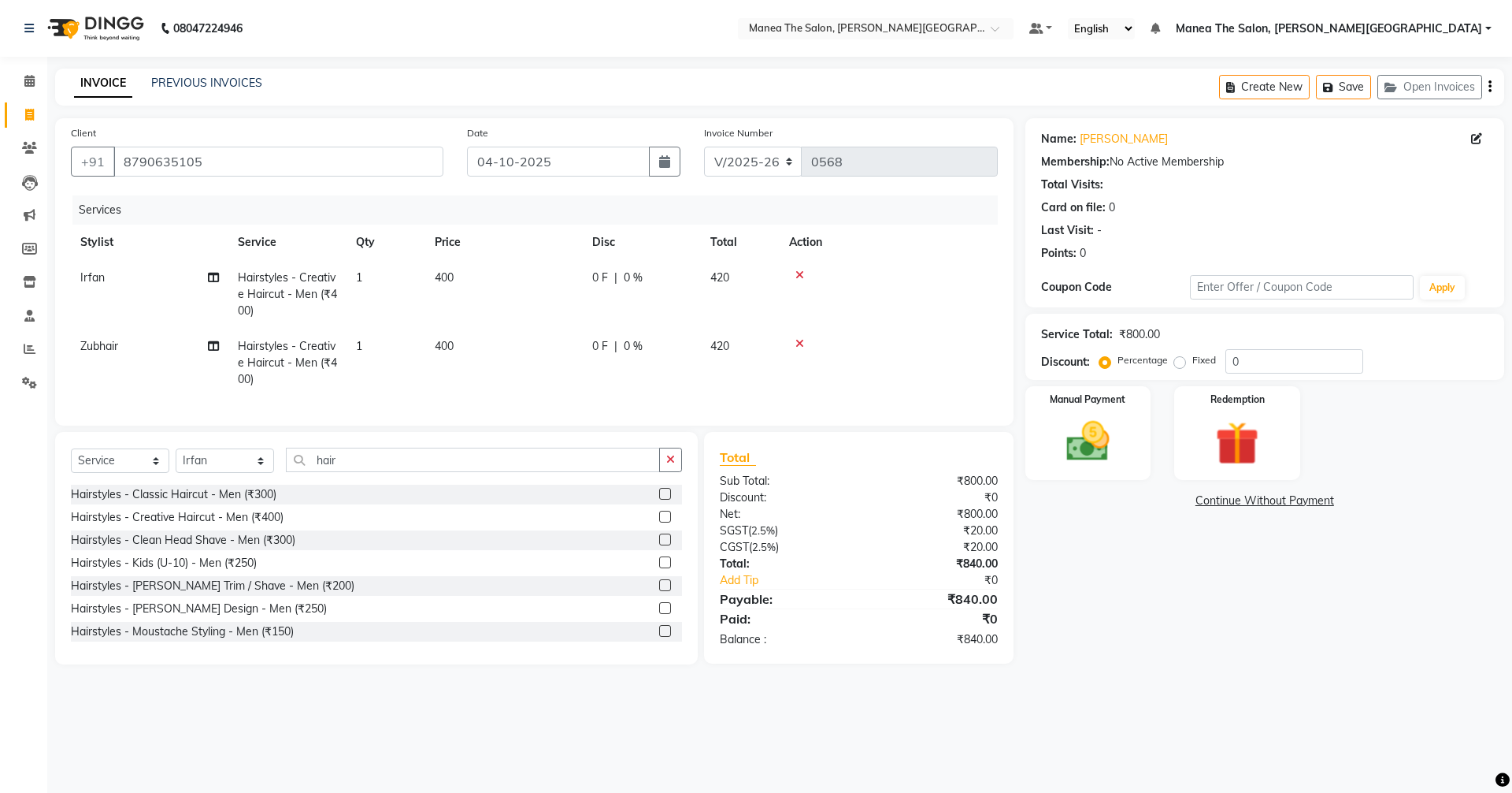
click at [660, 591] on input "checkbox" at bounding box center [664, 586] width 11 height 11
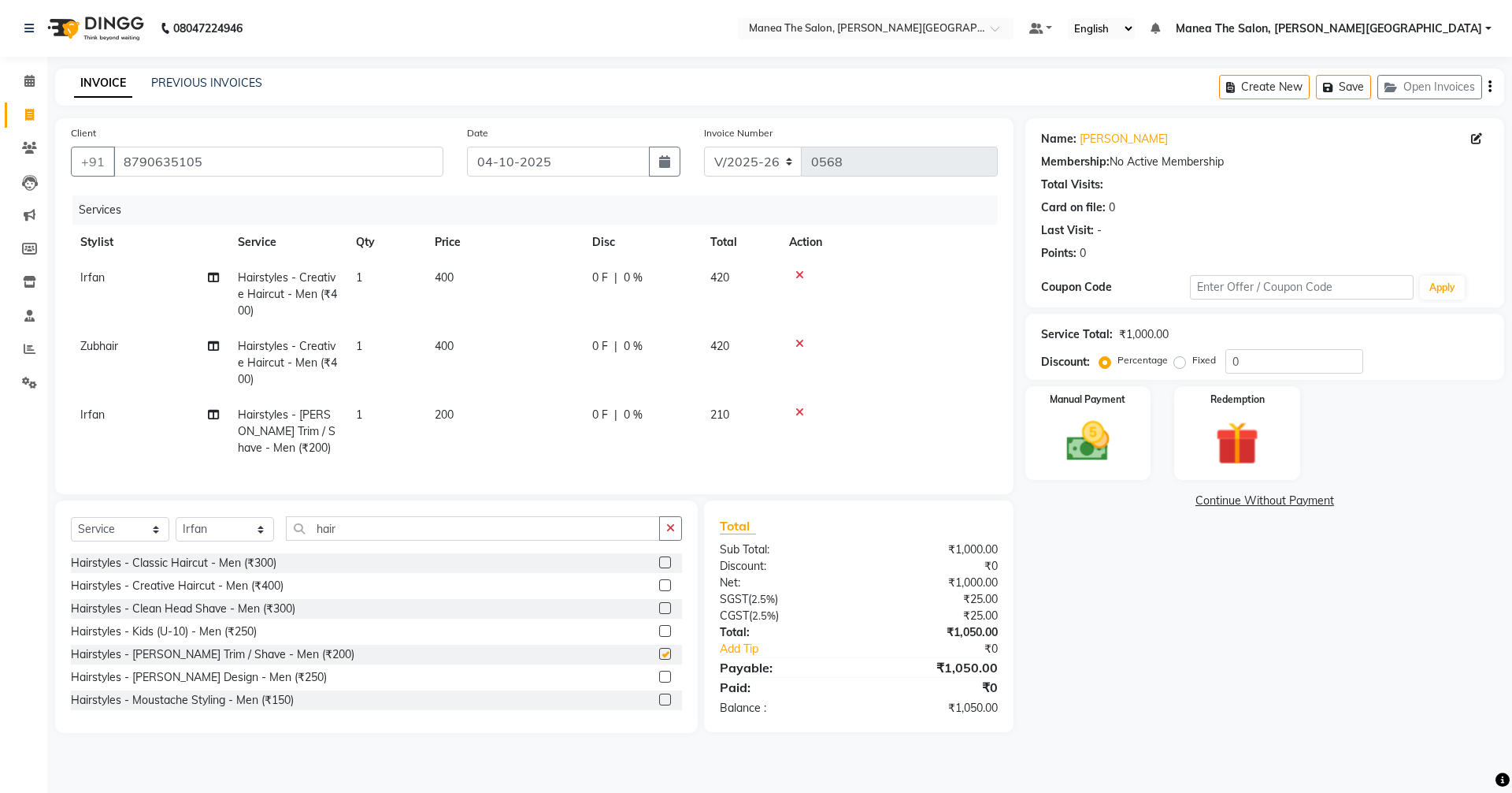
checkbox input "false"
drag, startPoint x: 205, startPoint y: 161, endPoint x: 119, endPoint y: 155, distance: 86.2
click at [119, 155] on input "8790635105" at bounding box center [279, 161] width 330 height 30
click at [925, 364] on td at bounding box center [889, 363] width 218 height 68
click at [1060, 441] on img at bounding box center [1088, 441] width 73 height 52
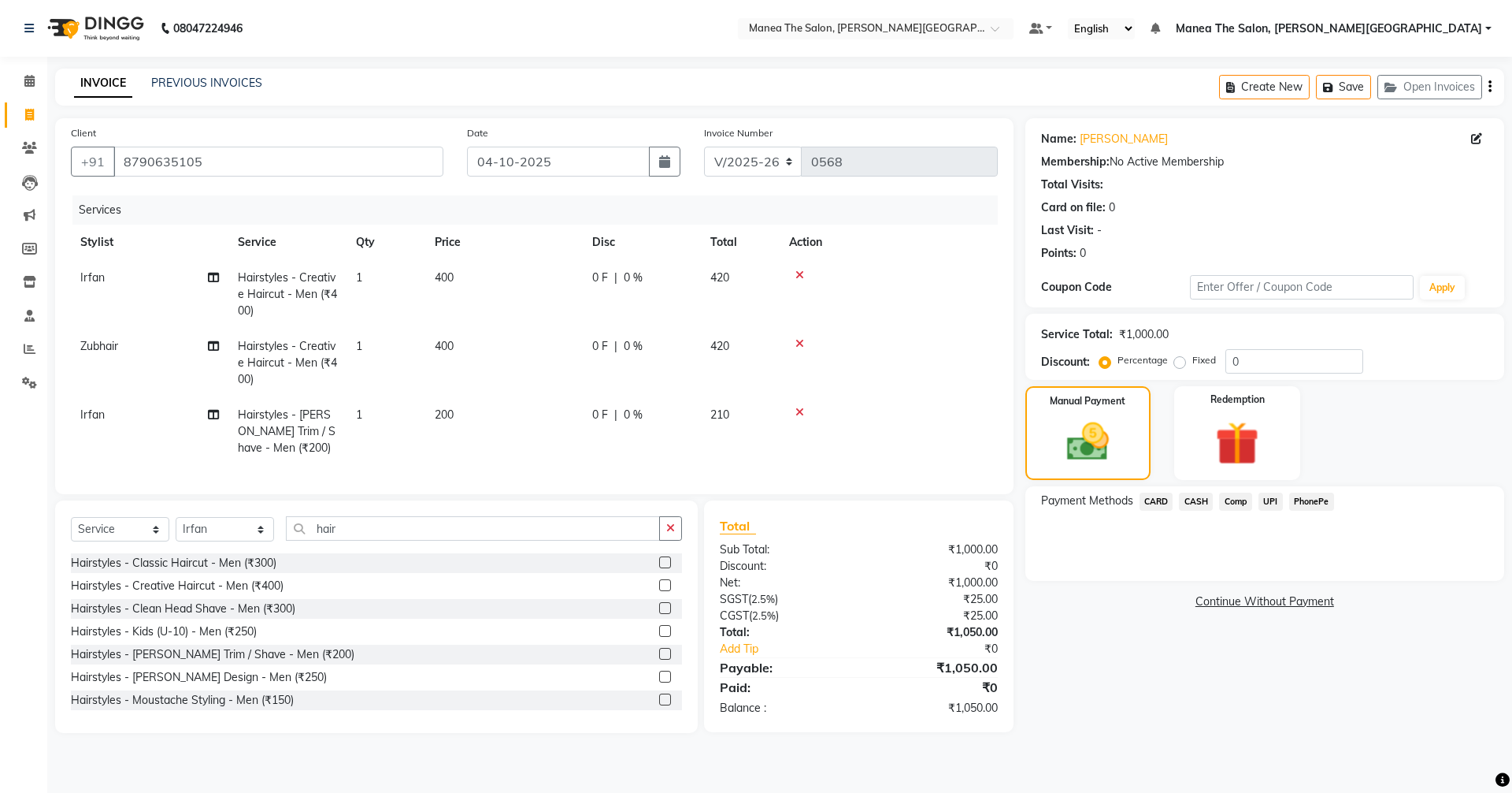
click at [1275, 497] on span "UPI" at bounding box center [1270, 502] width 24 height 18
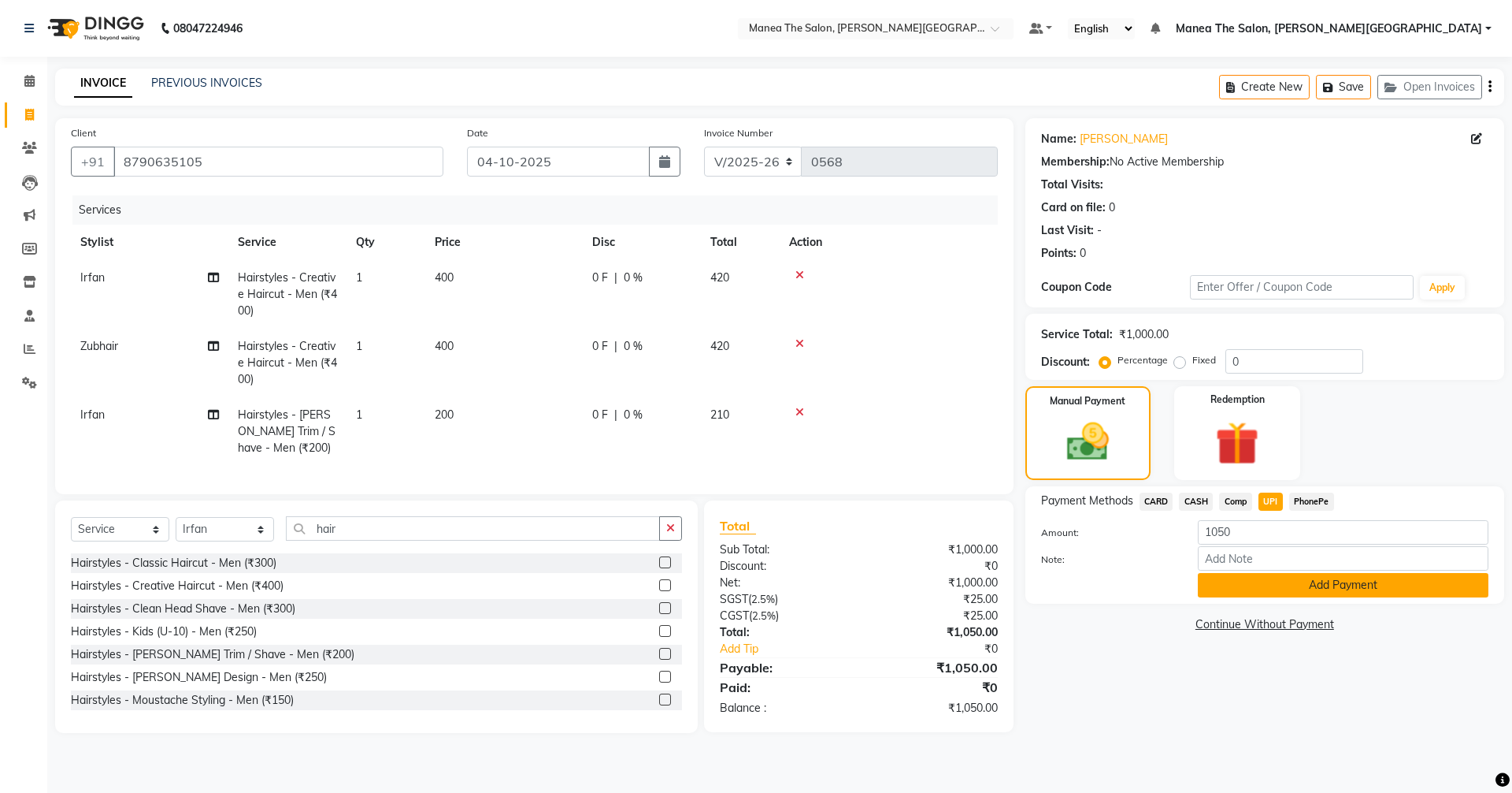
click at [1265, 583] on button "Add Payment" at bounding box center [1342, 585] width 290 height 24
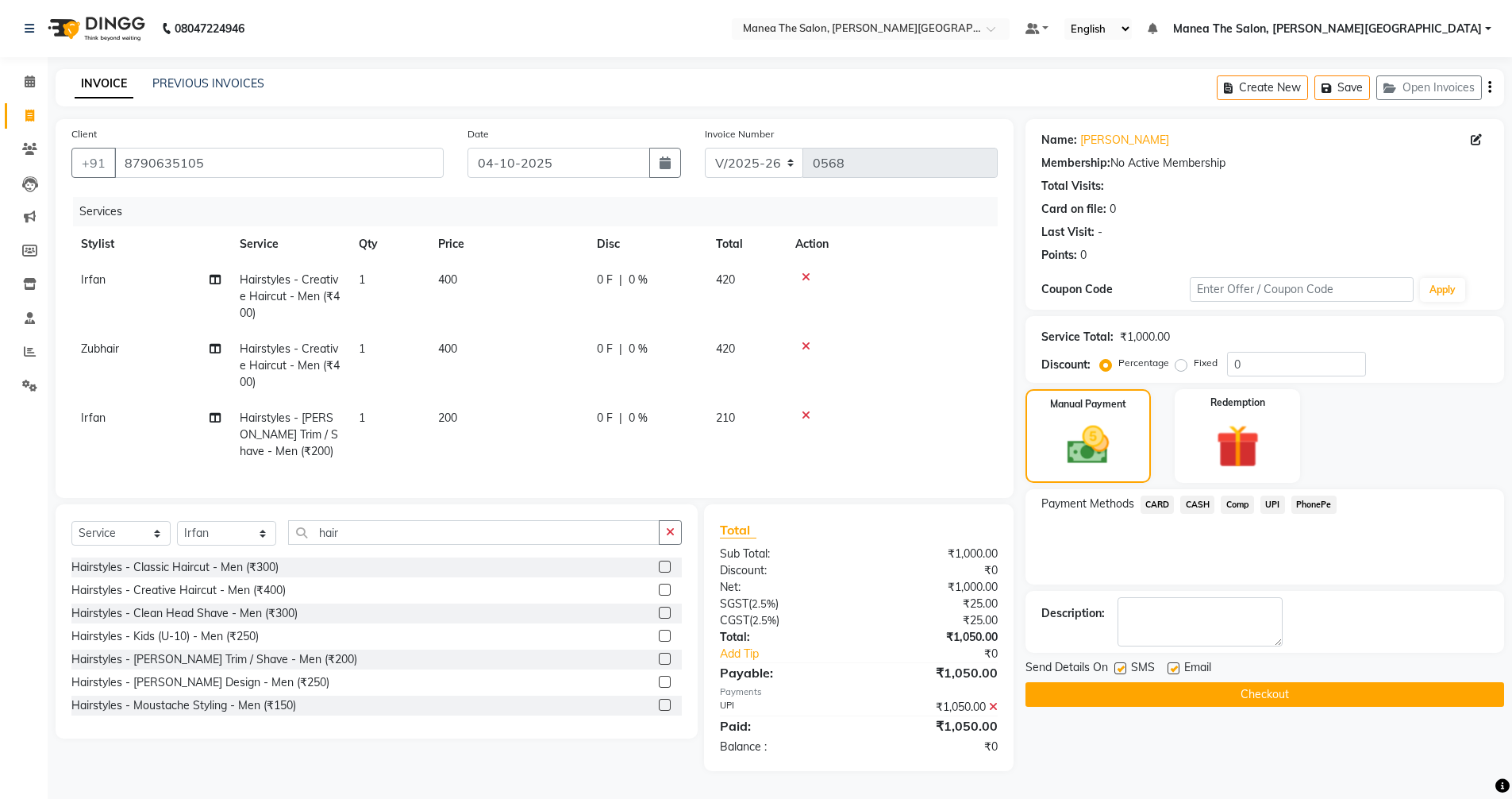
click at [1289, 689] on button "Checkout" at bounding box center [1264, 694] width 479 height 24
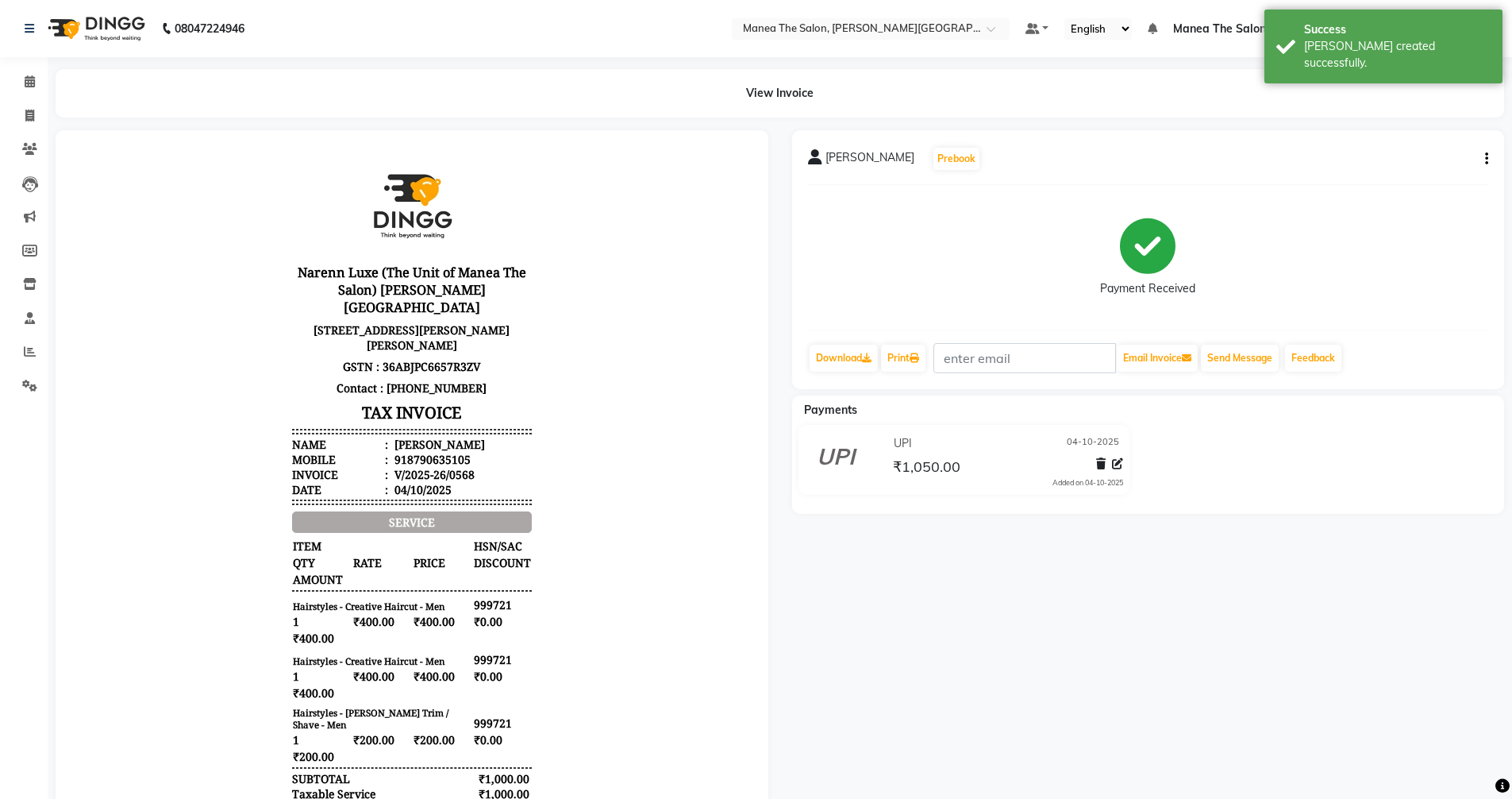
select select "8762"
select select "service"
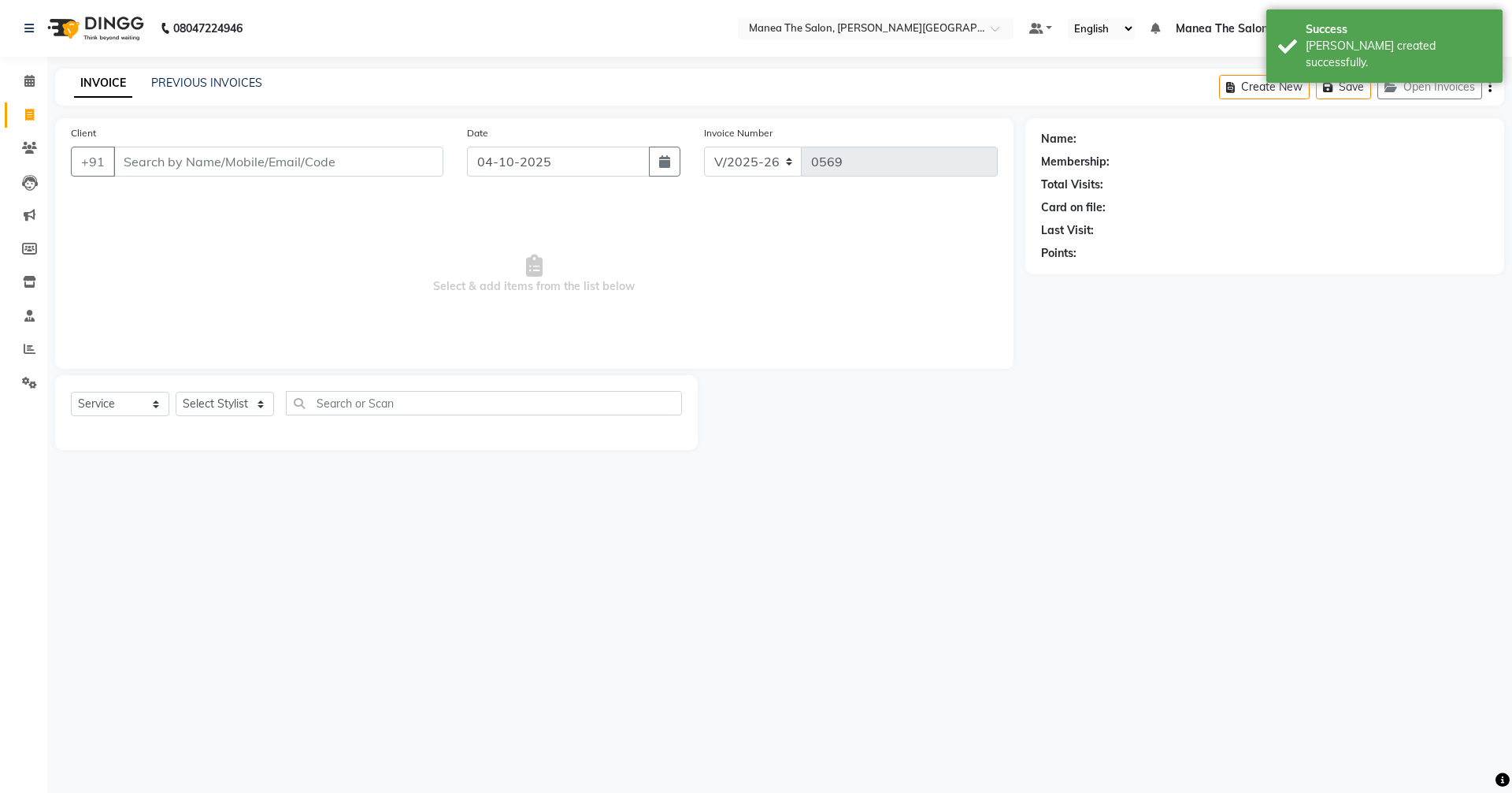
click at [194, 161] on input "Client" at bounding box center [279, 161] width 330 height 30
type input "8790635105"
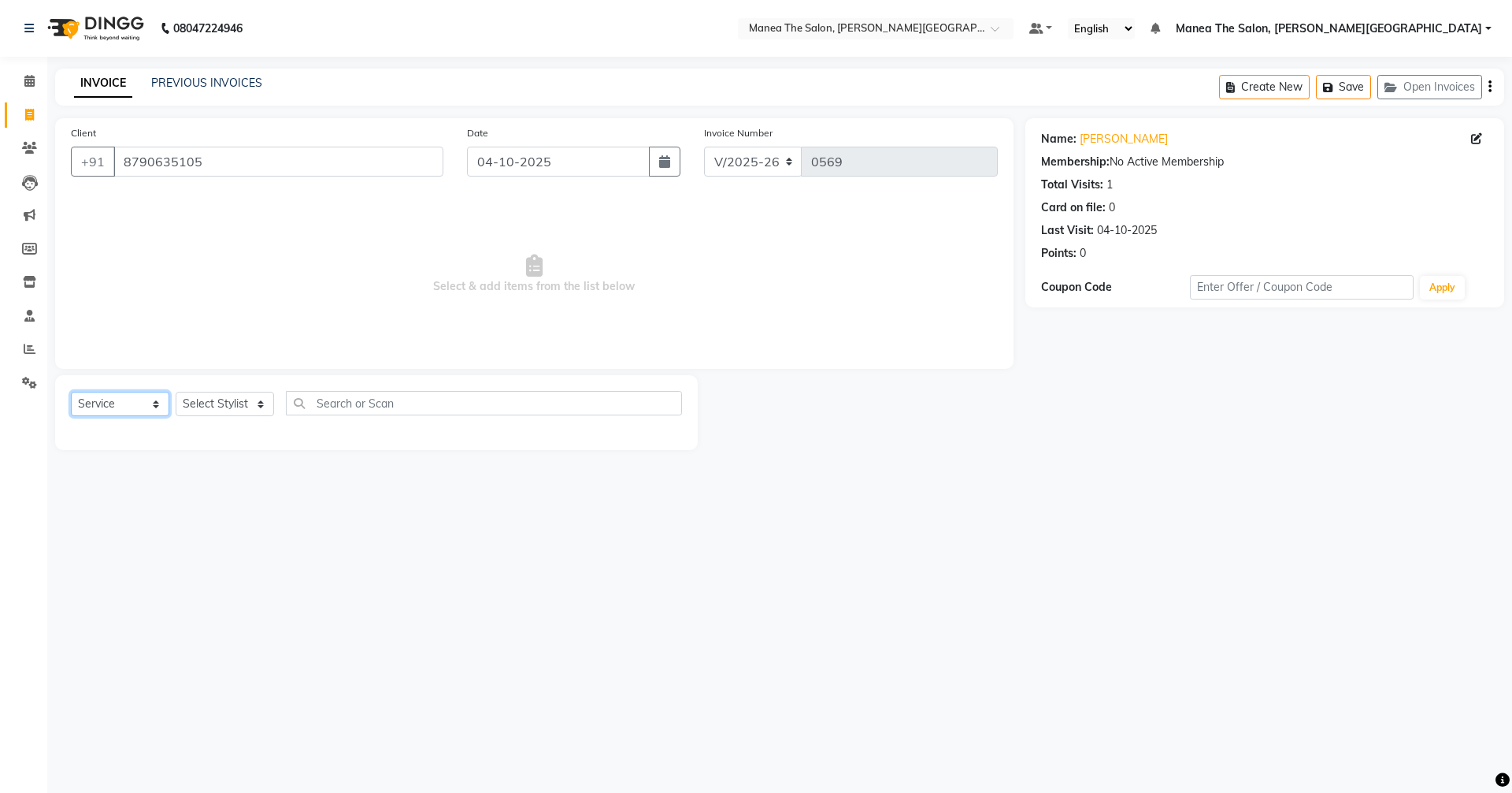
click at [93, 411] on select "Select Service Product Membership Package Voucher Prepaid Gift Card" at bounding box center [121, 403] width 98 height 24
select select "membership"
click at [71, 392] on select "Select Service Product Membership Package Voucher Prepaid Gift Card" at bounding box center [121, 403] width 98 height 24
click at [209, 401] on select "Select Stylist Akshitha Irfan Manager Naresh Nikhitha Prasanna Sonu Nigam Zubha…" at bounding box center [225, 403] width 98 height 24
select select "91880"
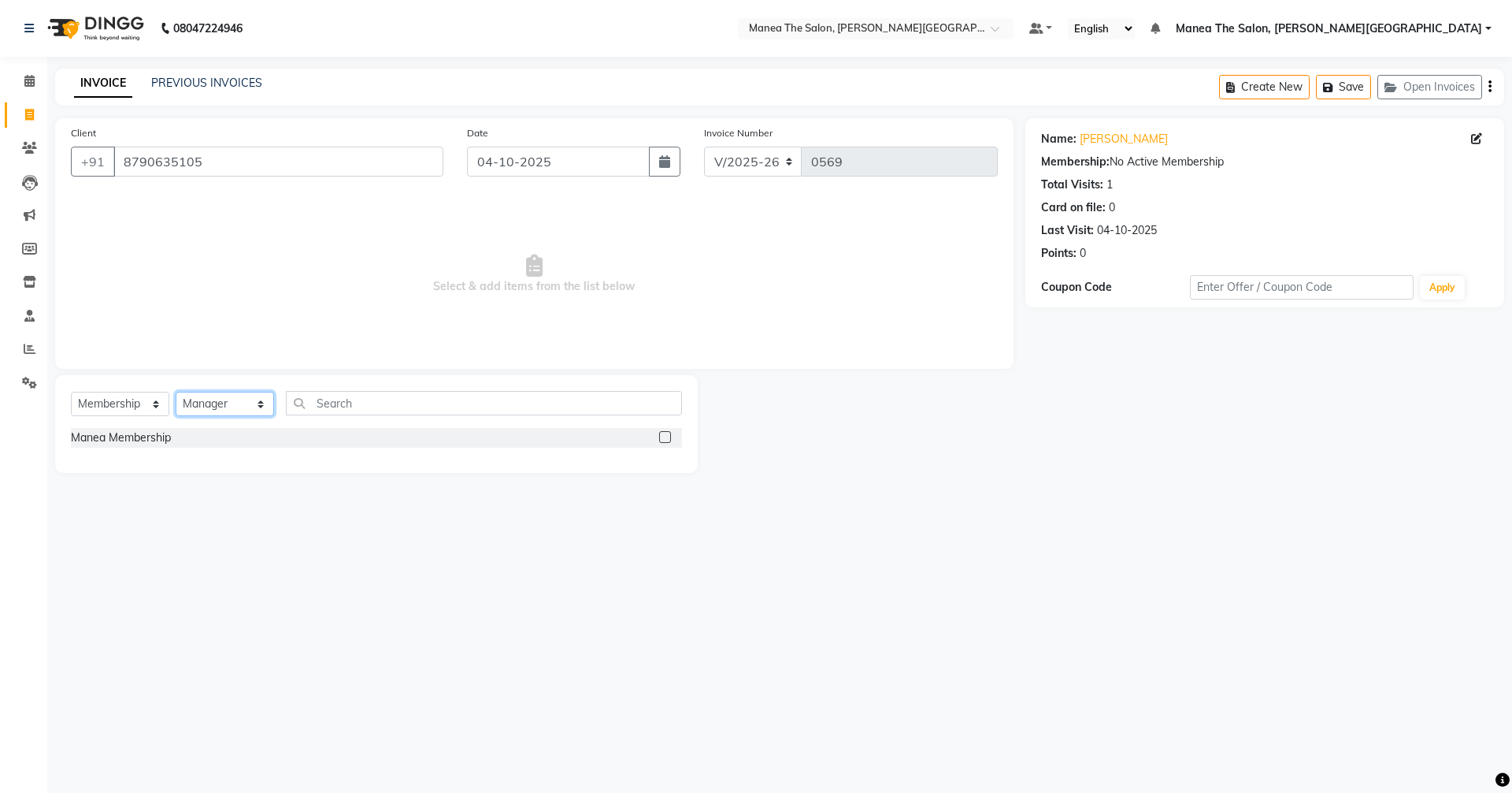
click at [176, 392] on select "Select Stylist Akshitha Irfan Manager Naresh Nikhitha Prasanna Sonu Nigam Zubha…" at bounding box center [225, 403] width 98 height 24
click at [668, 433] on label at bounding box center [665, 437] width 12 height 12
click at [668, 433] on input "checkbox" at bounding box center [664, 437] width 11 height 11
select select "select"
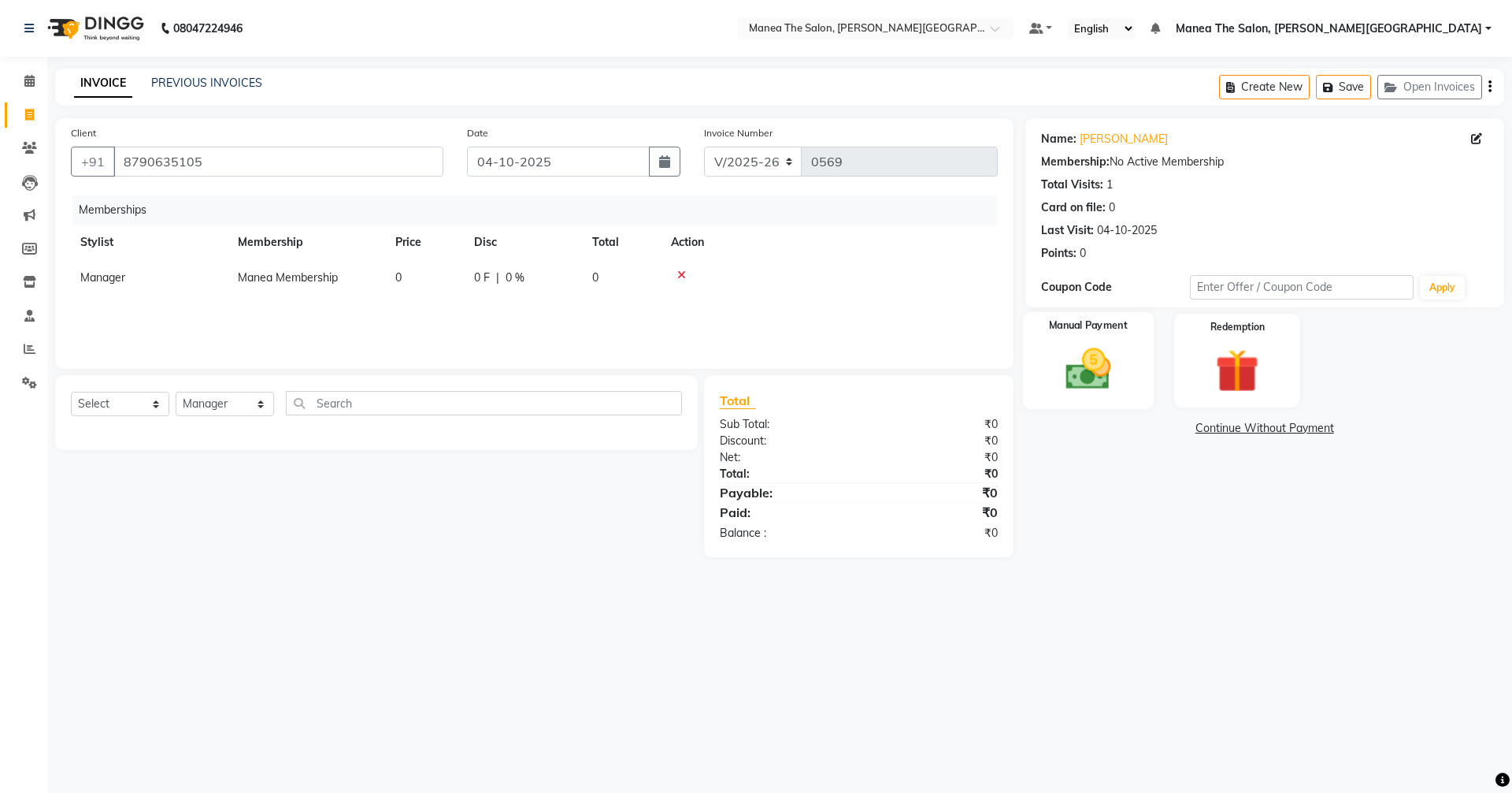
click at [1073, 398] on div "Manual Payment" at bounding box center [1088, 360] width 131 height 96
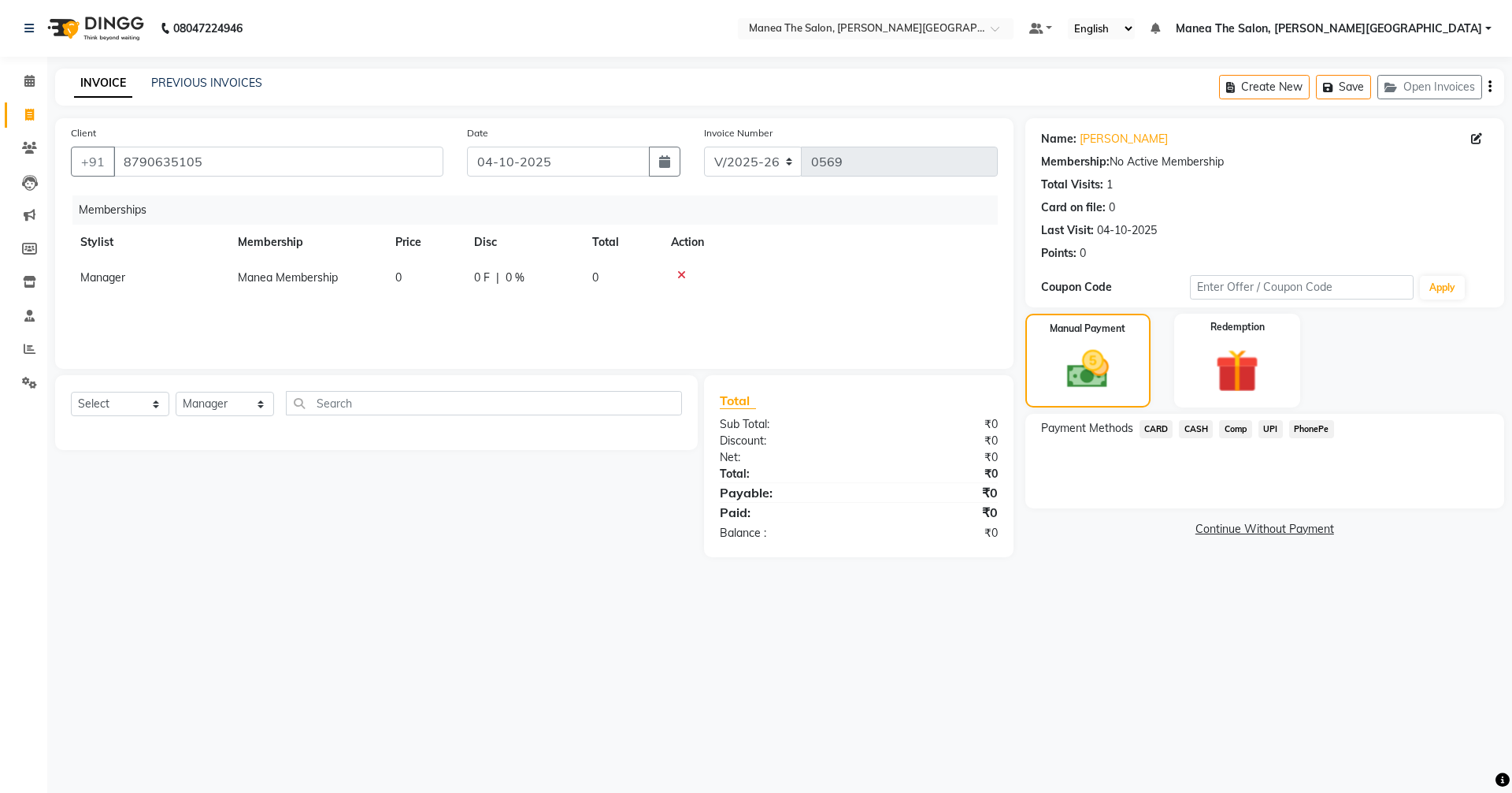
click at [1262, 426] on span "UPI" at bounding box center [1270, 428] width 24 height 18
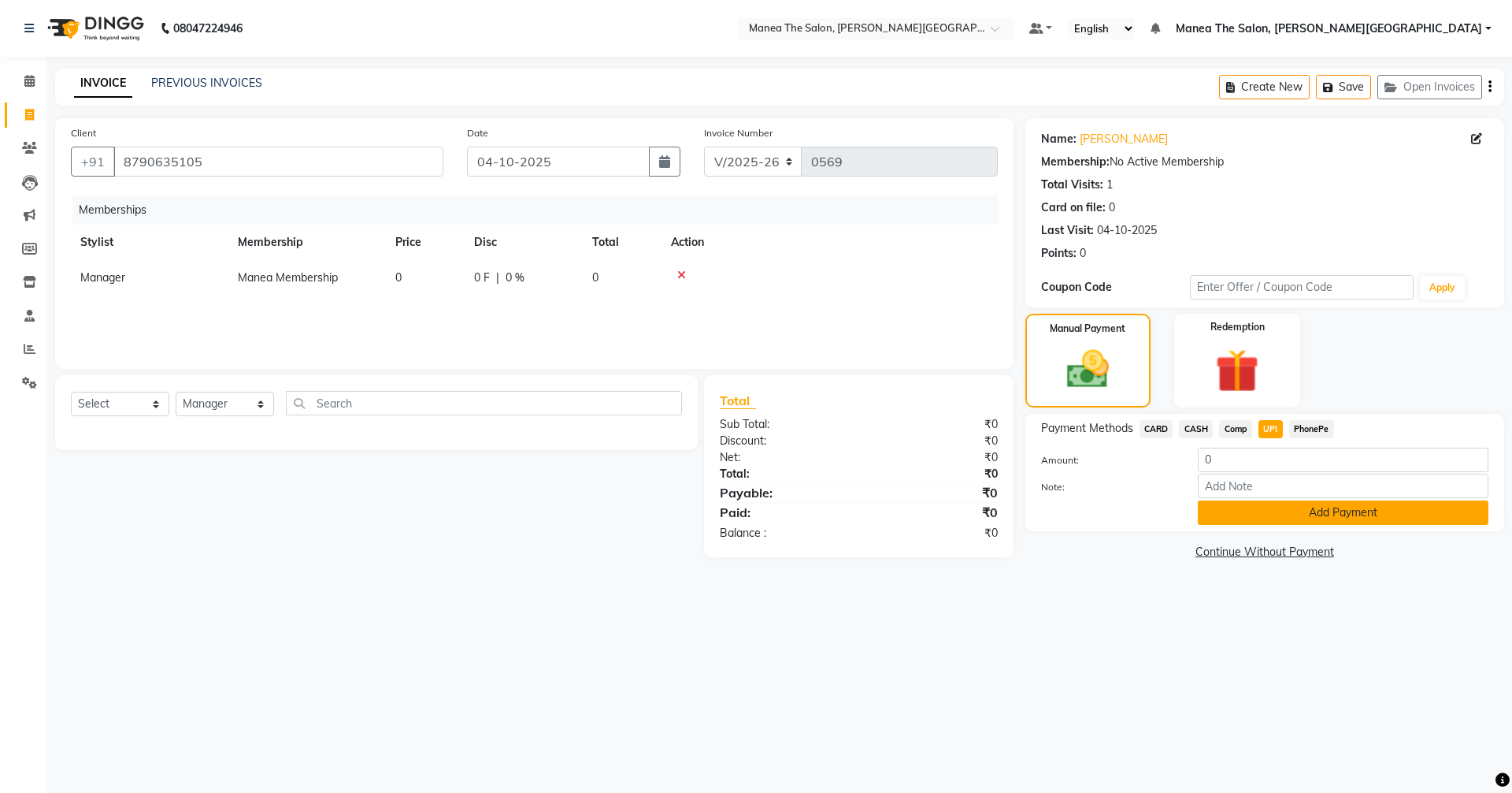
click at [1286, 511] on button "Add Payment" at bounding box center [1342, 512] width 290 height 24
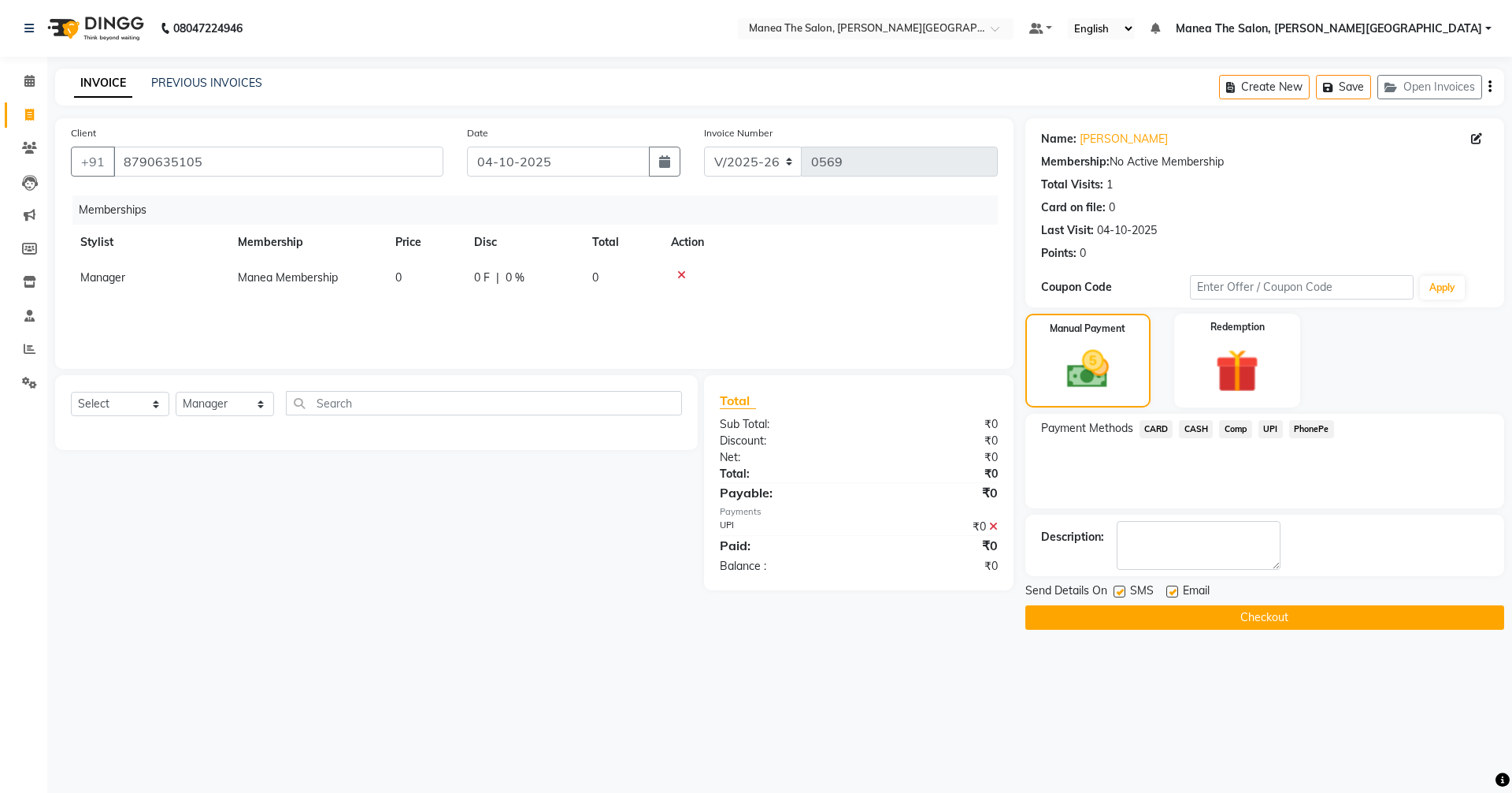
click at [1309, 608] on button "Checkout" at bounding box center [1265, 616] width 479 height 24
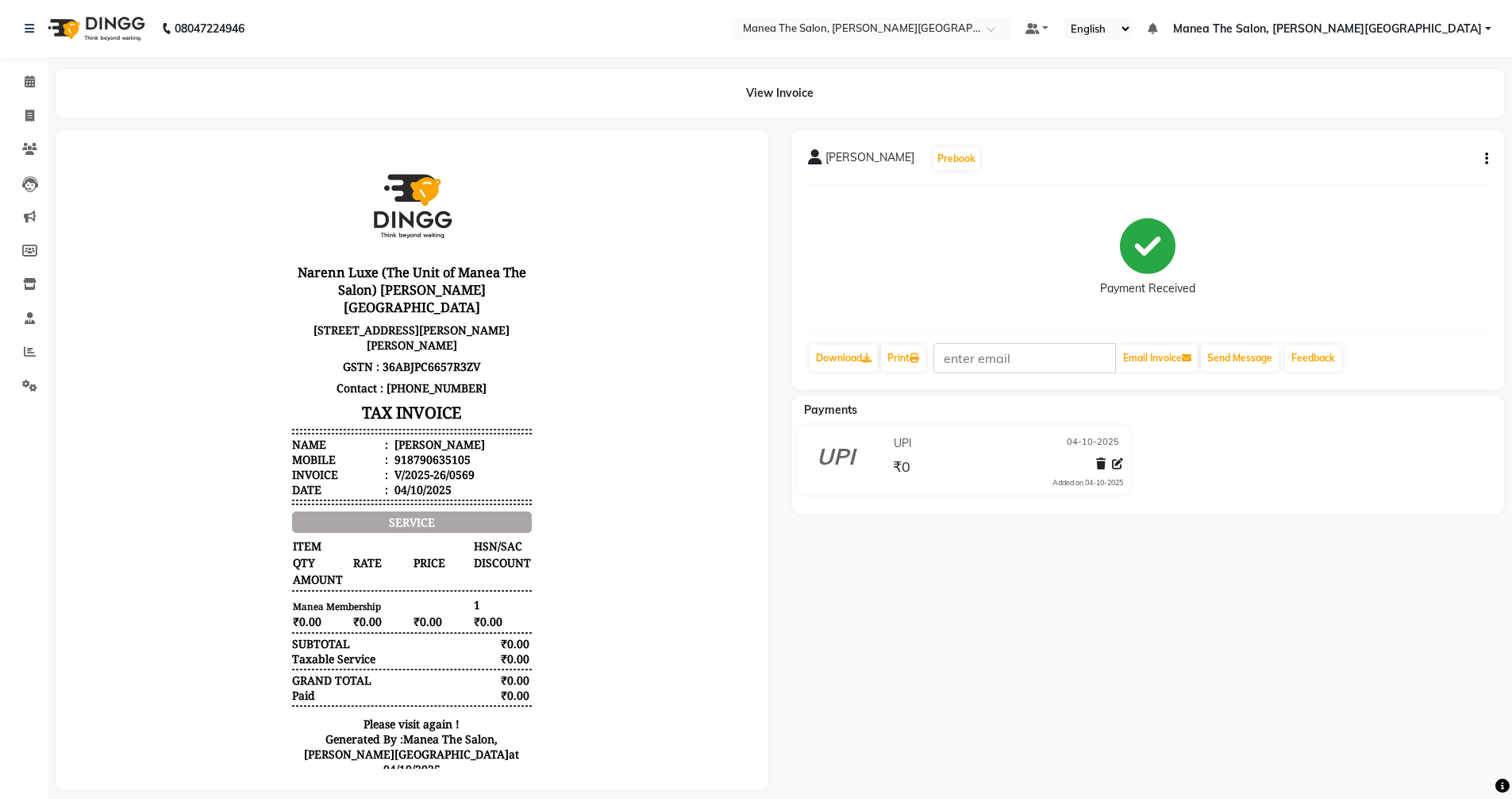
select select "service"
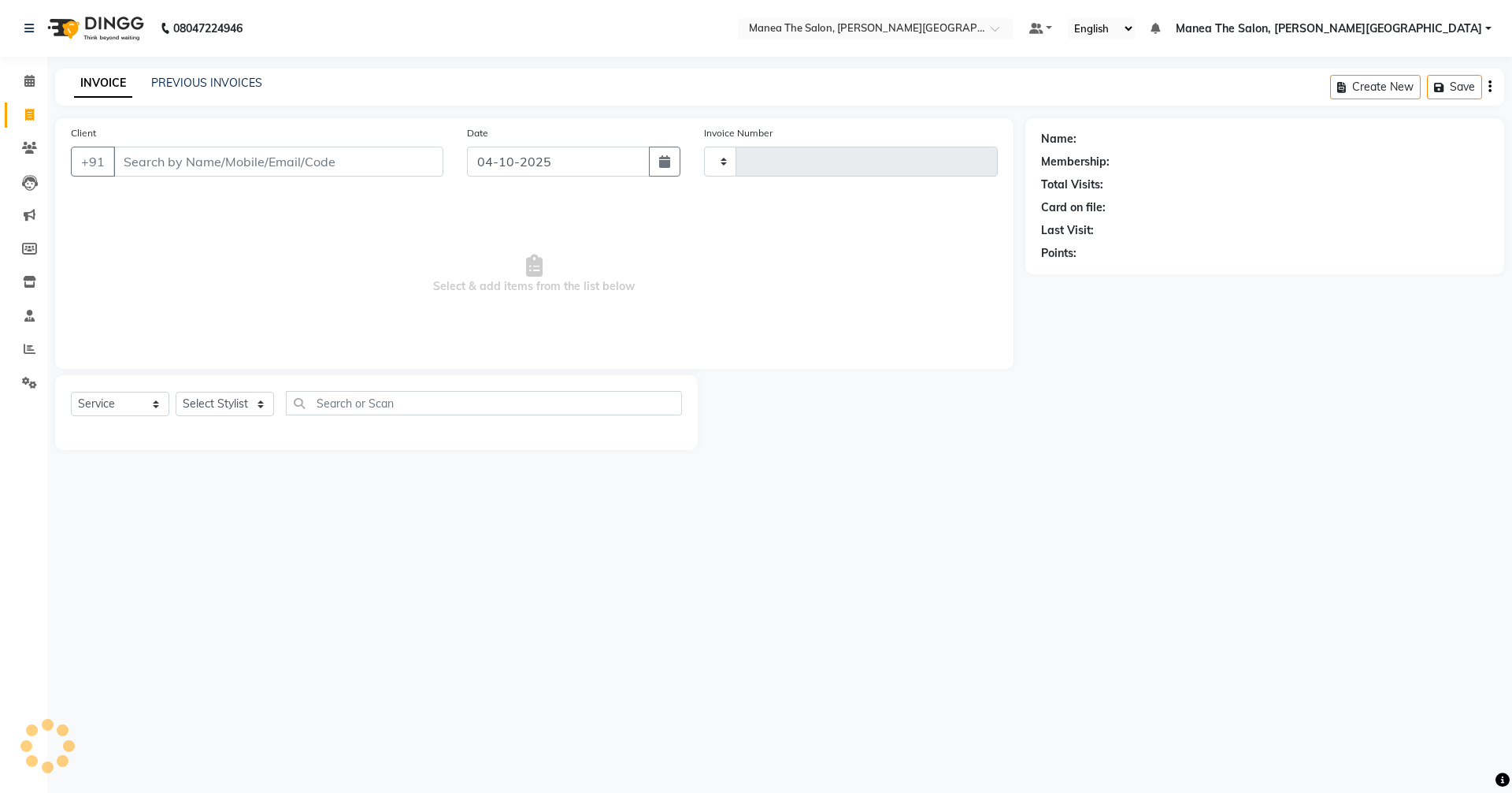
type input "0570"
select select "8762"
click at [195, 93] on div "INVOICE PREVIOUS INVOICES Create New Save Open Invoices" at bounding box center [779, 87] width 1449 height 37
click at [195, 88] on link "PREVIOUS INVOICES" at bounding box center [206, 82] width 111 height 14
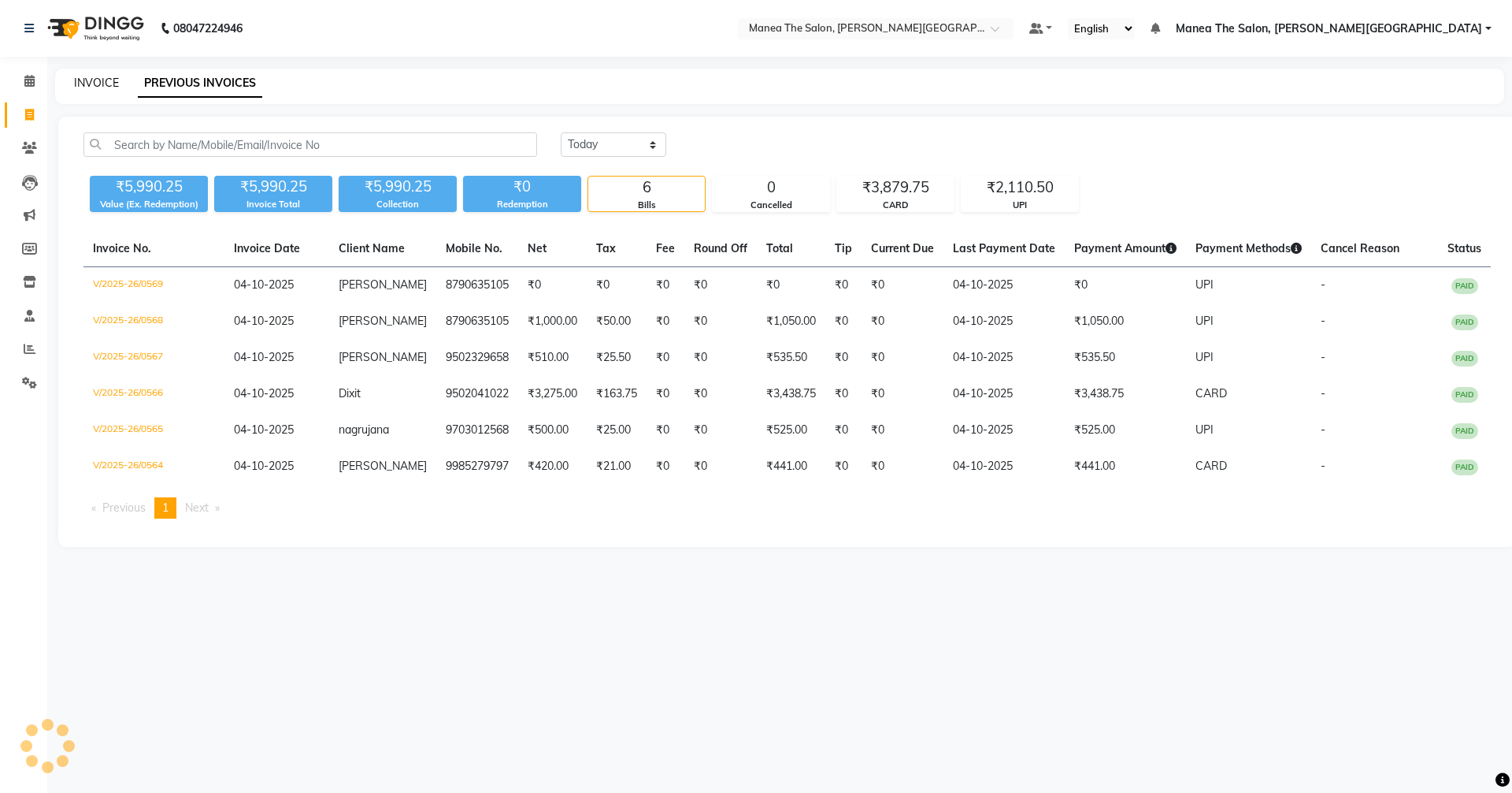
click at [105, 80] on link "INVOICE" at bounding box center [96, 82] width 45 height 14
select select "service"
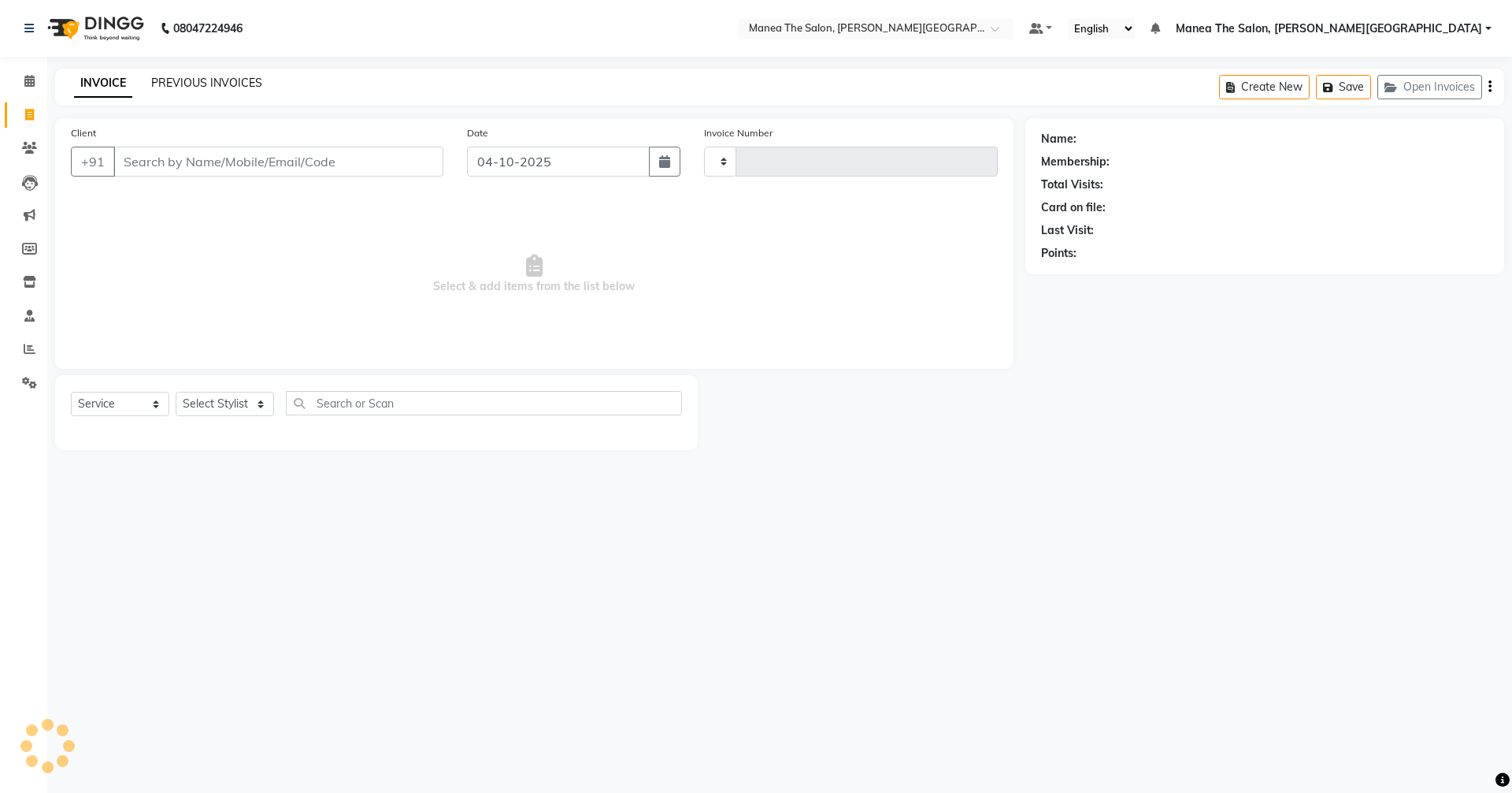
click at [230, 85] on link "PREVIOUS INVOICES" at bounding box center [206, 82] width 111 height 14
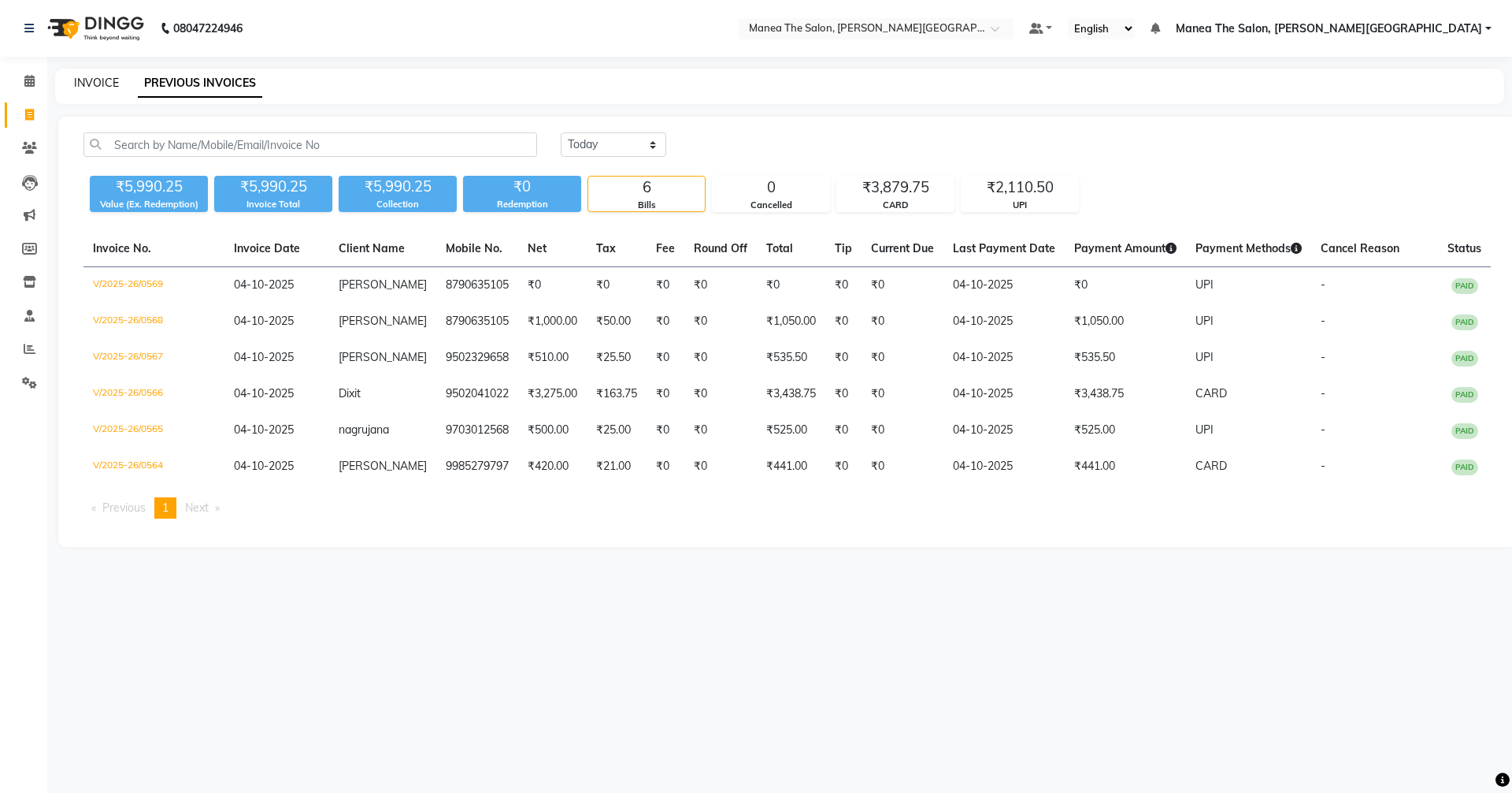
click at [80, 80] on link "INVOICE" at bounding box center [96, 82] width 45 height 14
select select "8762"
select select "service"
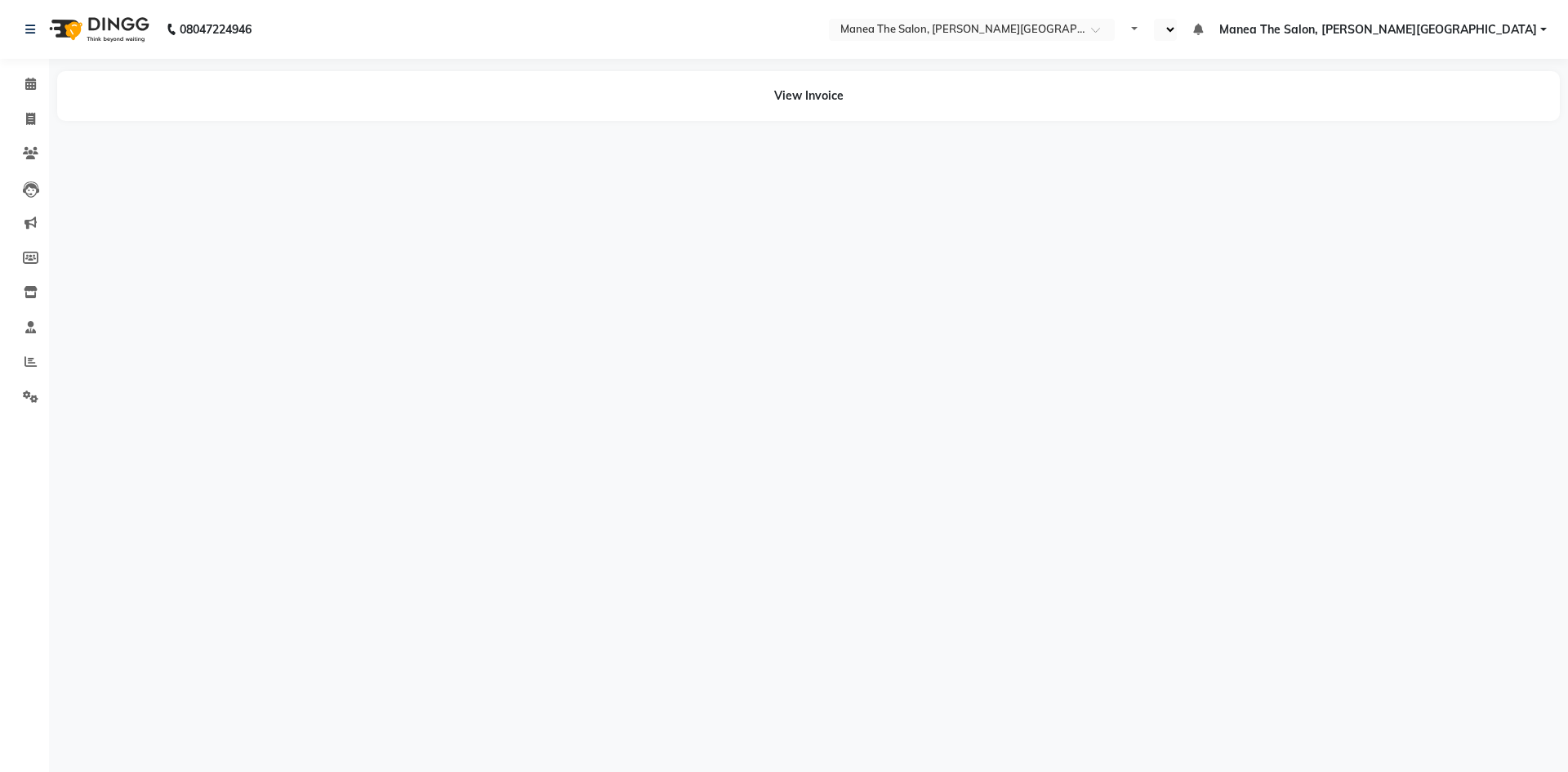
select select "en"
